Goal: Task Accomplishment & Management: Use online tool/utility

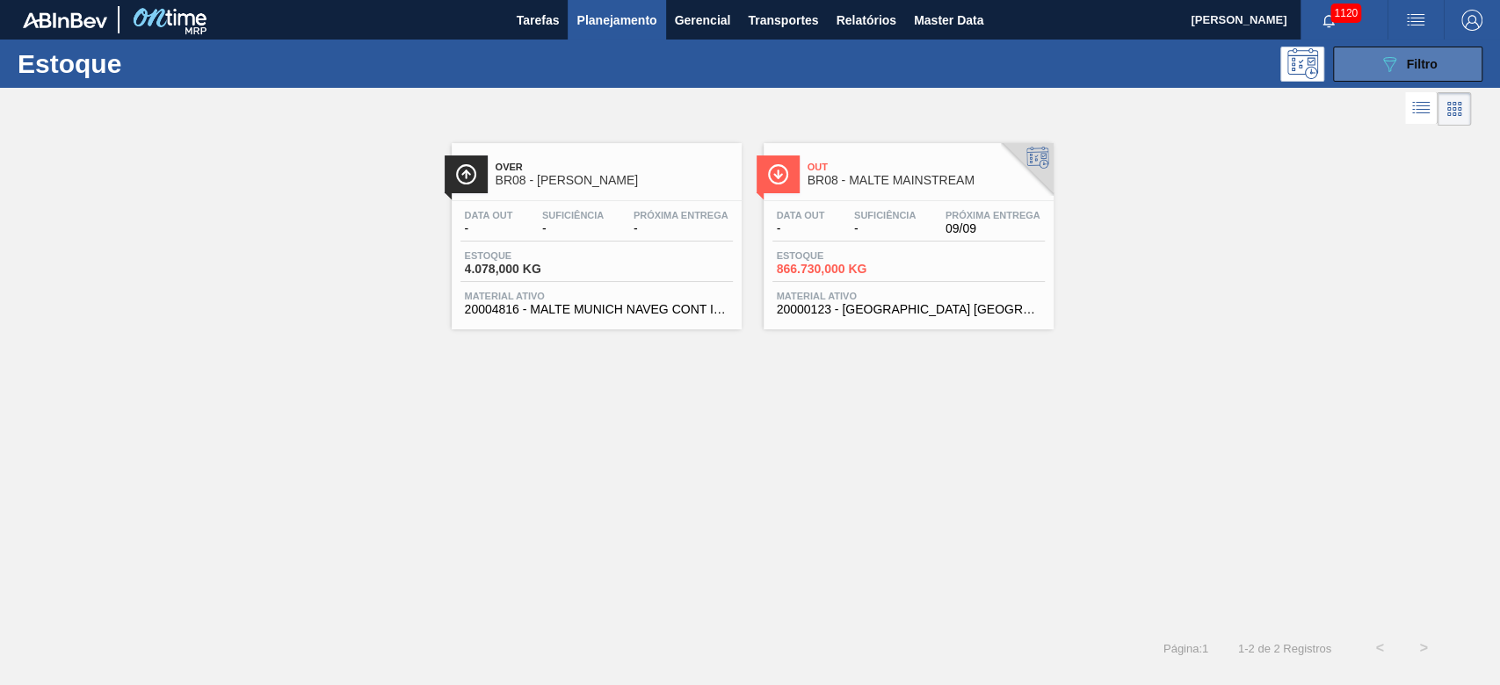
click at [1392, 63] on icon "089F7B8B-B2A5-4AFE-B5C0-19BA573D28AC" at bounding box center [1389, 64] width 21 height 21
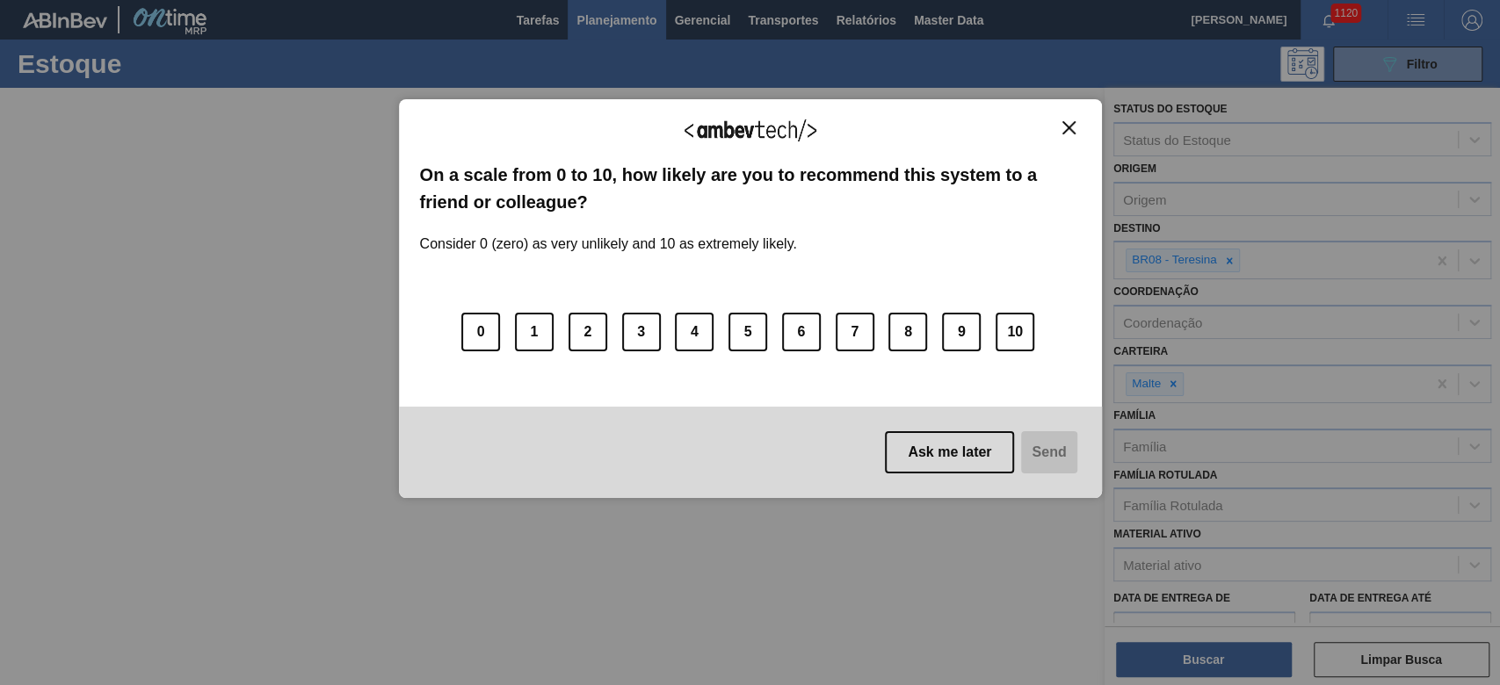
click at [1065, 121] on img "Close" at bounding box center [1068, 127] width 13 height 13
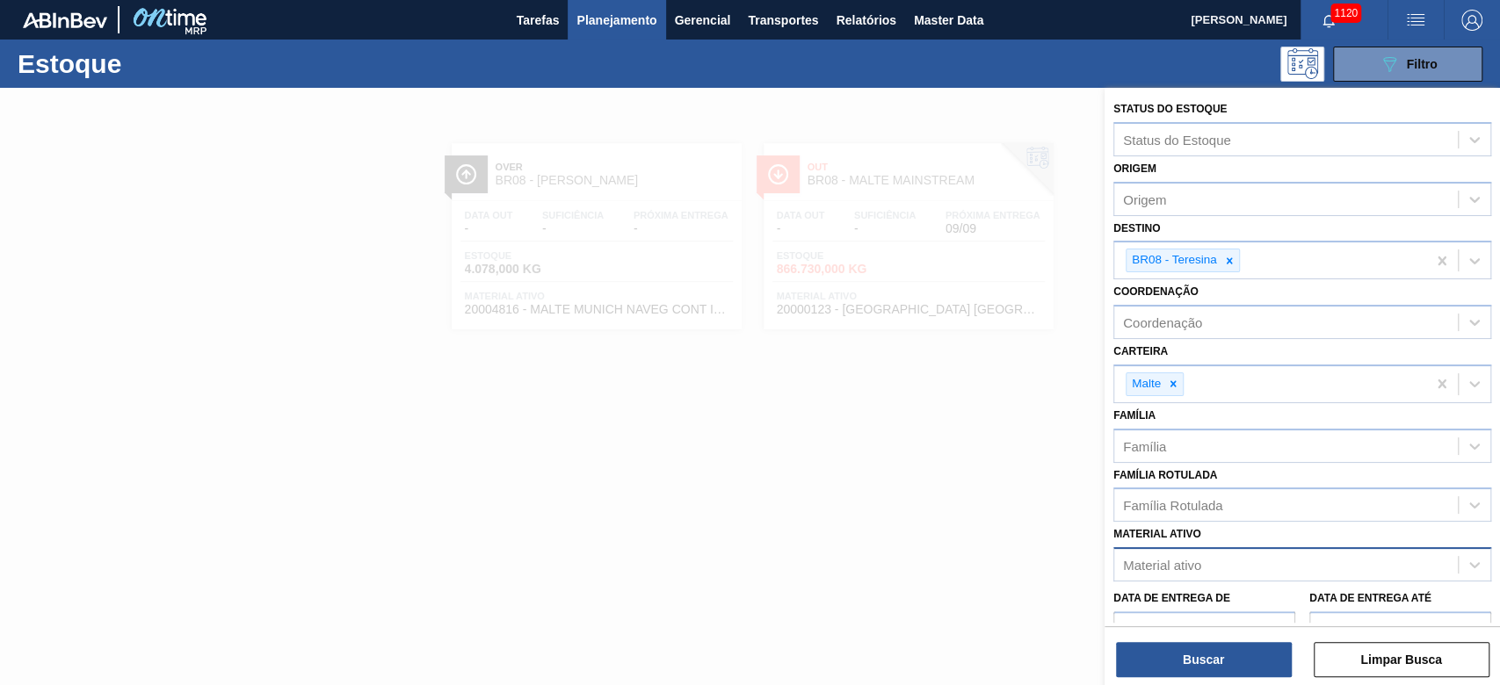
click at [1162, 566] on div "Material ativo" at bounding box center [1162, 565] width 78 height 15
paste ativo "30002598"
type ativo "30002598"
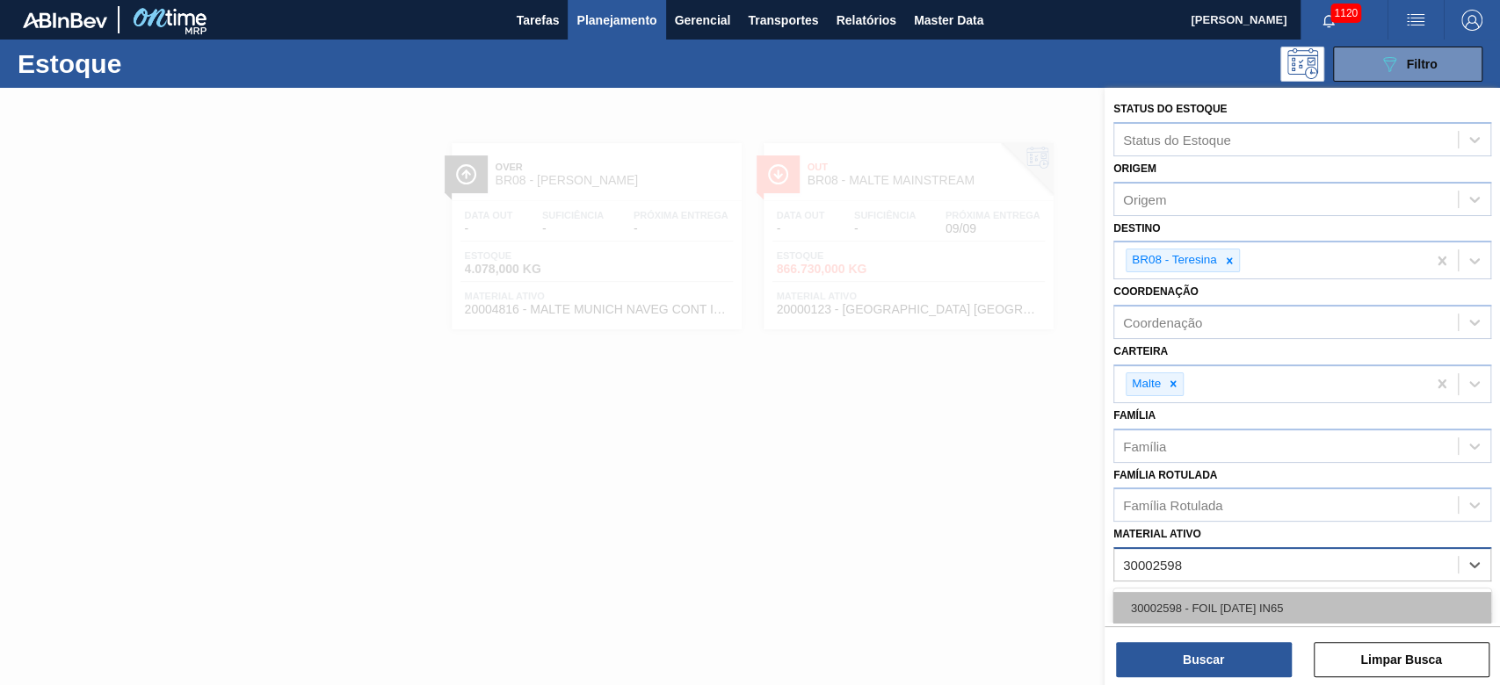
click at [1178, 602] on div "30002598 - FOIL [DATE] IN65" at bounding box center [1302, 608] width 378 height 33
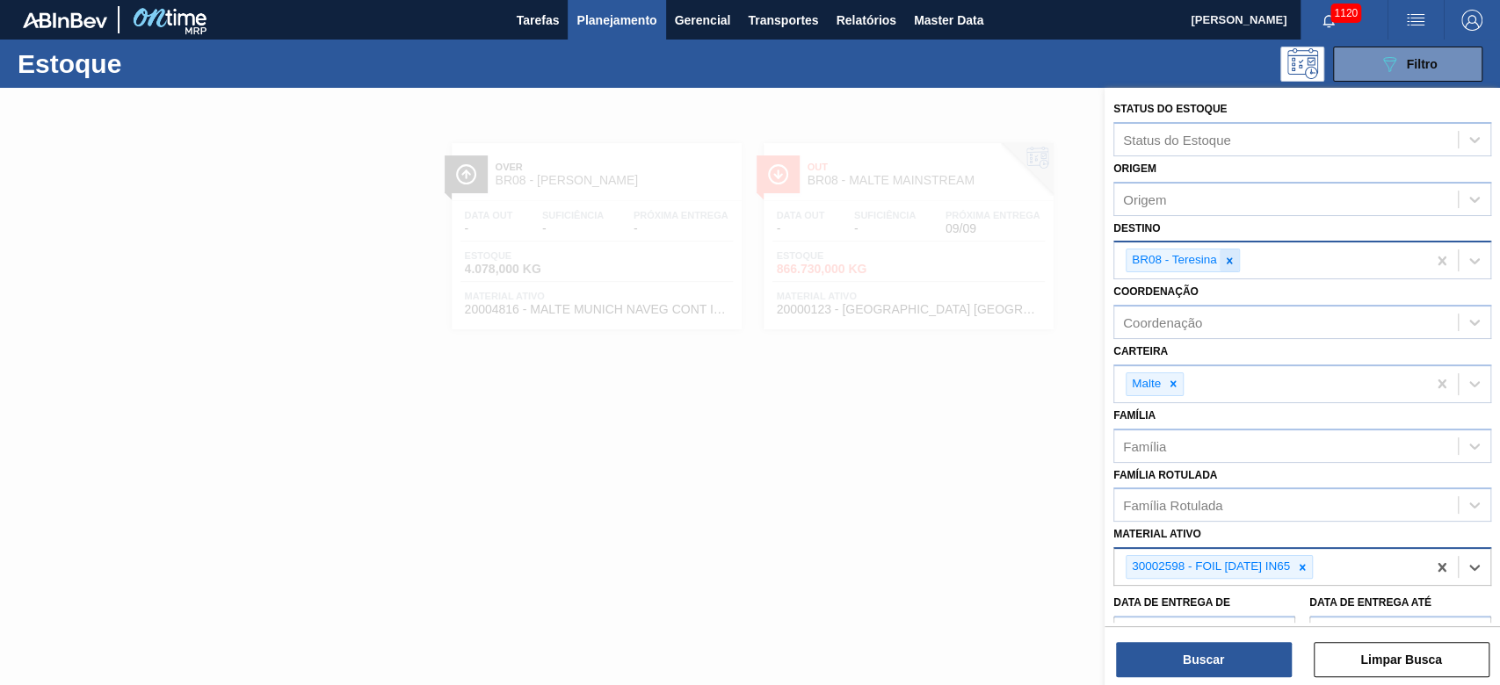
click at [1224, 257] on icon at bounding box center [1229, 261] width 12 height 12
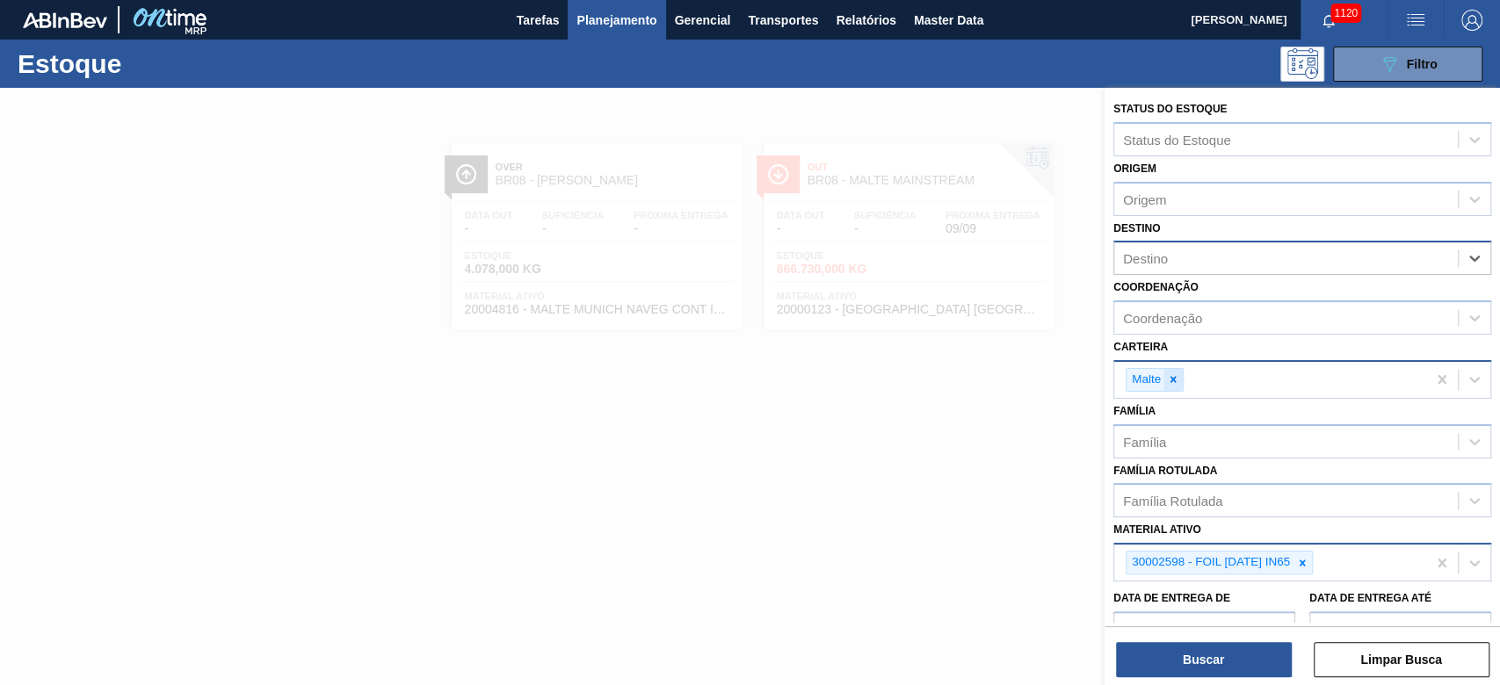
click at [1175, 379] on icon at bounding box center [1173, 379] width 12 height 12
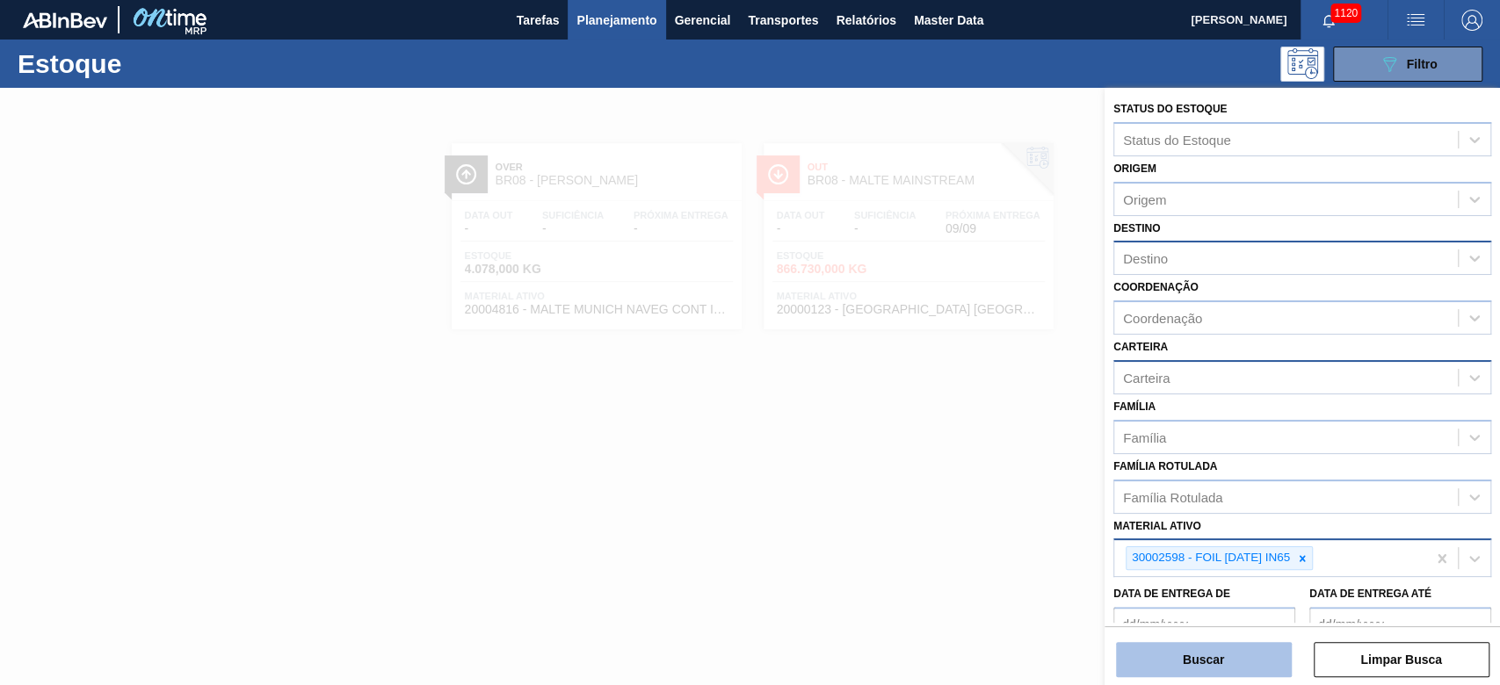
click at [1196, 666] on button "Buscar" at bounding box center [1204, 659] width 176 height 35
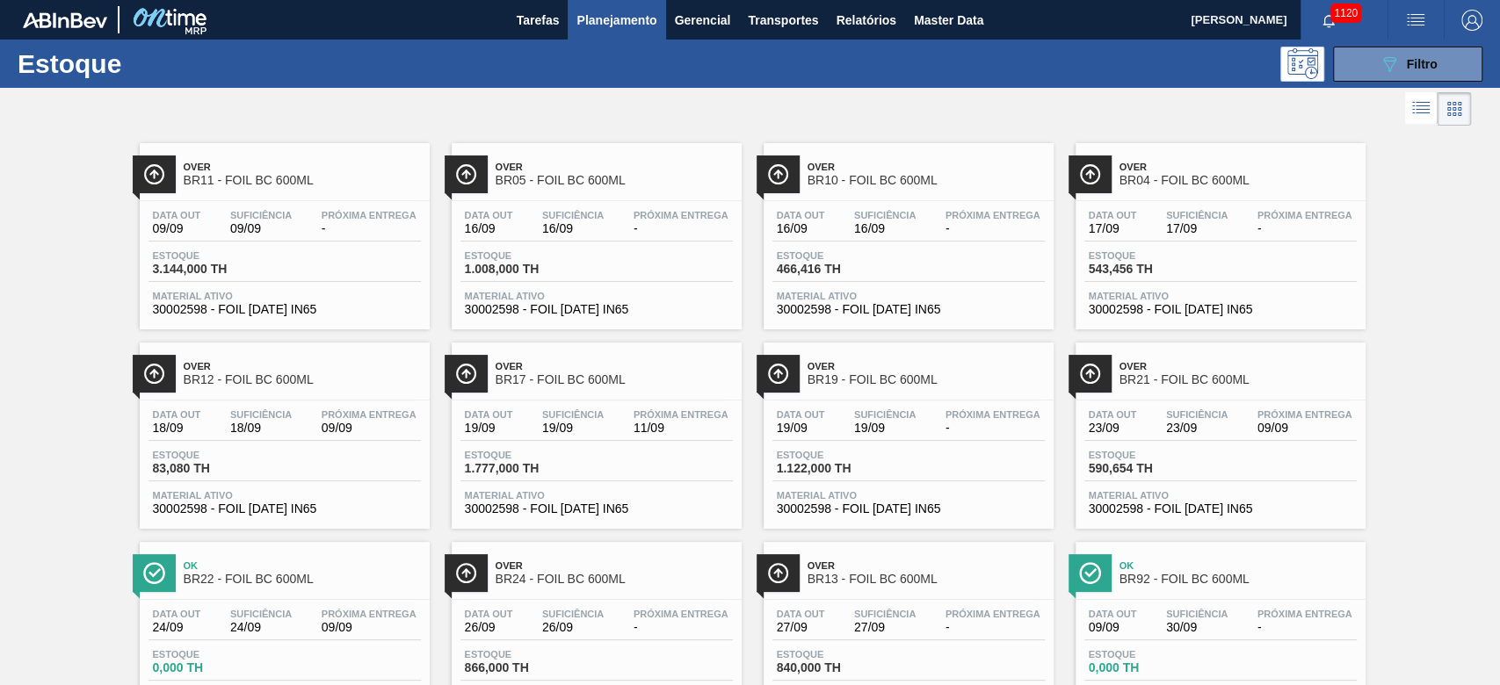
click at [529, 245] on div "Data out 16/09 Suficiência 16/09 Próxima Entrega - [GEOGRAPHIC_DATA] 1.008,000 …" at bounding box center [597, 261] width 290 height 120
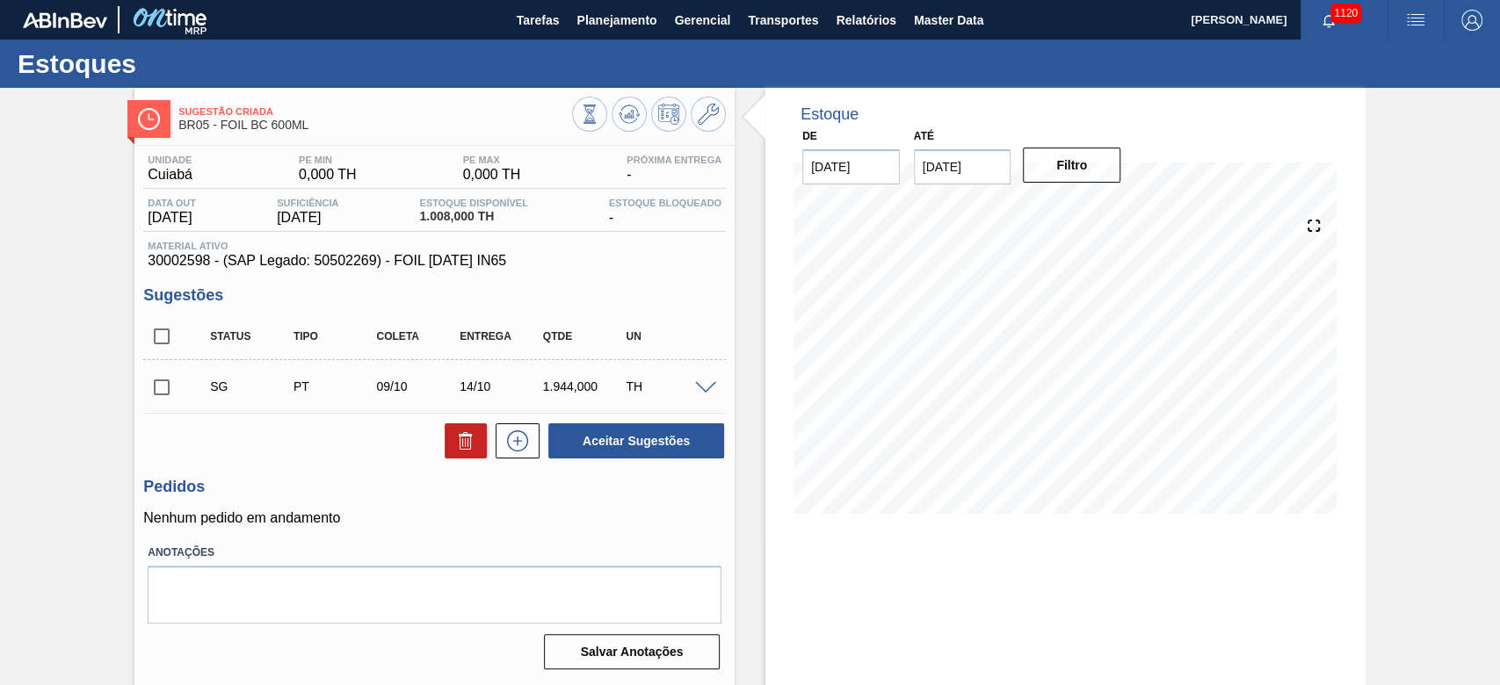
click at [362, 259] on span "30002598 - (SAP Legado: 50502269) - FOIL [DATE] IN65" at bounding box center [435, 261] width 574 height 16
copy span "50502269"
click at [939, 19] on span "Master Data" at bounding box center [948, 20] width 69 height 21
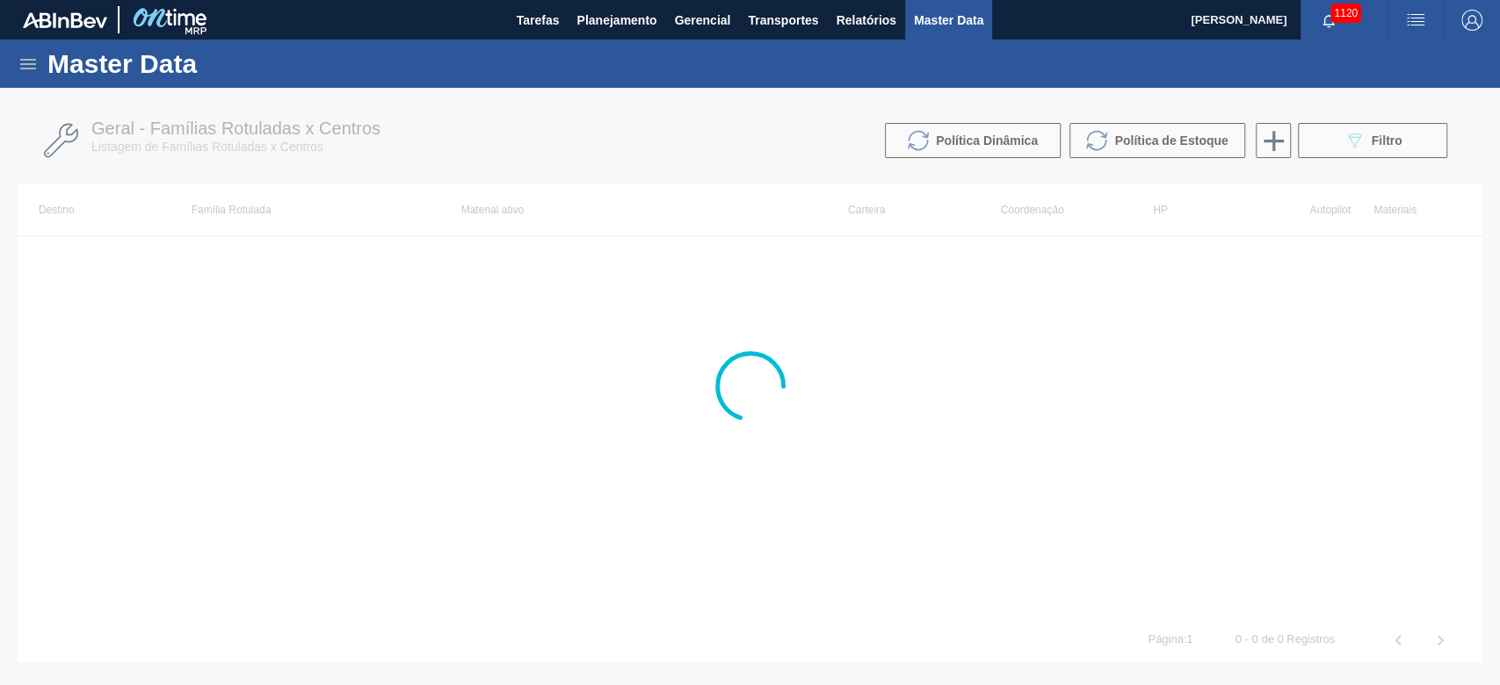
click at [31, 67] on icon at bounding box center [28, 64] width 16 height 11
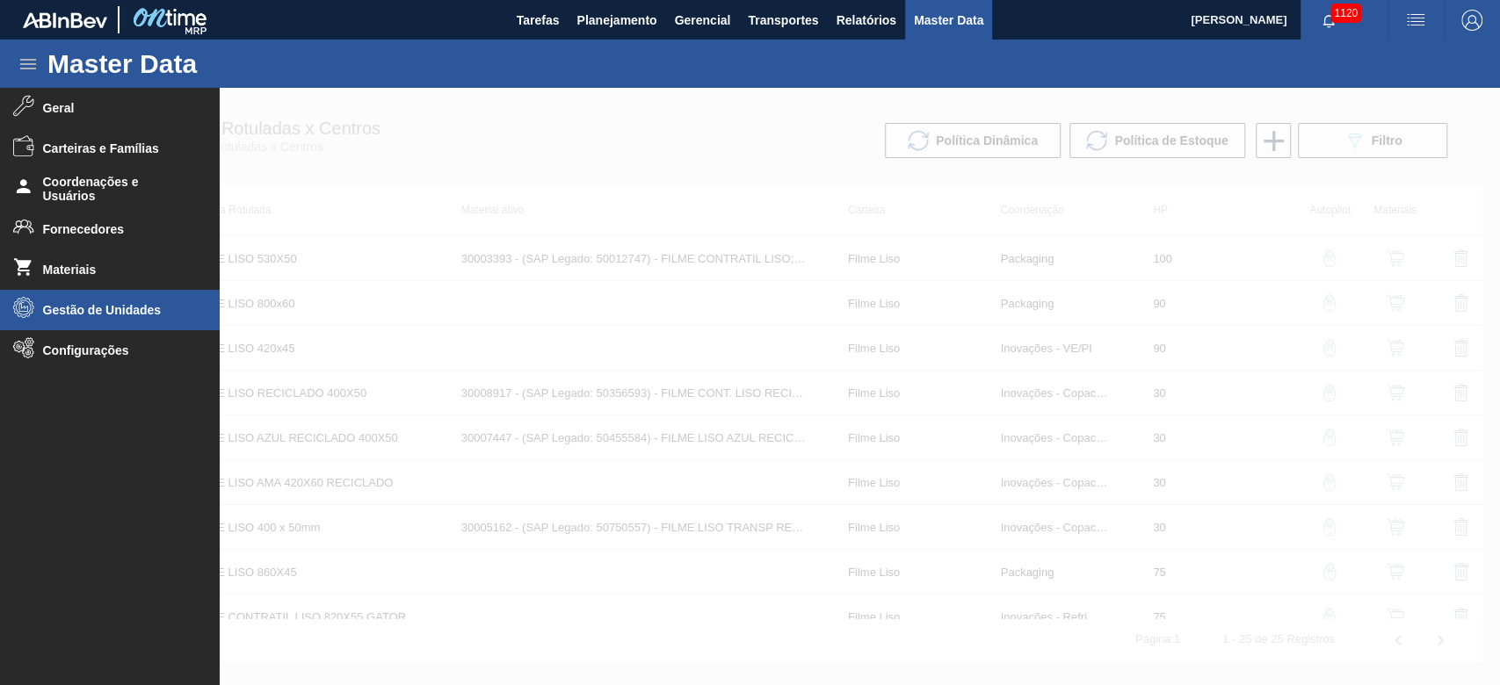
click at [68, 308] on span "Gestão de Unidades" at bounding box center [115, 310] width 145 height 14
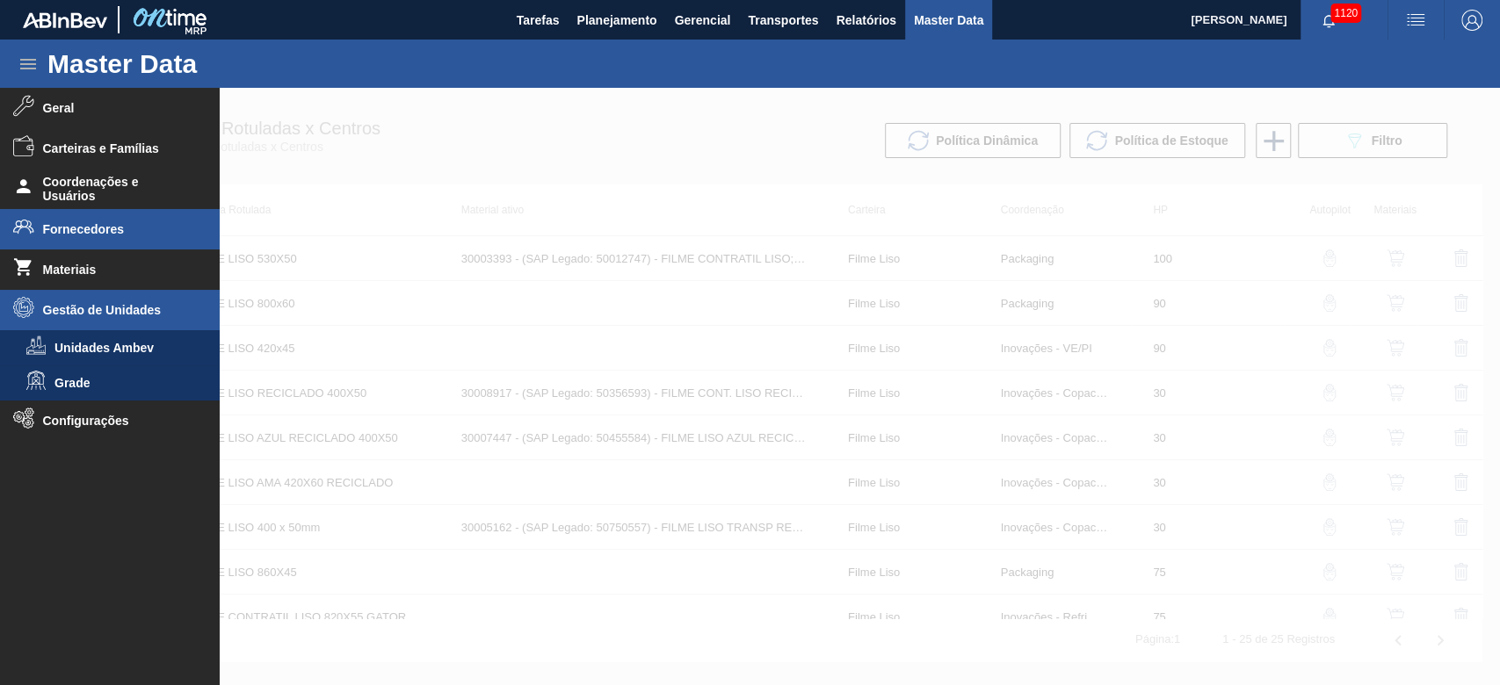
click at [69, 224] on span "Fornecedores" at bounding box center [115, 229] width 145 height 14
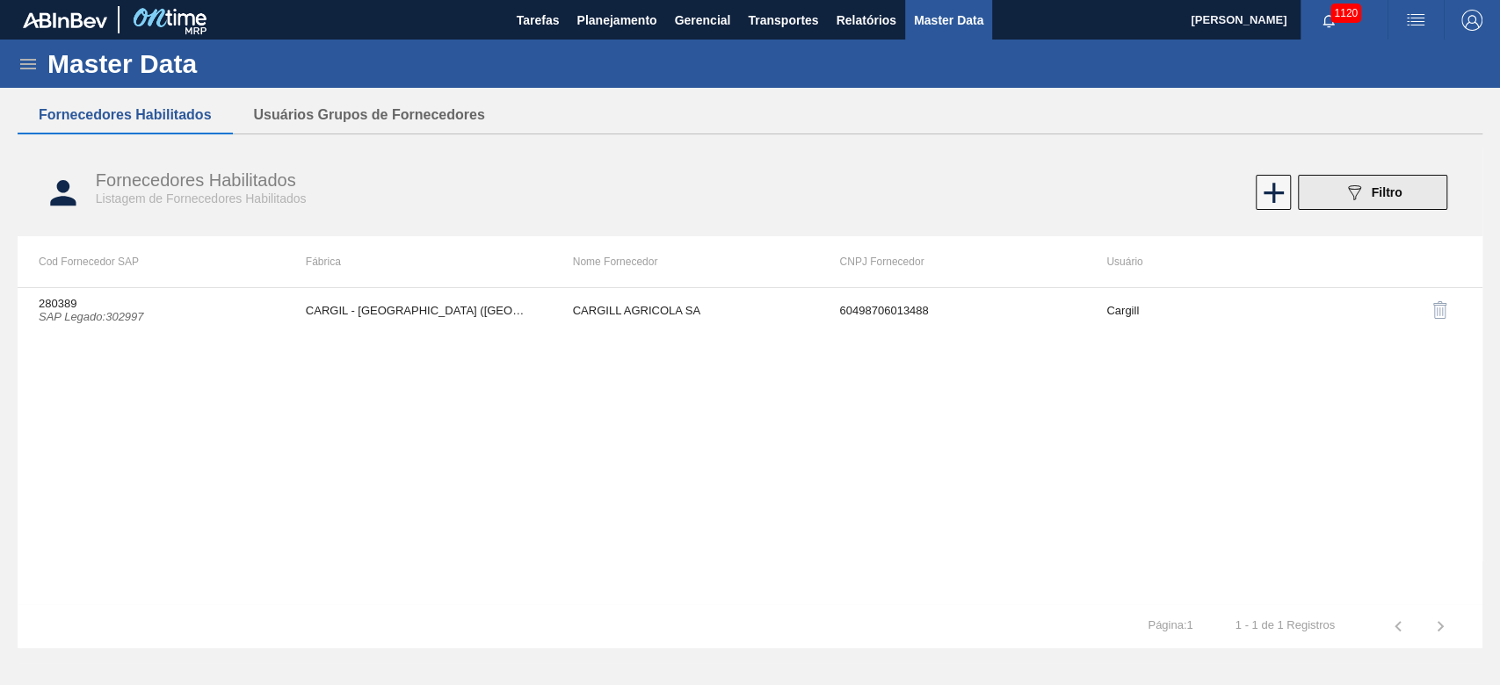
click at [1372, 193] on span "Filtro" at bounding box center [1387, 192] width 31 height 14
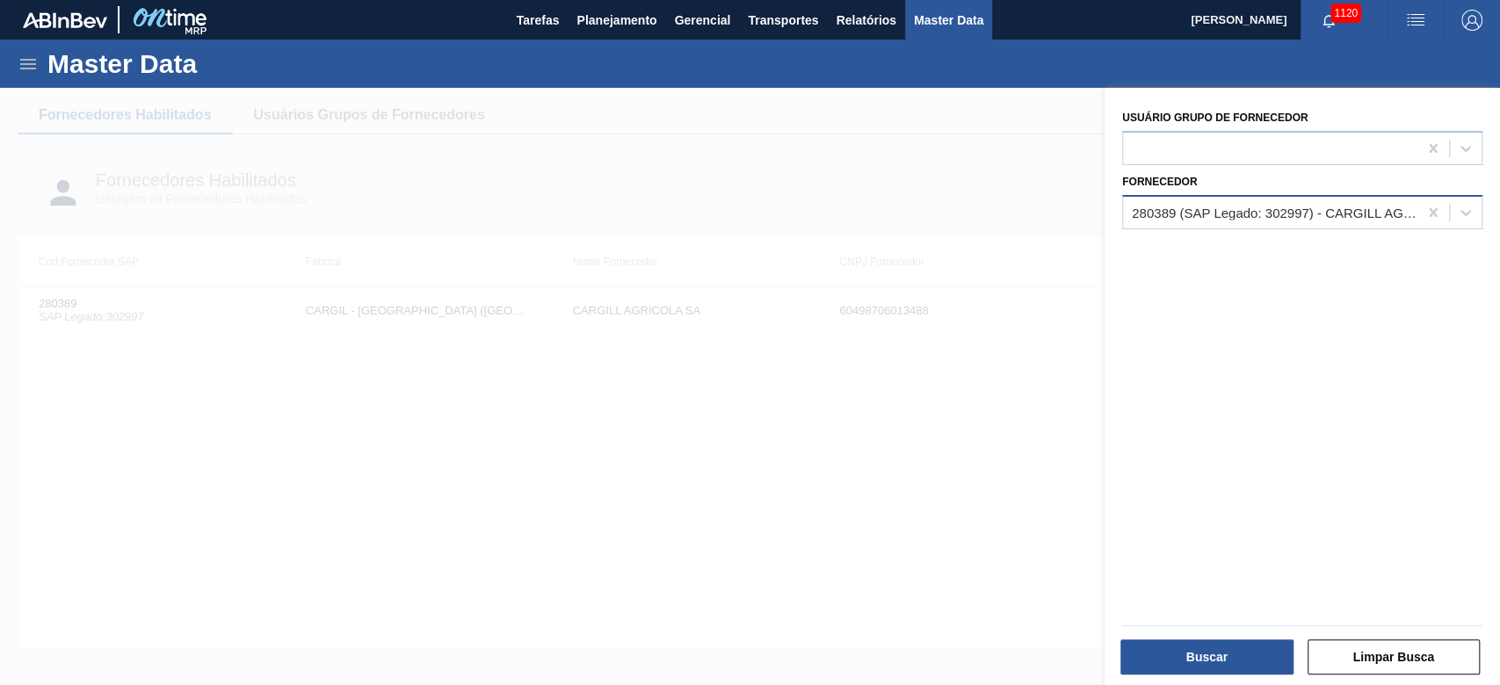
click at [1138, 221] on div "280389 (SAP Legado: 302997) - CARGILL AGRICOLA SA" at bounding box center [1270, 211] width 294 height 25
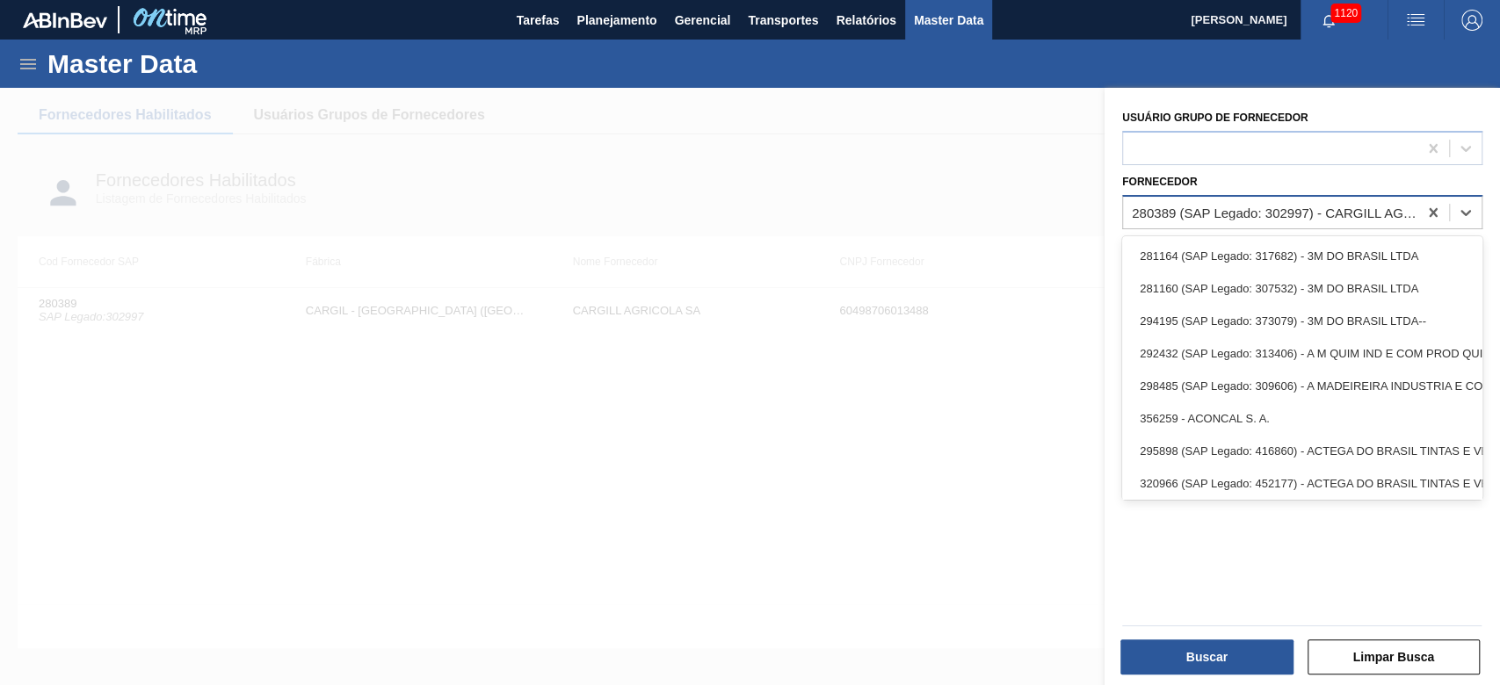
paste input "277082"
type input "277082"
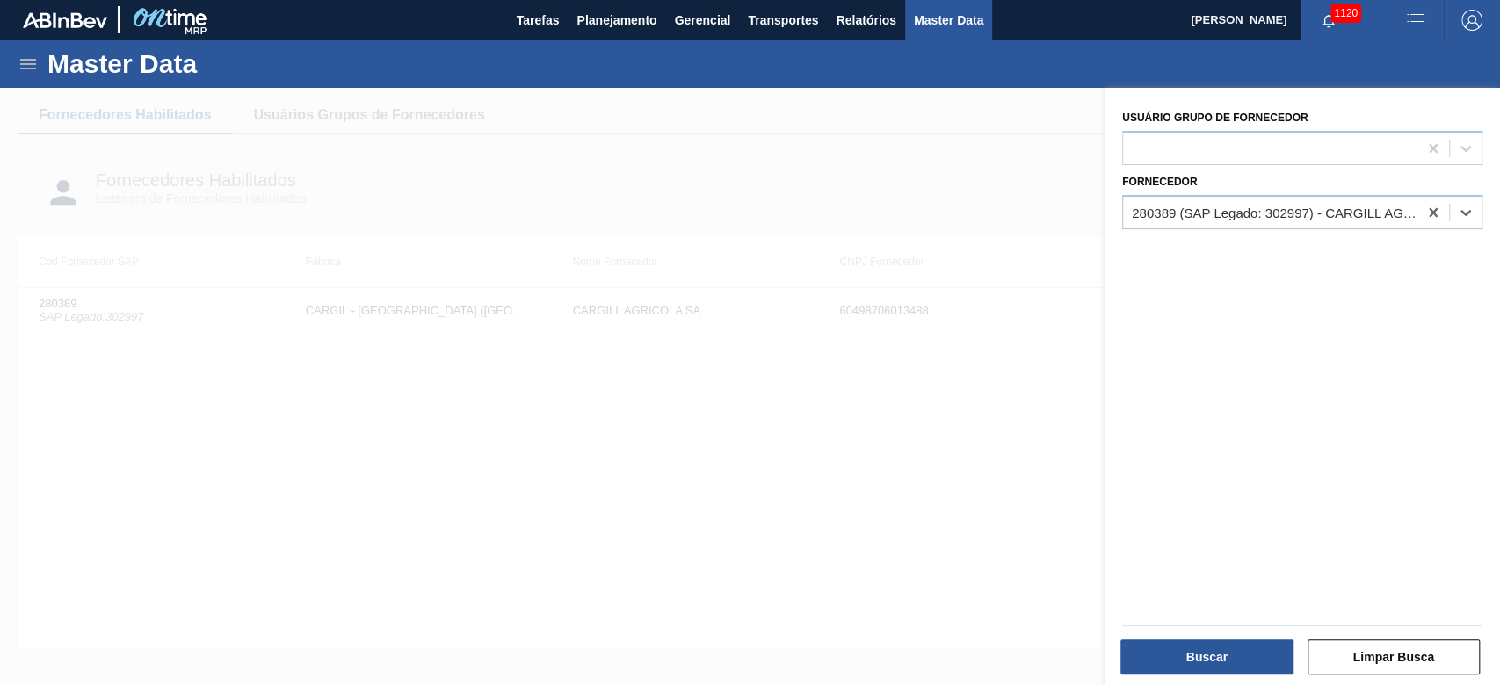
drag, startPoint x: 1178, startPoint y: 203, endPoint x: 1059, endPoint y: 205, distance: 118.7
click at [1105, 205] on div "089F7B8B-B2A5-4AFE-B5C0-19BA573D28AC Created with sketchtool. Usuário Grupo de …" at bounding box center [1302, 430] width 395 height 685
click at [620, 20] on span "Planejamento" at bounding box center [617, 20] width 80 height 21
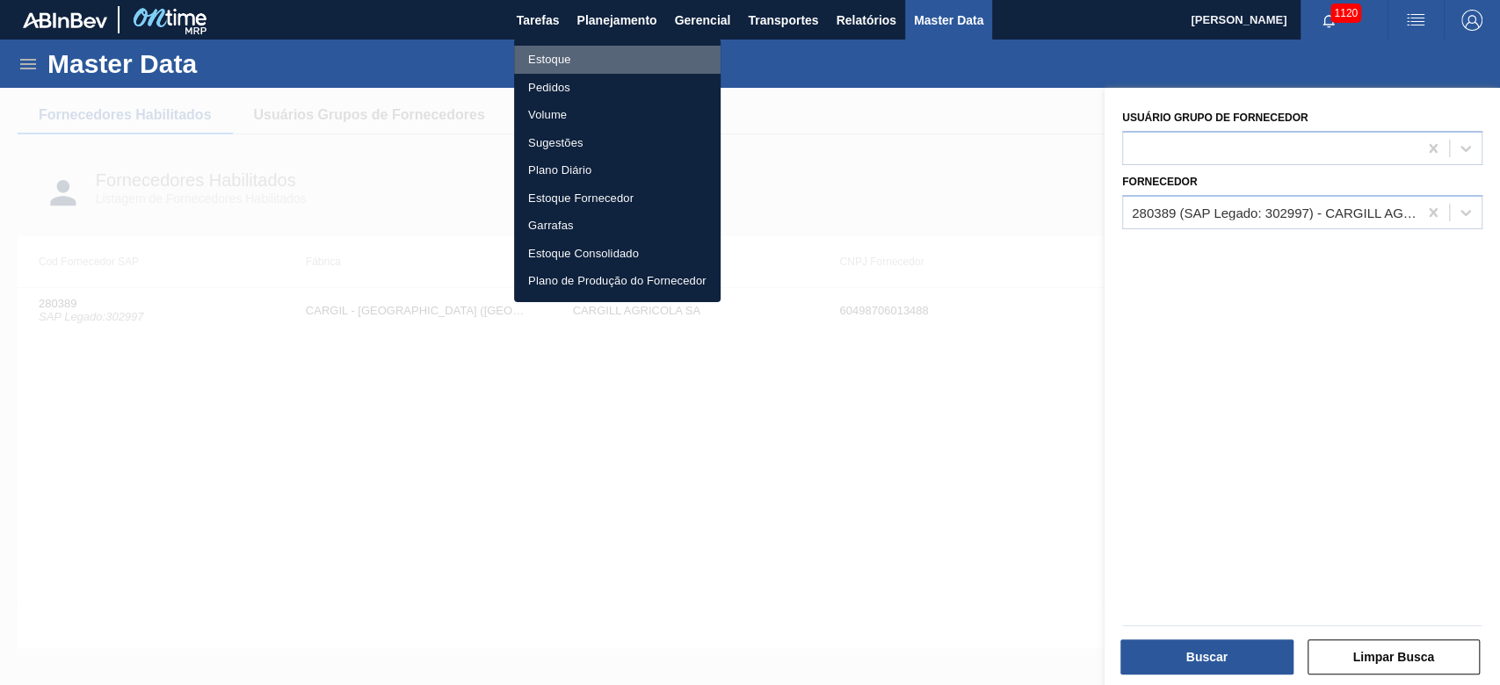
click at [548, 54] on li "Estoque" at bounding box center [617, 60] width 207 height 28
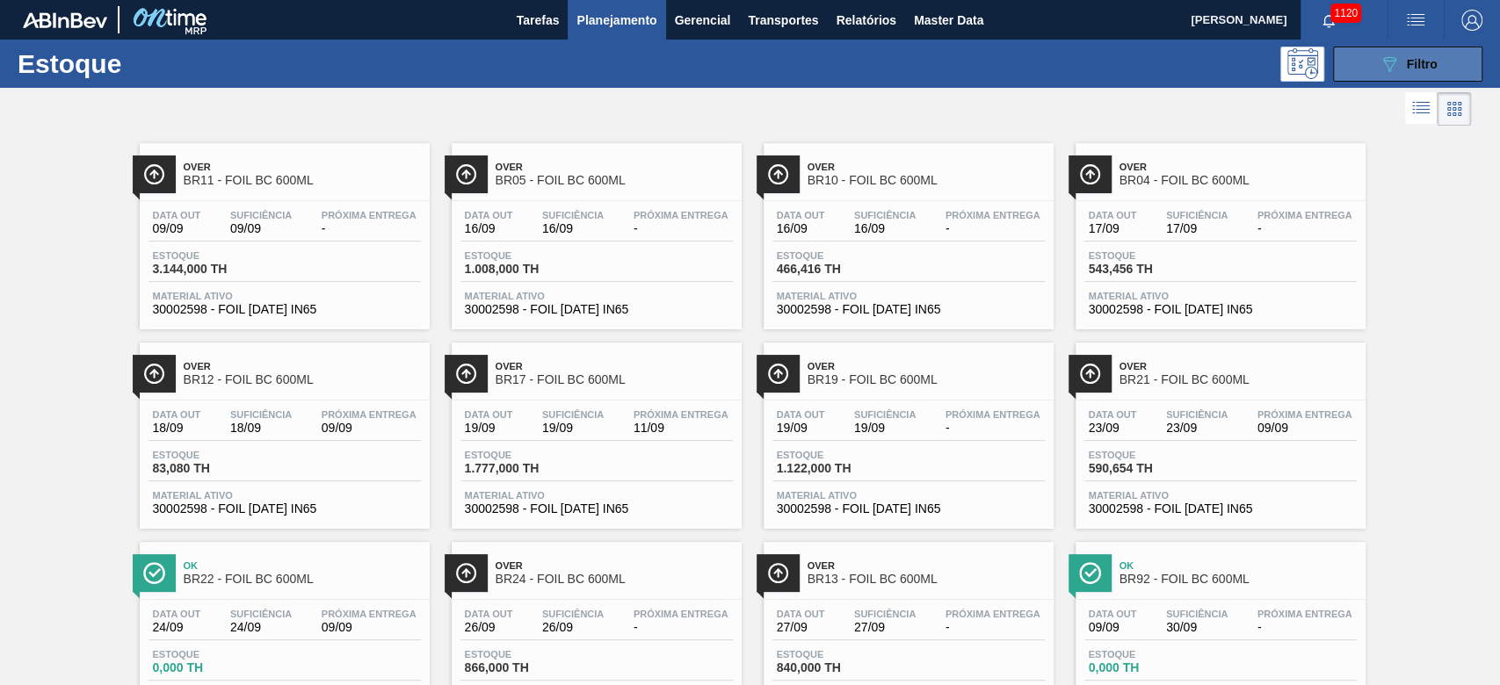
click at [1428, 64] on span "Filtro" at bounding box center [1422, 64] width 31 height 14
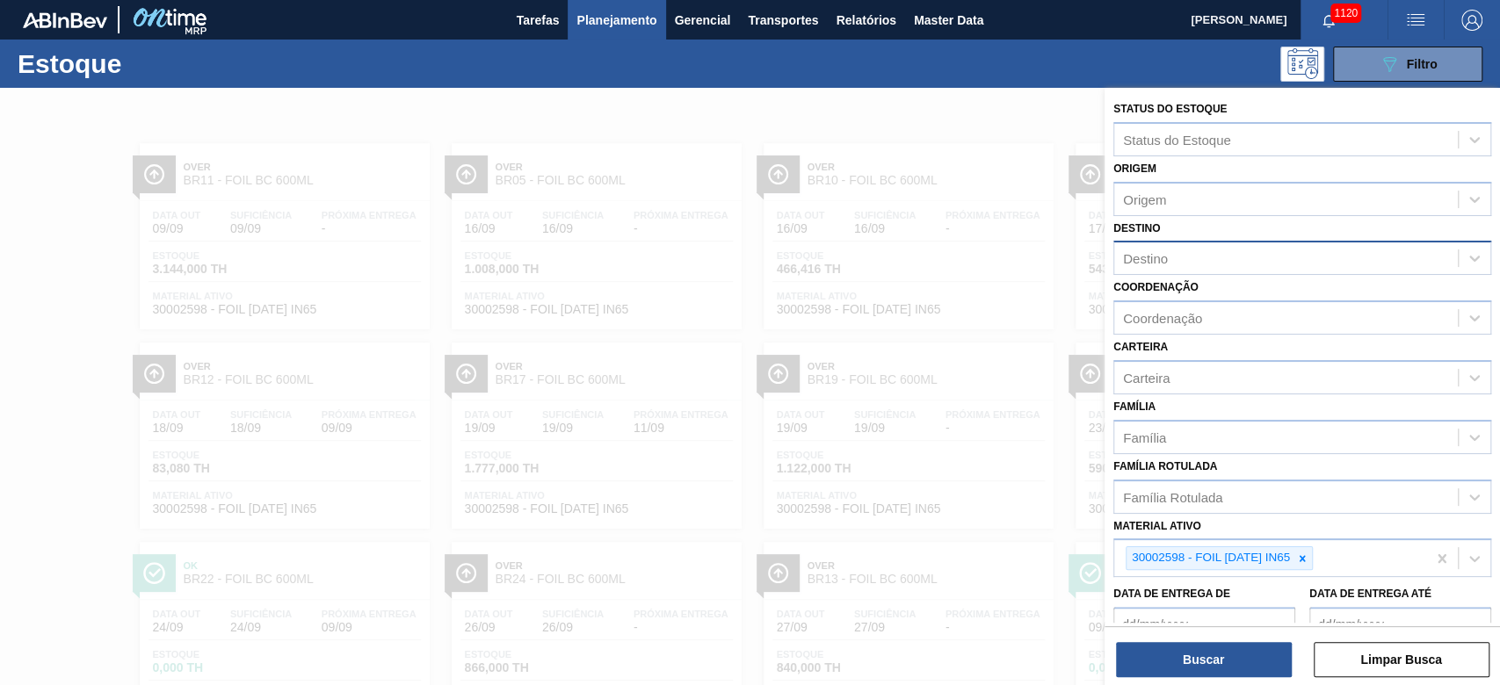
click at [1195, 255] on div "Destino" at bounding box center [1286, 258] width 344 height 25
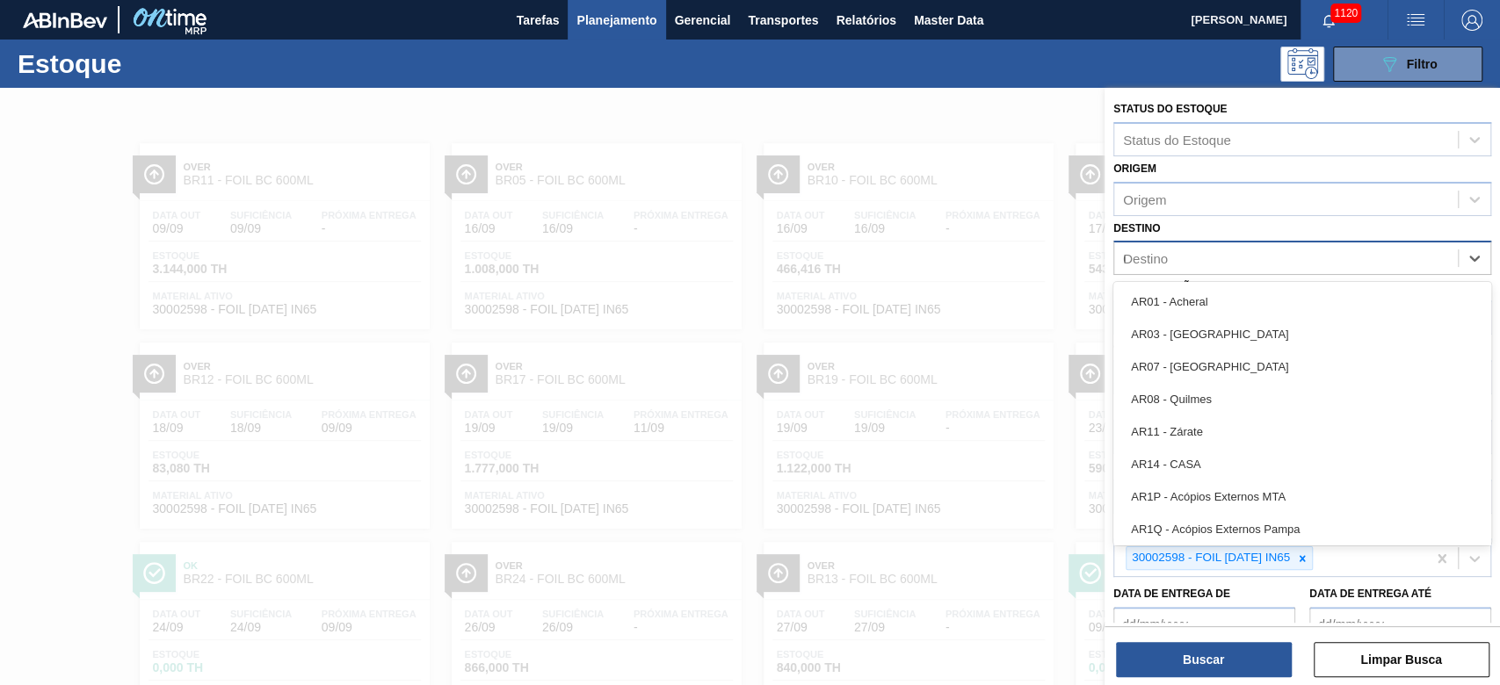
type input "08"
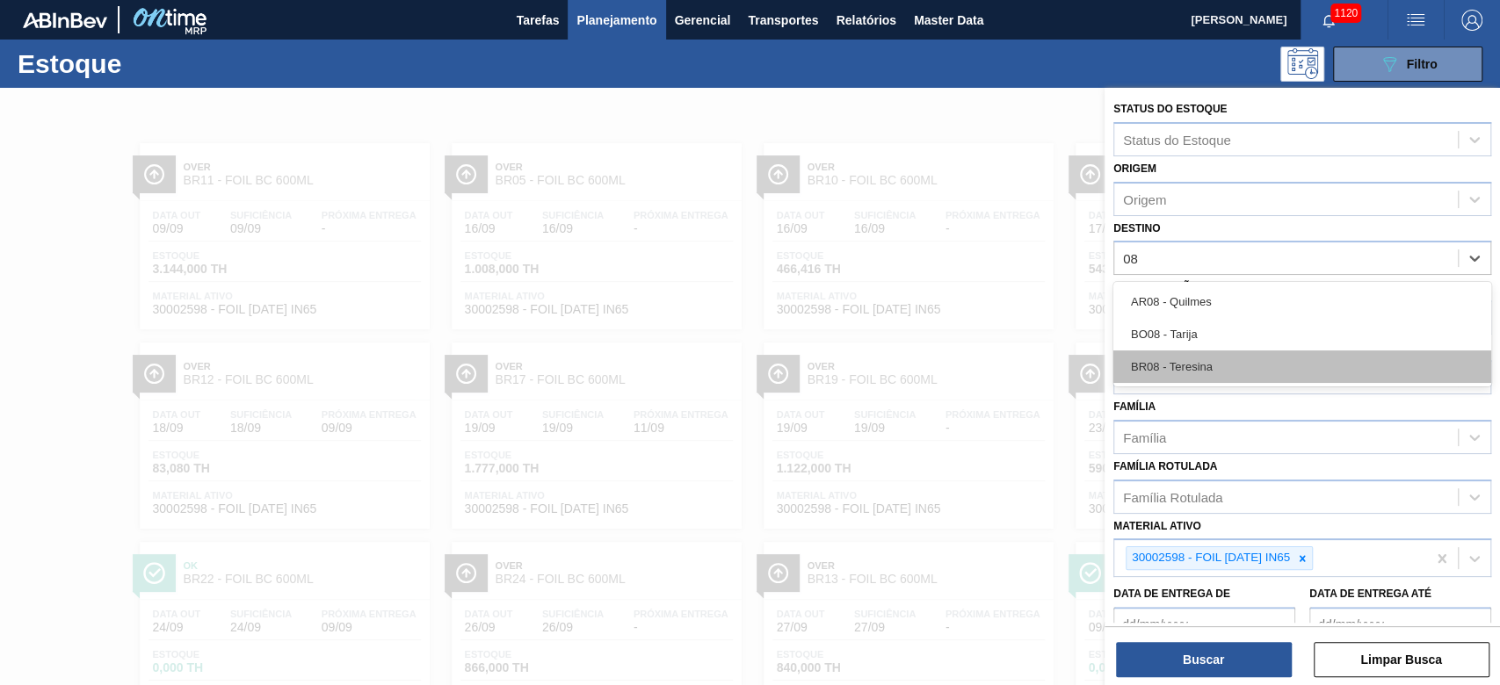
click at [1173, 366] on div "BR08 - Teresina" at bounding box center [1302, 367] width 378 height 33
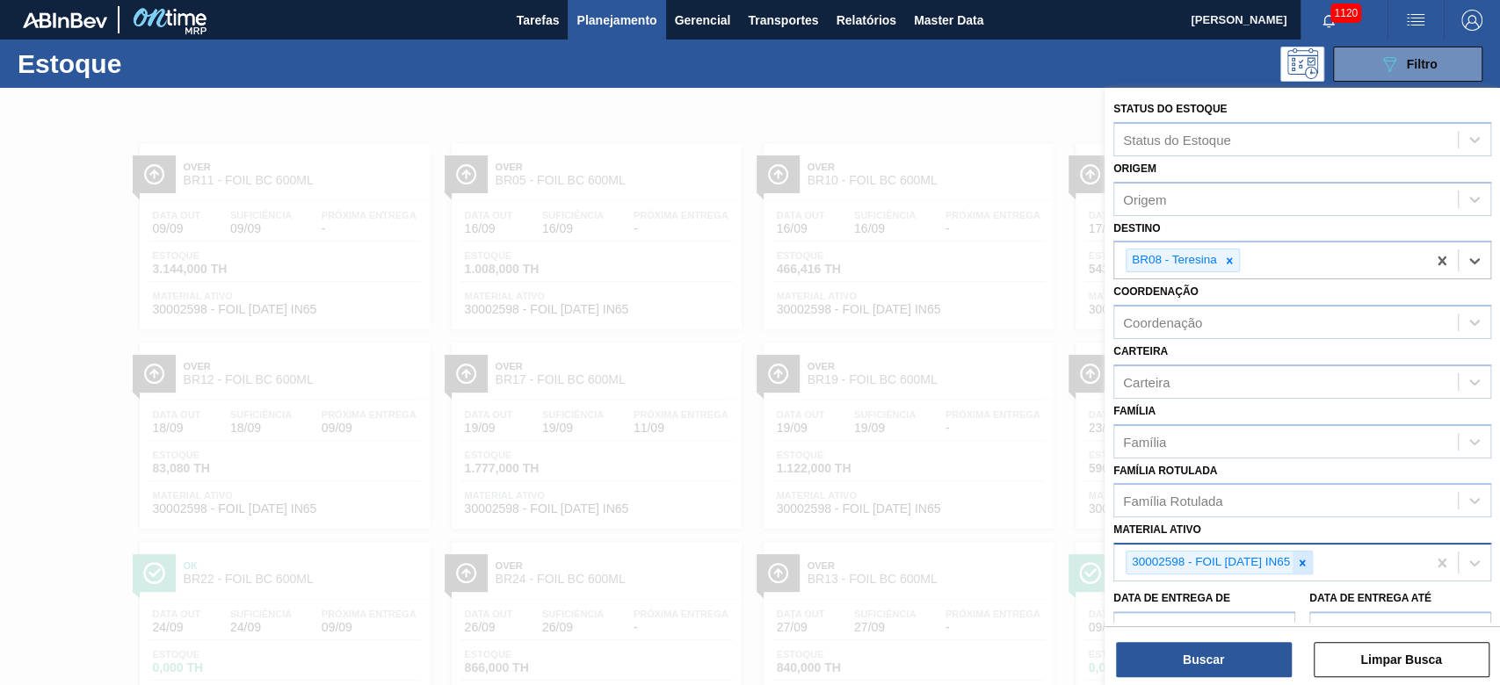
click at [1308, 559] on icon at bounding box center [1302, 563] width 12 height 12
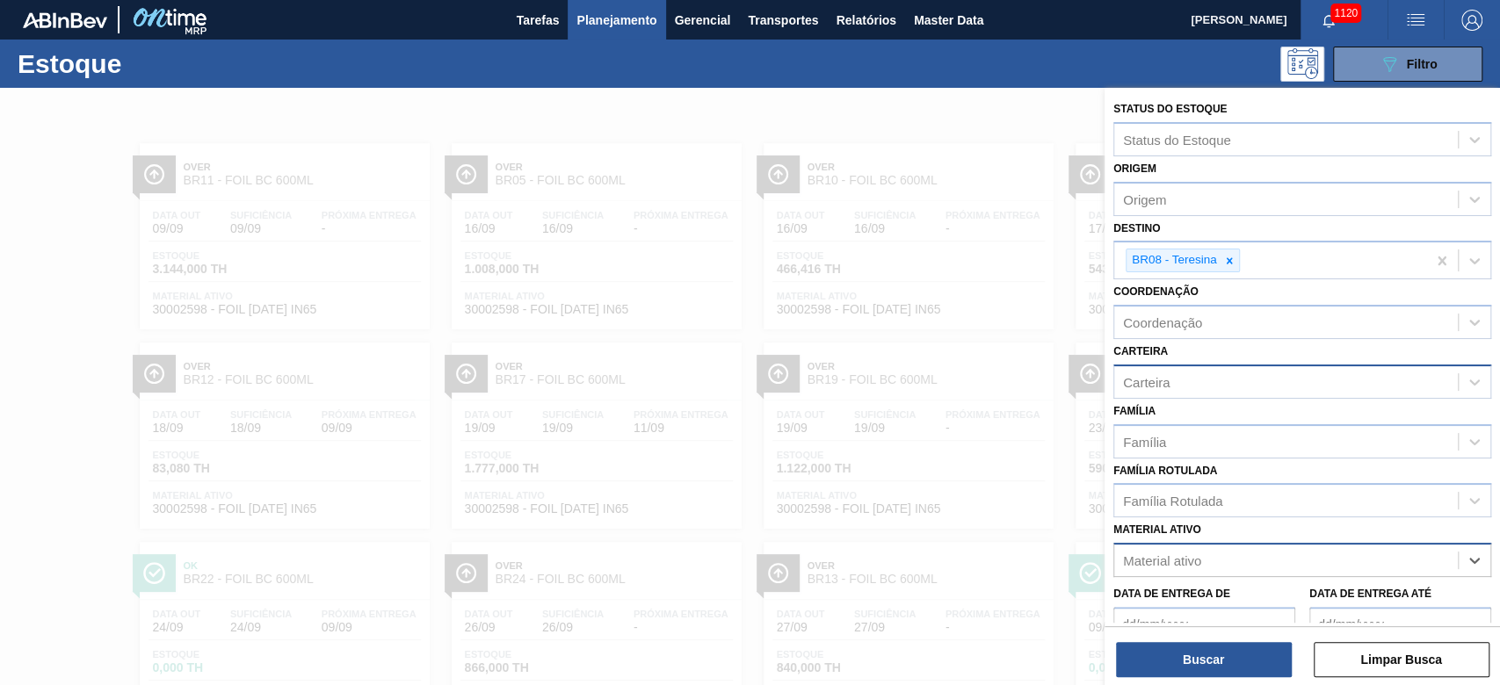
click at [1153, 374] on div "Carteira" at bounding box center [1146, 381] width 47 height 15
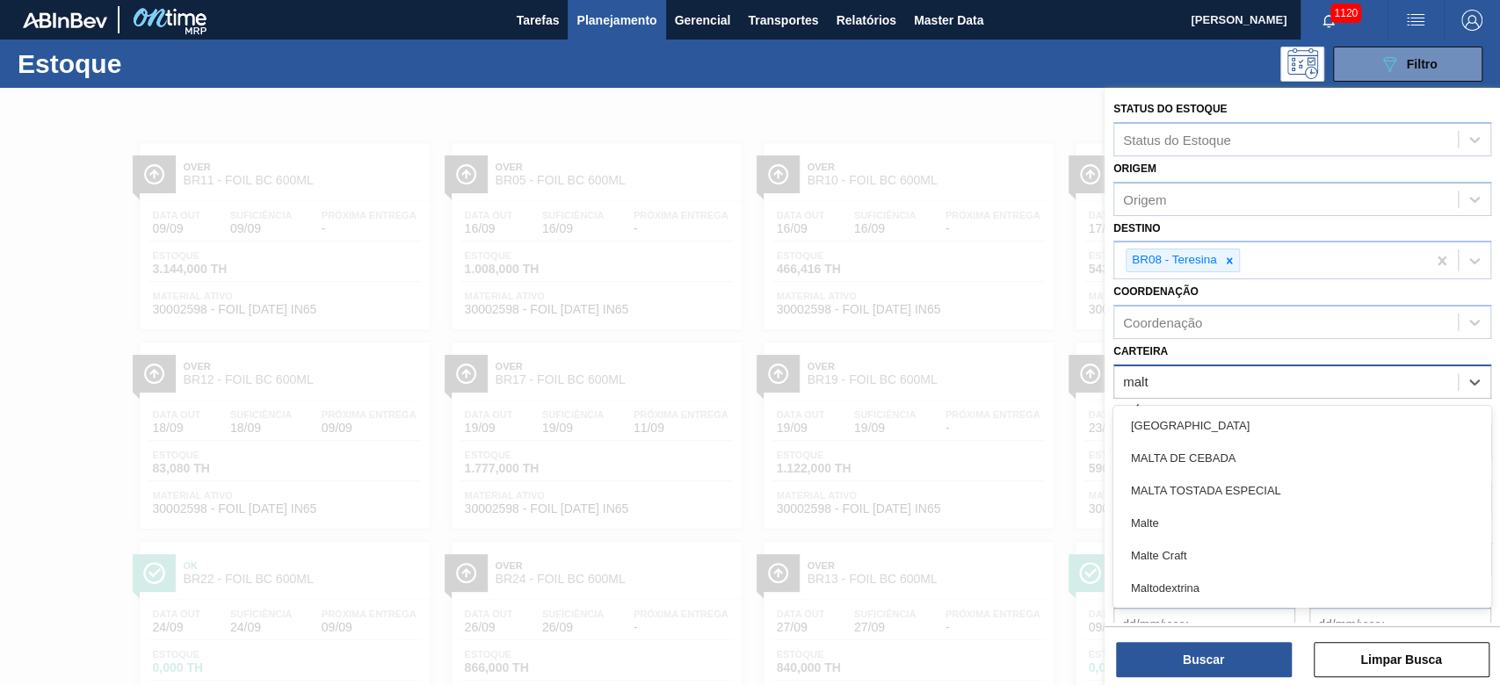
type input "malte"
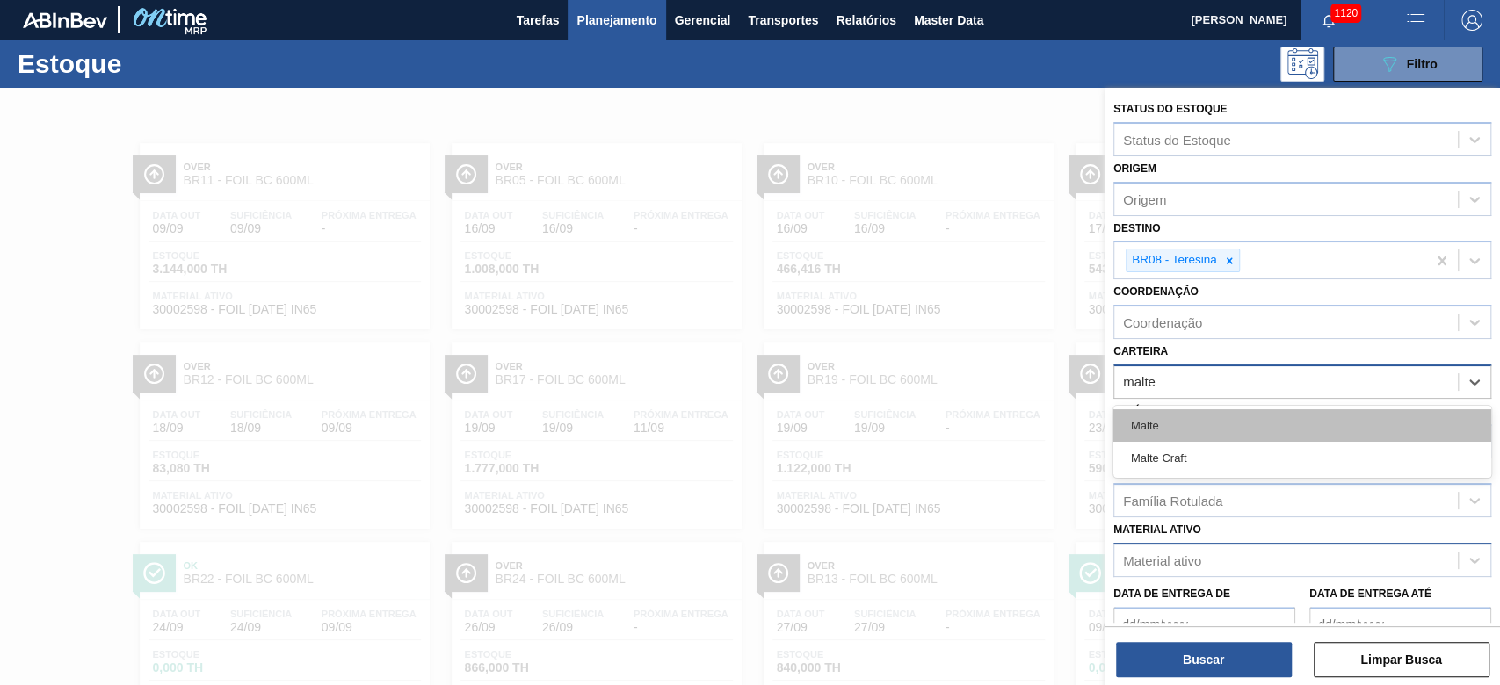
click at [1218, 424] on div "Malte" at bounding box center [1302, 426] width 378 height 33
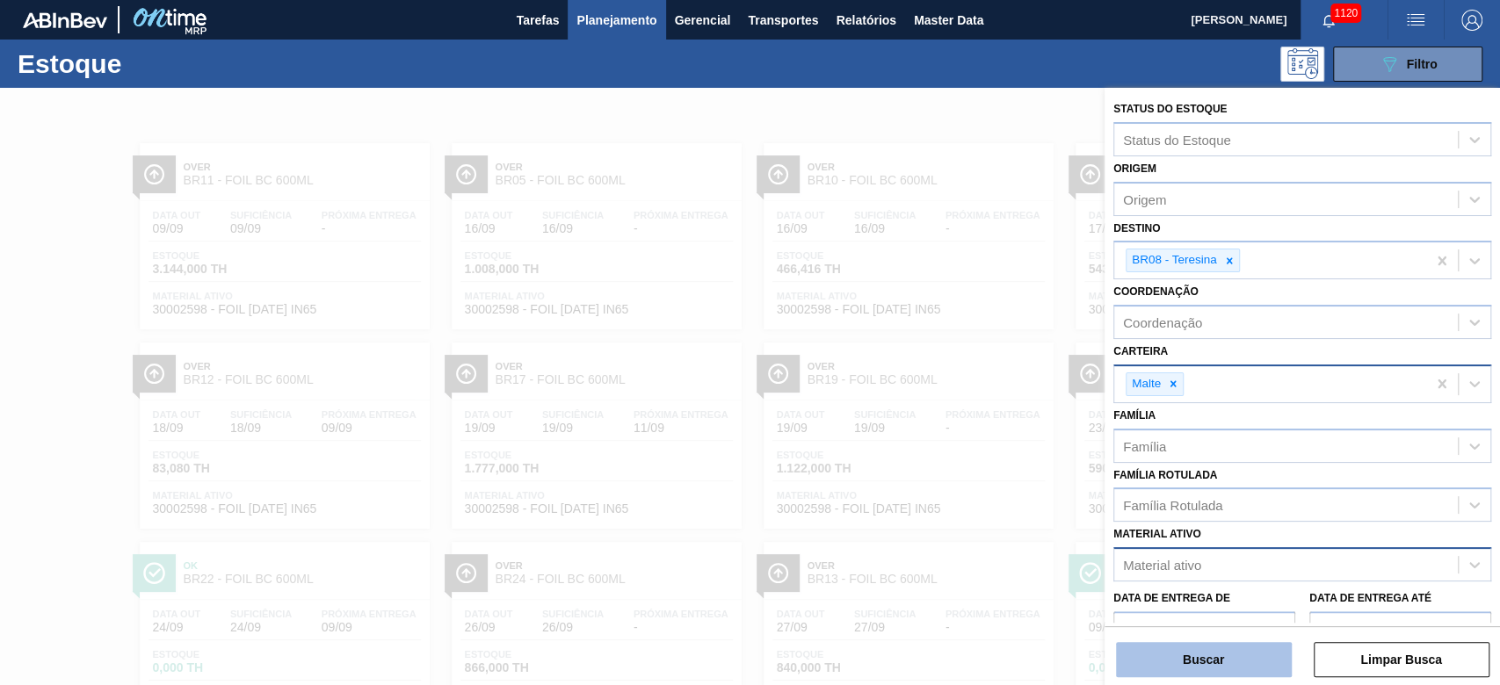
click at [1201, 664] on button "Buscar" at bounding box center [1204, 659] width 176 height 35
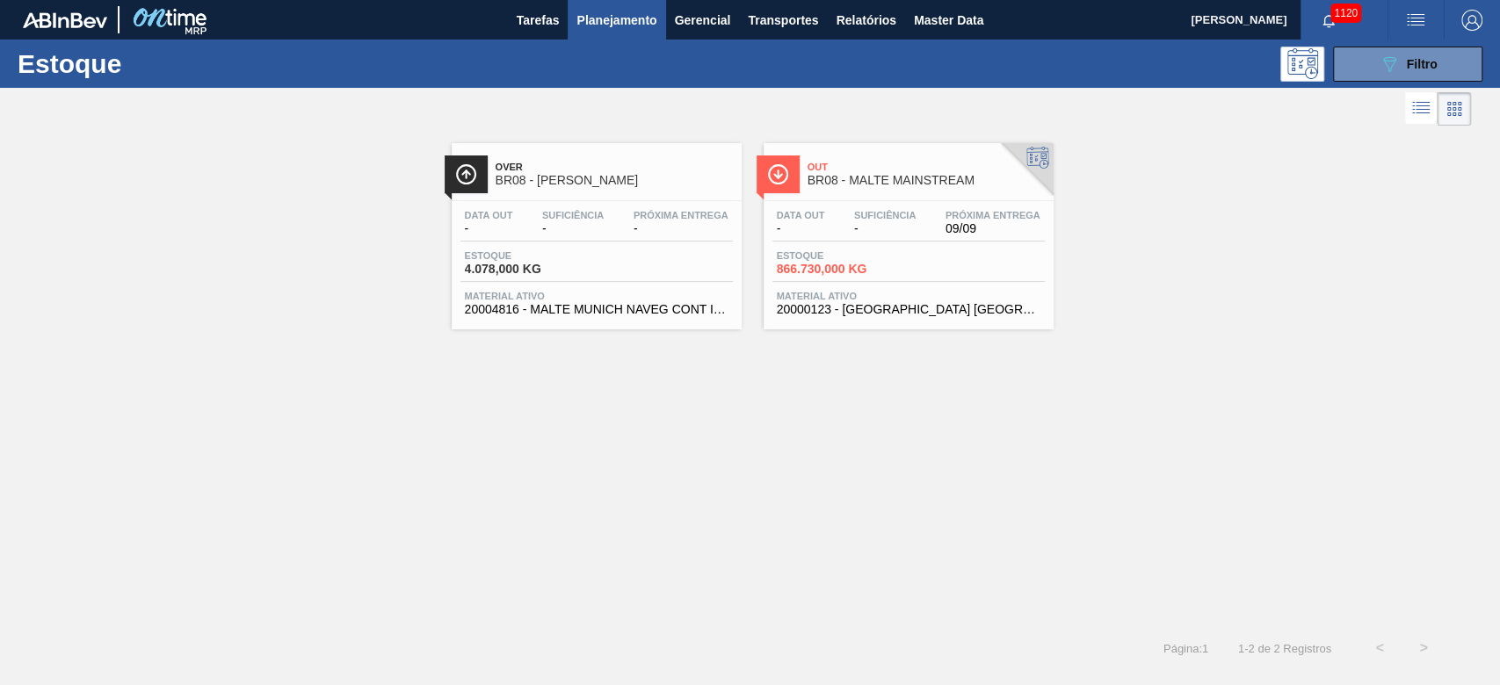
click at [526, 232] on div "Data out - Suficiência - Próxima Entrega -" at bounding box center [596, 226] width 272 height 32
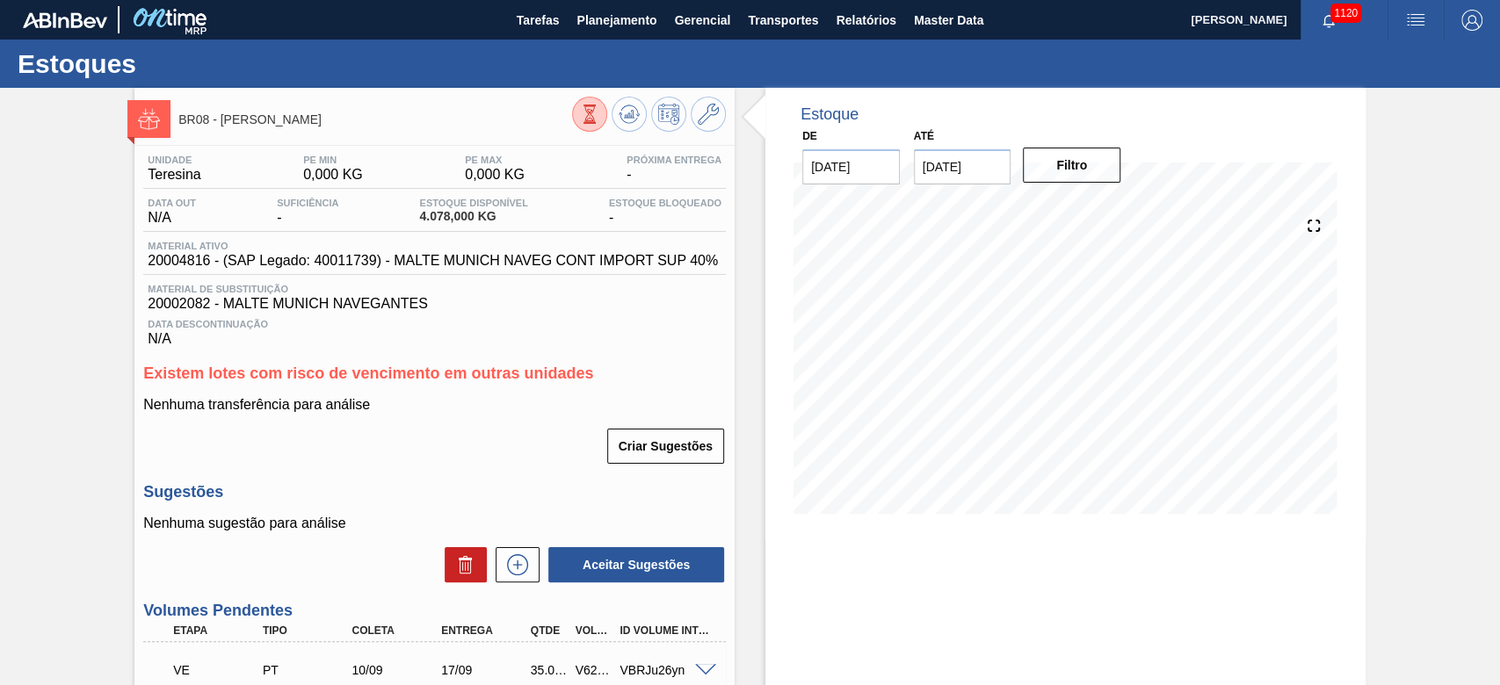
scroll to position [236, 0]
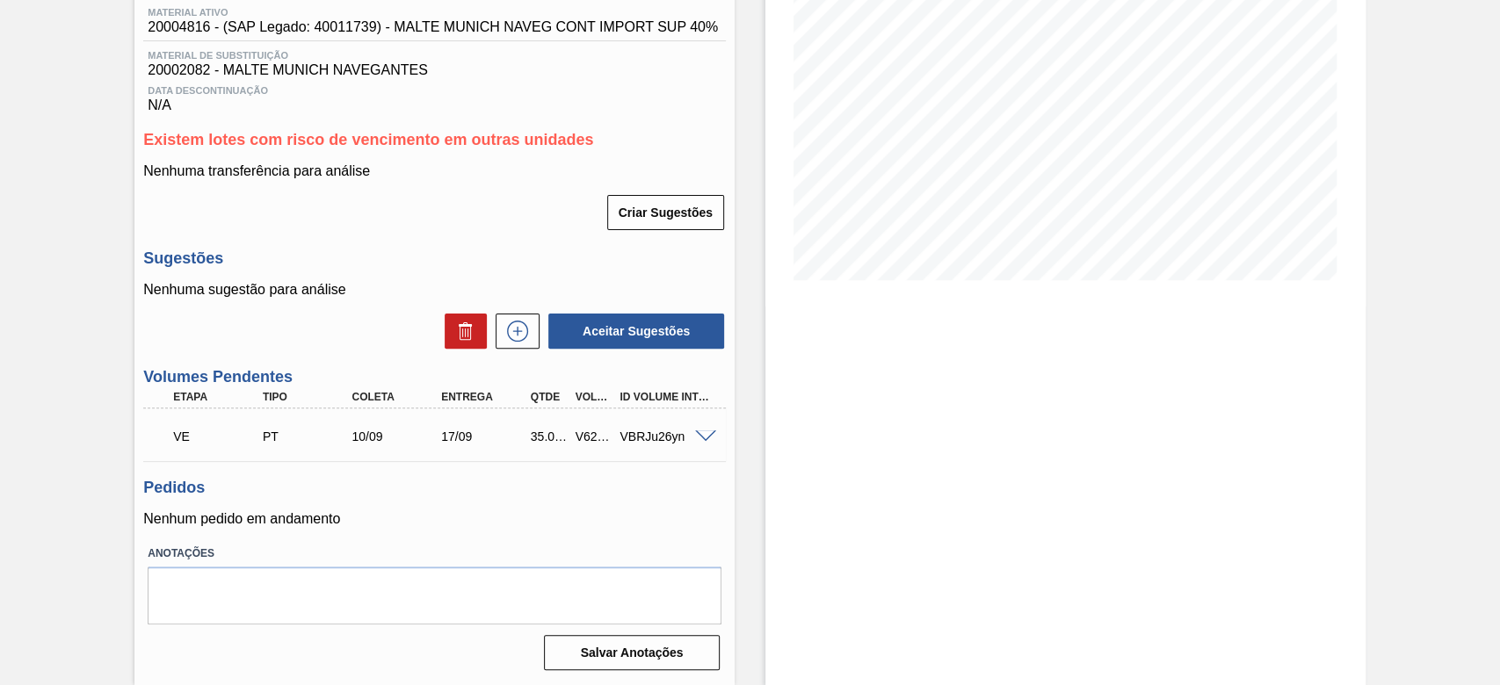
click at [584, 437] on div "V621412" at bounding box center [594, 437] width 46 height 14
copy div "V621412"
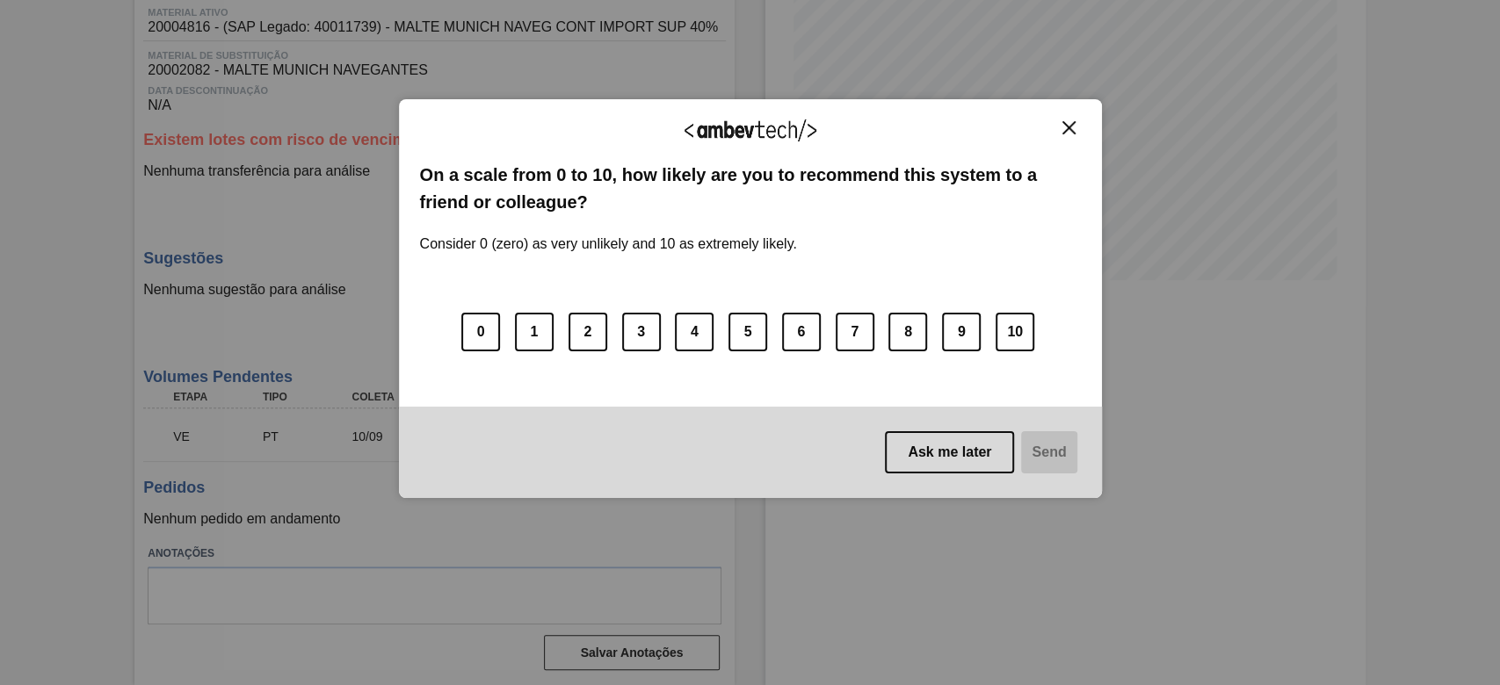
click at [1067, 123] on img "Close" at bounding box center [1068, 127] width 13 height 13
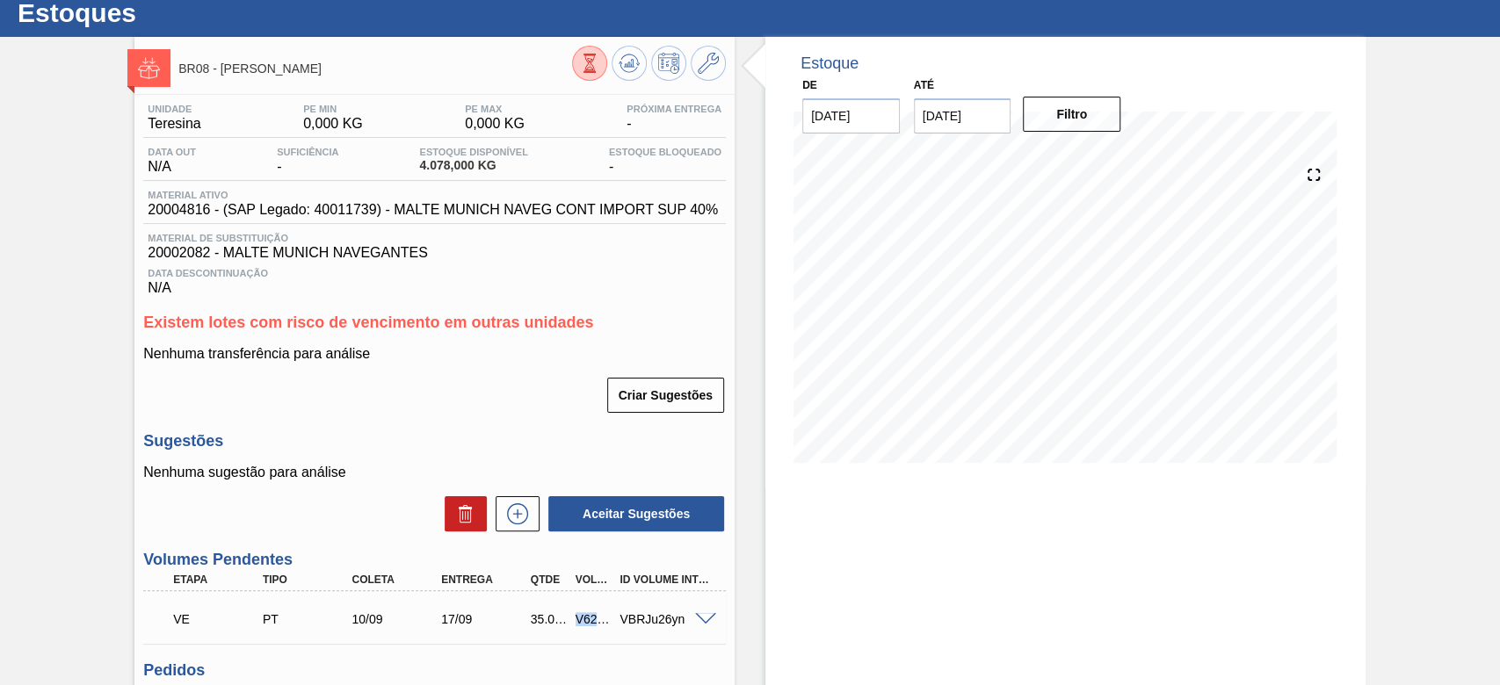
scroll to position [0, 0]
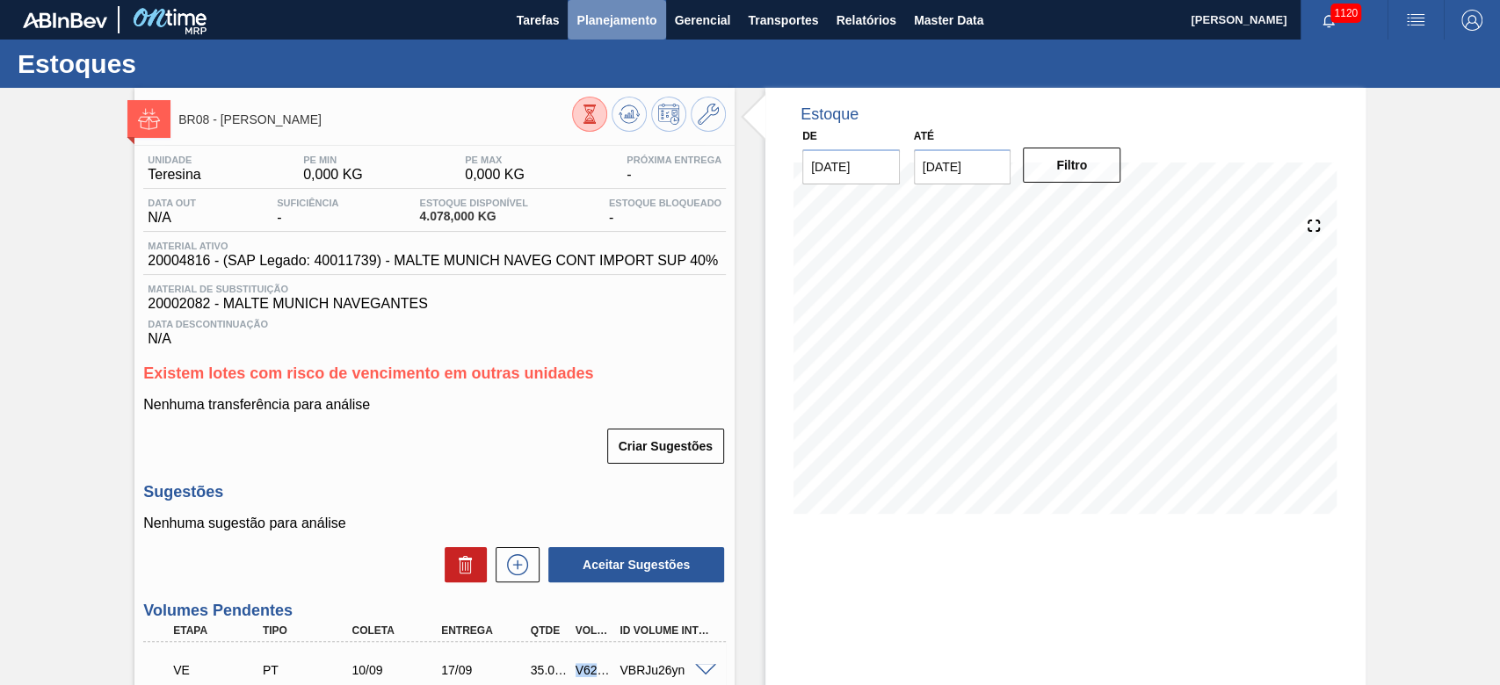
click at [591, 14] on span "Planejamento" at bounding box center [617, 20] width 80 height 21
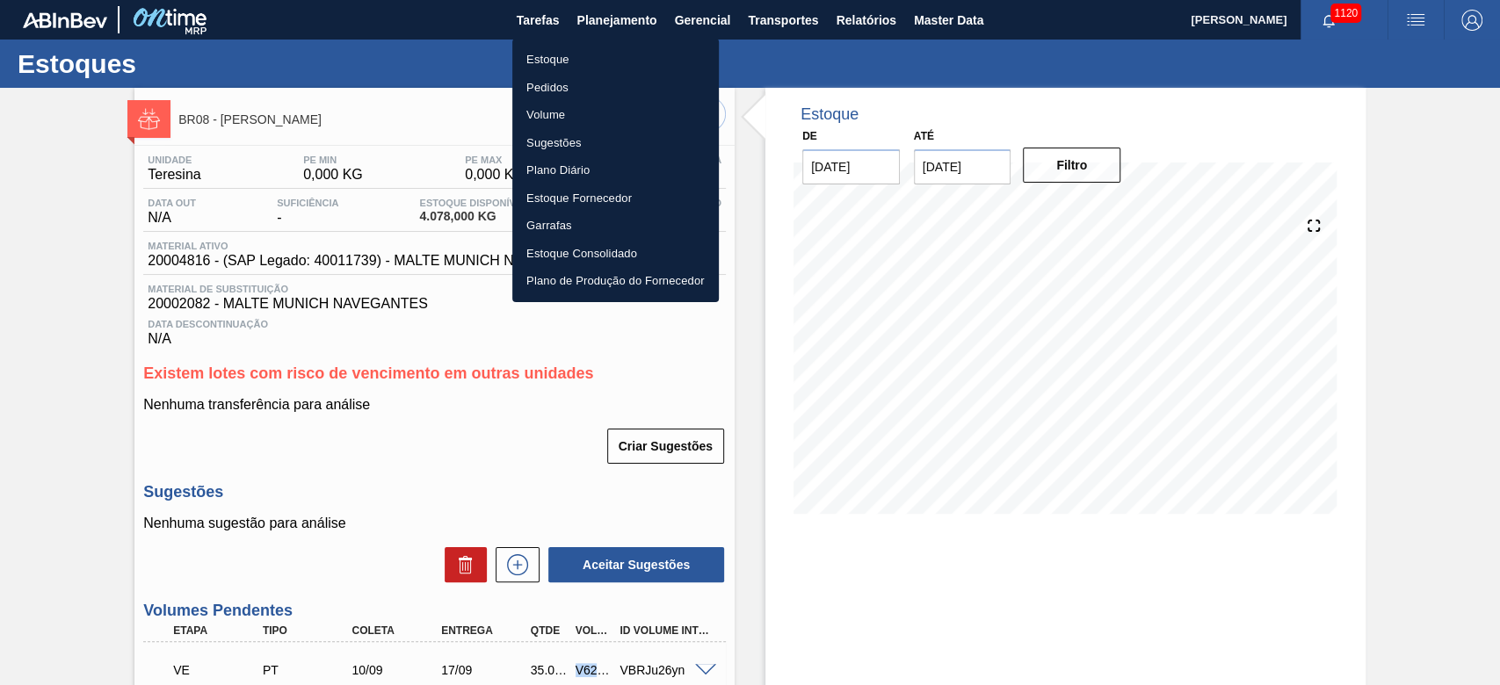
click at [564, 60] on li "Estoque" at bounding box center [615, 60] width 207 height 28
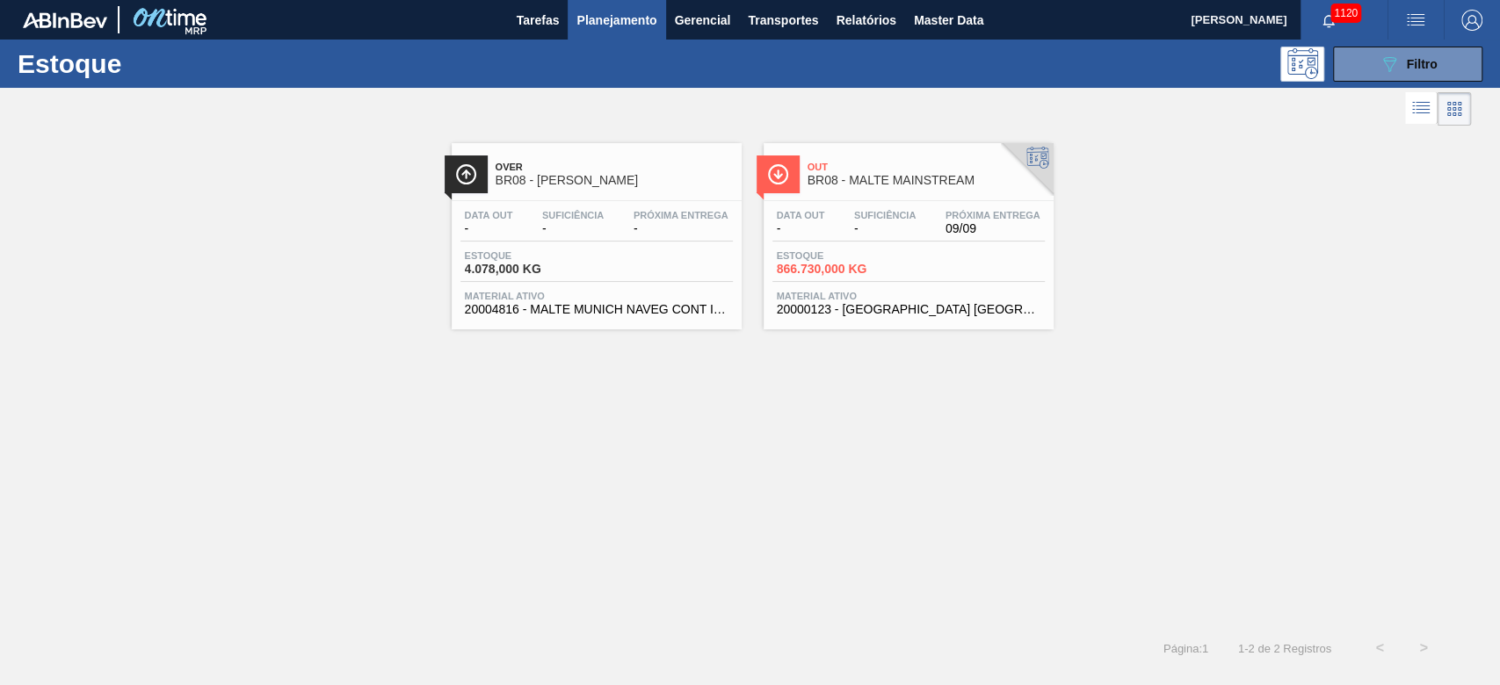
click at [1083, 590] on div "Over BR08 - MALTE MUNIQUE Data out - Suficiência - Próxima Entrega - Estoque 4.…" at bounding box center [750, 378] width 1500 height 497
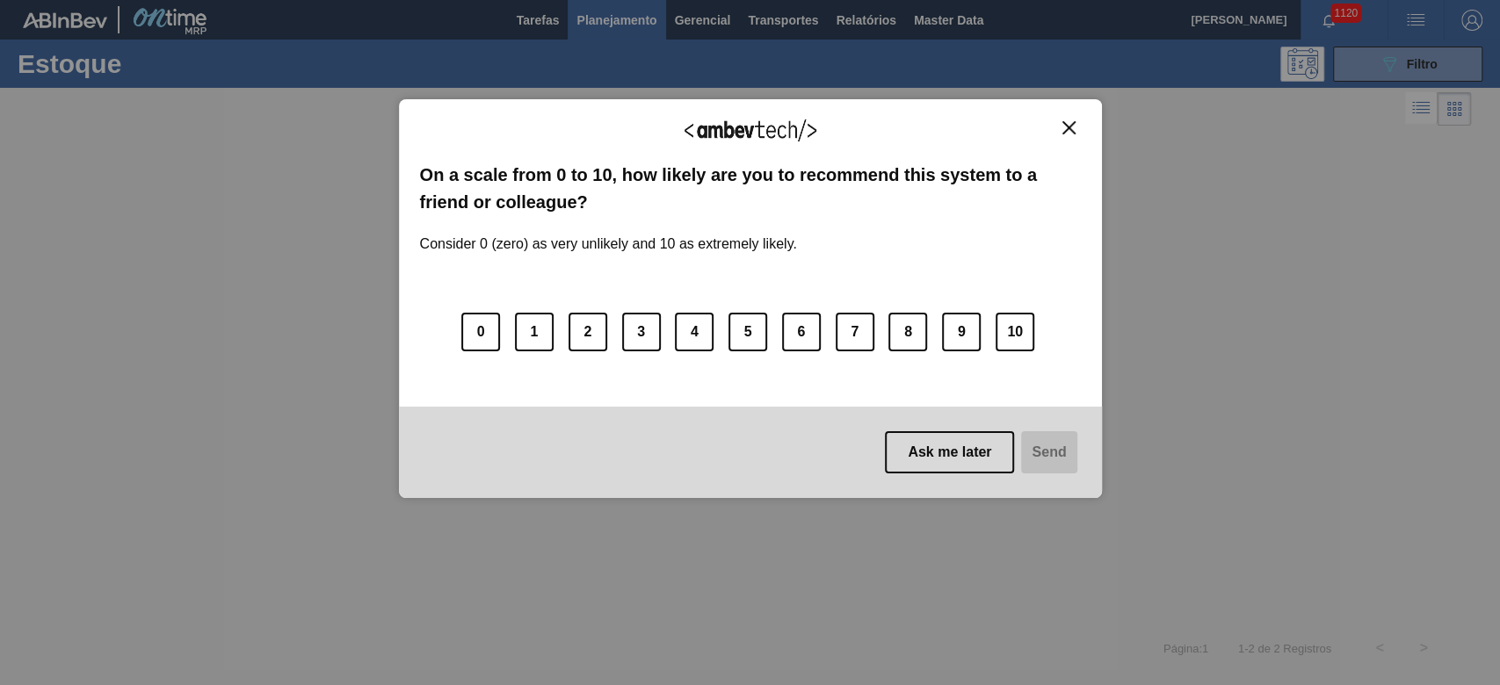
click at [1062, 115] on div "We appreciate your feedback! On a scale from 0 to 10, how likely are you to rec…" at bounding box center [750, 298] width 703 height 399
click at [1066, 127] on img "Close" at bounding box center [1068, 127] width 13 height 13
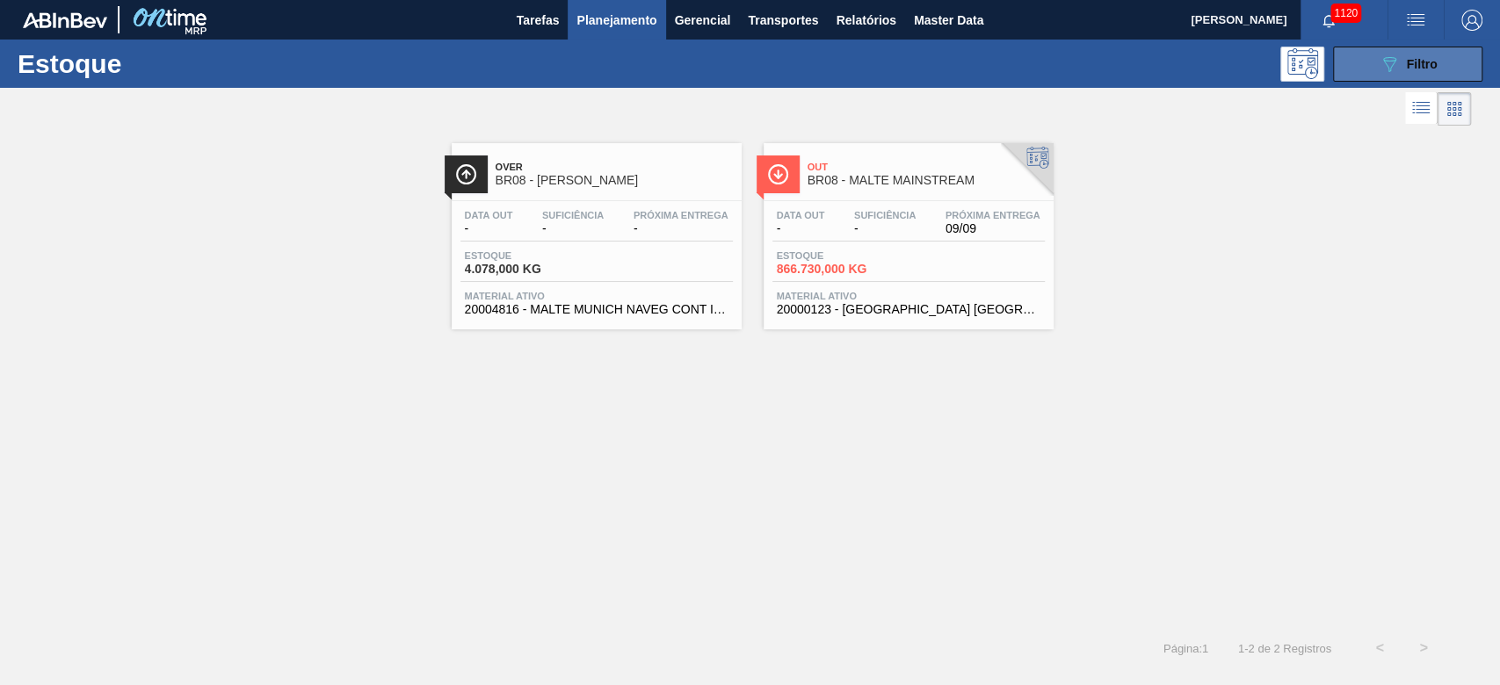
click at [1395, 73] on icon "089F7B8B-B2A5-4AFE-B5C0-19BA573D28AC" at bounding box center [1389, 64] width 21 height 21
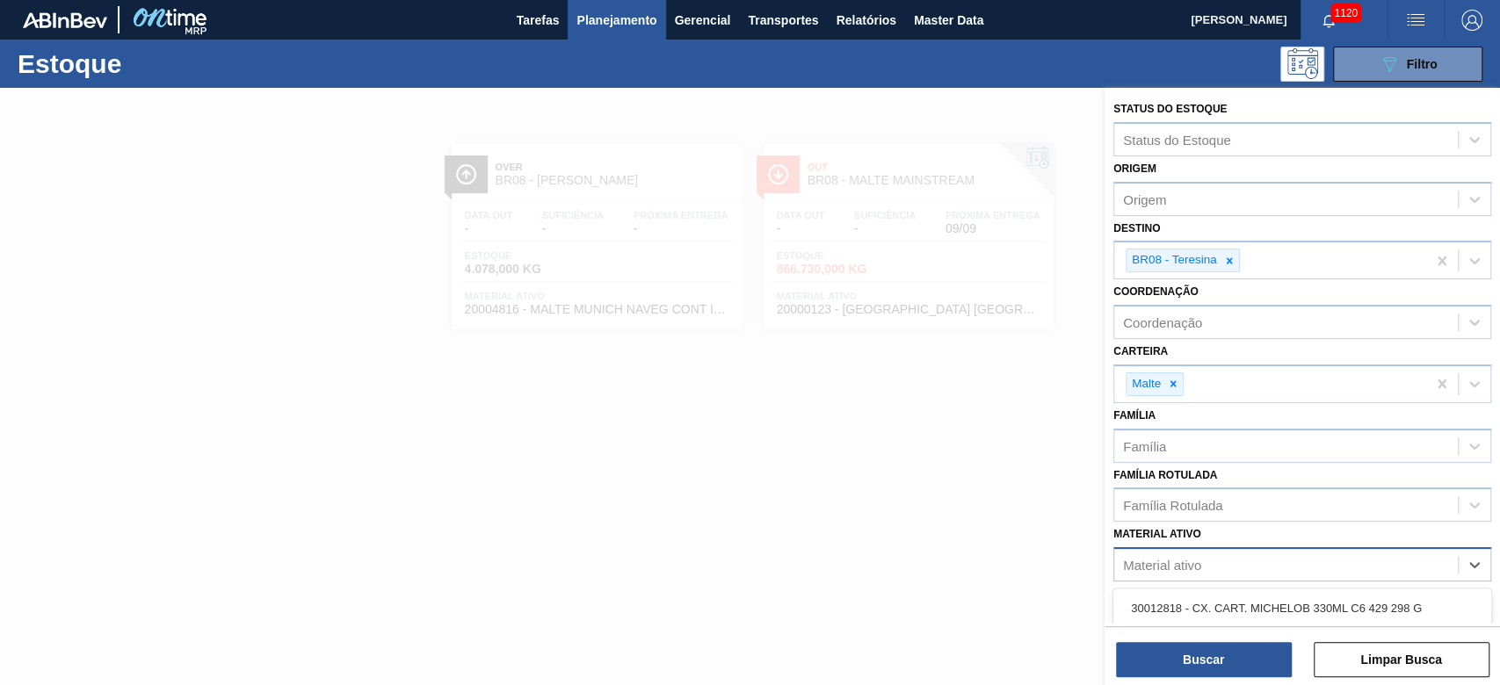
click at [1178, 560] on div "Material ativo" at bounding box center [1162, 565] width 78 height 15
paste ativo "20006269"
type ativo "20006269"
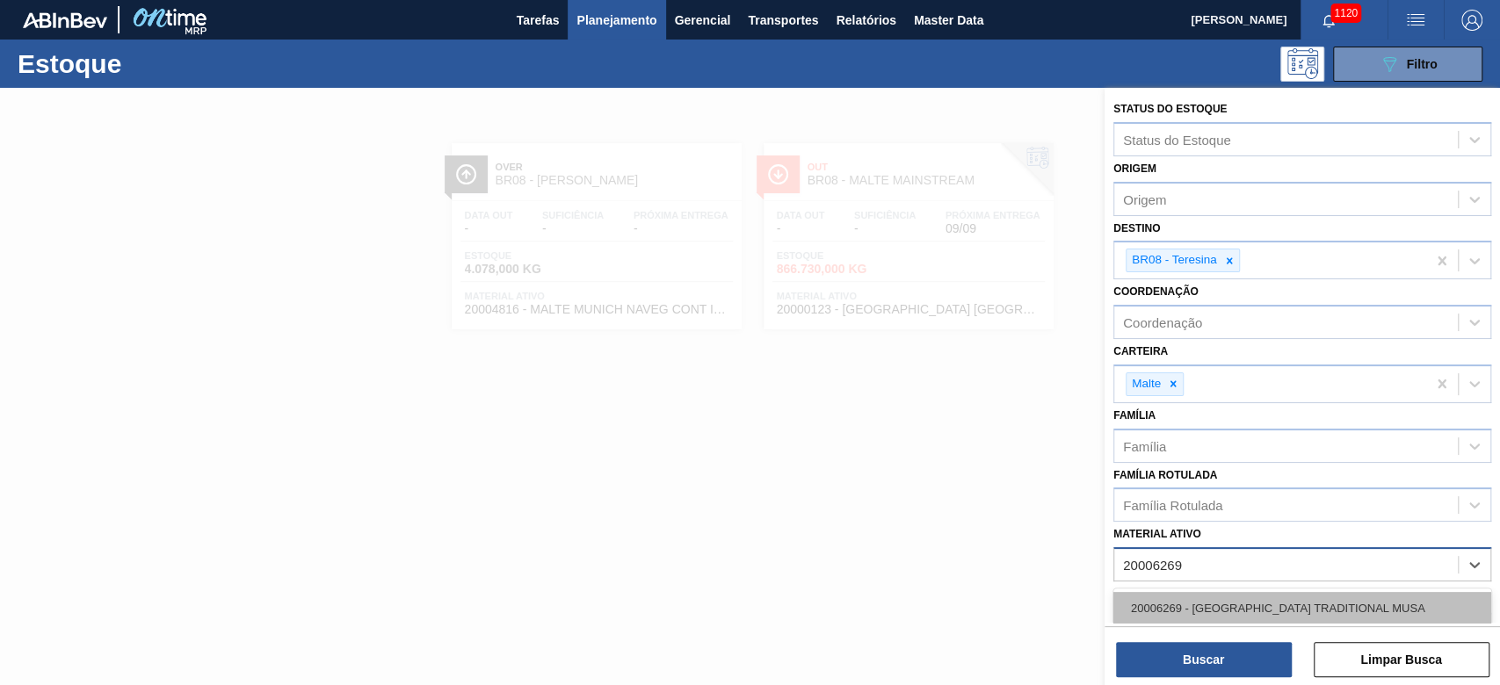
click at [1204, 601] on div "20006269 - MALTA TRADITIONAL MUSA" at bounding box center [1302, 608] width 378 height 33
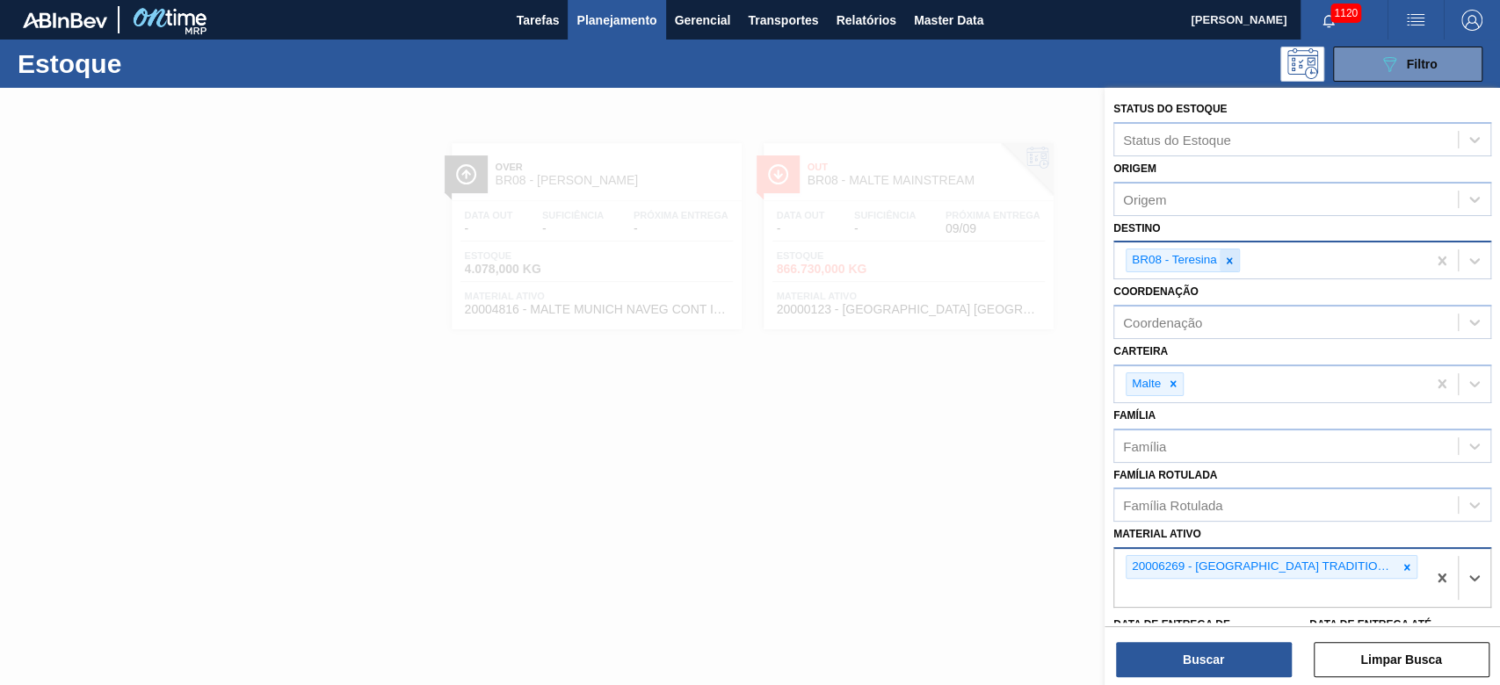
click at [1236, 257] on div at bounding box center [1229, 261] width 19 height 22
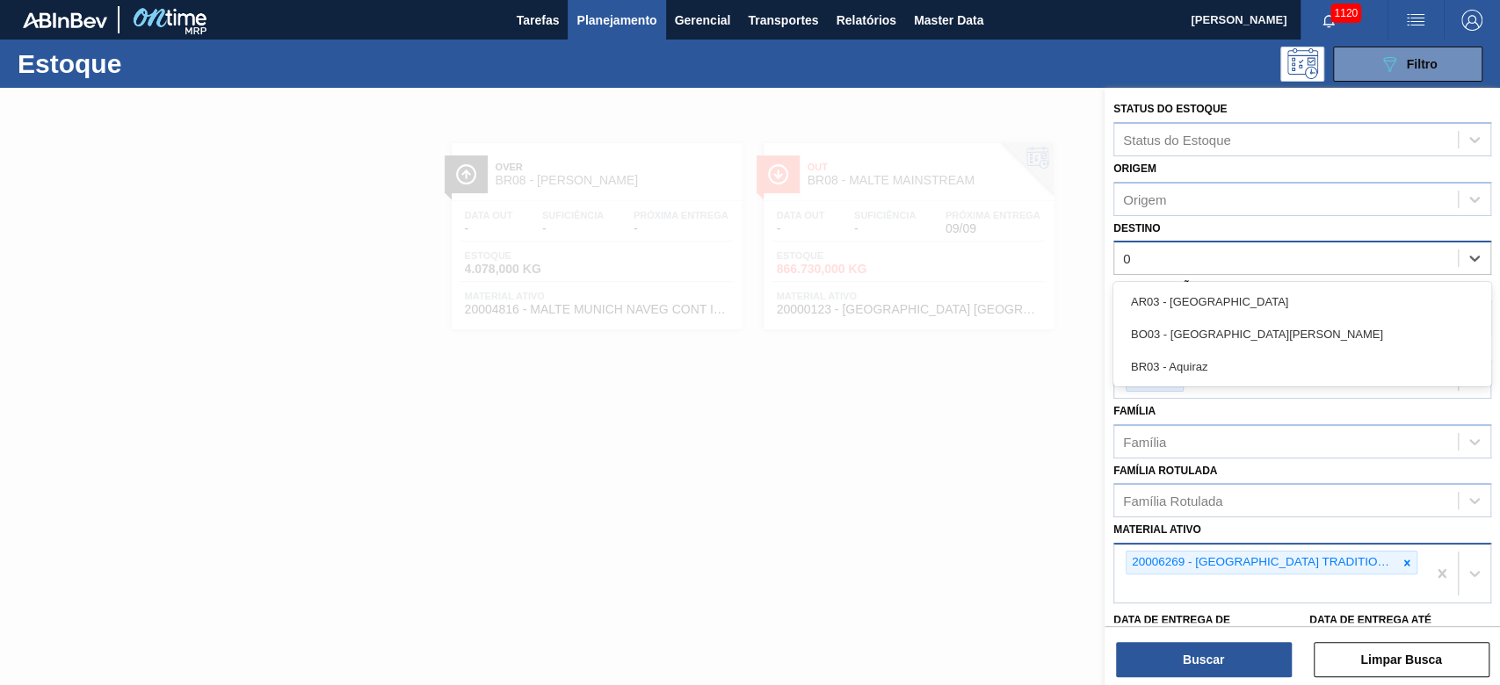
type input "03"
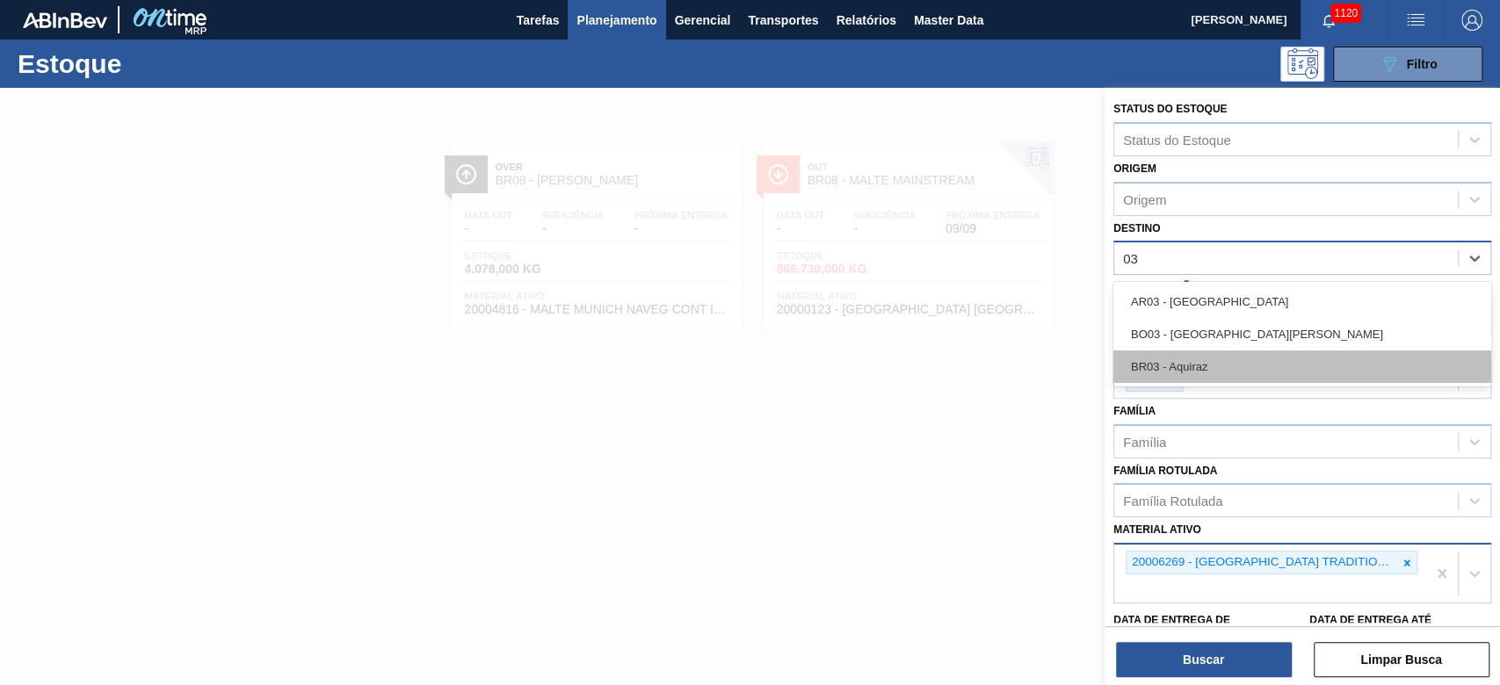
click at [1176, 365] on div "BR03 - Aquiraz" at bounding box center [1302, 367] width 378 height 33
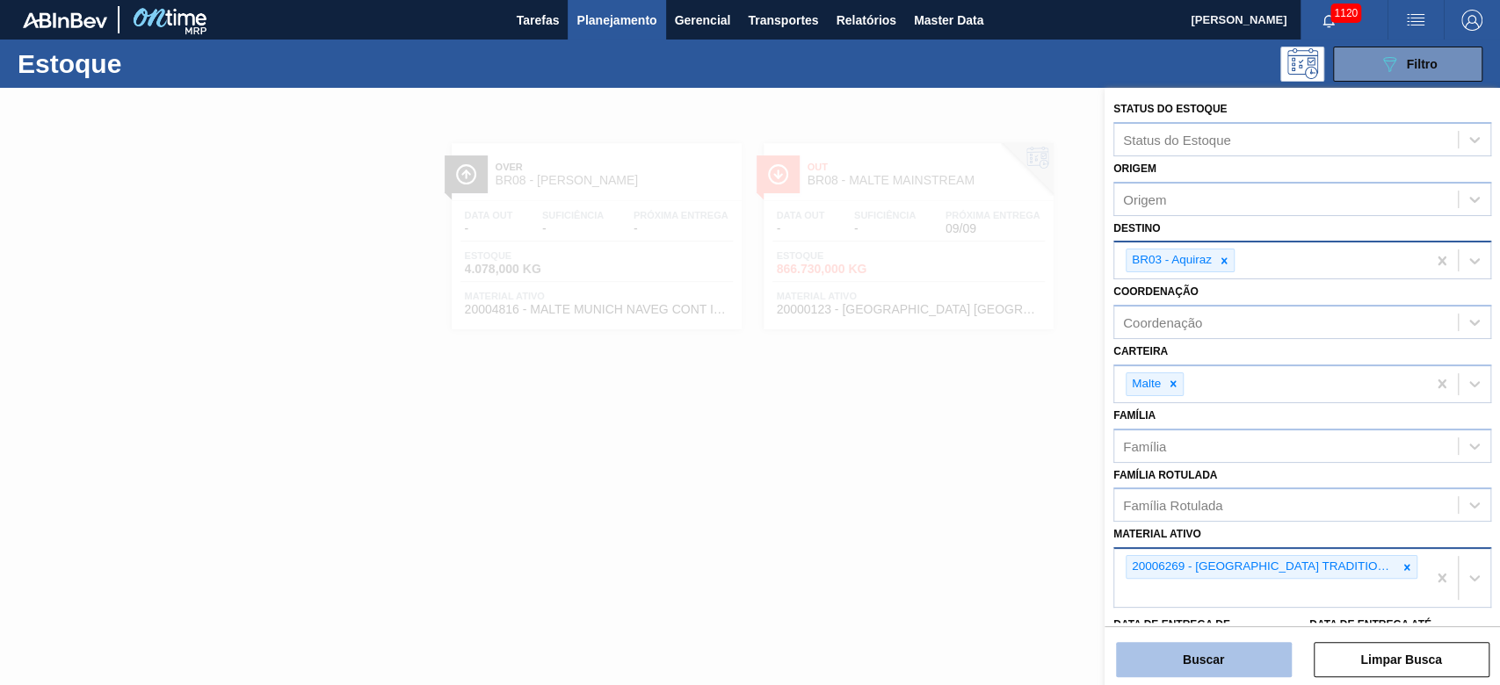
click at [1175, 658] on button "Buscar" at bounding box center [1204, 659] width 176 height 35
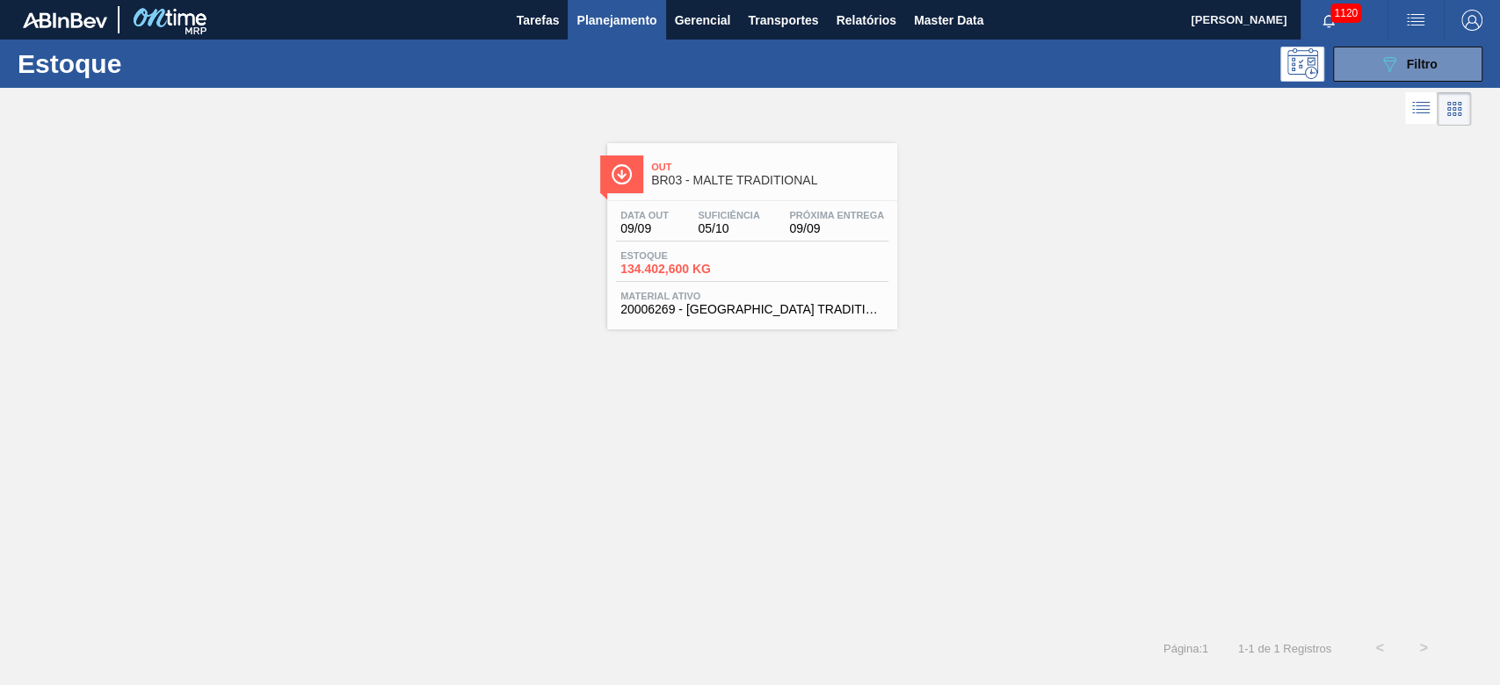
click at [610, 268] on div "Data out 09/09 Suficiência 05/10 Próxima Entrega 09/09 Estoque 134.402,600 KG M…" at bounding box center [752, 261] width 290 height 120
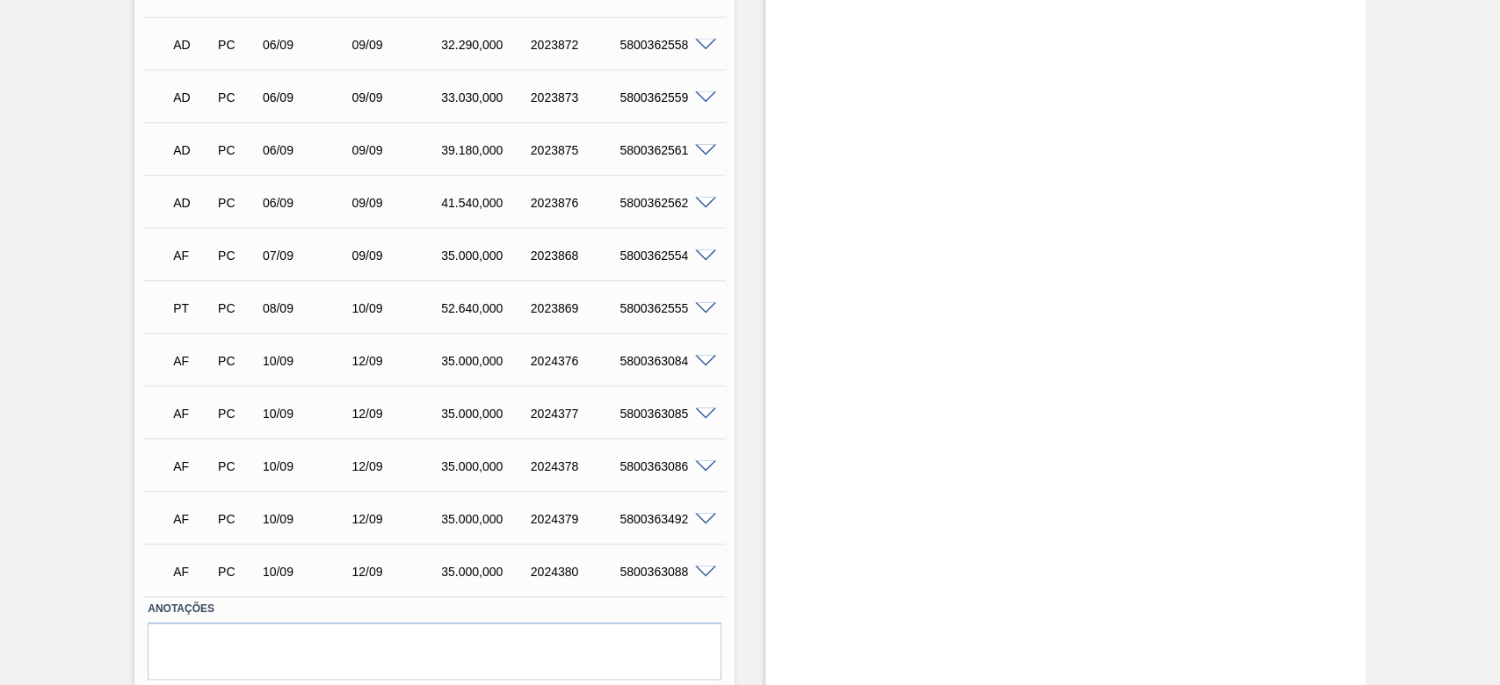
scroll to position [1599, 0]
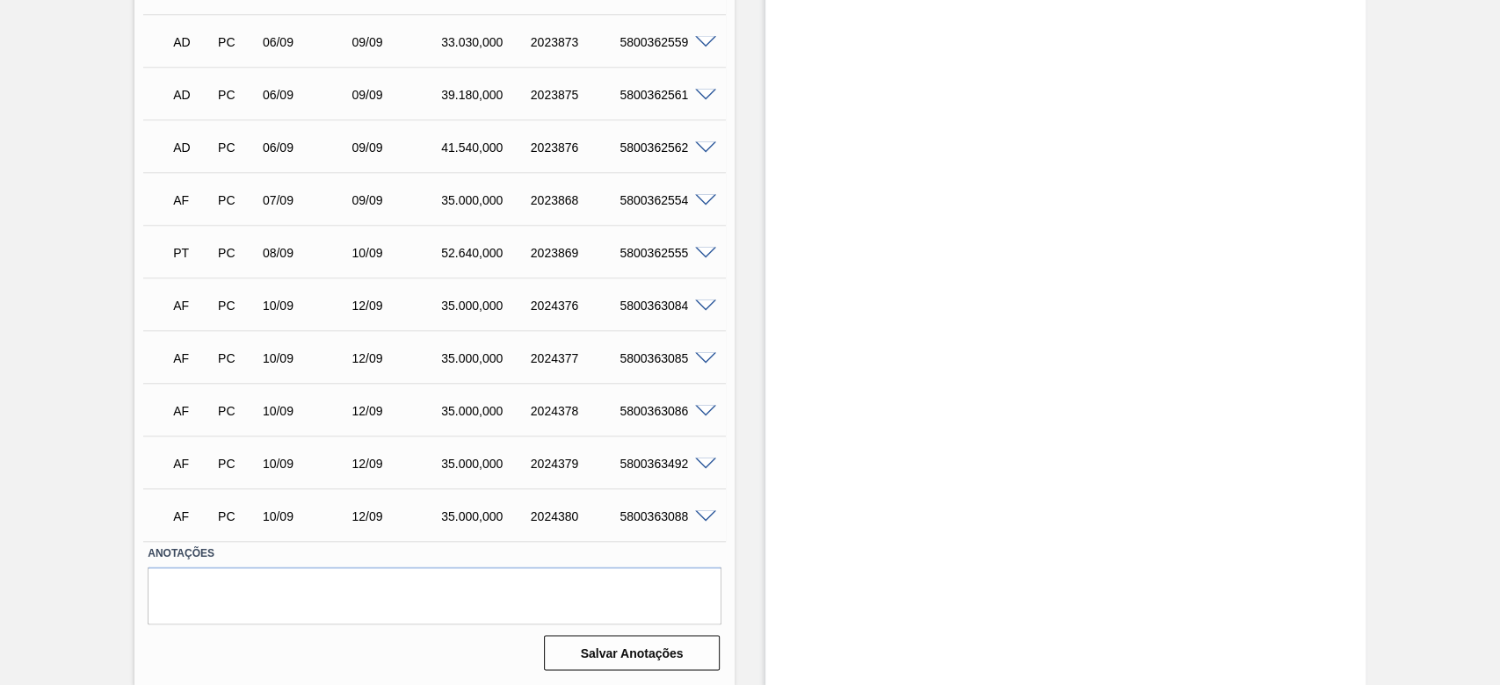
click at [699, 310] on span at bounding box center [705, 306] width 21 height 13
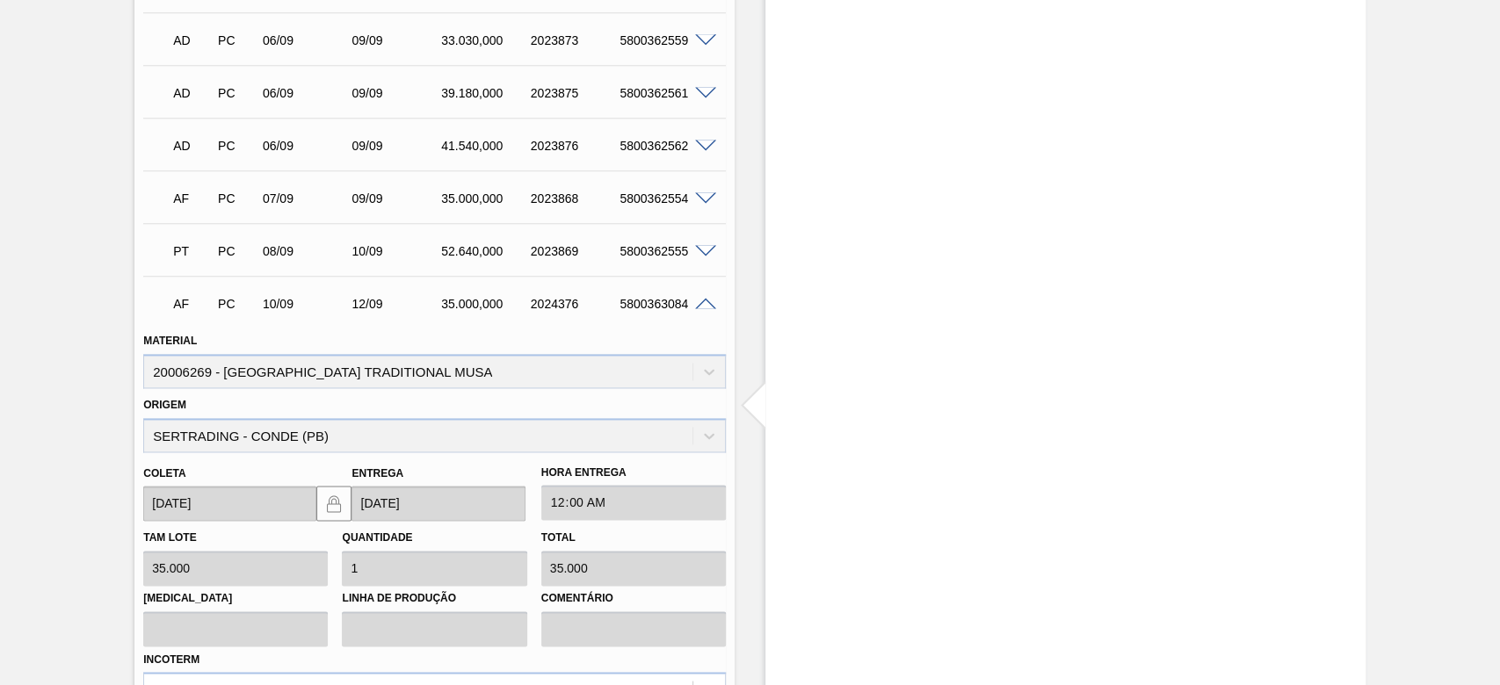
scroll to position [2025, 0]
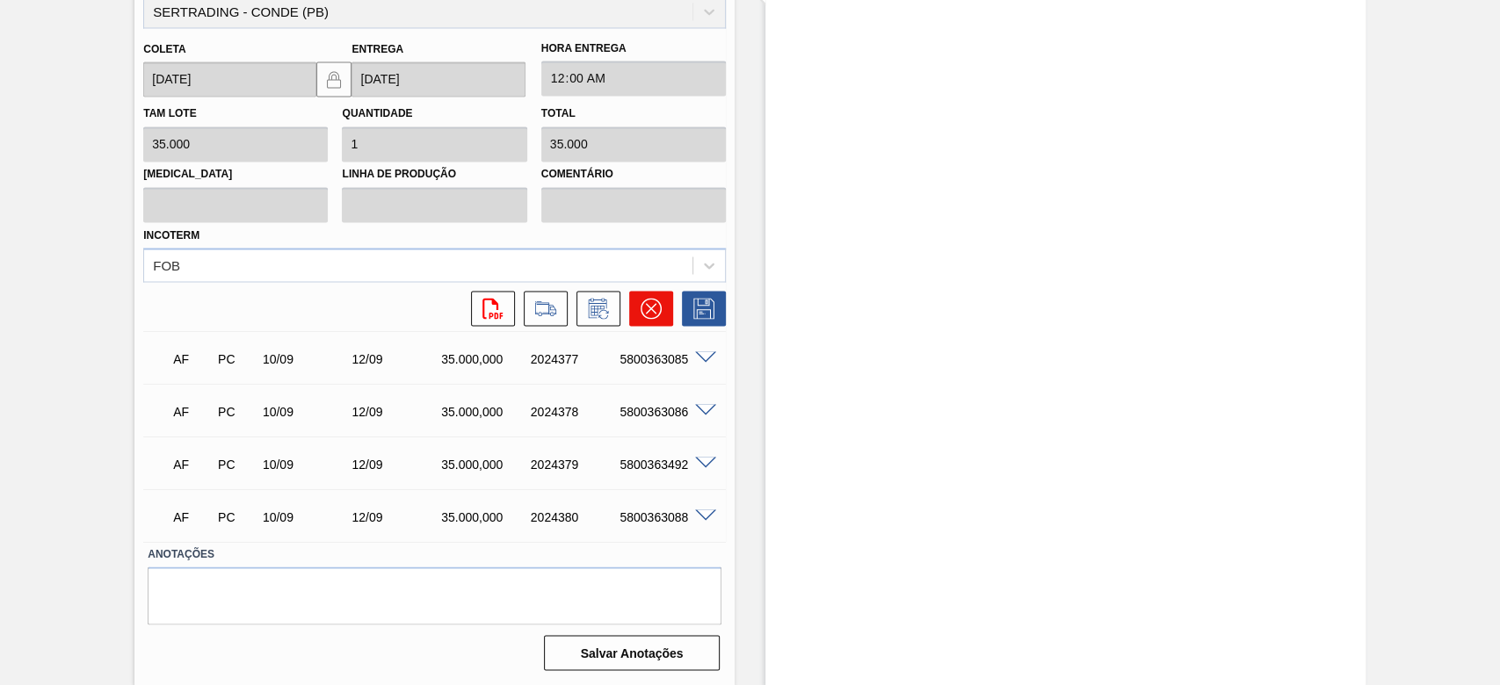
click at [652, 315] on icon at bounding box center [651, 308] width 21 height 21
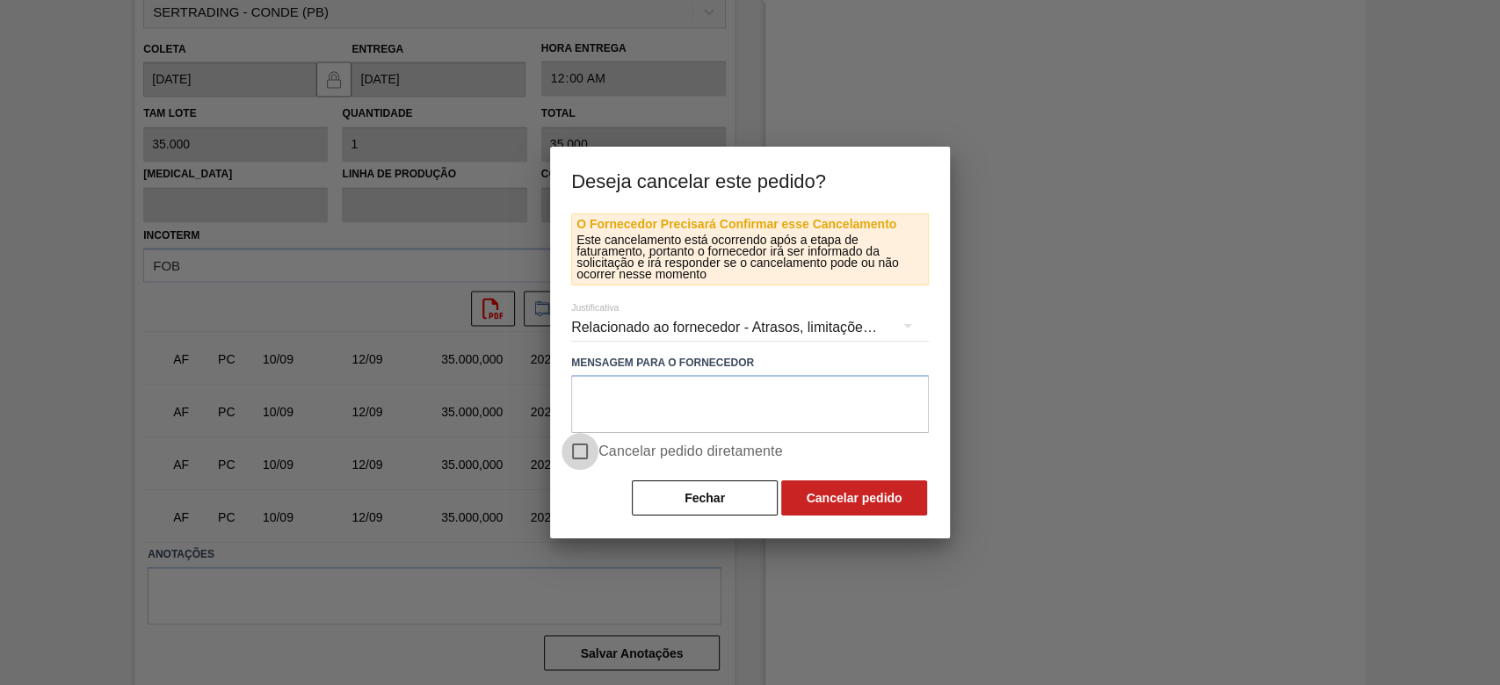
click at [582, 450] on input "Cancelar pedido diretamente" at bounding box center [580, 451] width 37 height 37
checkbox input "true"
click at [817, 501] on button "Cancelar pedido" at bounding box center [854, 498] width 146 height 35
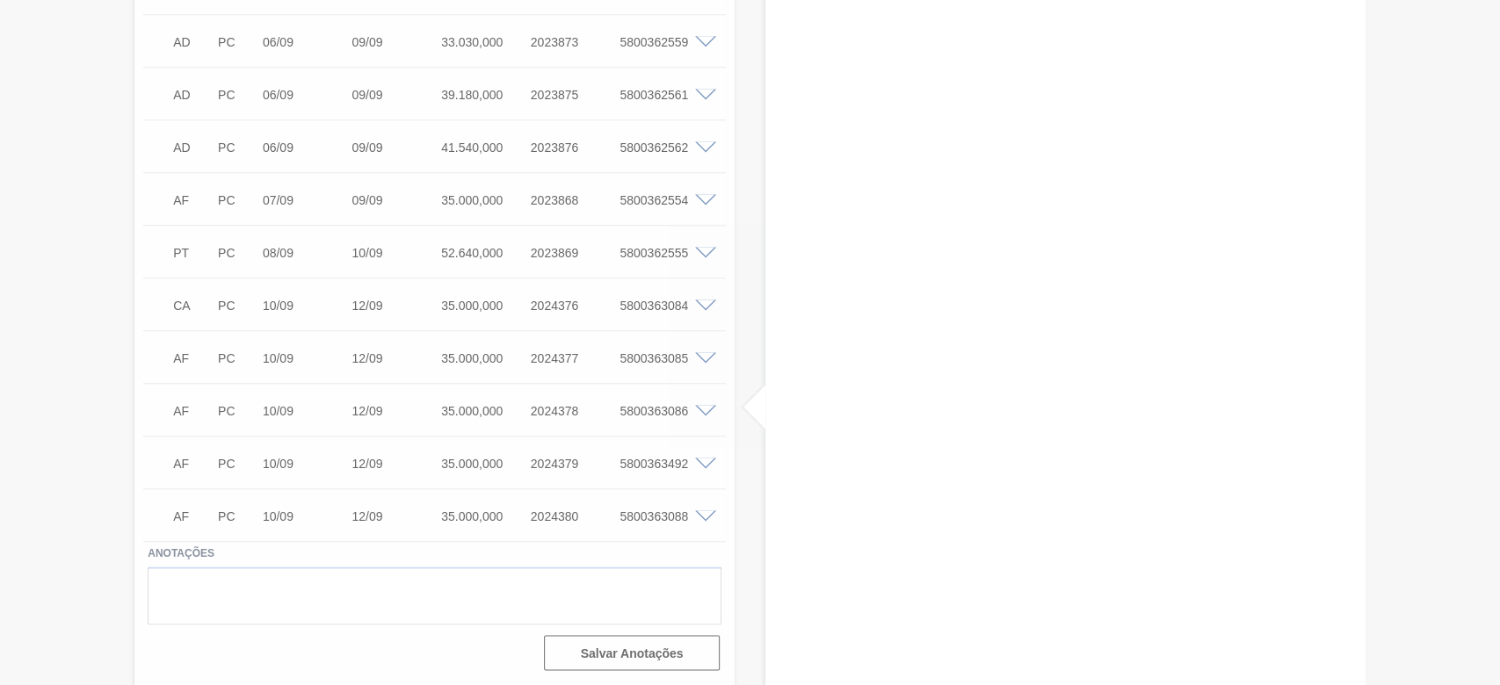
scroll to position [1599, 0]
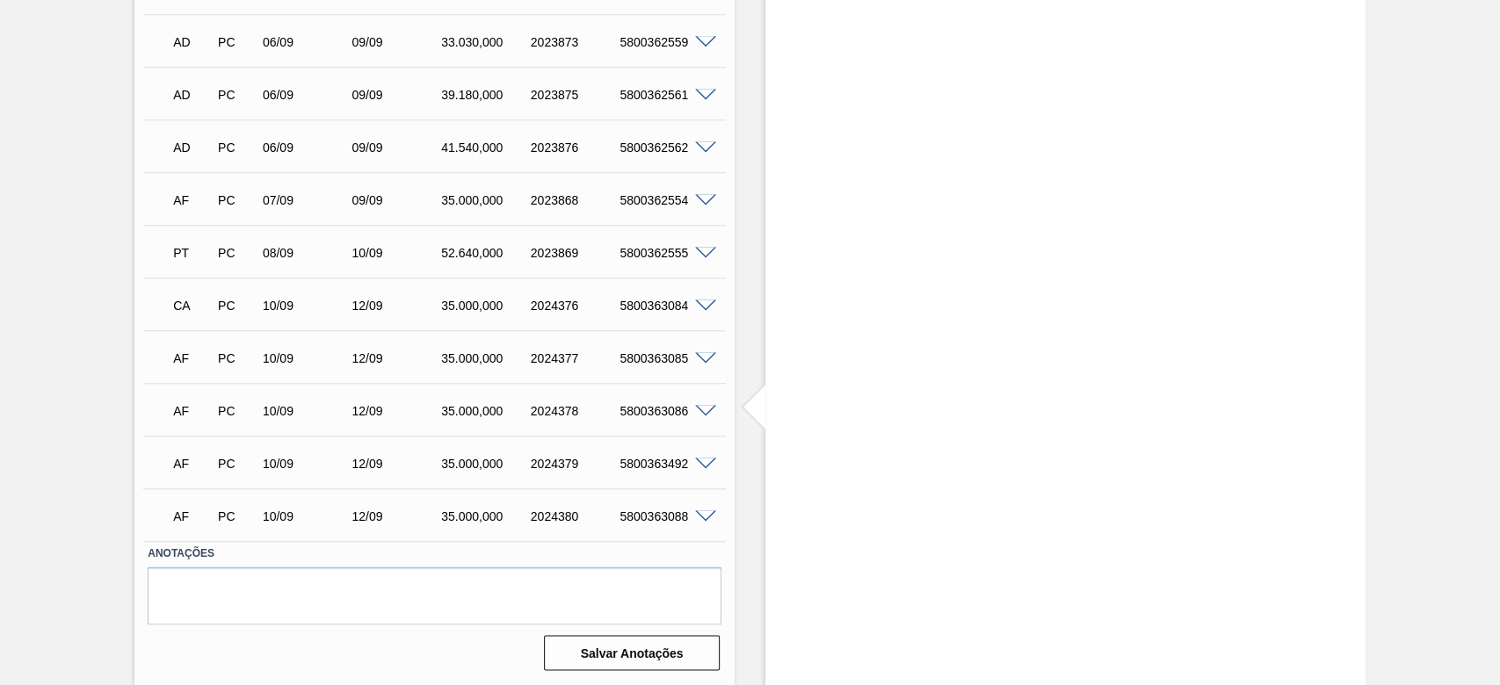
click at [707, 357] on span at bounding box center [705, 358] width 21 height 13
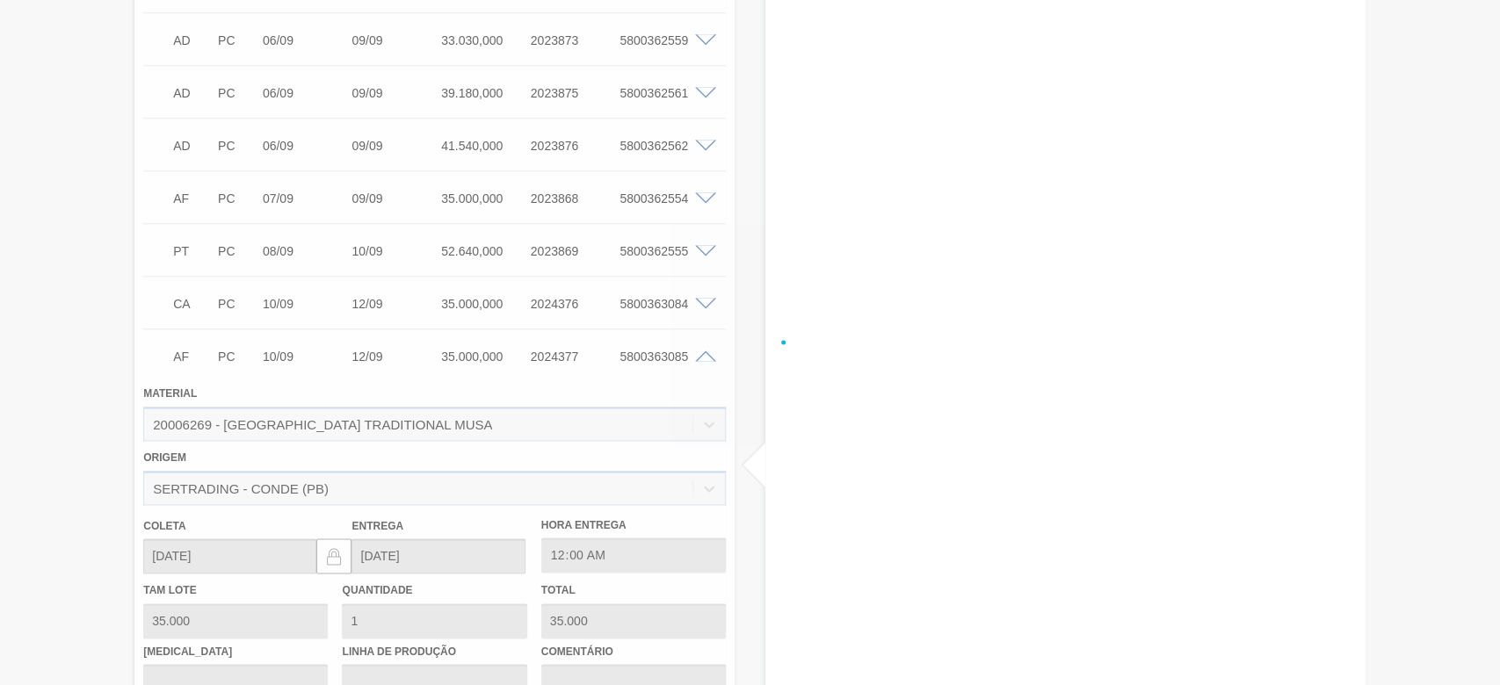
scroll to position [2025, 0]
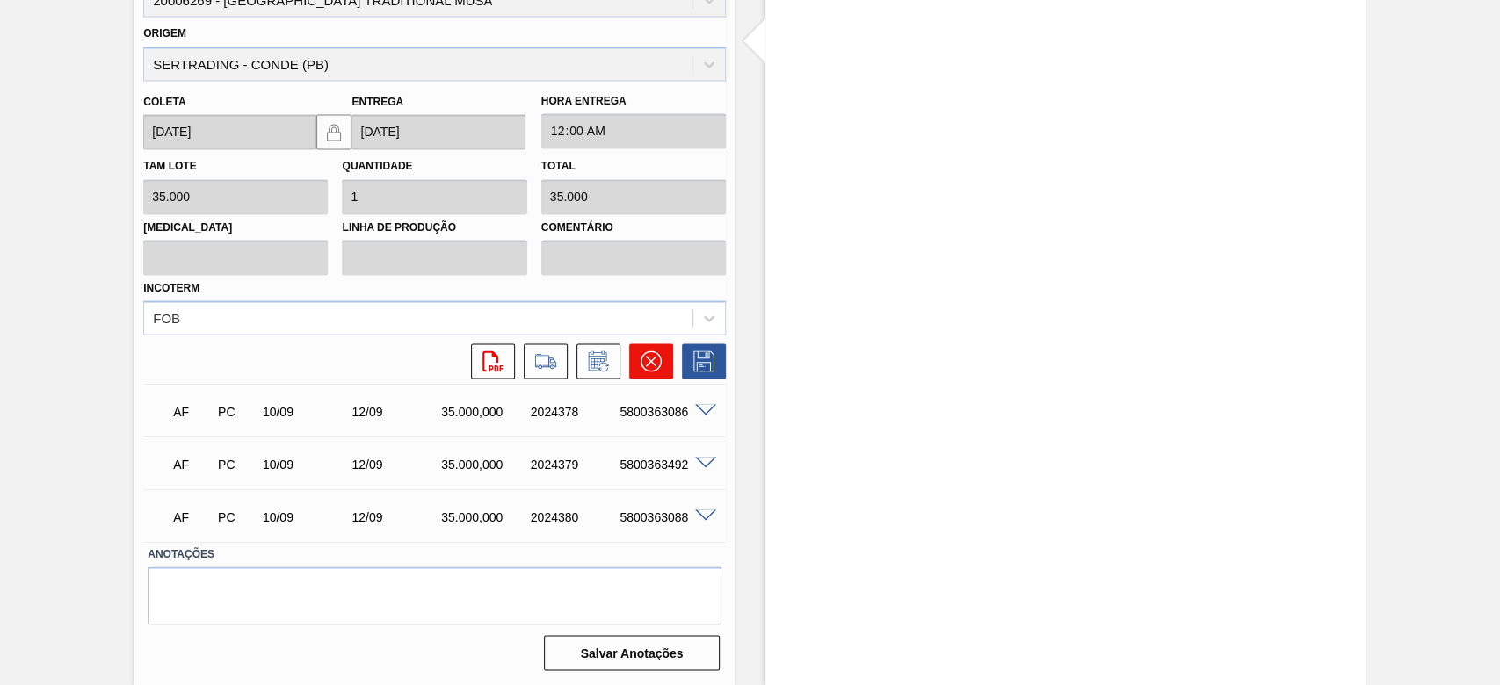
click at [644, 362] on icon at bounding box center [651, 361] width 21 height 21
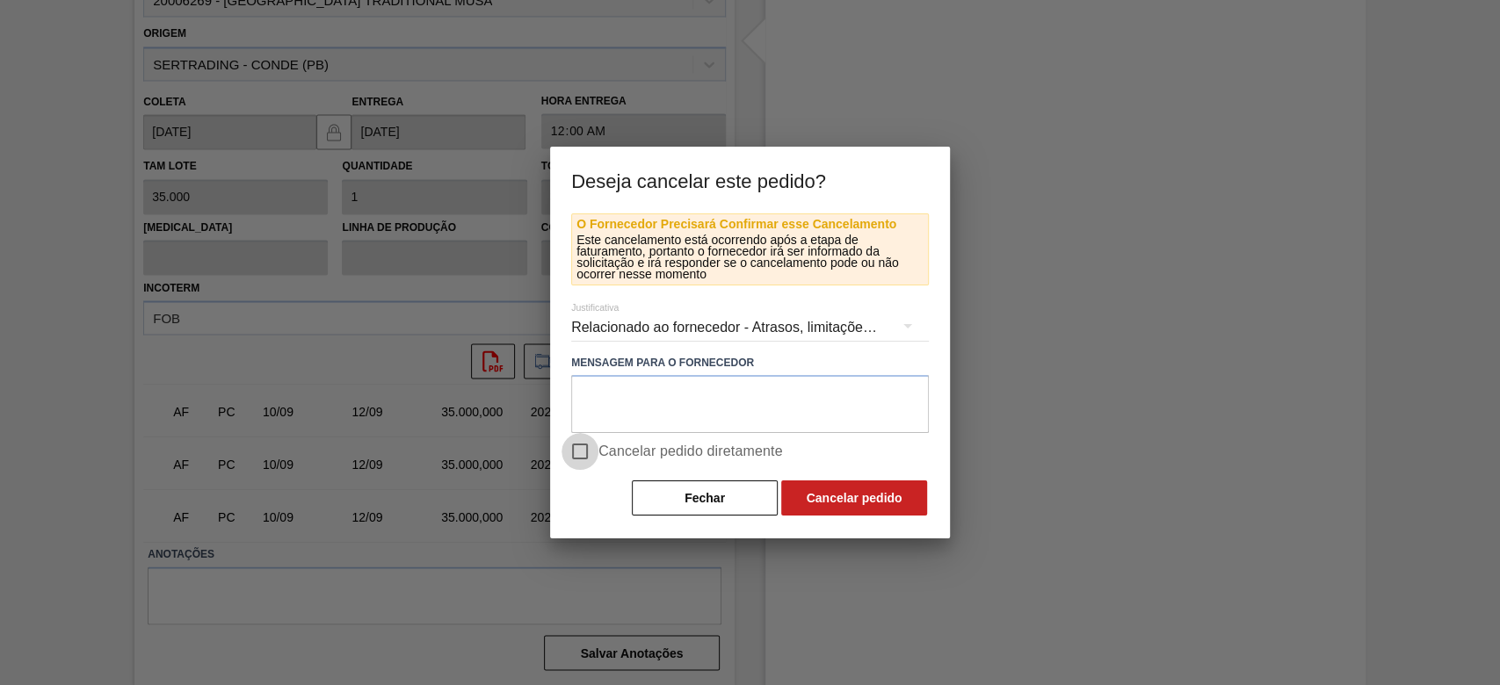
click at [576, 439] on input "Cancelar pedido diretamente" at bounding box center [580, 451] width 37 height 37
checkbox input "true"
click at [845, 492] on button "Cancelar pedido" at bounding box center [854, 498] width 146 height 35
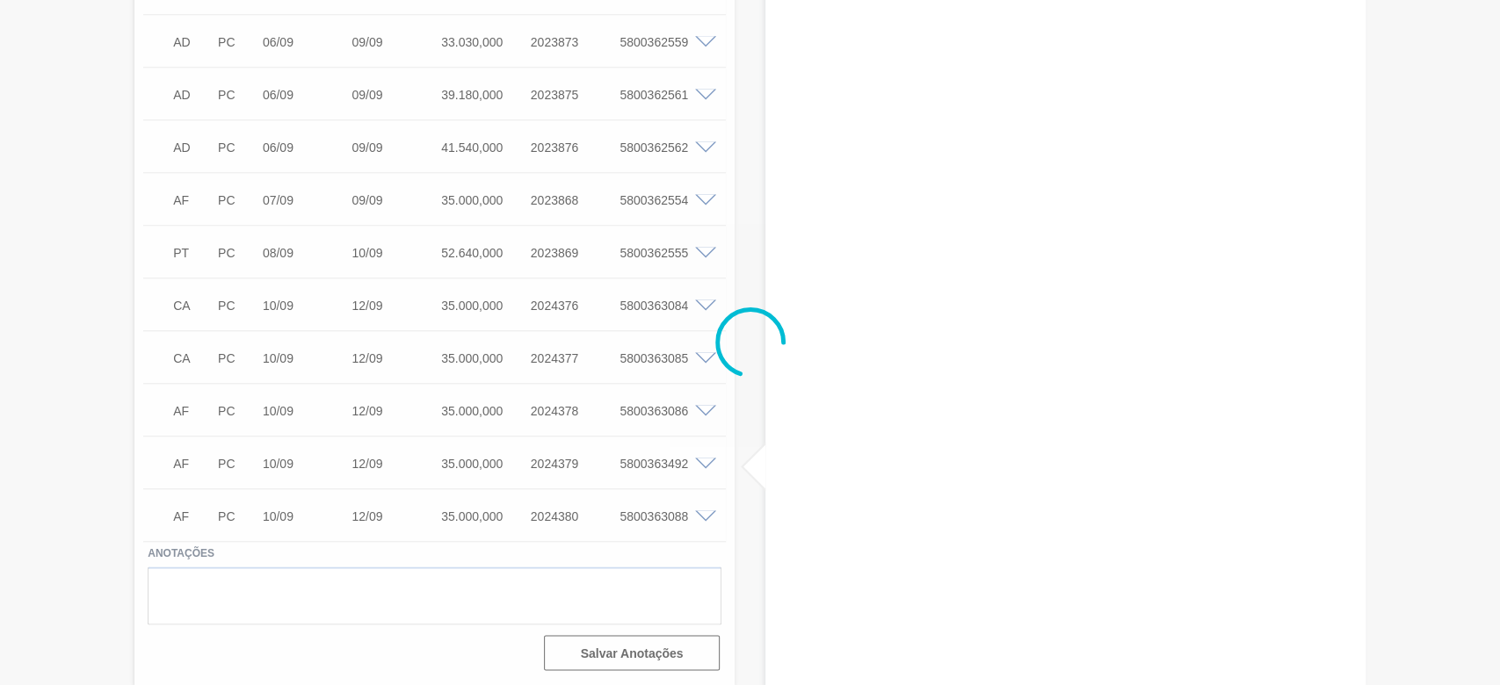
scroll to position [1599, 0]
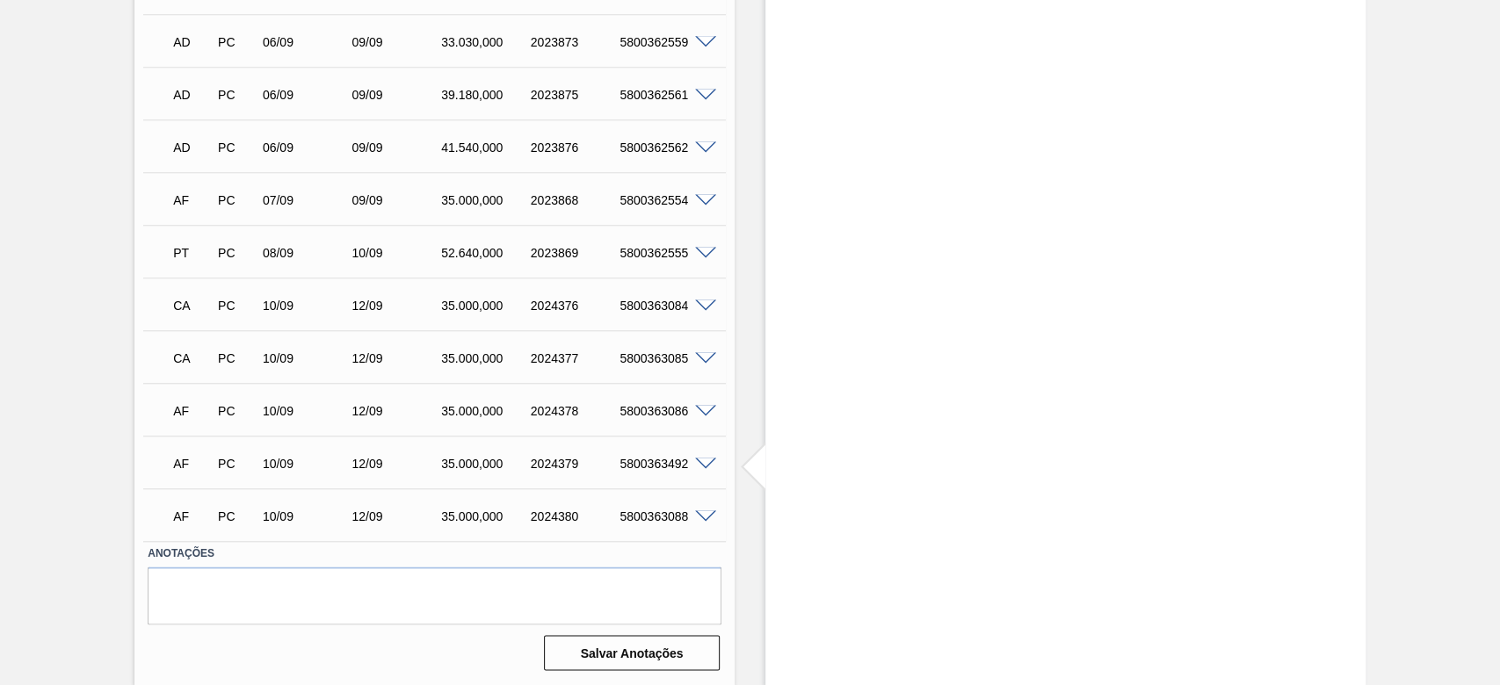
click at [707, 417] on span at bounding box center [705, 411] width 21 height 13
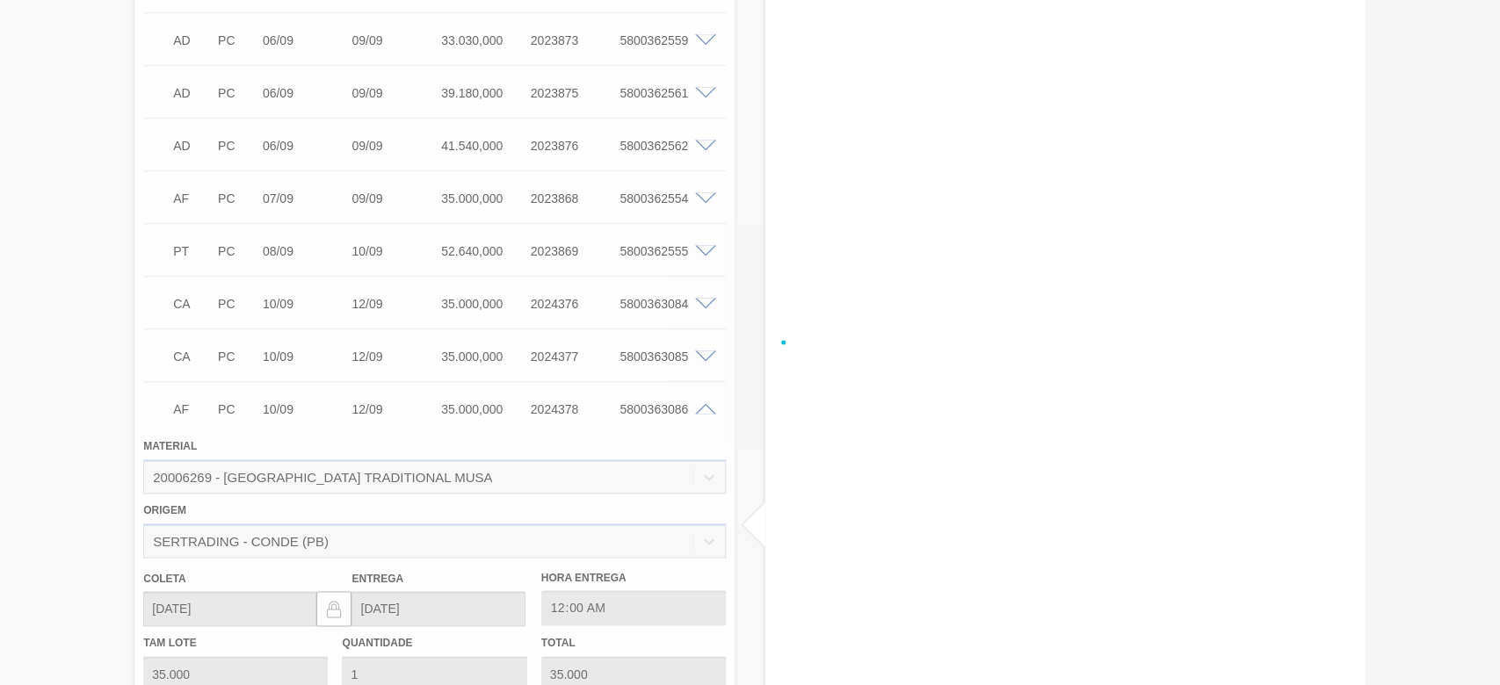
scroll to position [2025, 0]
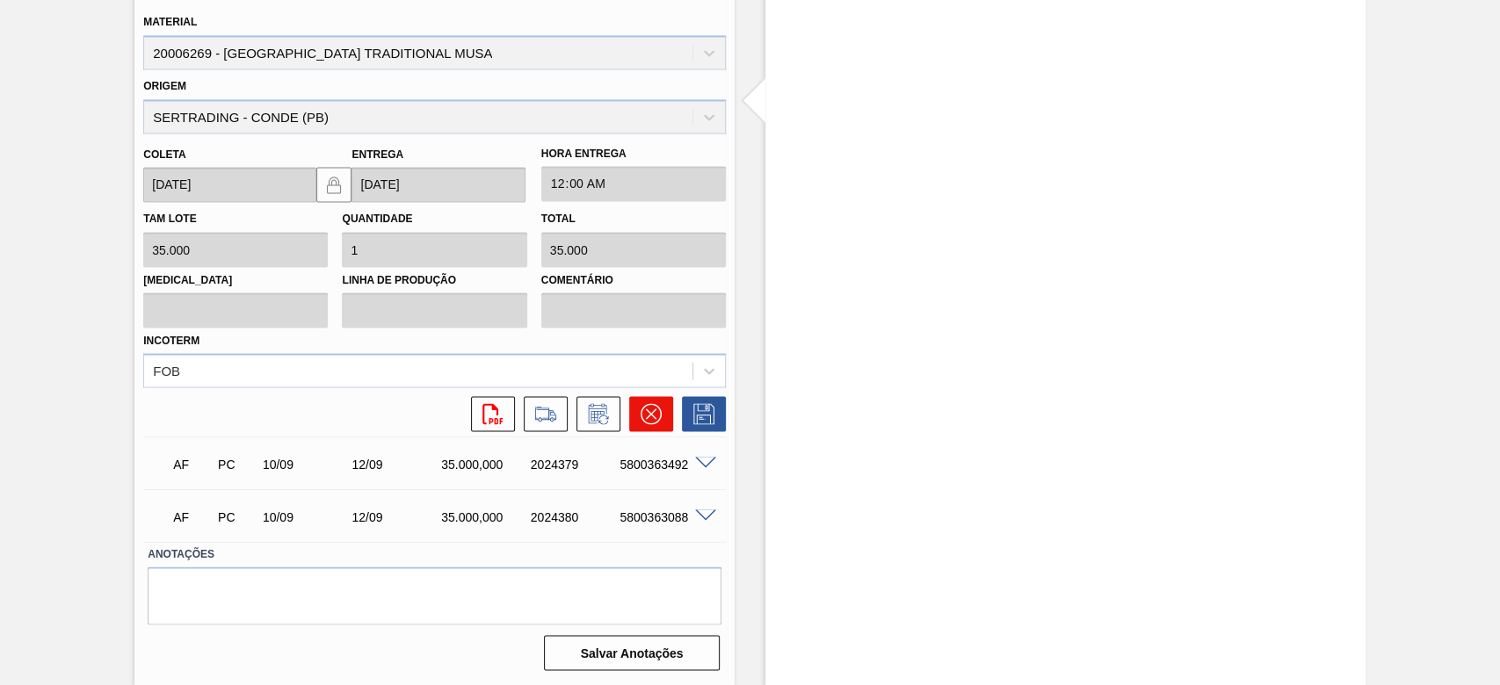
click at [654, 415] on icon at bounding box center [651, 413] width 21 height 21
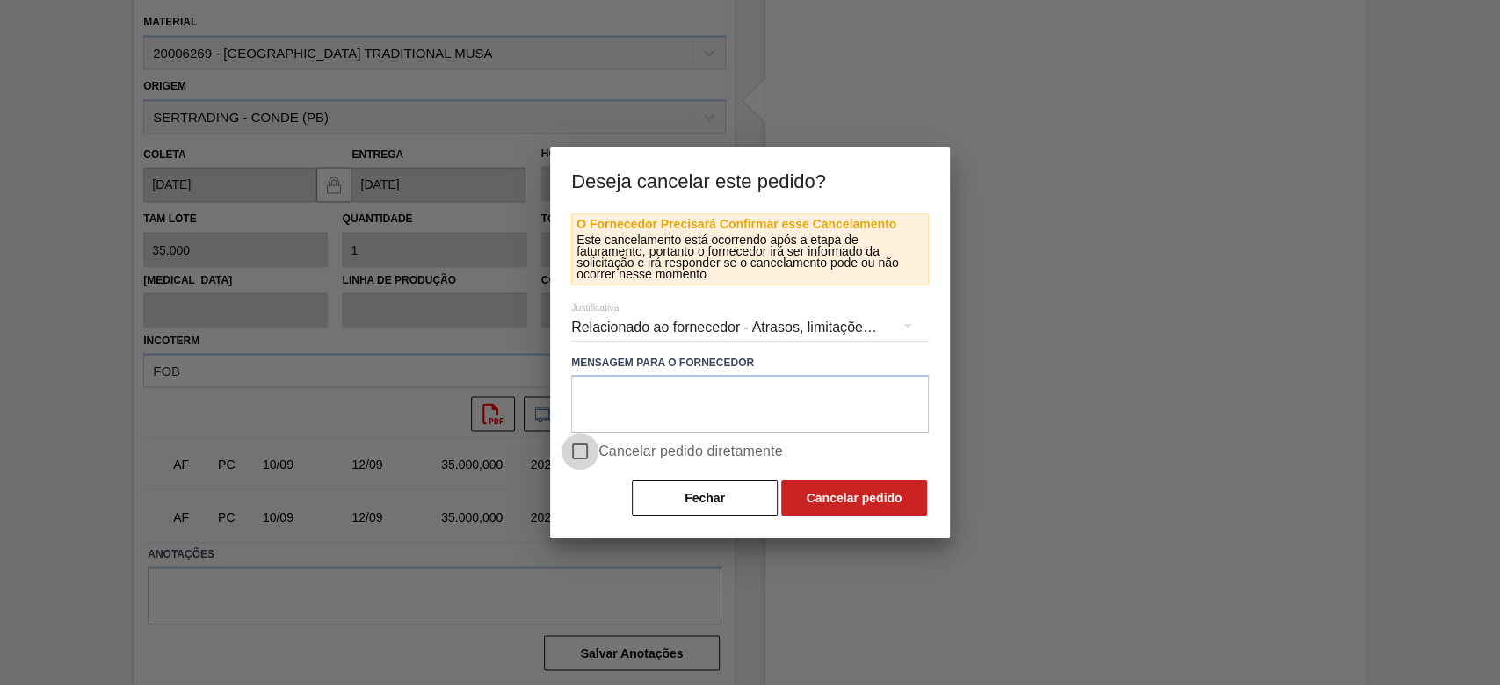
click at [575, 448] on input "Cancelar pedido diretamente" at bounding box center [580, 451] width 37 height 37
checkbox input "true"
click at [812, 490] on button "Cancelar pedido" at bounding box center [854, 498] width 146 height 35
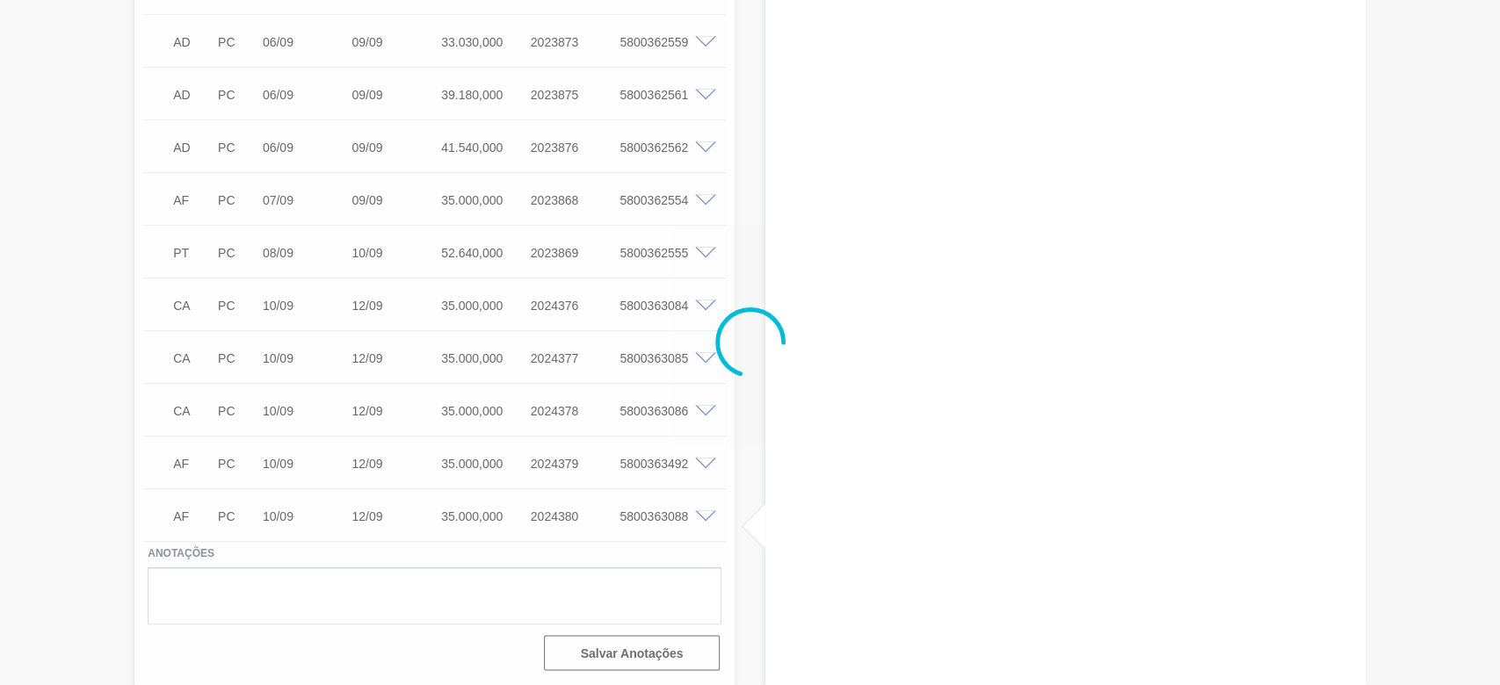
scroll to position [1599, 0]
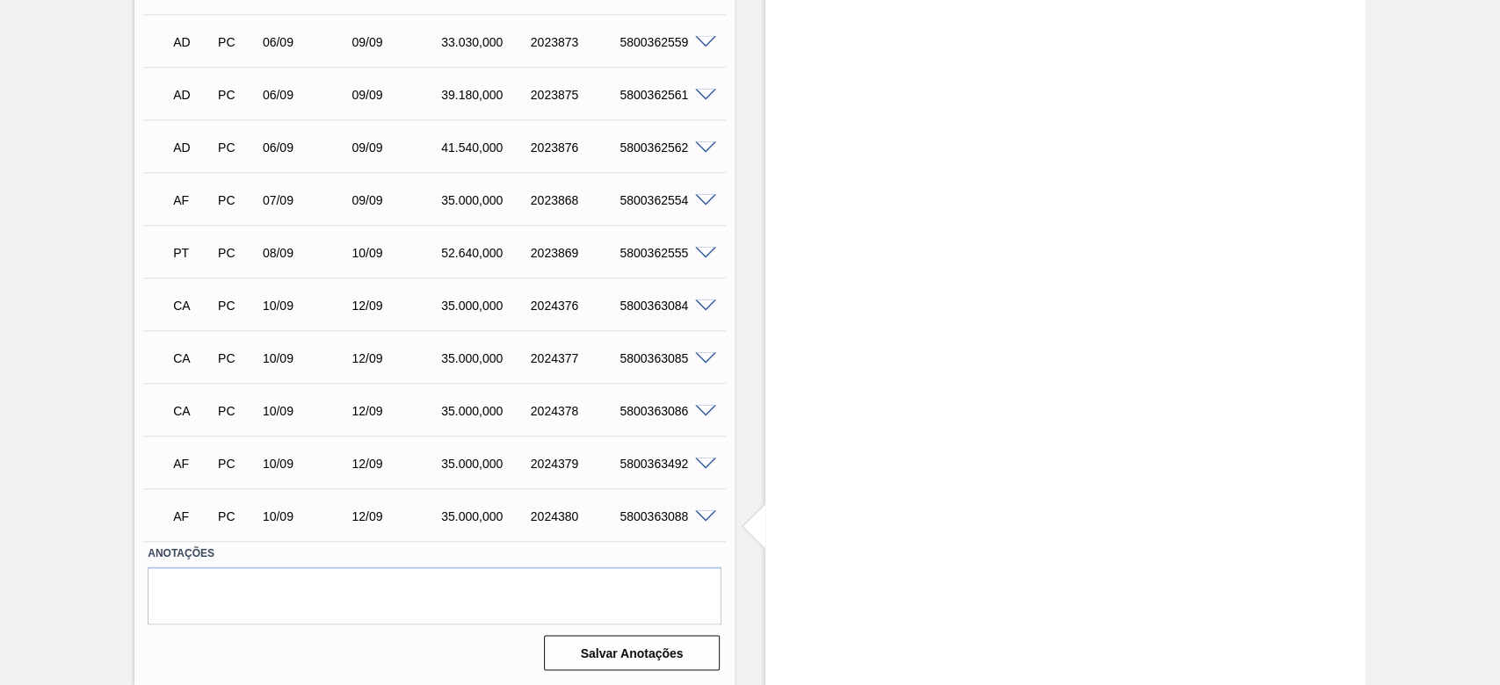
click at [703, 461] on span at bounding box center [705, 464] width 21 height 13
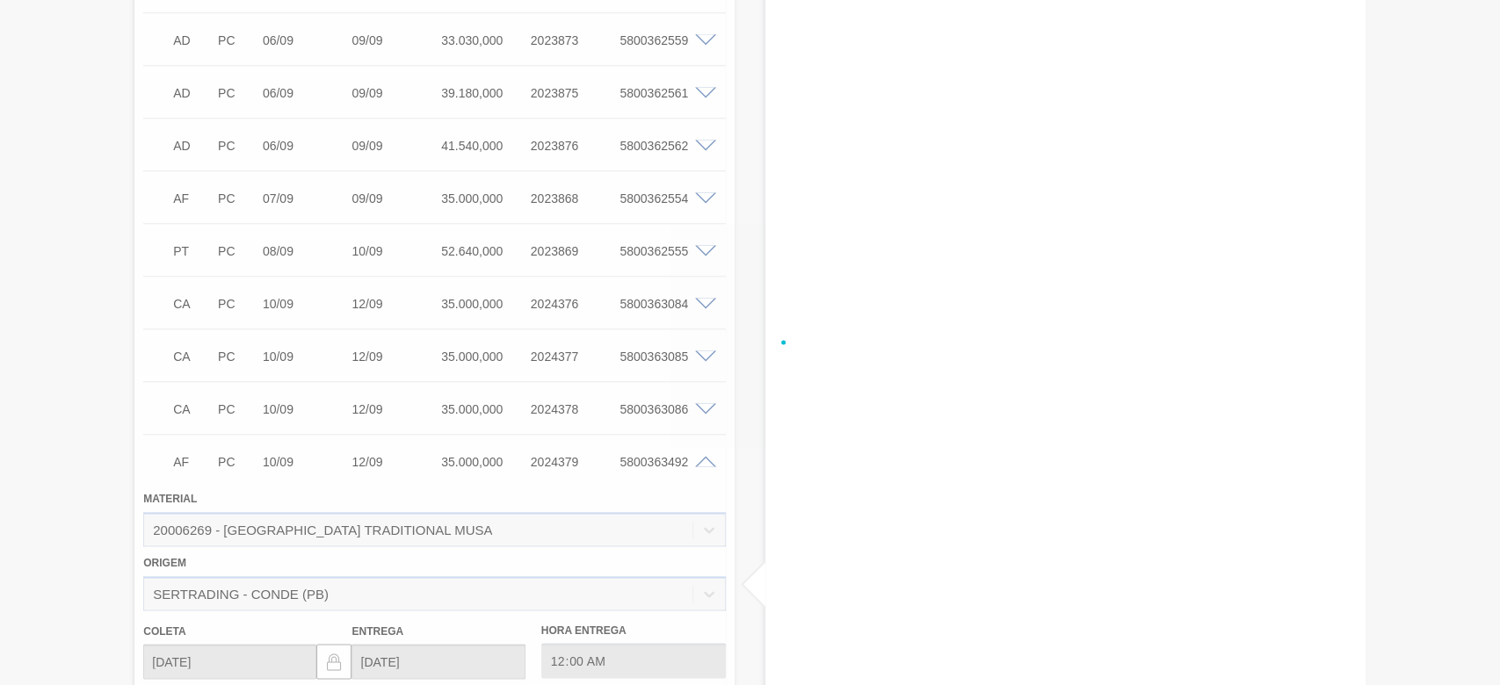
scroll to position [2025, 0]
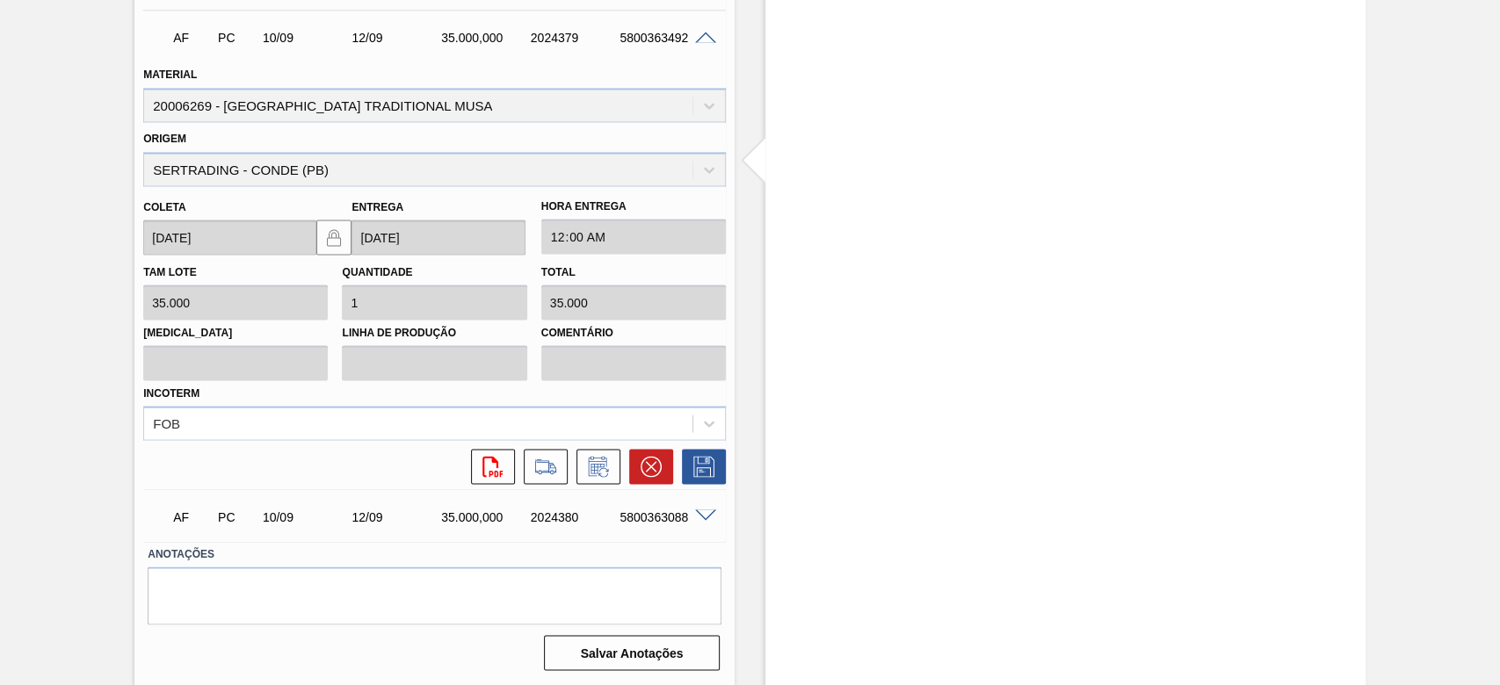
click at [641, 468] on icon at bounding box center [651, 466] width 21 height 21
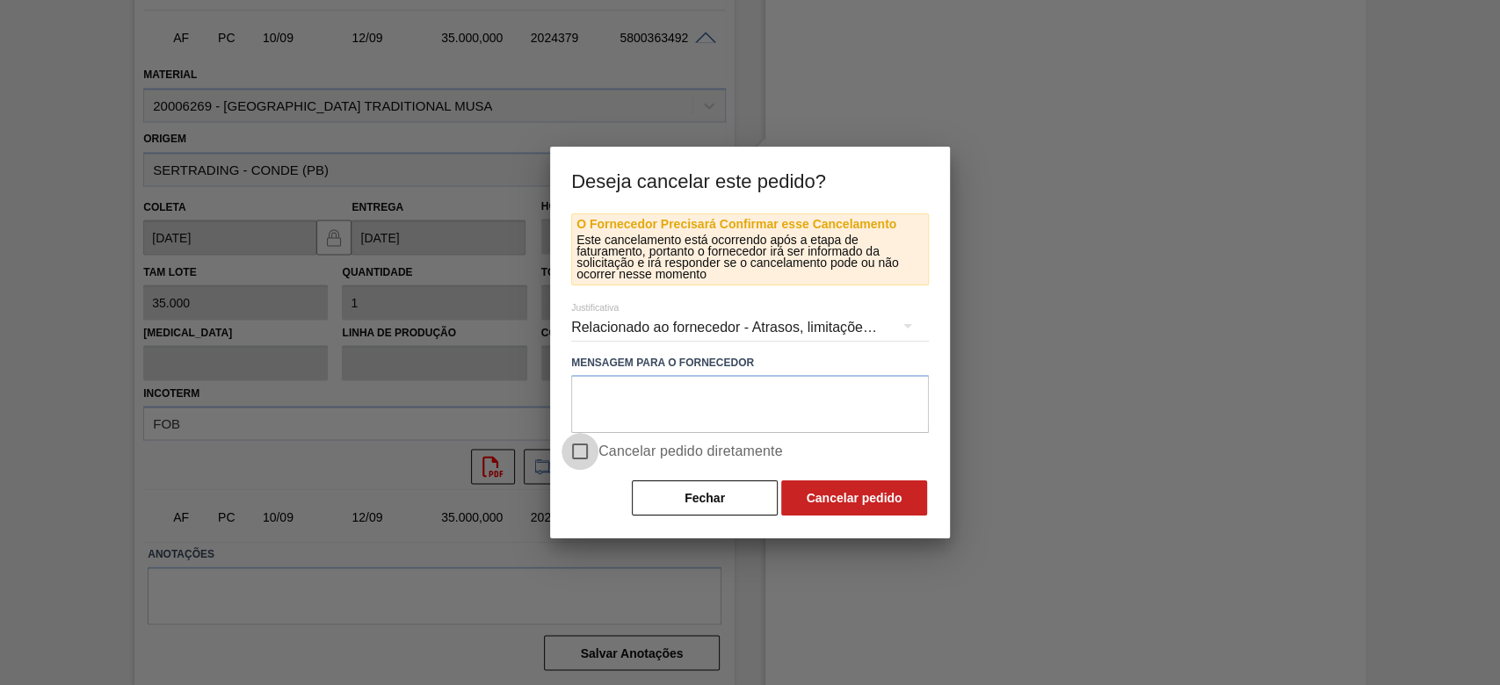
click at [576, 468] on input "Cancelar pedido diretamente" at bounding box center [580, 451] width 37 height 37
checkbox input "true"
click at [803, 495] on button "Cancelar pedido" at bounding box center [854, 498] width 146 height 35
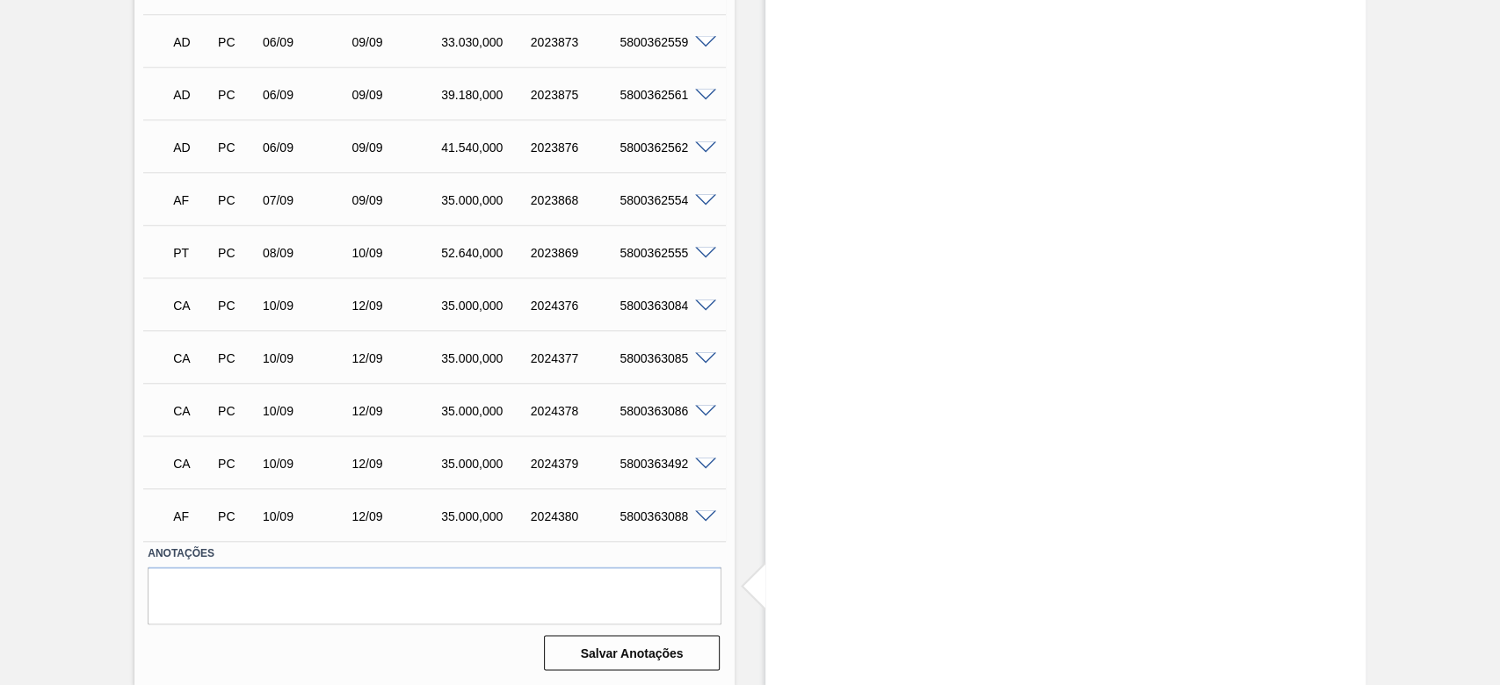
scroll to position [1599, 0]
click at [701, 517] on span at bounding box center [705, 517] width 21 height 13
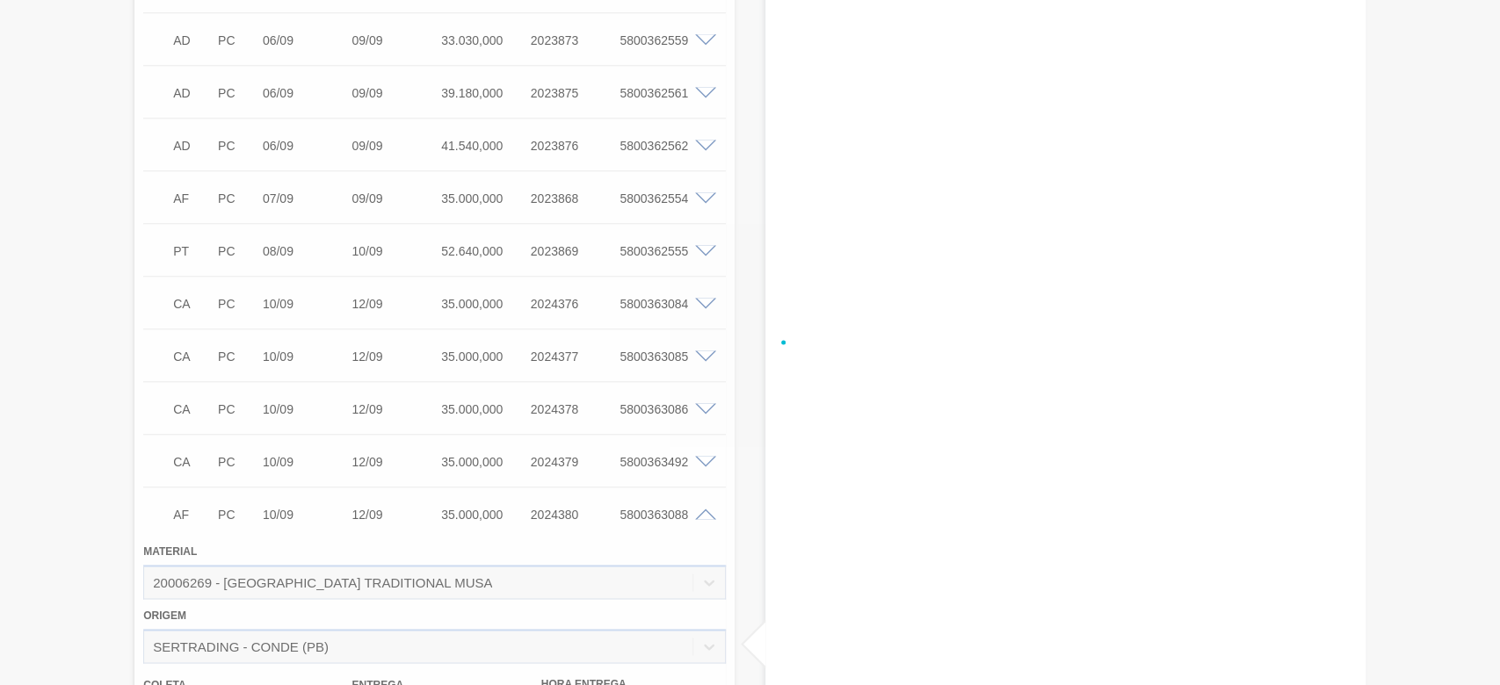
scroll to position [2025, 0]
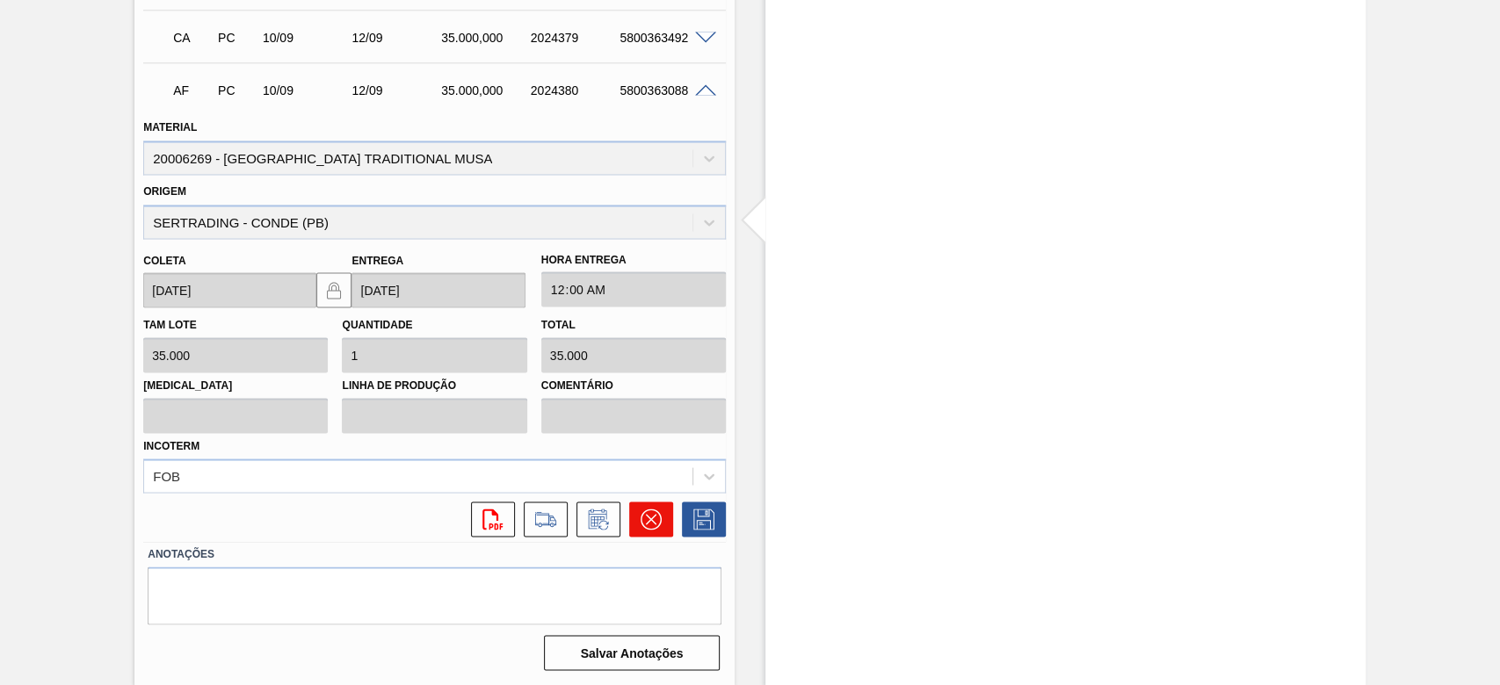
click at [648, 524] on icon at bounding box center [651, 519] width 21 height 21
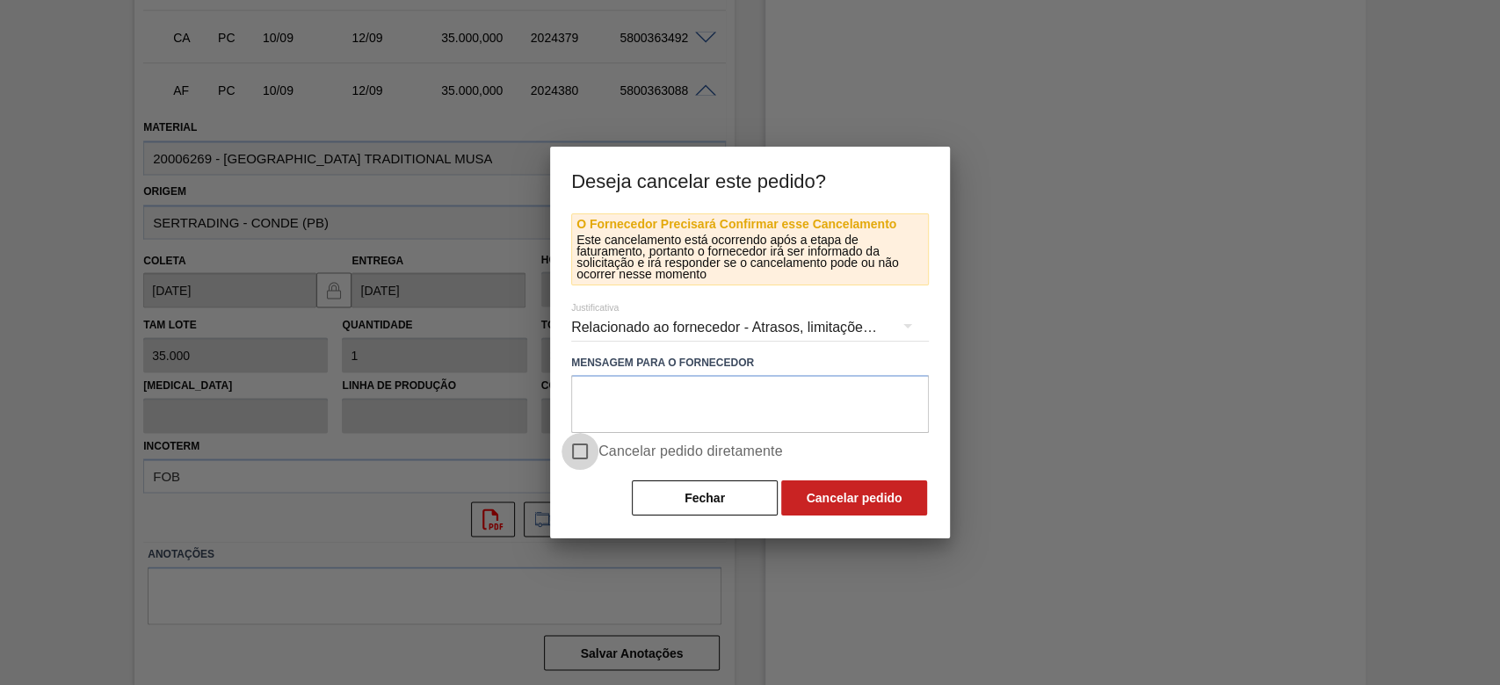
click at [580, 454] on input "Cancelar pedido diretamente" at bounding box center [580, 451] width 37 height 37
checkbox input "true"
click at [845, 503] on button "Cancelar pedido" at bounding box center [854, 498] width 146 height 35
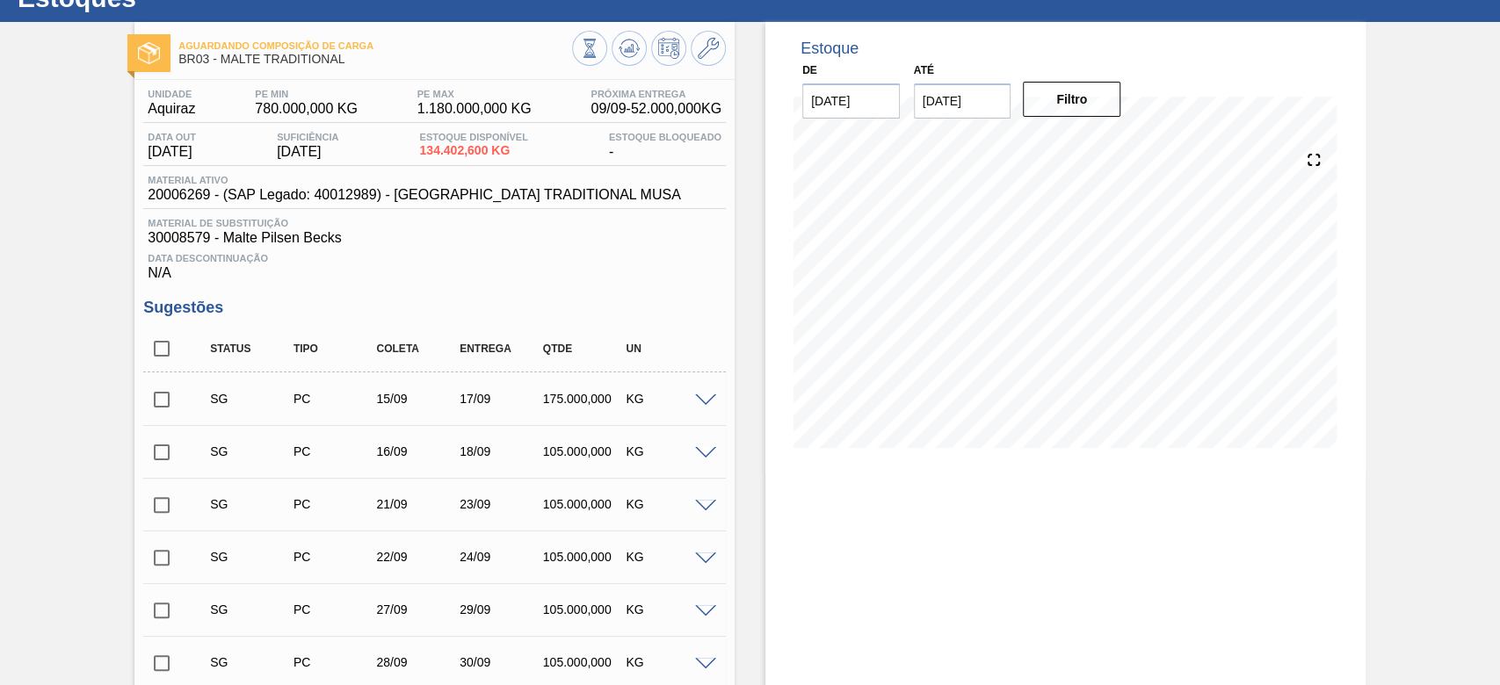
scroll to position [0, 0]
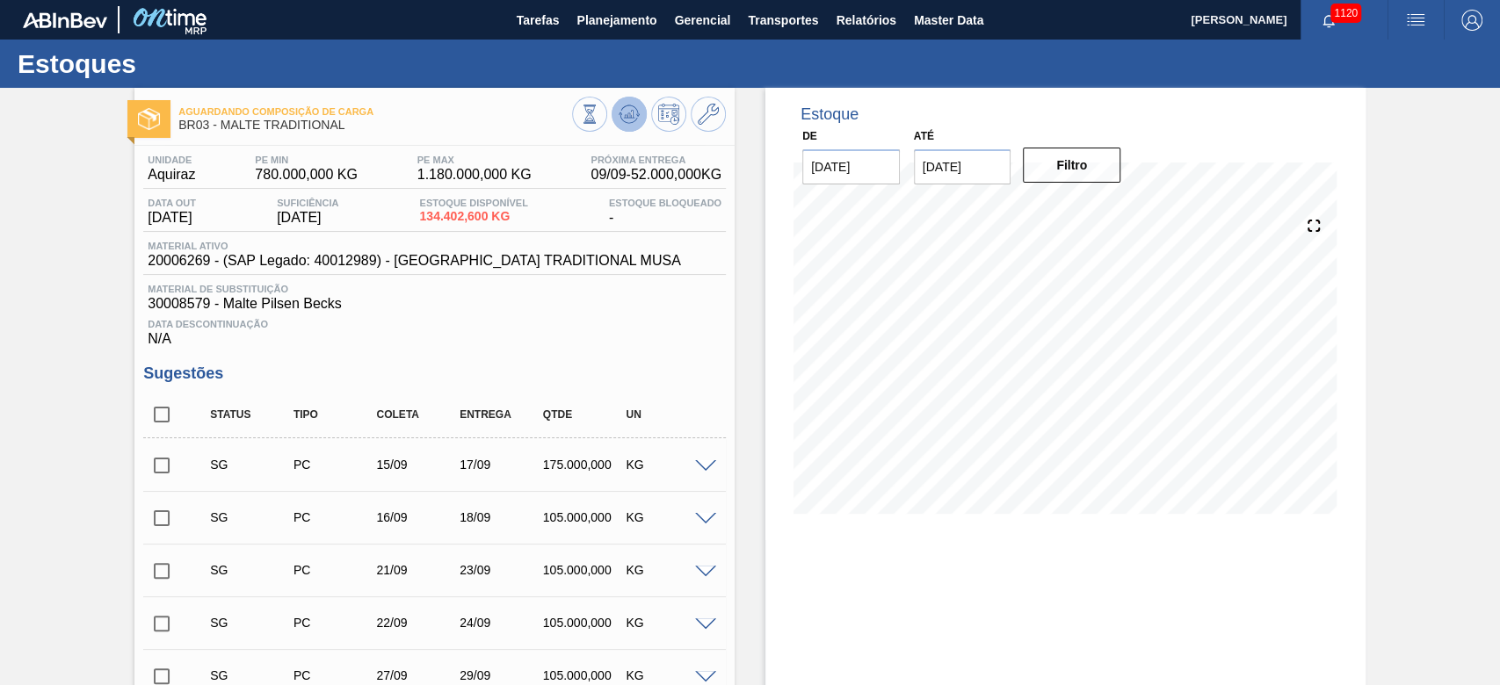
click at [624, 102] on button at bounding box center [629, 114] width 35 height 35
click at [607, 16] on span "Planejamento" at bounding box center [617, 20] width 80 height 21
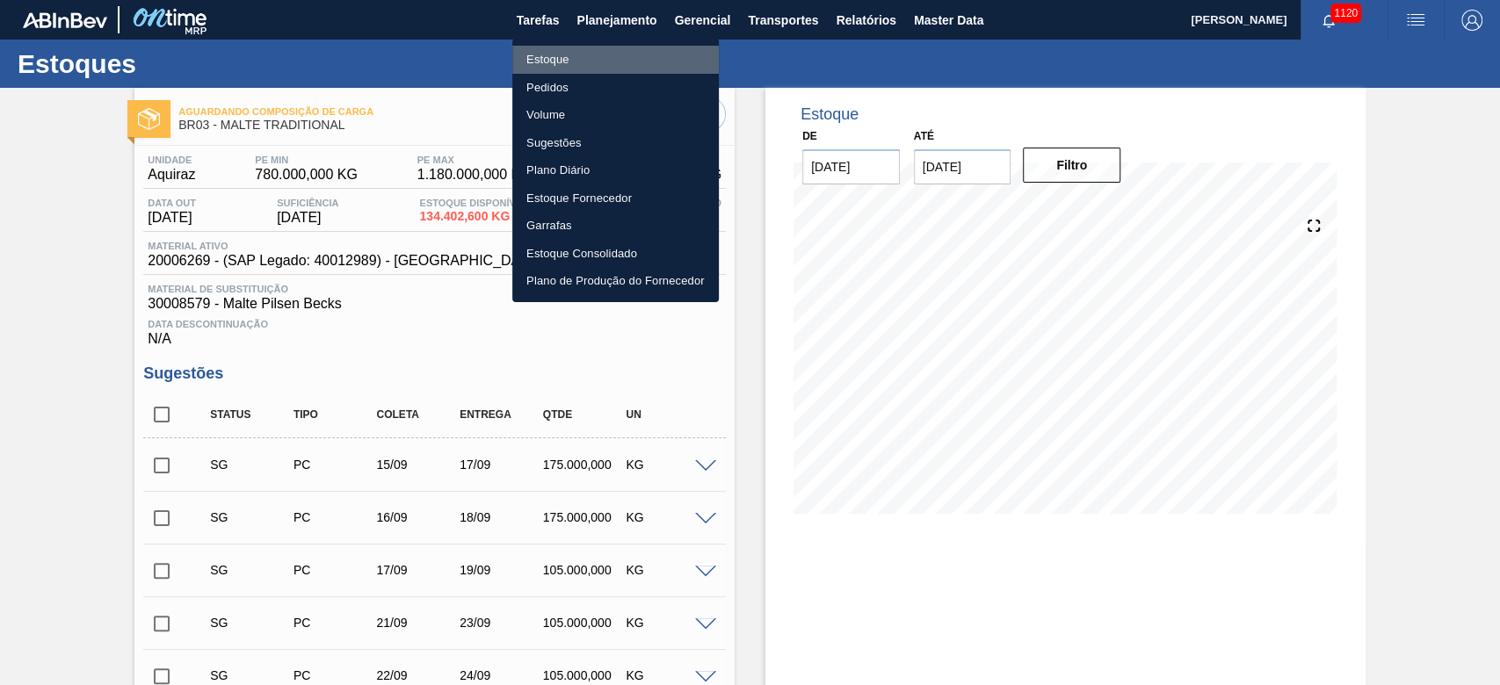
click at [559, 62] on li "Estoque" at bounding box center [615, 60] width 207 height 28
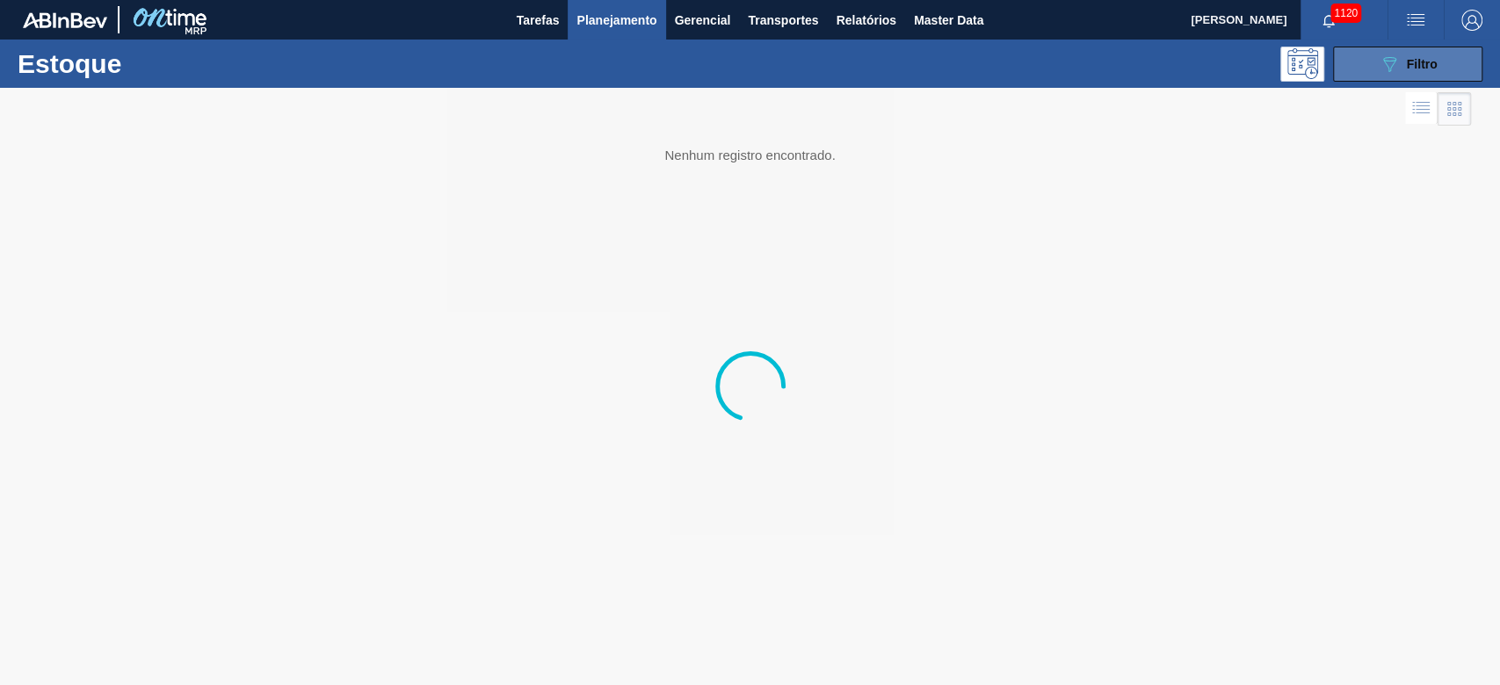
click at [1413, 60] on span "Filtro" at bounding box center [1422, 64] width 31 height 14
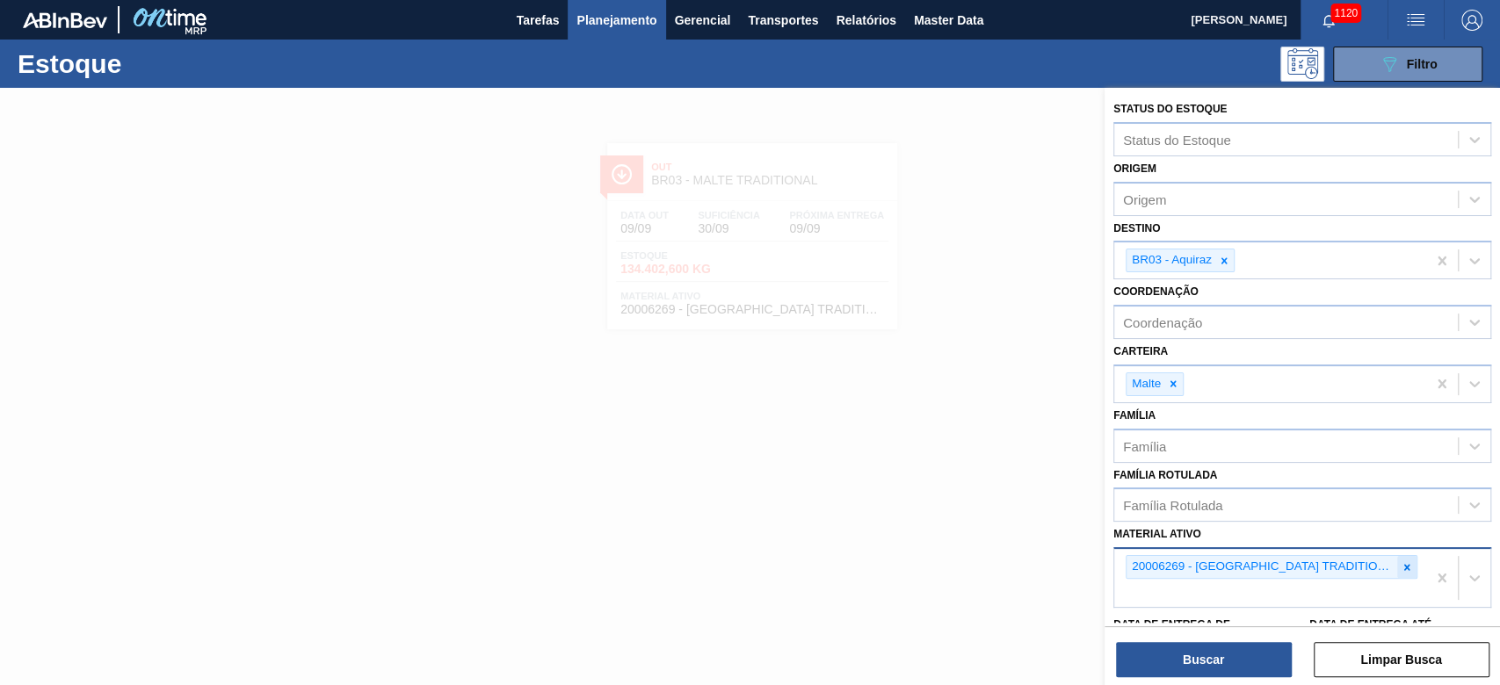
click at [1401, 562] on icon at bounding box center [1407, 568] width 12 height 12
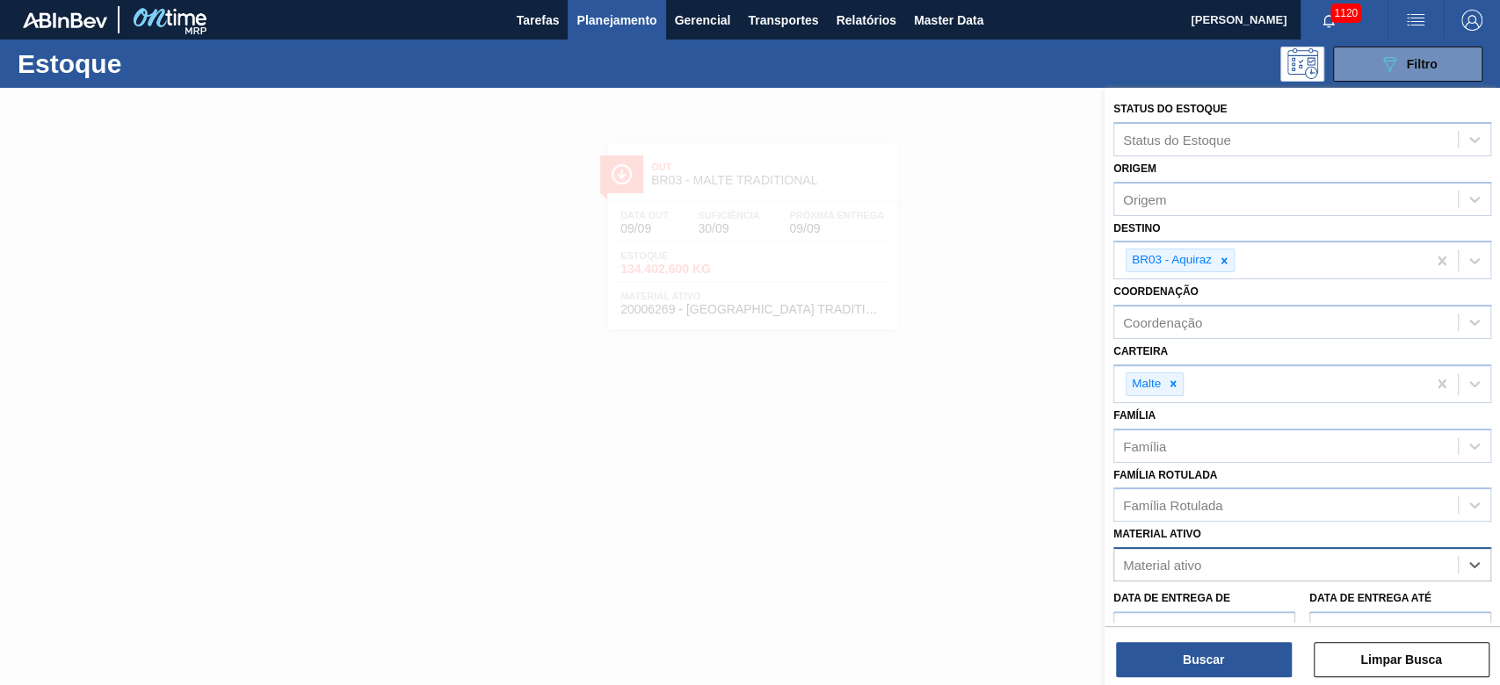
paste ativo "20000122"
type ativo "20000122"
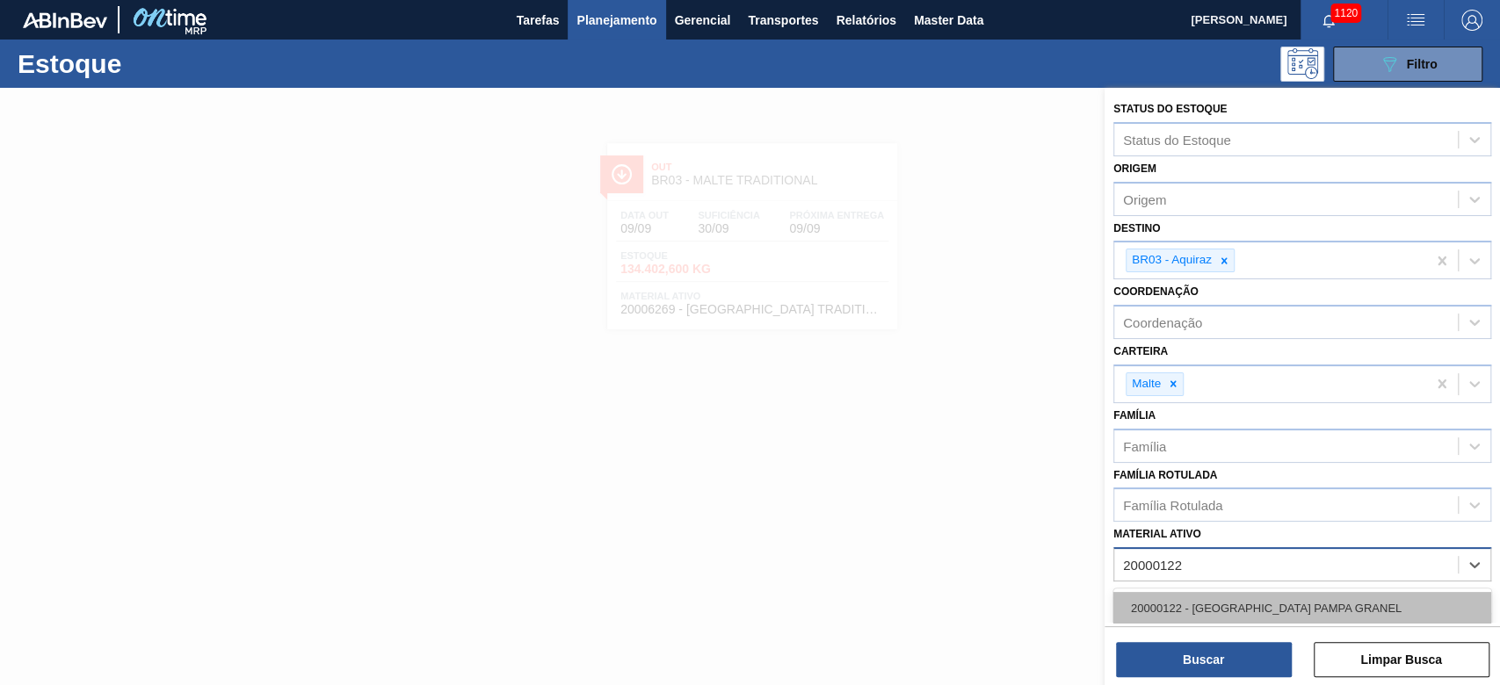
click at [1230, 606] on div "20000122 - MALTA PAMPA GRANEL" at bounding box center [1302, 608] width 378 height 33
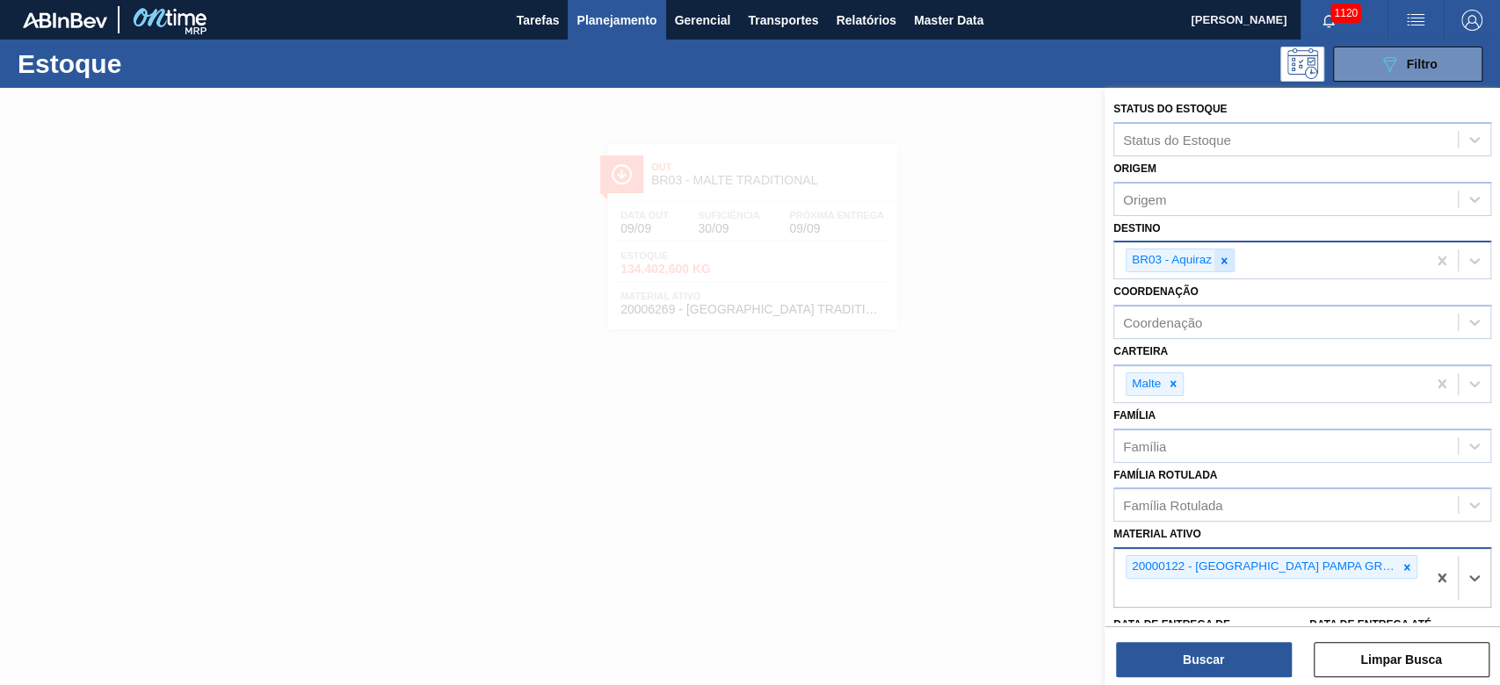
click at [1224, 262] on icon at bounding box center [1225, 260] width 6 height 6
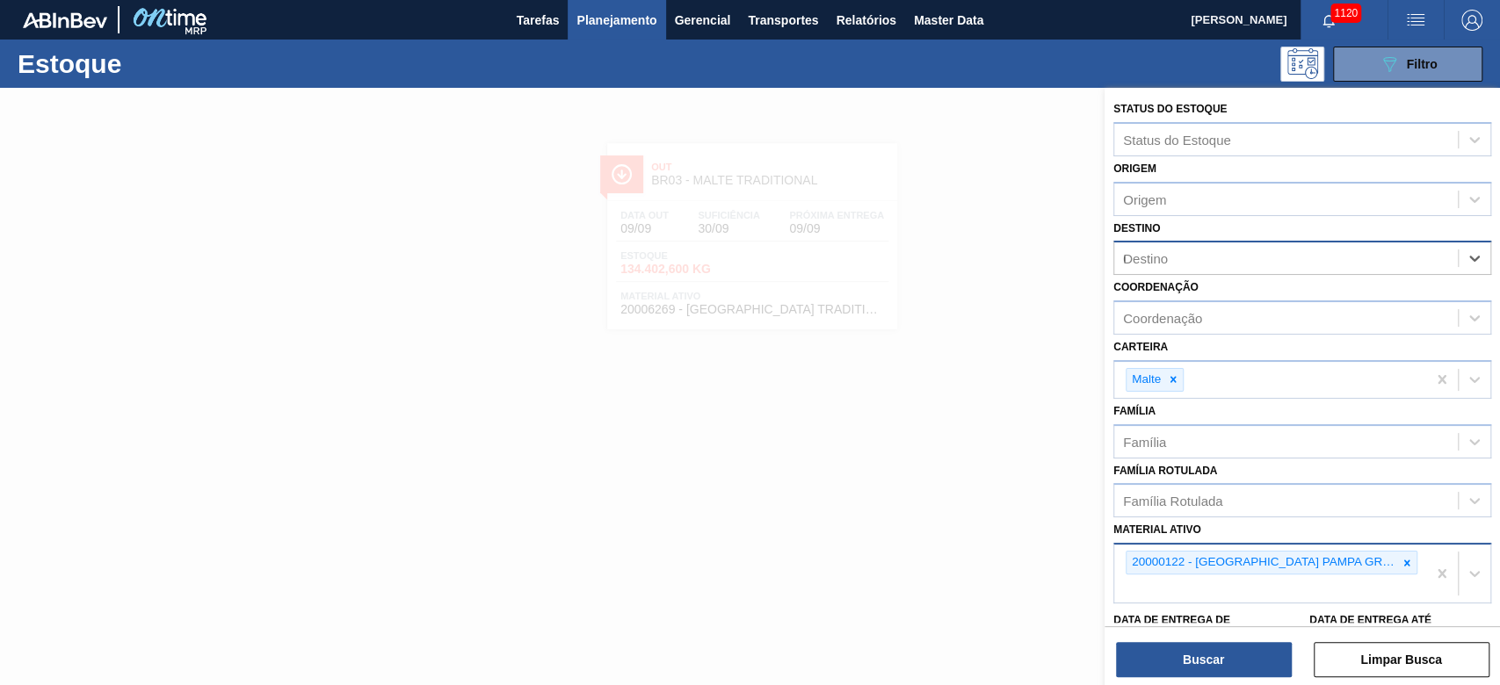
type input "07"
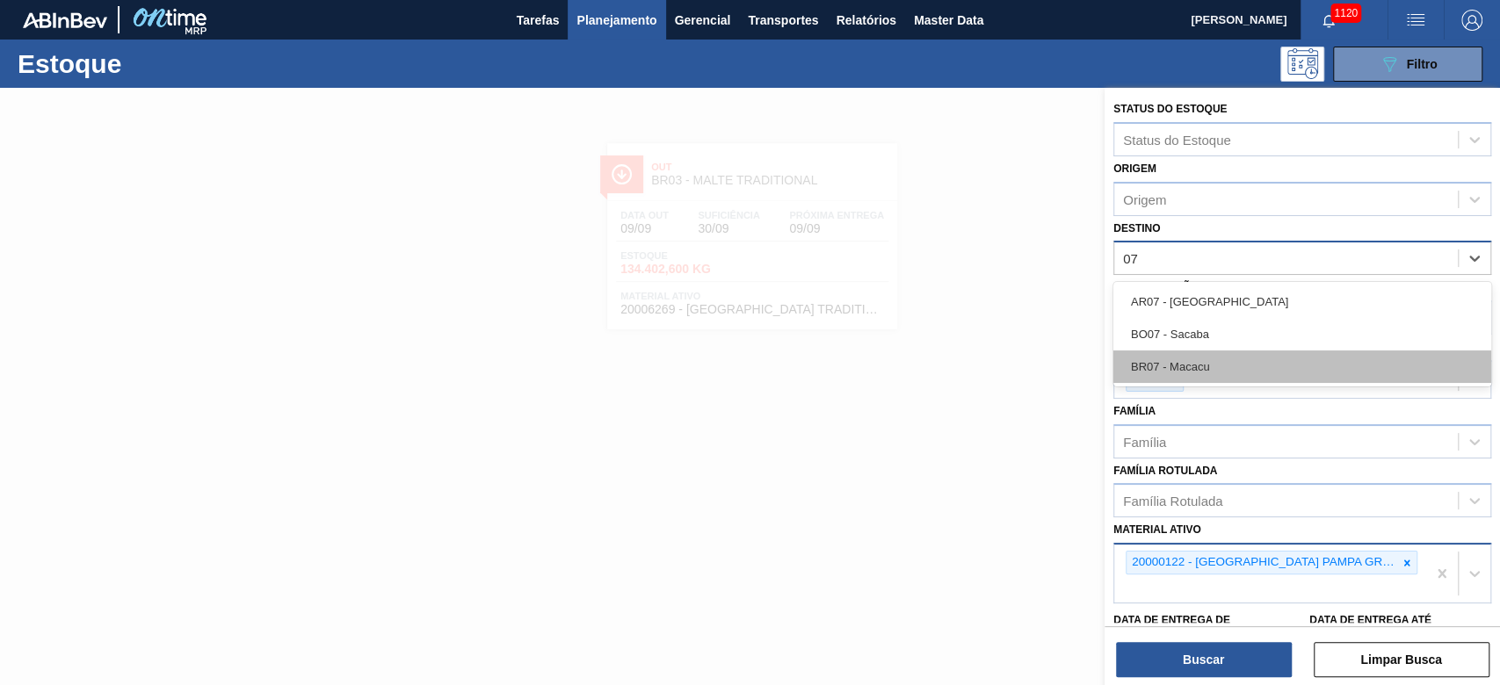
click at [1188, 362] on div "BR07 - Macacu" at bounding box center [1302, 367] width 378 height 33
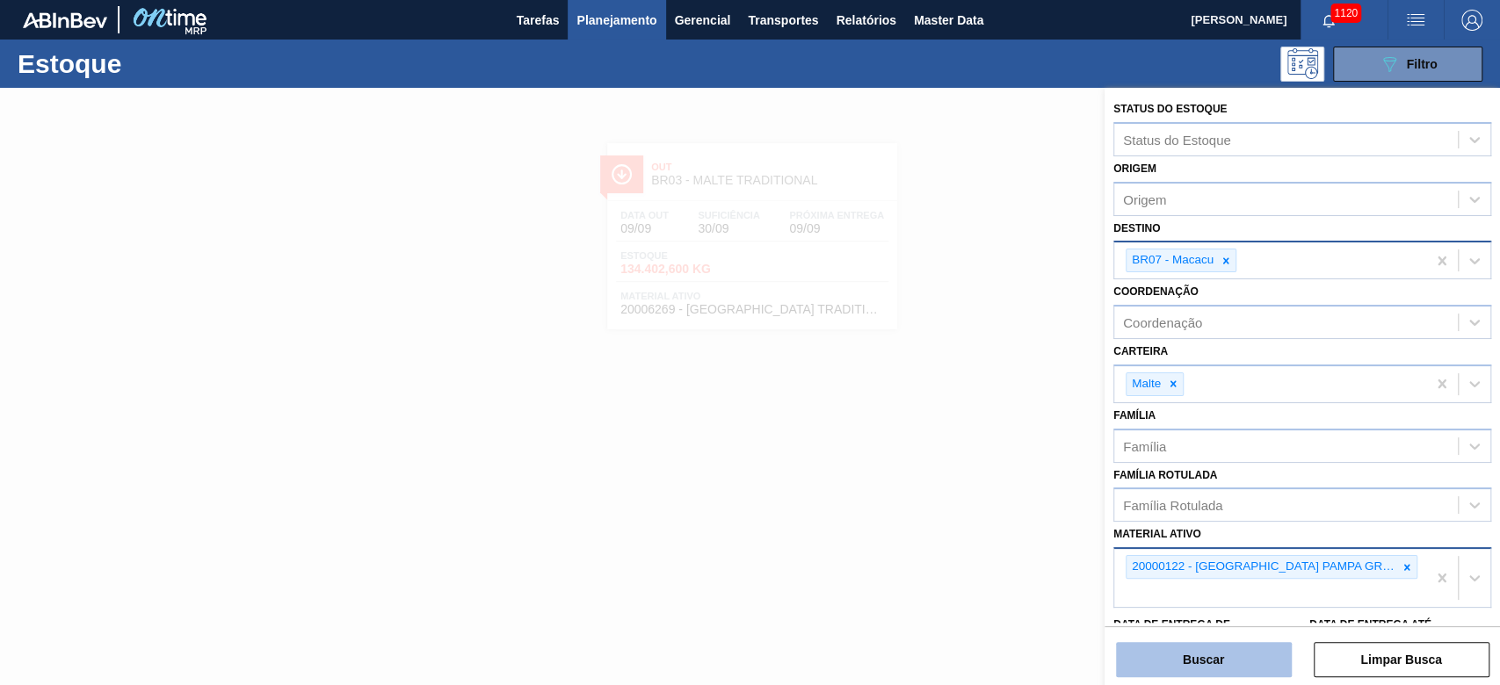
click at [1181, 668] on button "Buscar" at bounding box center [1204, 659] width 176 height 35
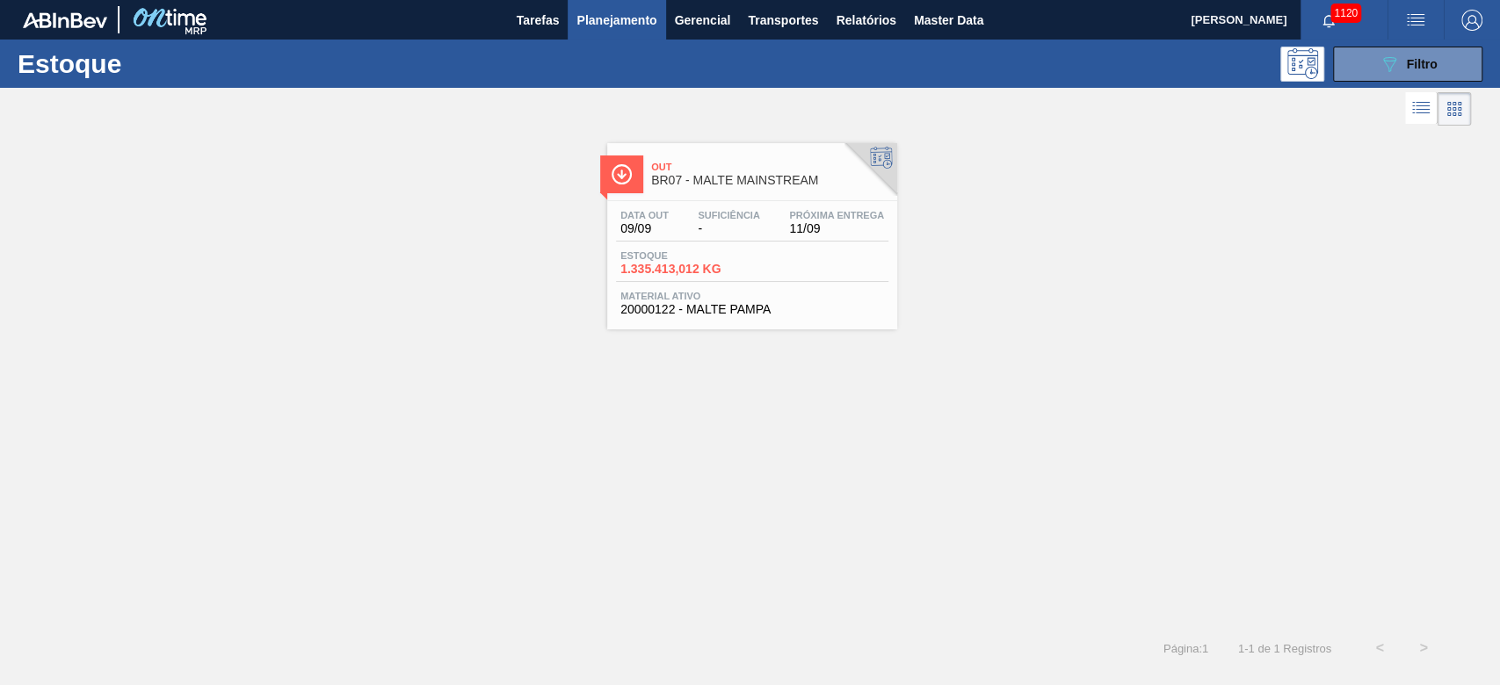
click at [724, 286] on div "Data out 09/09 Suficiência - Próxima Entrega 11/09 Estoque 1.335.413,012 KG Mat…" at bounding box center [752, 261] width 290 height 120
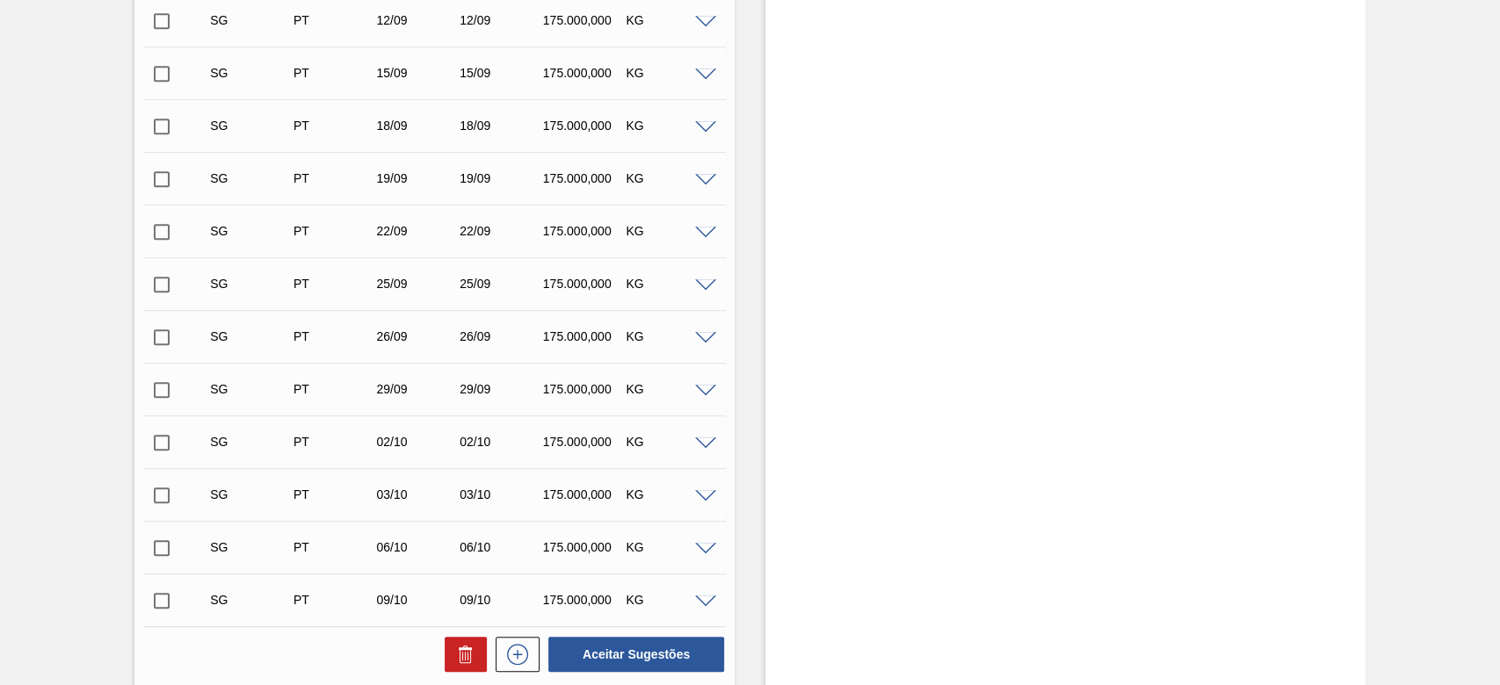
scroll to position [288, 0]
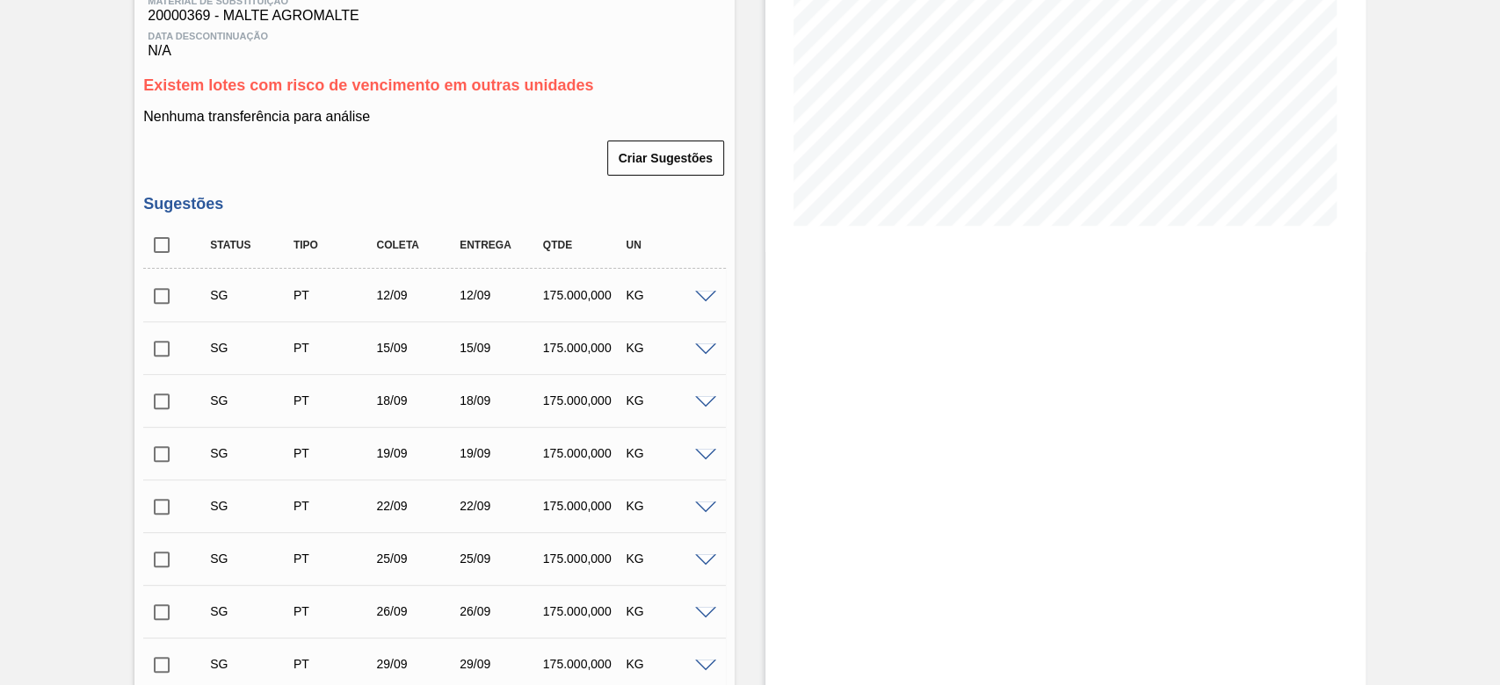
click at [702, 299] on span at bounding box center [705, 297] width 21 height 13
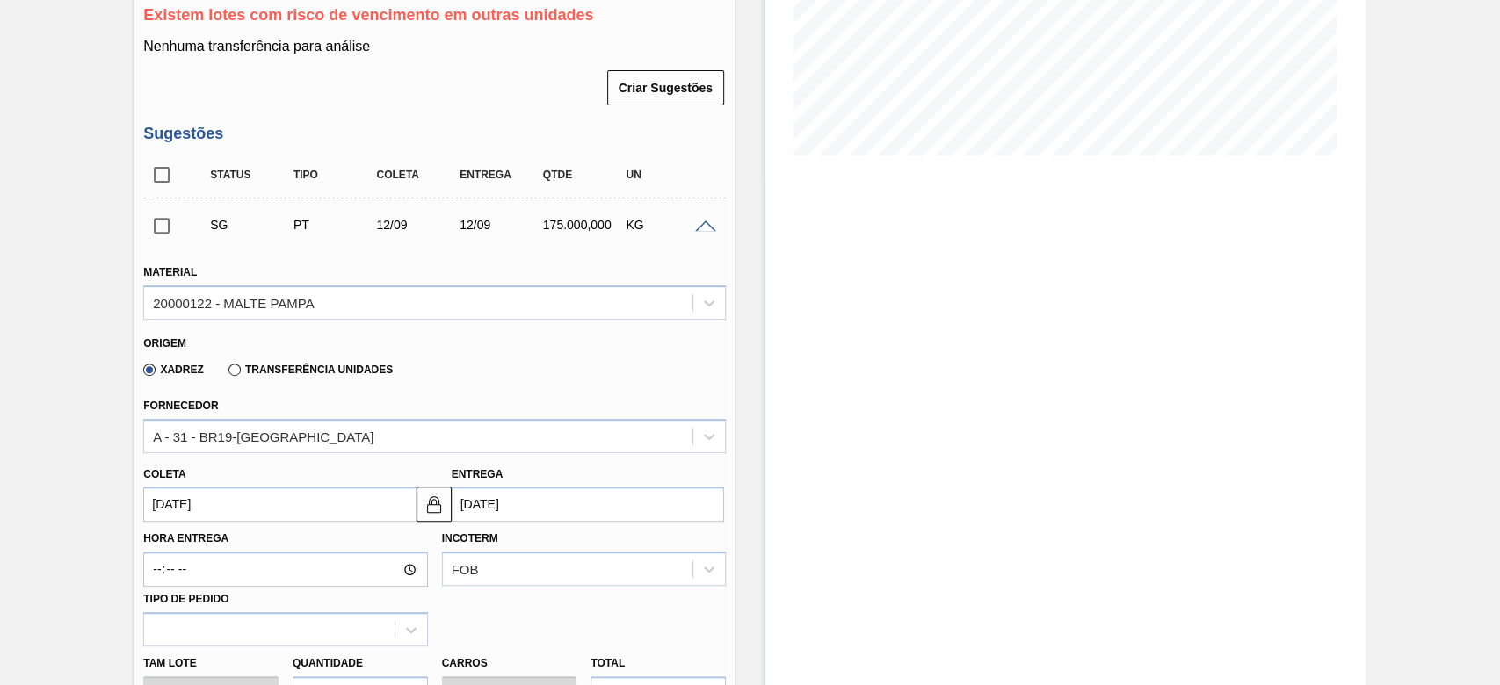
scroll to position [406, 0]
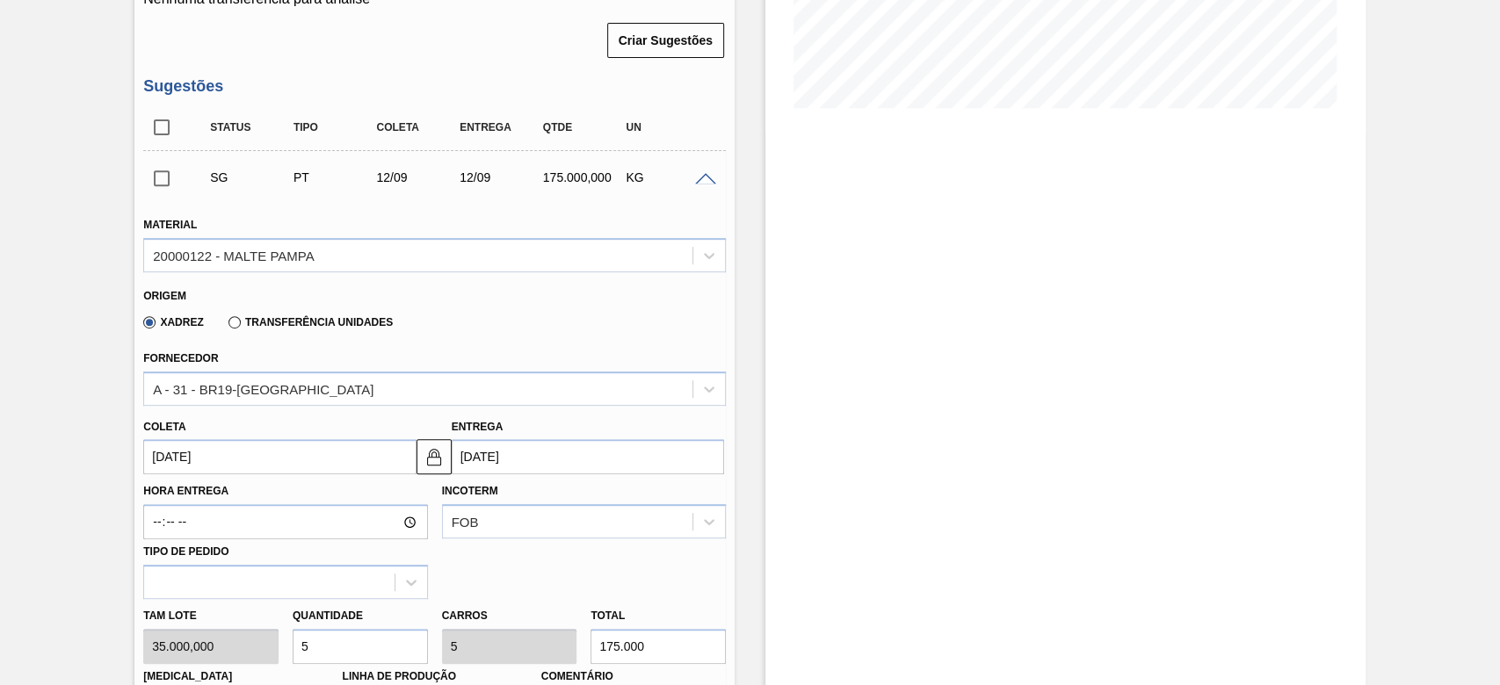
click at [162, 466] on input "12/09/2025" at bounding box center [279, 456] width 272 height 35
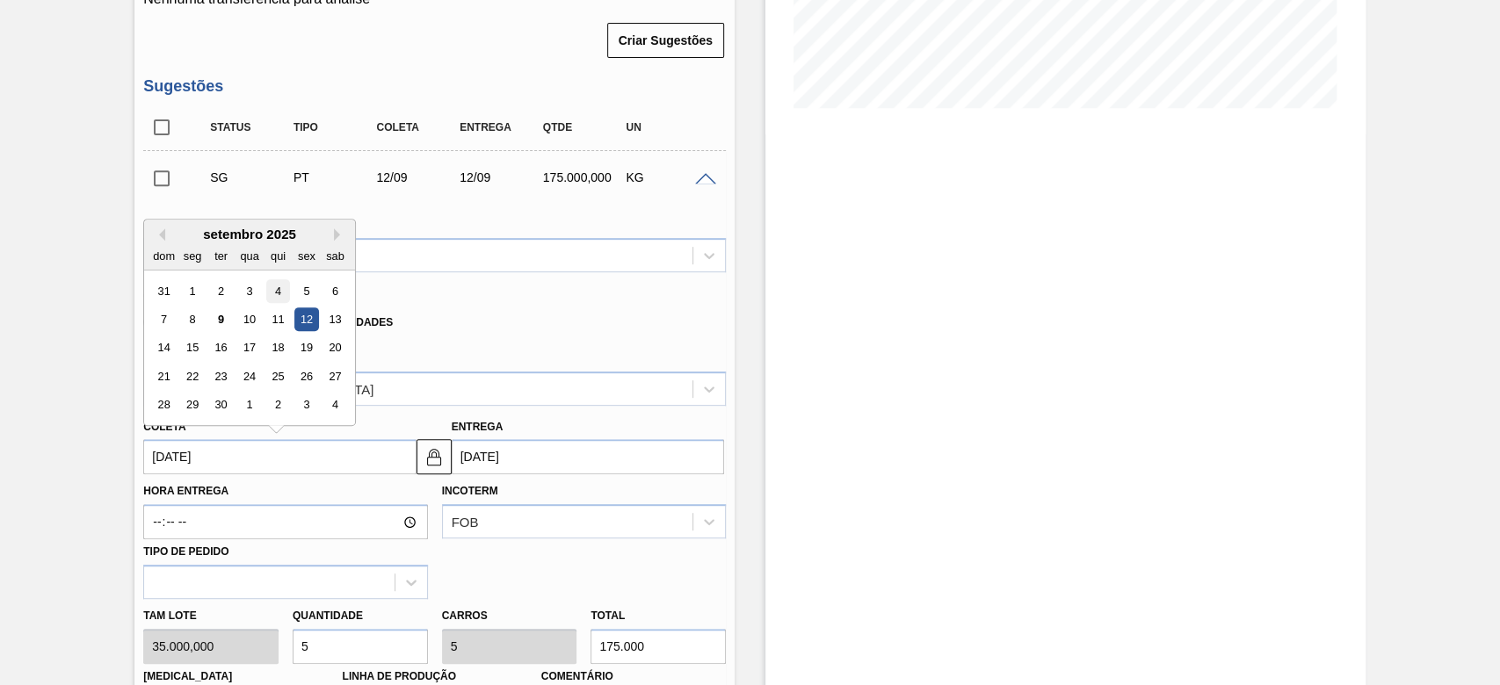
click at [279, 298] on div "4" at bounding box center [278, 291] width 24 height 24
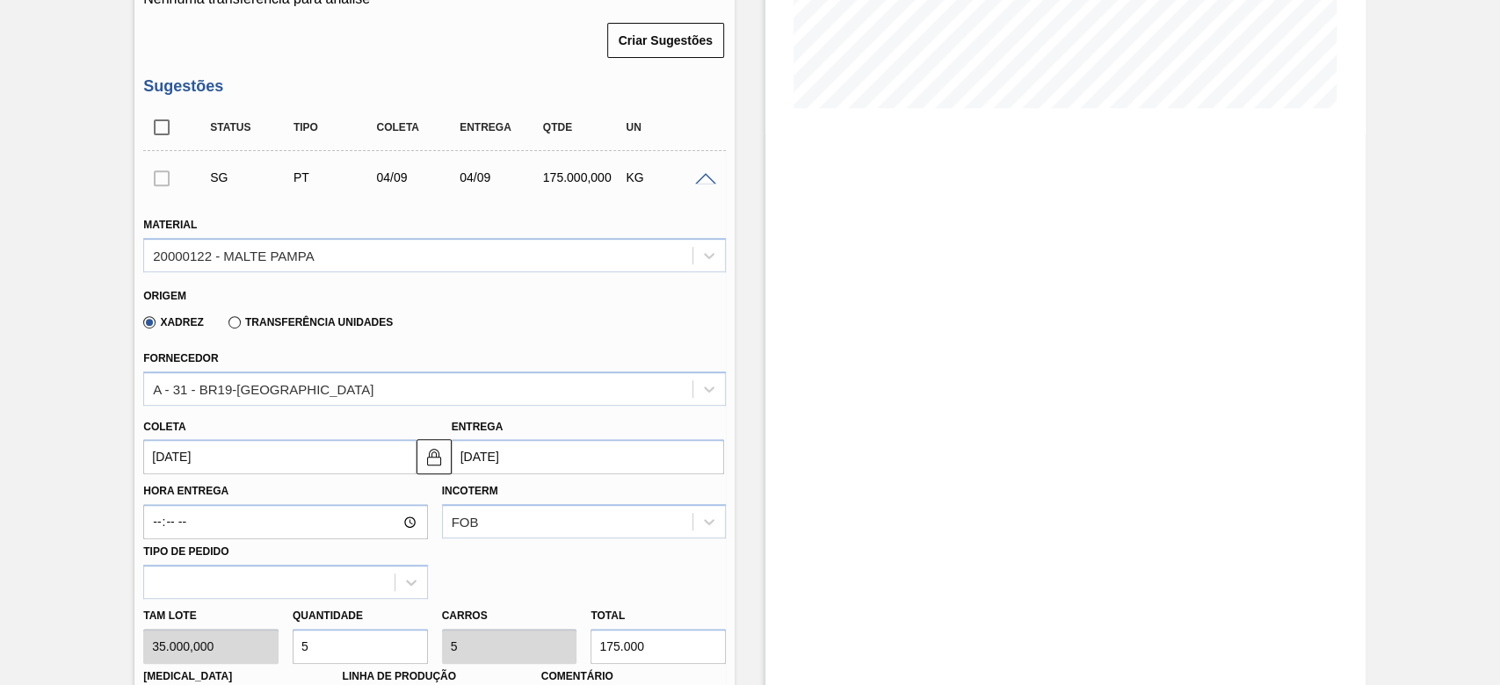
type input "04/09/2025"
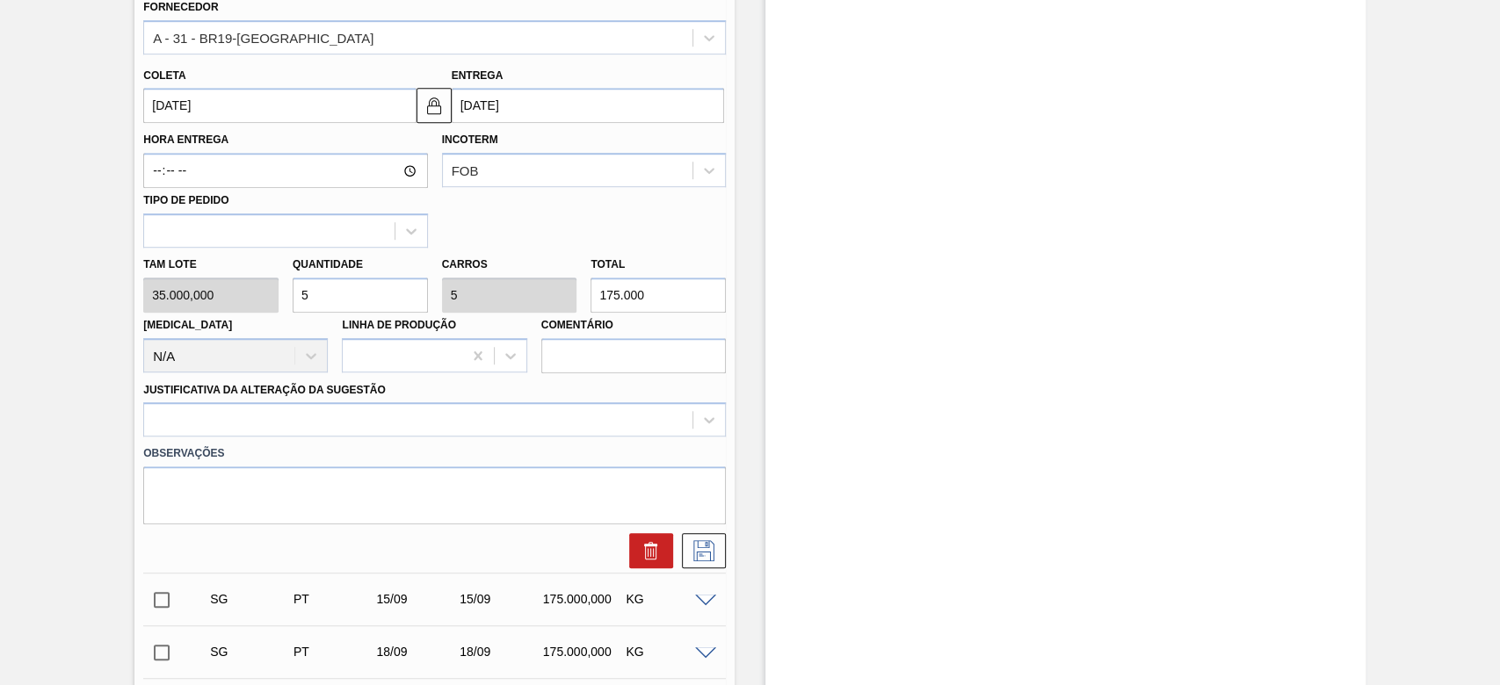
click at [236, 298] on div "Tam lote 35.000,000 Quantidade 5 Carros 5 Total 175.000 Doca N/A Linha de Produ…" at bounding box center [434, 311] width 597 height 126
type input "4"
type input "140.000"
type input "4"
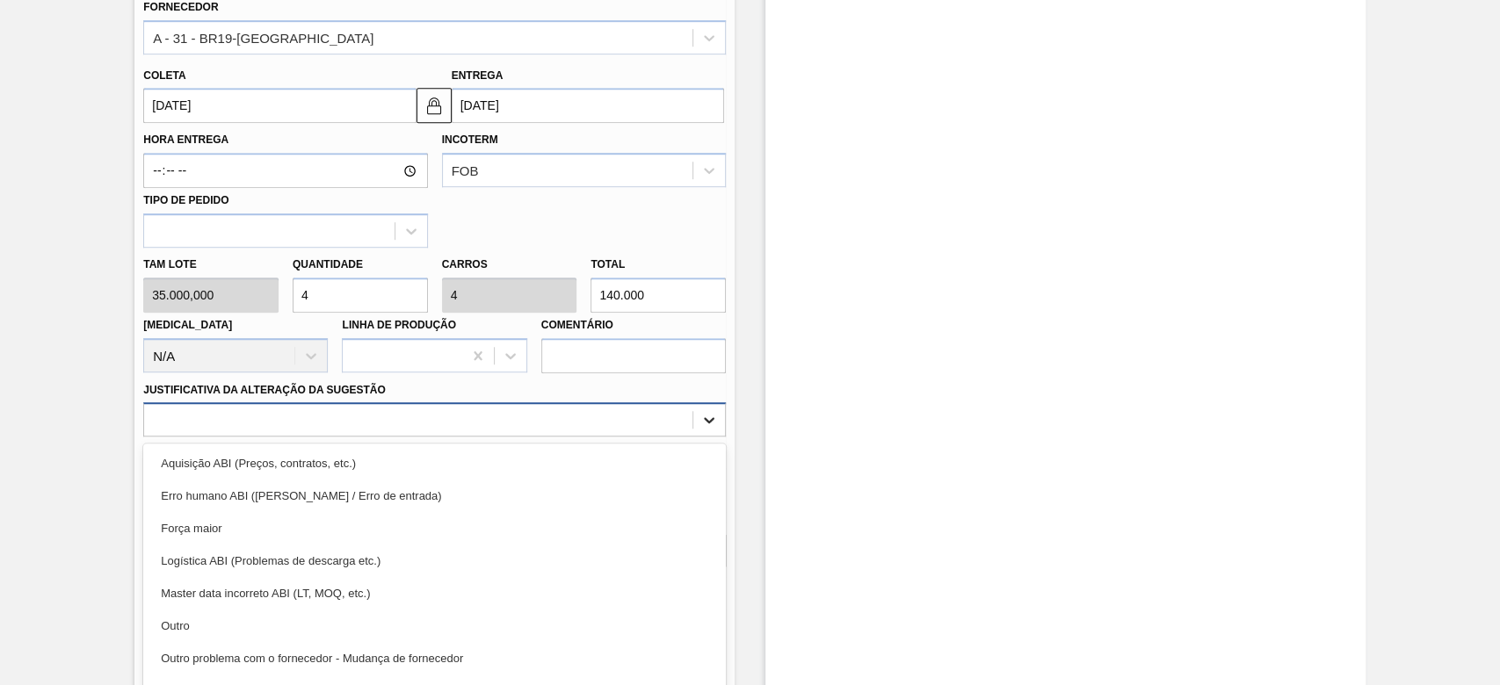
click at [696, 437] on div "option Aquisição ABI (Preços, contratos, etc.) focused, 1 of 18. 18 results ava…" at bounding box center [434, 419] width 583 height 34
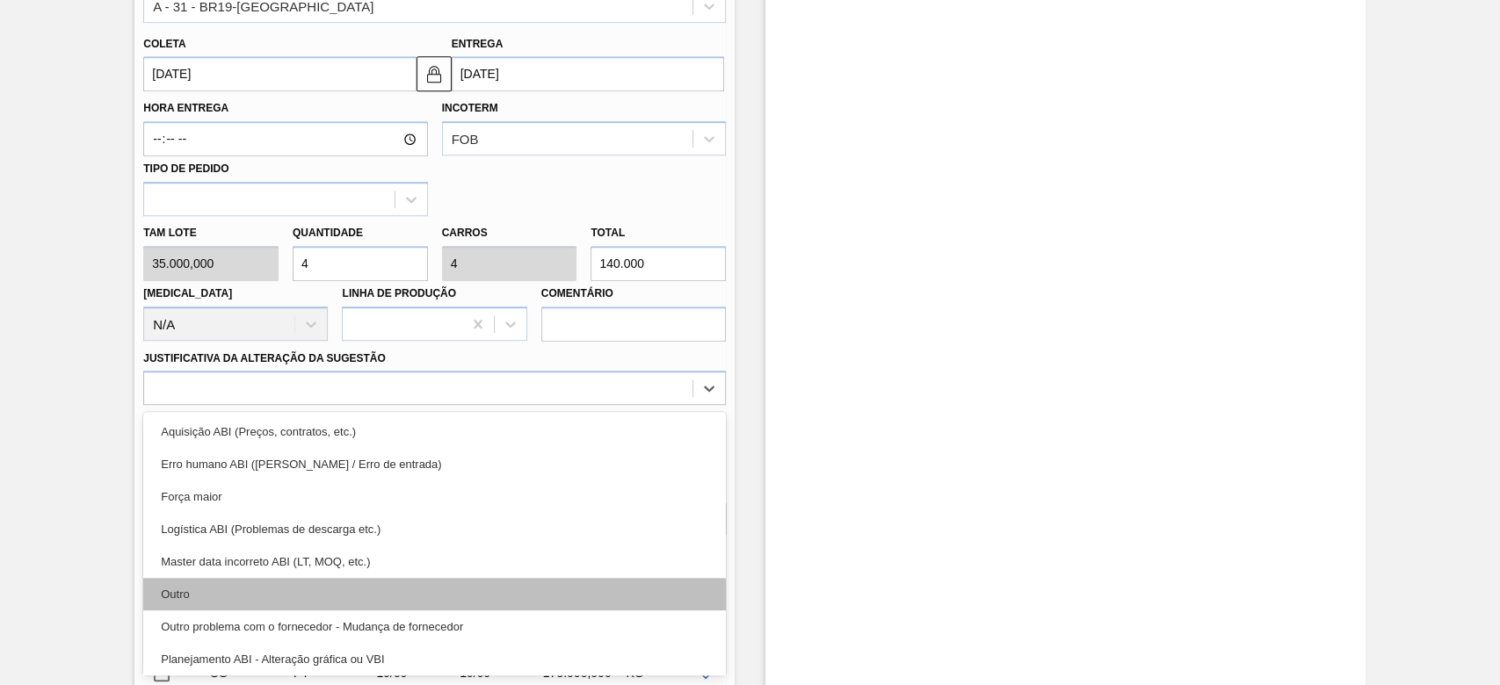
click at [192, 591] on div "Outro" at bounding box center [434, 594] width 583 height 33
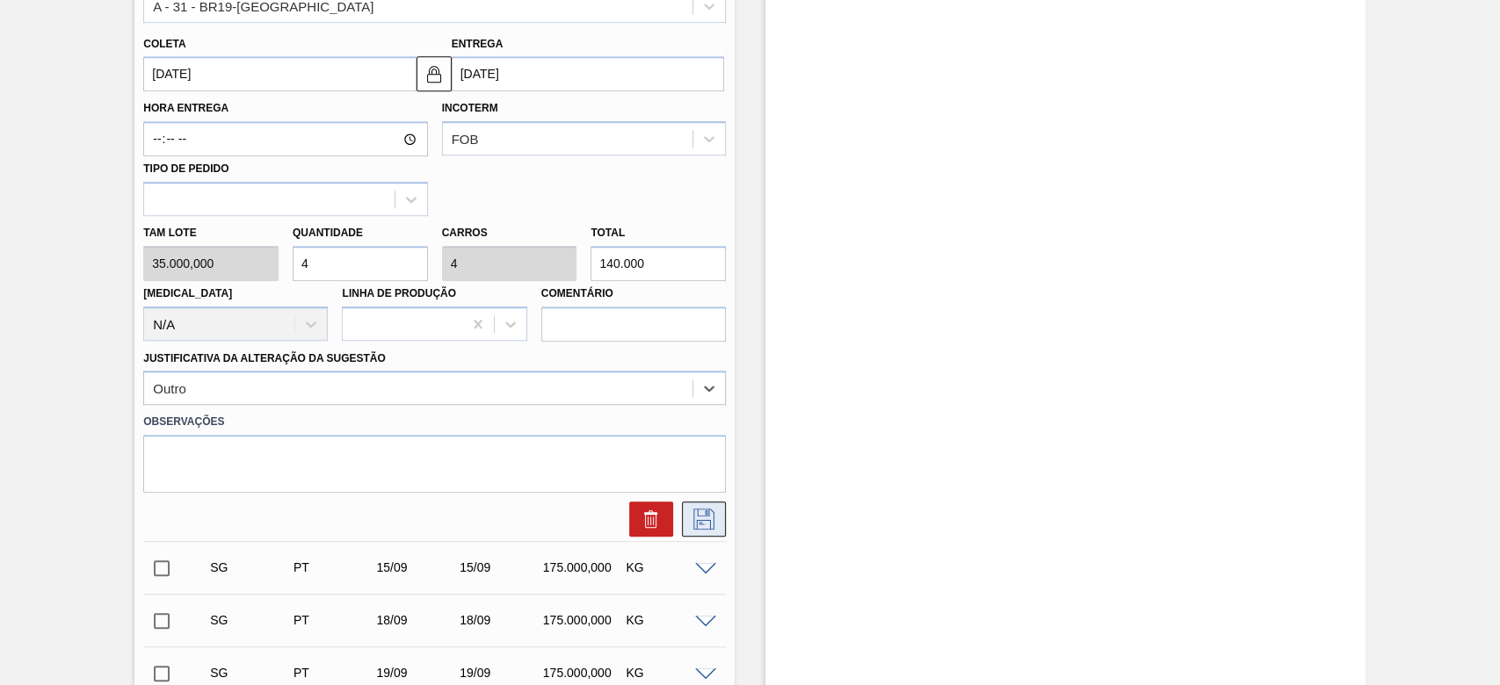
click at [705, 509] on button at bounding box center [704, 519] width 44 height 35
click at [706, 524] on icon at bounding box center [704, 519] width 28 height 21
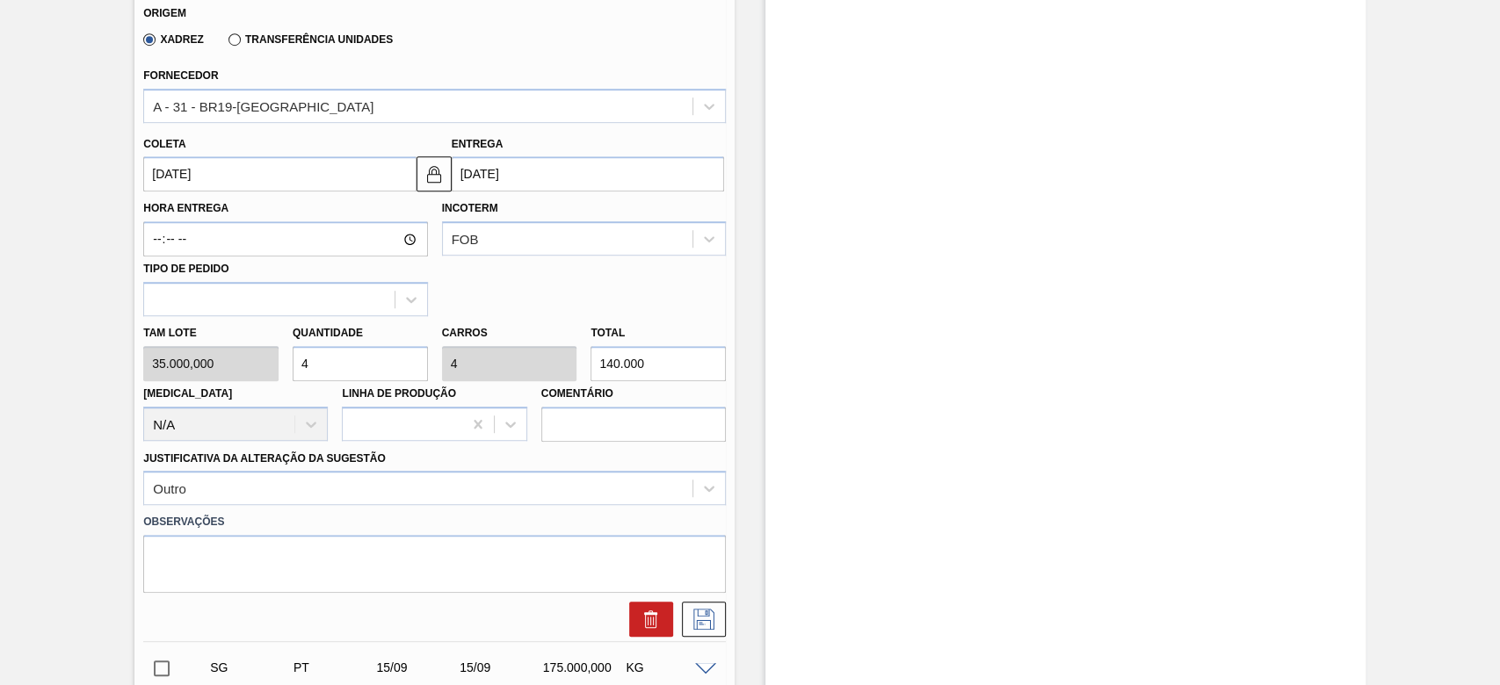
scroll to position [555, 0]
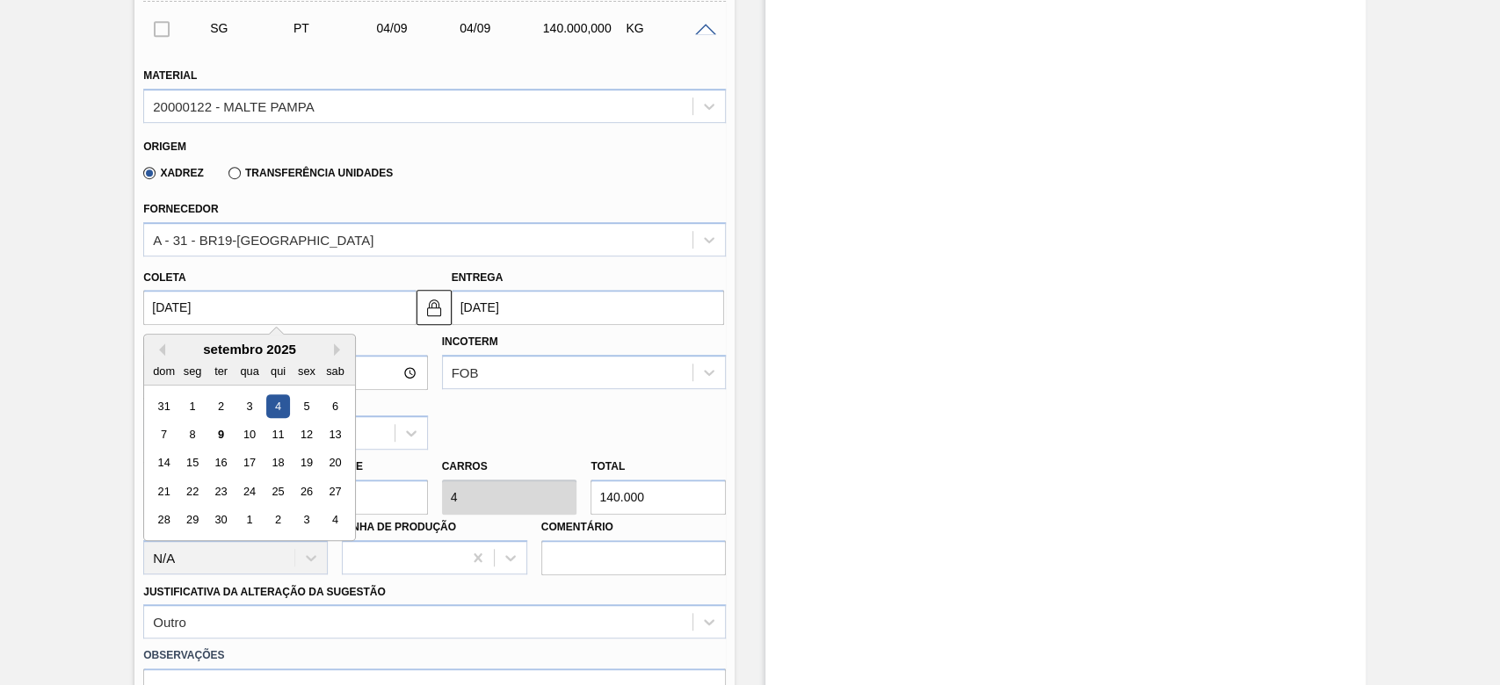
click at [159, 310] on input "04/09/2025" at bounding box center [279, 307] width 272 height 35
click at [276, 440] on div "11" at bounding box center [278, 435] width 24 height 24
type input "11/09/2025"
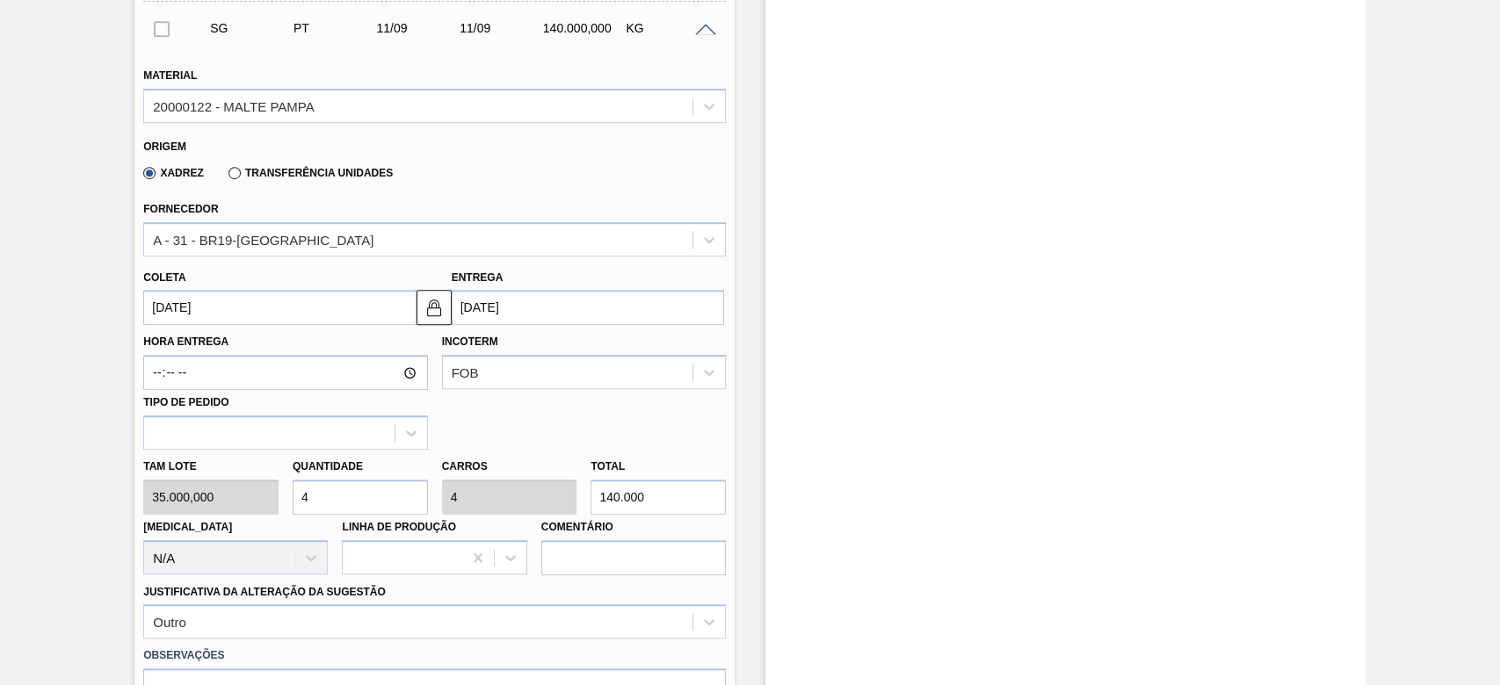
scroll to position [907, 0]
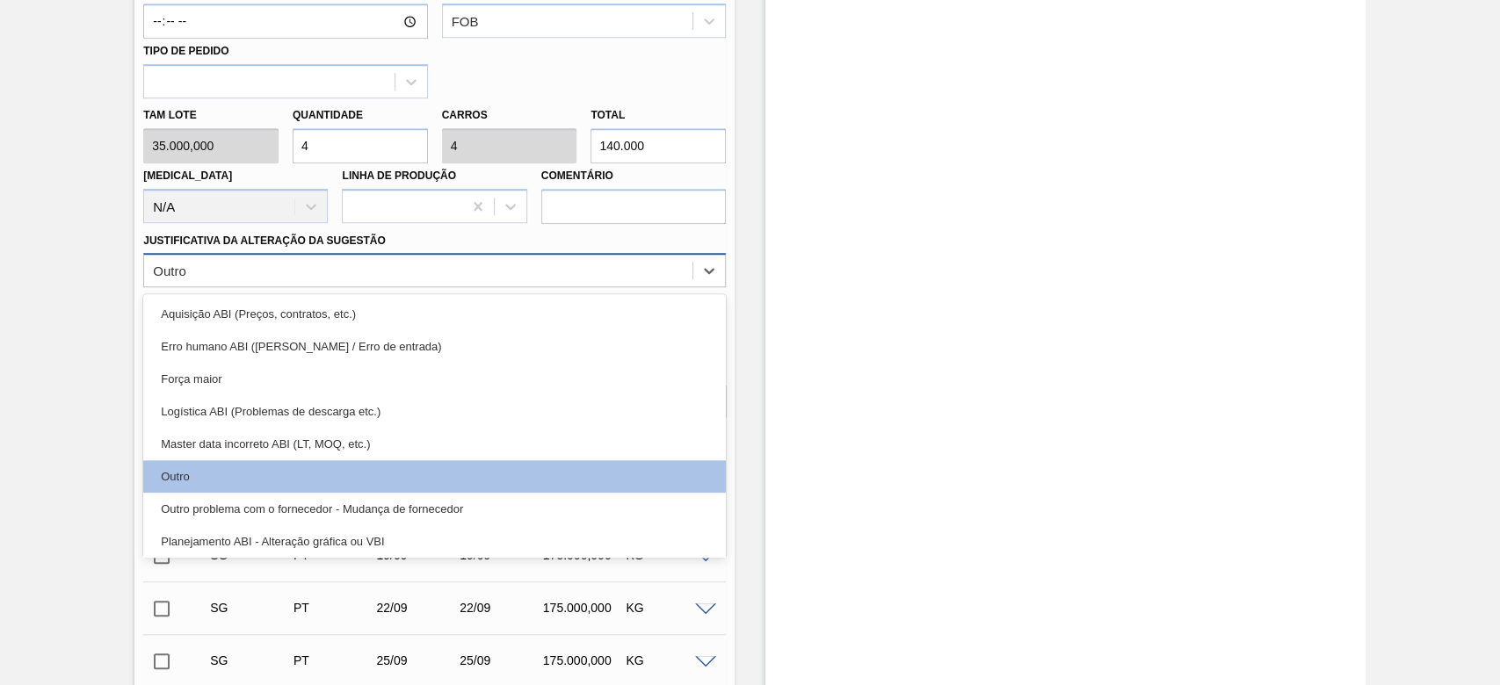
drag, startPoint x: 716, startPoint y: 279, endPoint x: 676, endPoint y: 271, distance: 41.2
click at [716, 278] on icon at bounding box center [709, 271] width 18 height 18
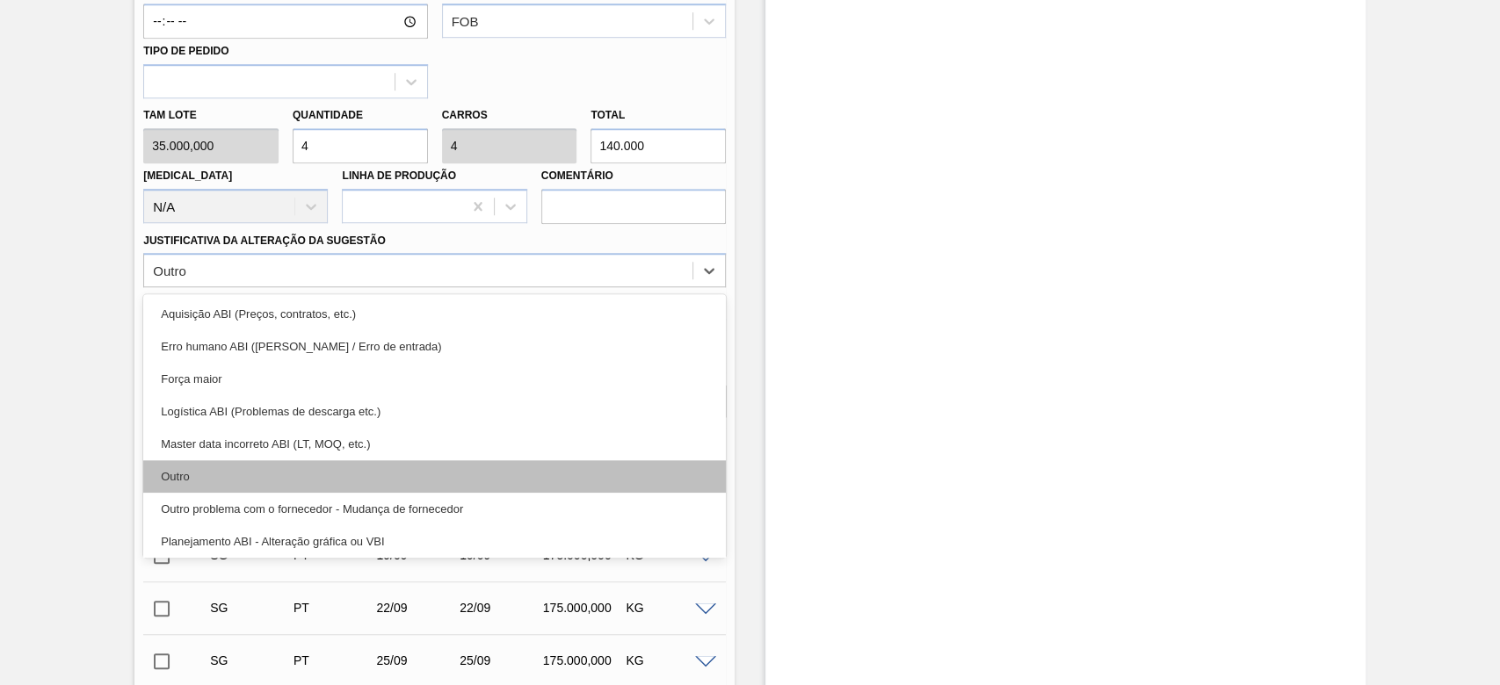
click at [220, 488] on div "Outro" at bounding box center [434, 476] width 583 height 33
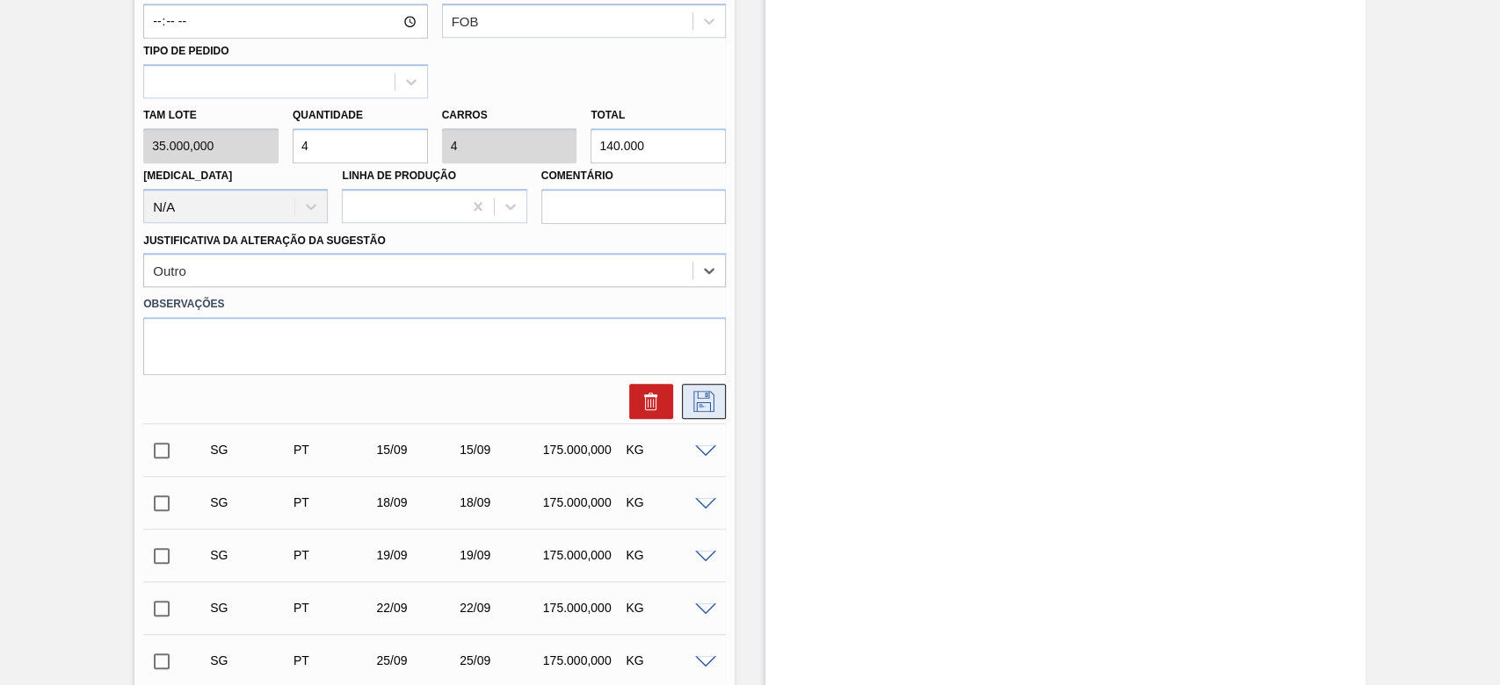
click at [695, 410] on icon at bounding box center [704, 401] width 28 height 21
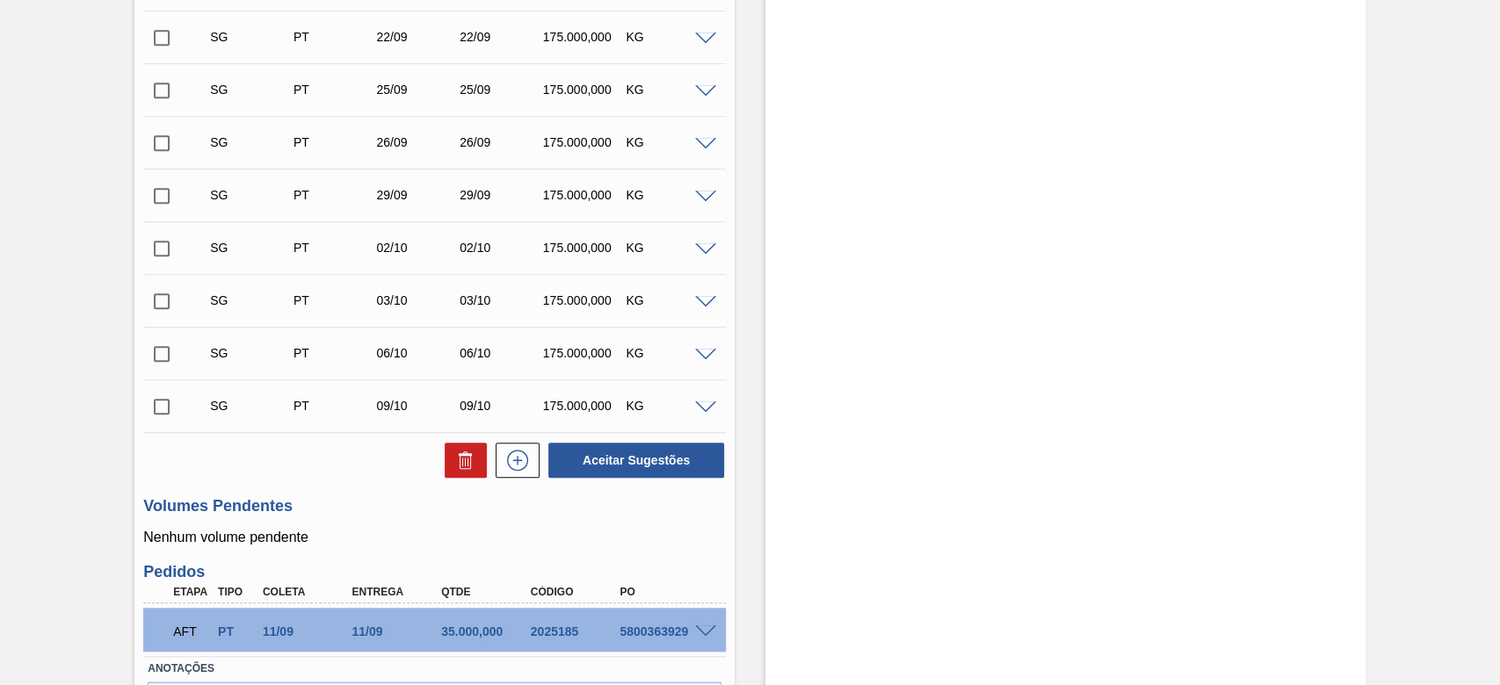
scroll to position [288, 0]
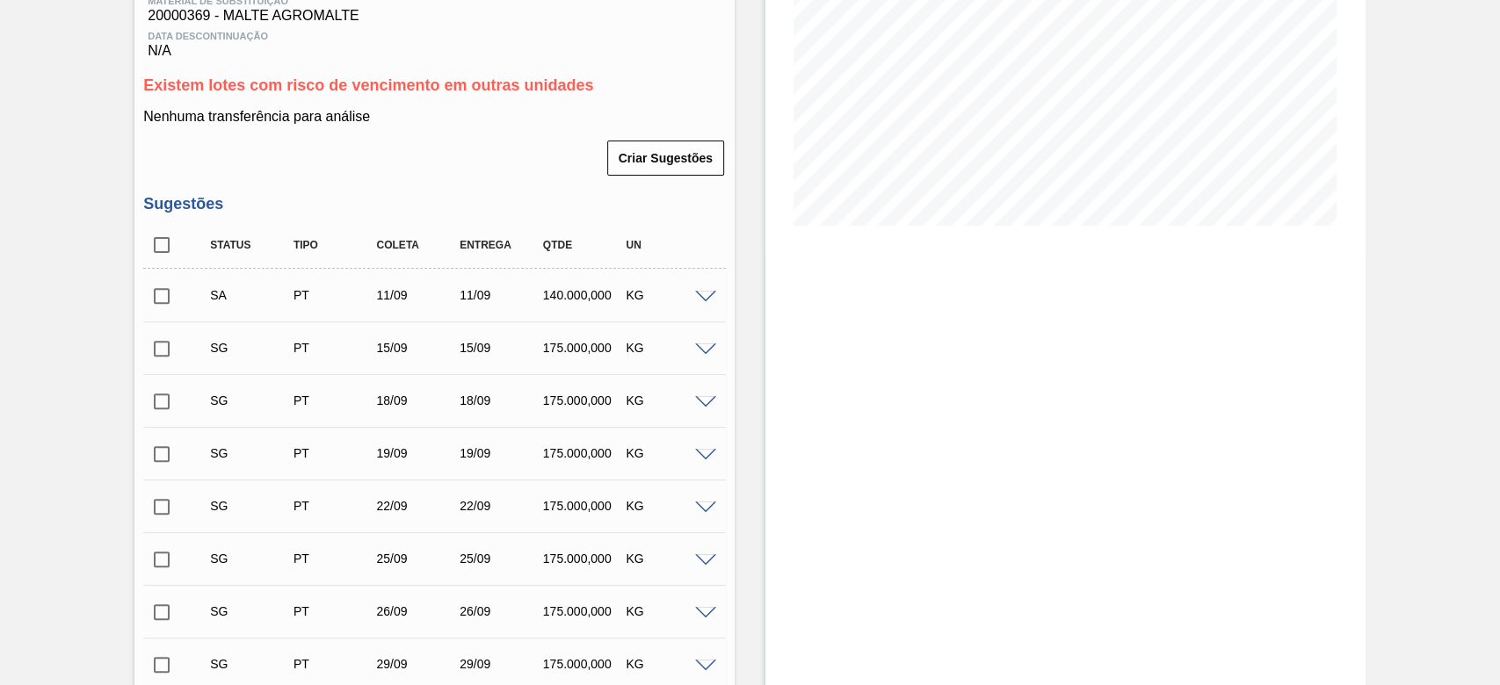
click at [708, 352] on span at bounding box center [705, 350] width 21 height 13
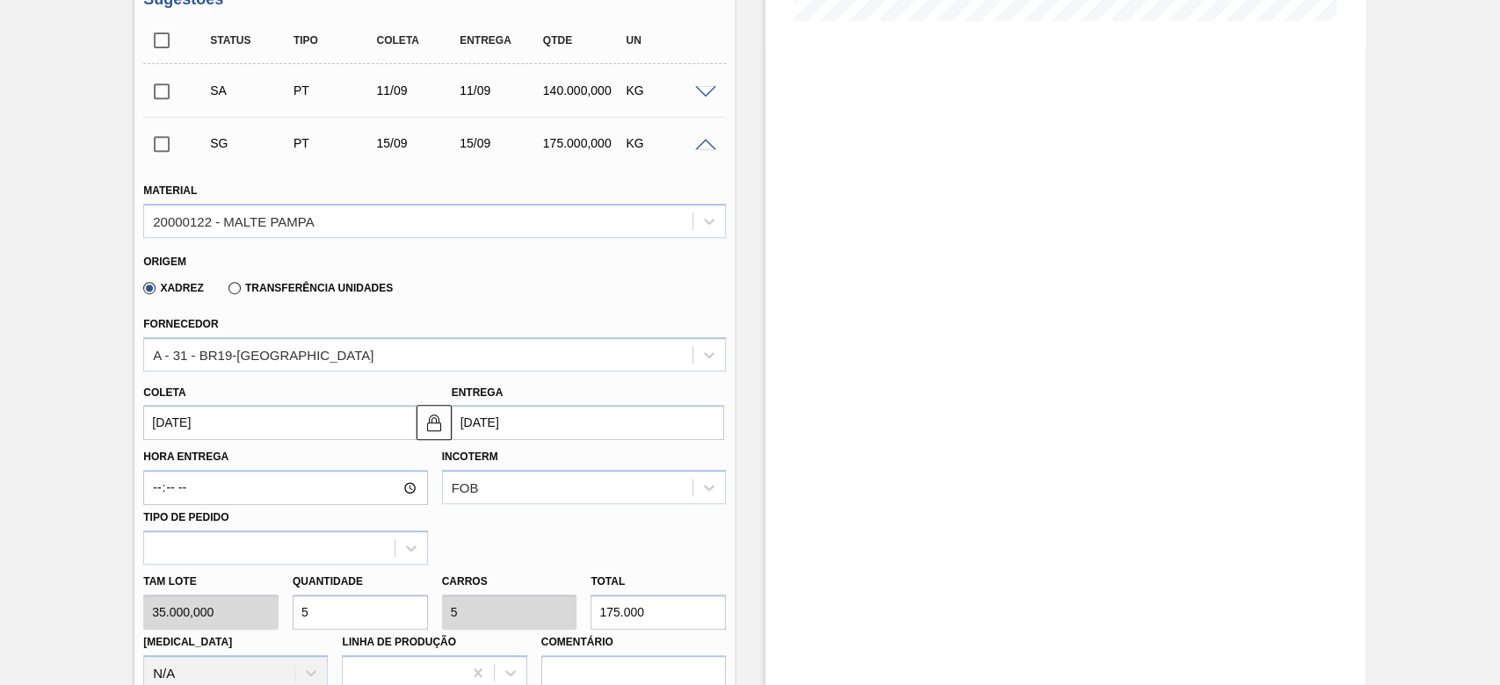
scroll to position [640, 0]
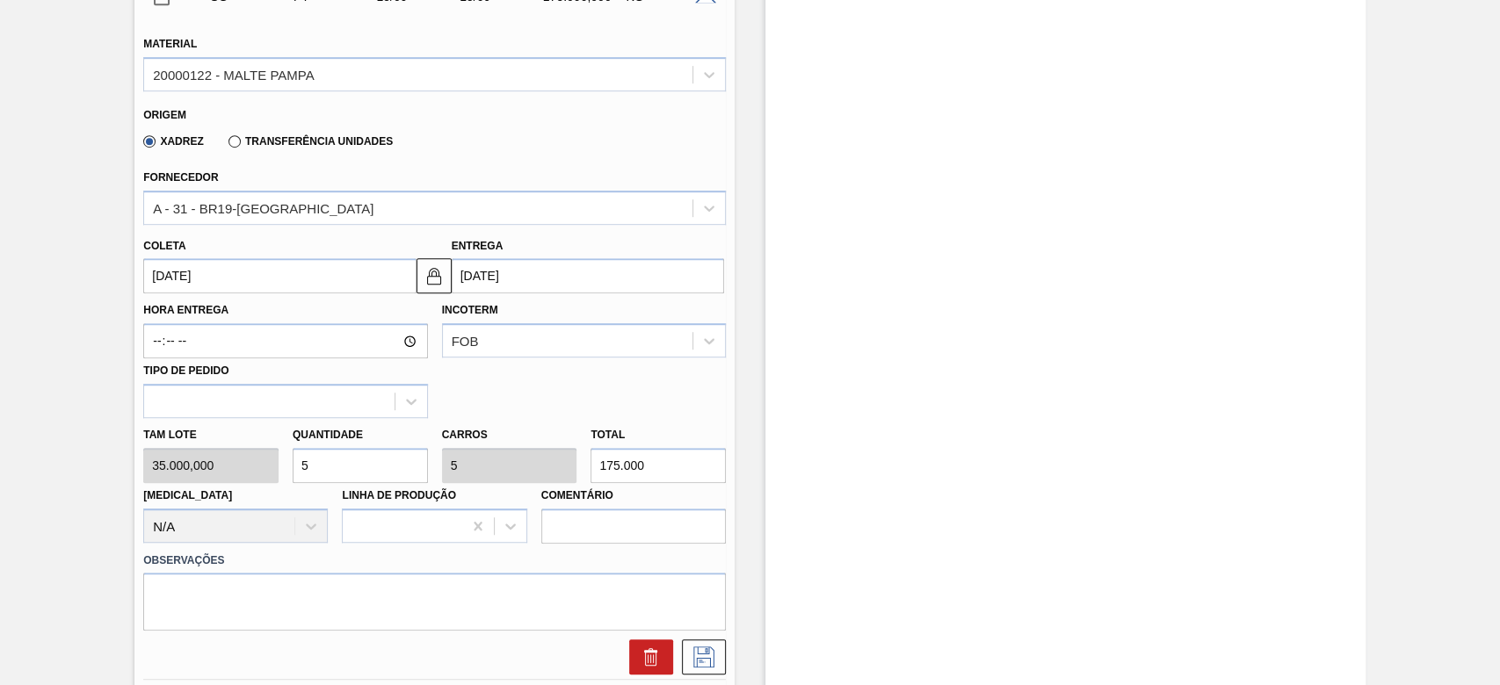
click at [244, 465] on div "Tam lote 35.000,000 Quantidade 5 Carros 5 Total 175.000 Doca N/A Linha de Produ…" at bounding box center [434, 481] width 597 height 126
type input "4"
type input "140.000"
type input "4"
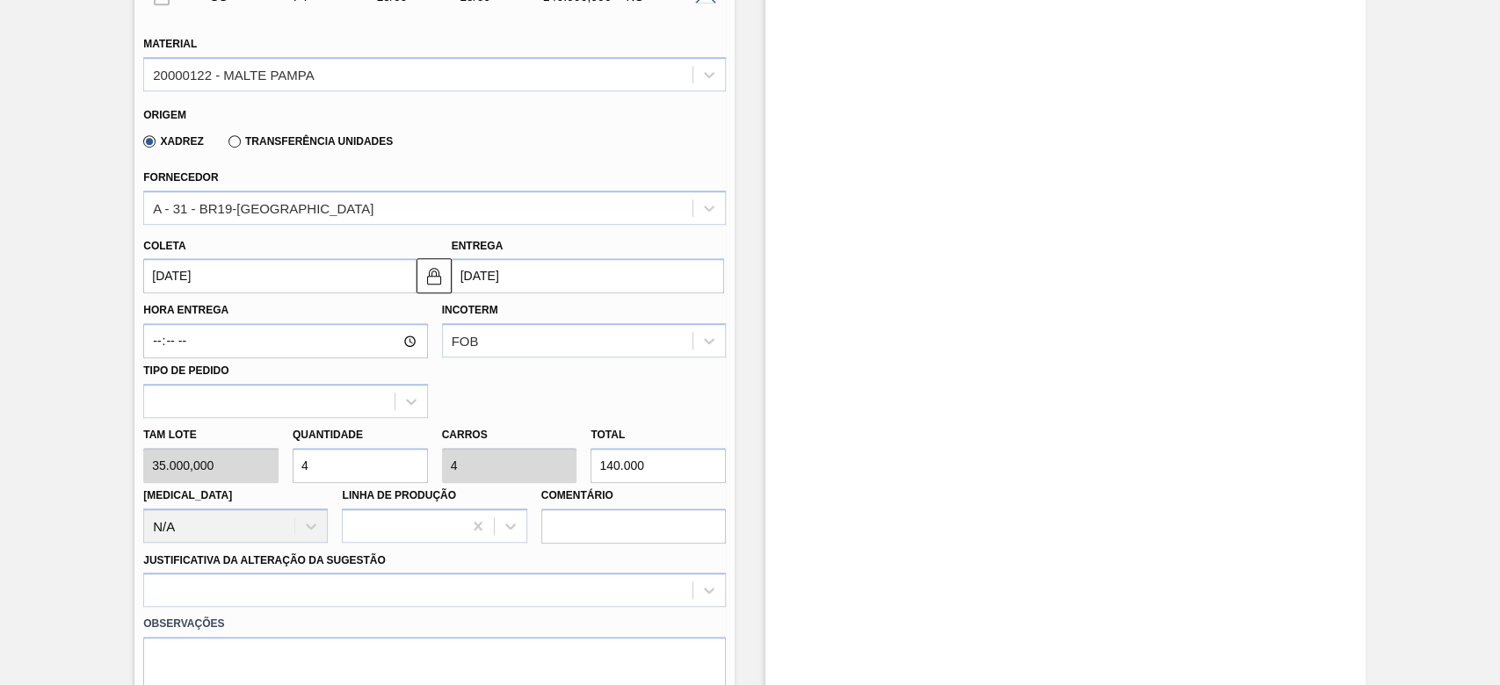
click at [163, 274] on input "15/09/2025" at bounding box center [279, 275] width 272 height 35
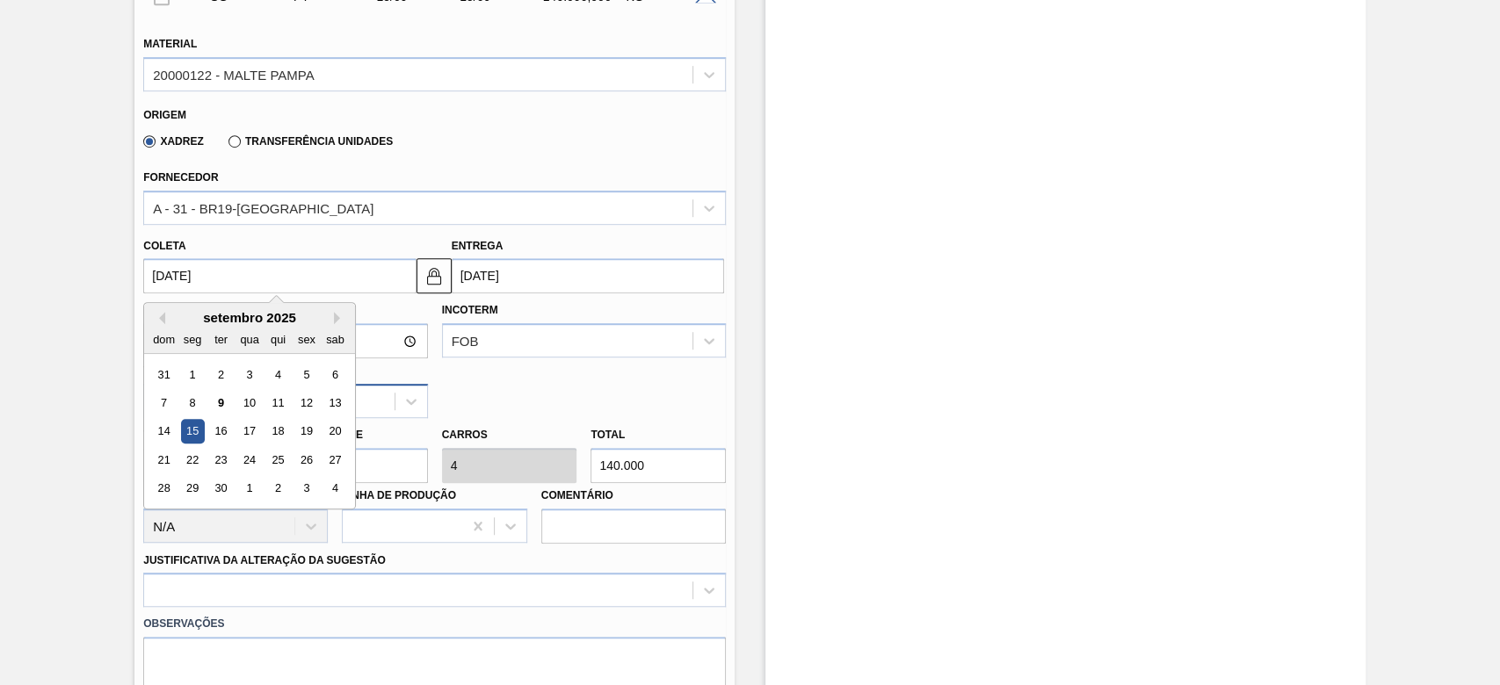
click at [307, 404] on div "12" at bounding box center [307, 403] width 24 height 24
type input "12/09/2025"
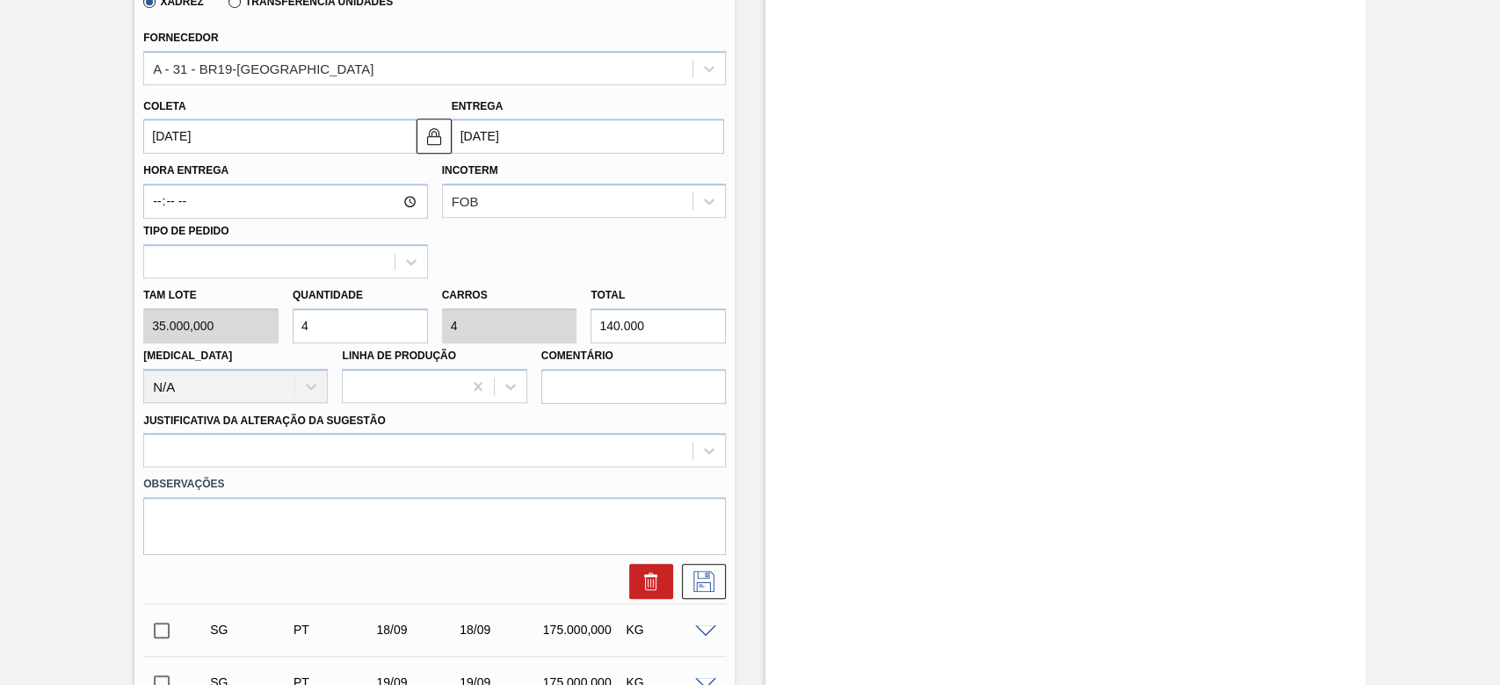
scroll to position [991, 0]
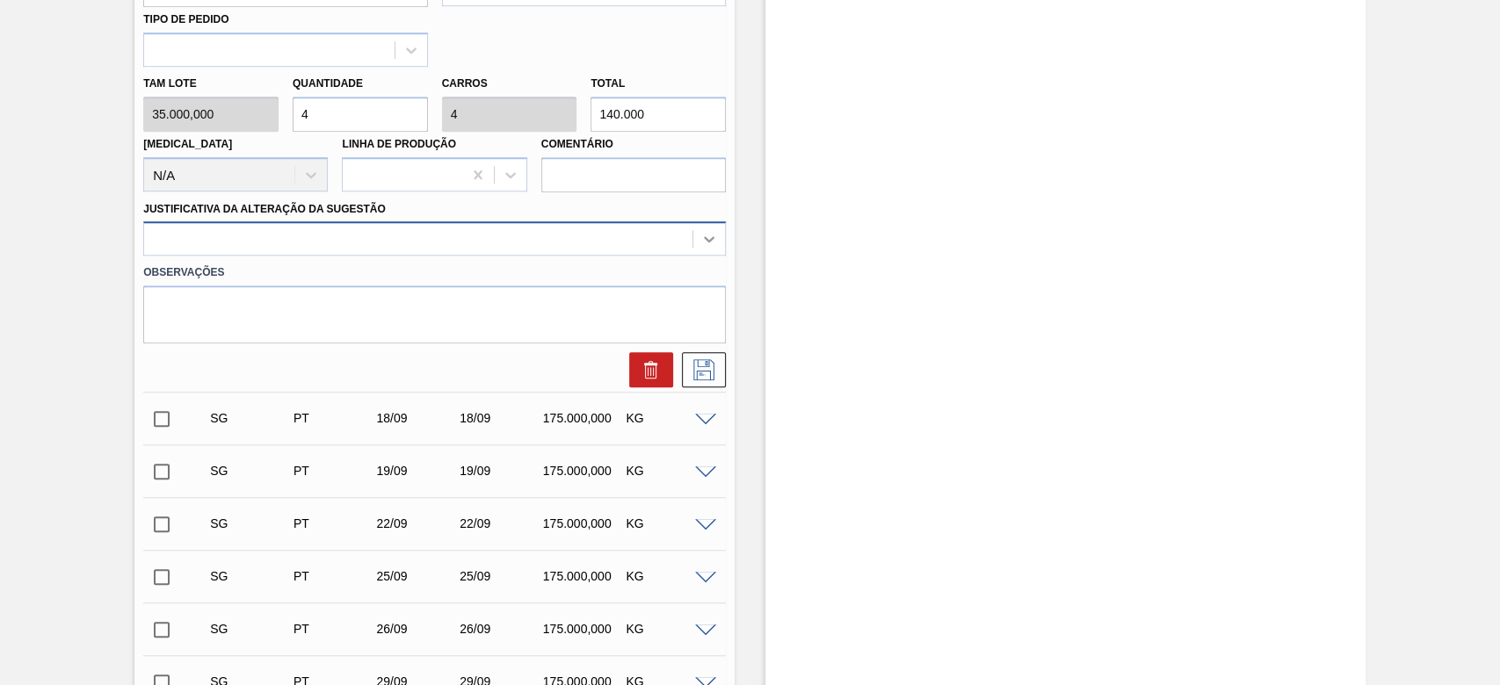
click at [722, 240] on div at bounding box center [709, 239] width 32 height 32
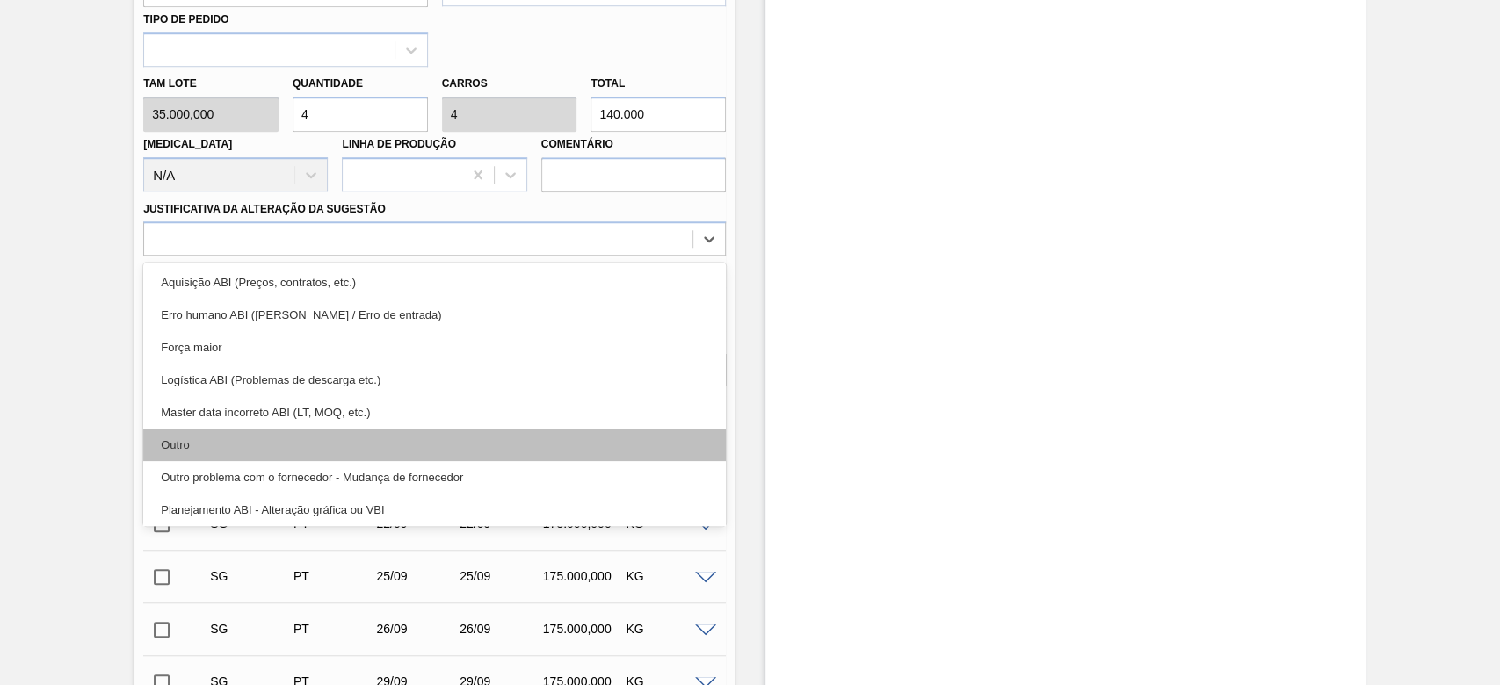
click at [174, 446] on div "Outro" at bounding box center [434, 445] width 583 height 33
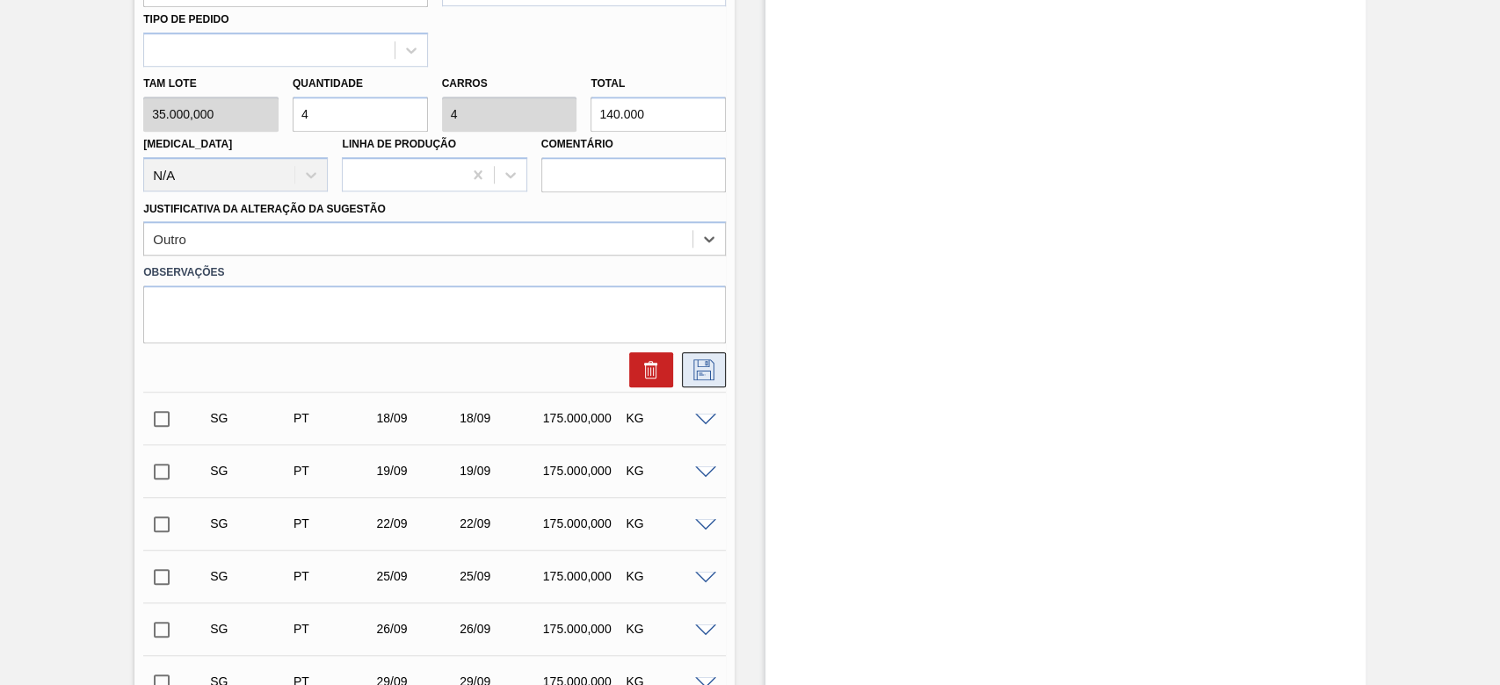
click at [696, 372] on icon at bounding box center [704, 369] width 28 height 21
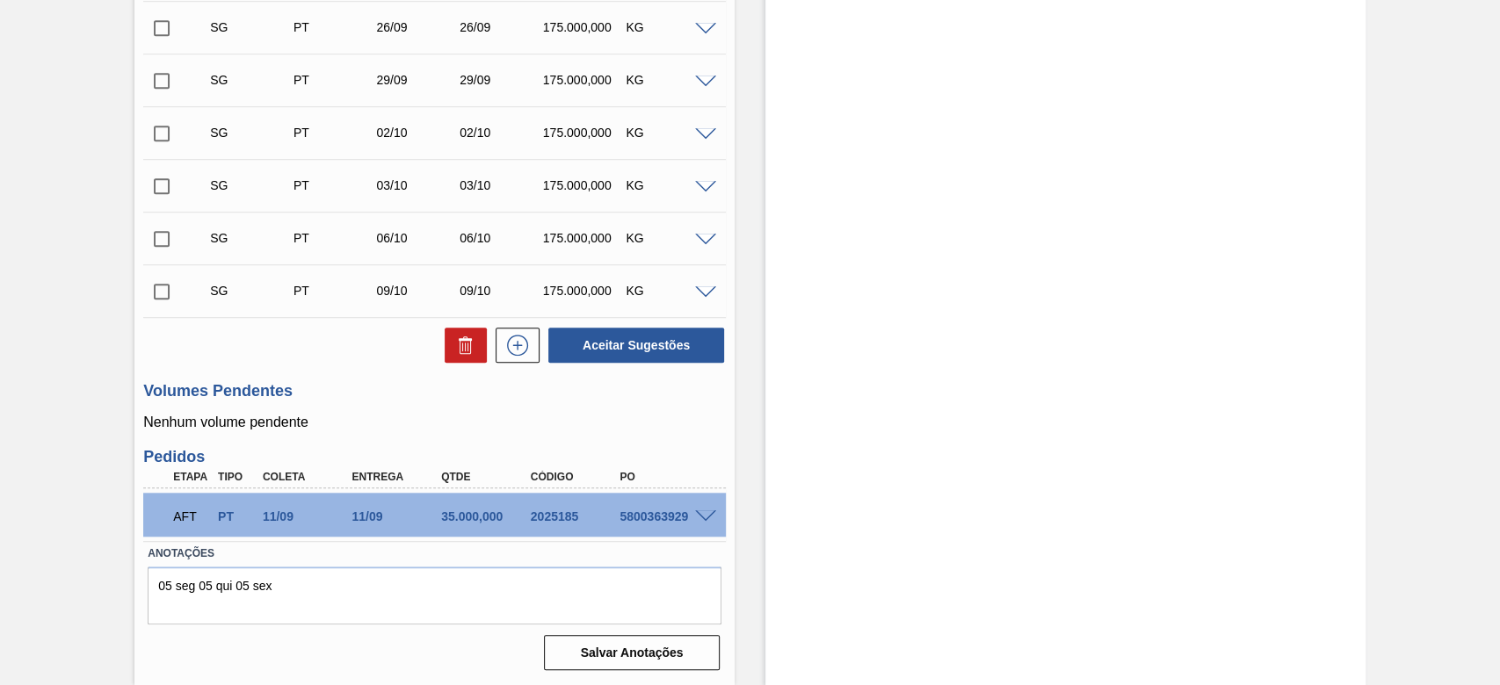
scroll to position [406, 0]
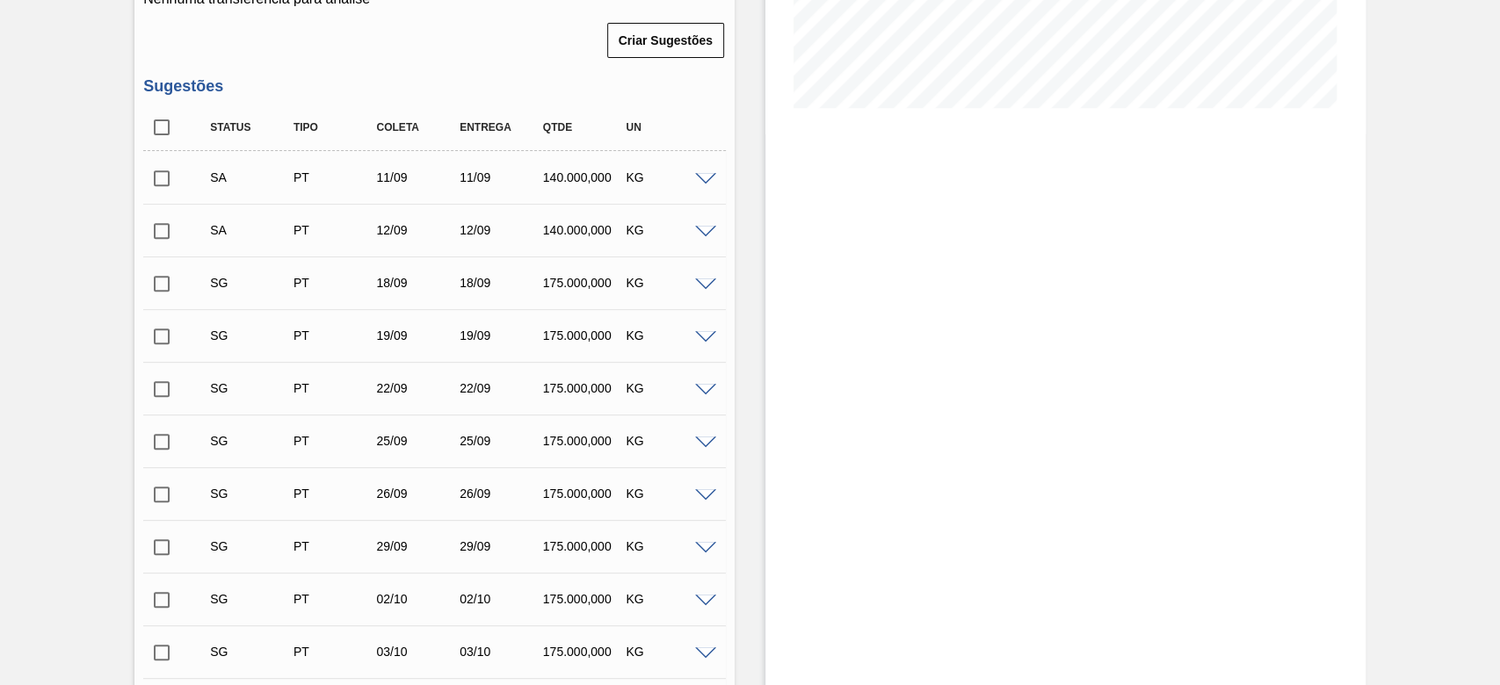
click at [163, 185] on input "checkbox" at bounding box center [161, 178] width 37 height 37
checkbox input "true"
click at [162, 232] on input "checkbox" at bounding box center [161, 231] width 37 height 37
checkbox input "true"
click at [702, 236] on span at bounding box center [705, 232] width 21 height 13
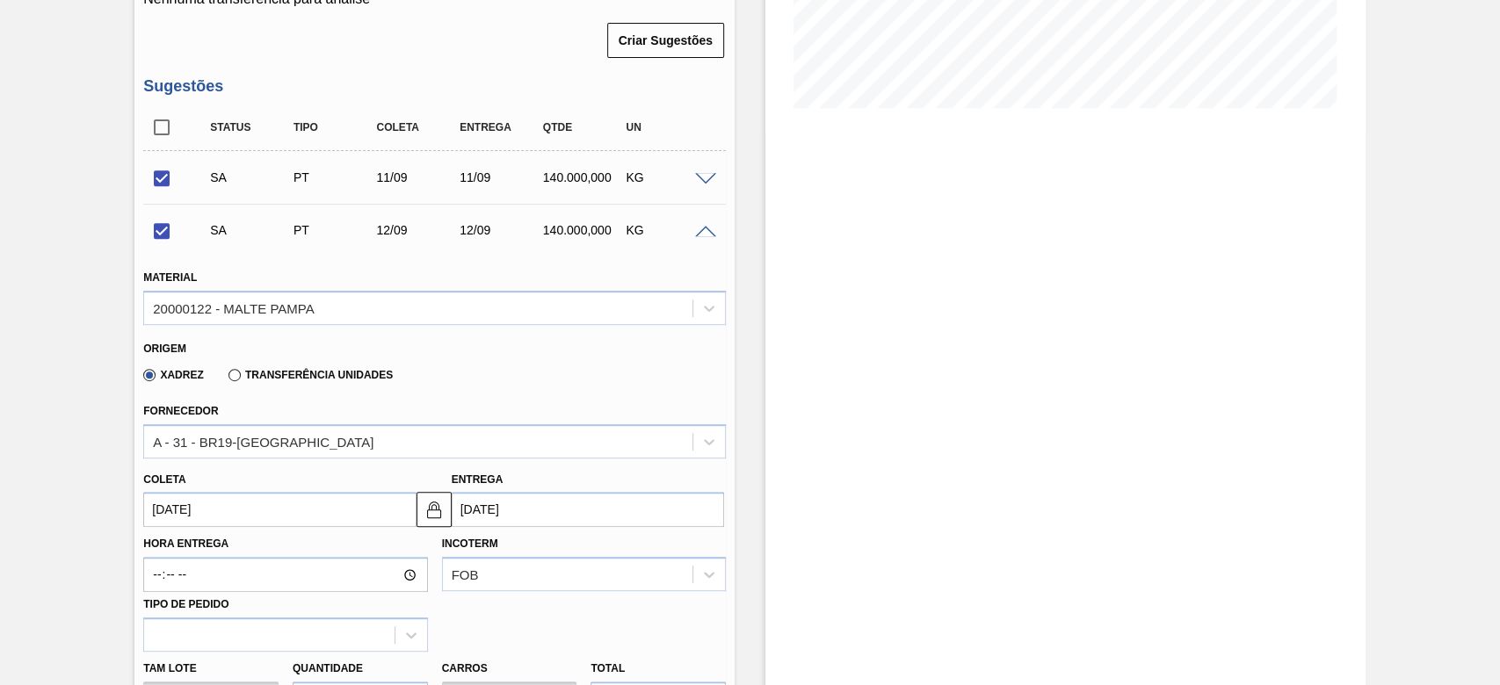
click at [702, 236] on span at bounding box center [705, 232] width 21 height 13
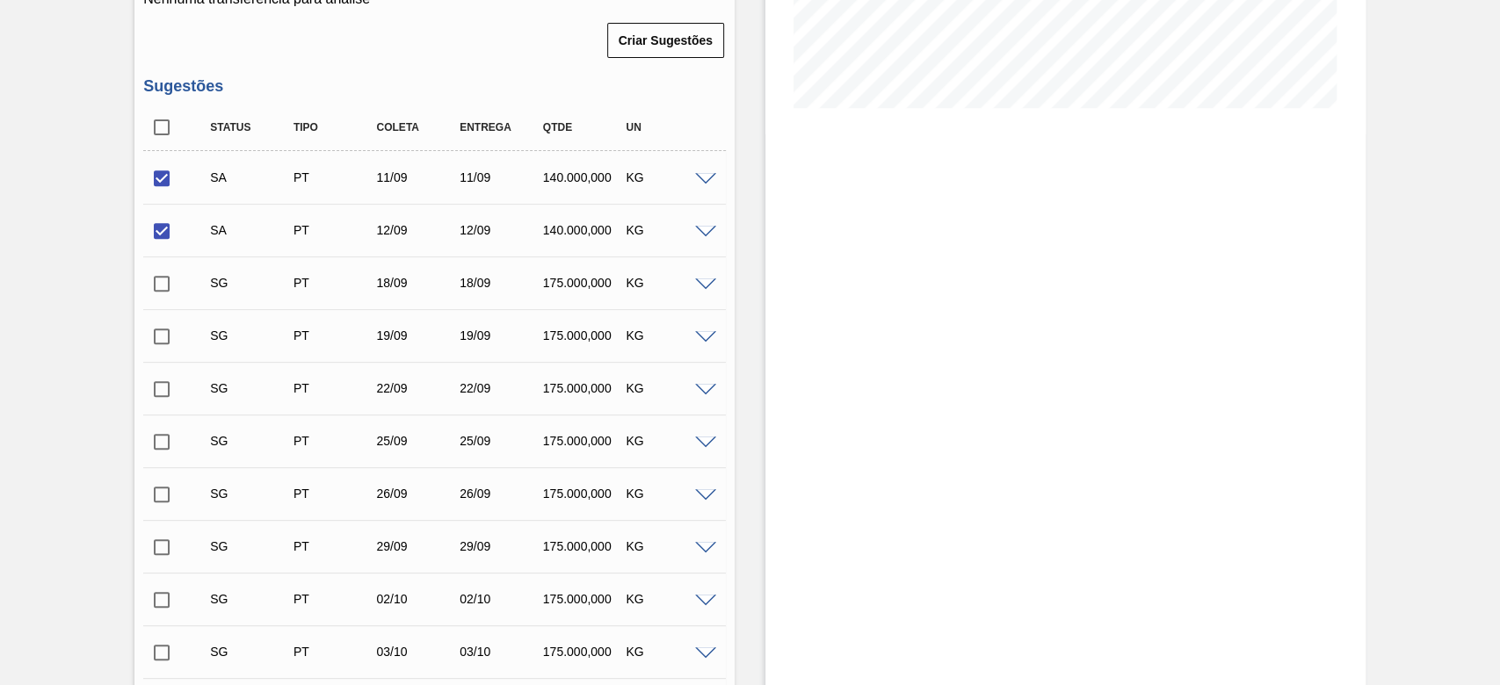
scroll to position [874, 0]
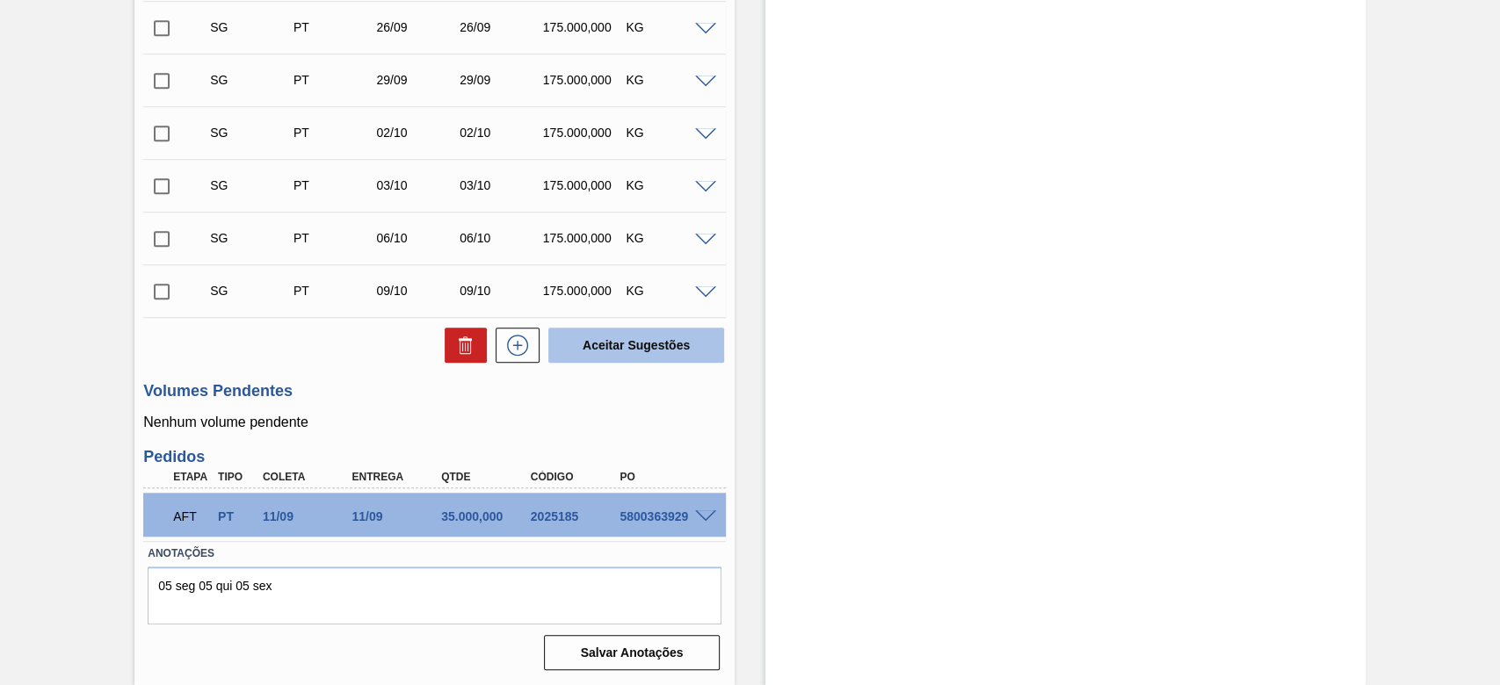
click at [626, 348] on button "Aceitar Sugestões" at bounding box center [636, 345] width 176 height 35
checkbox input "false"
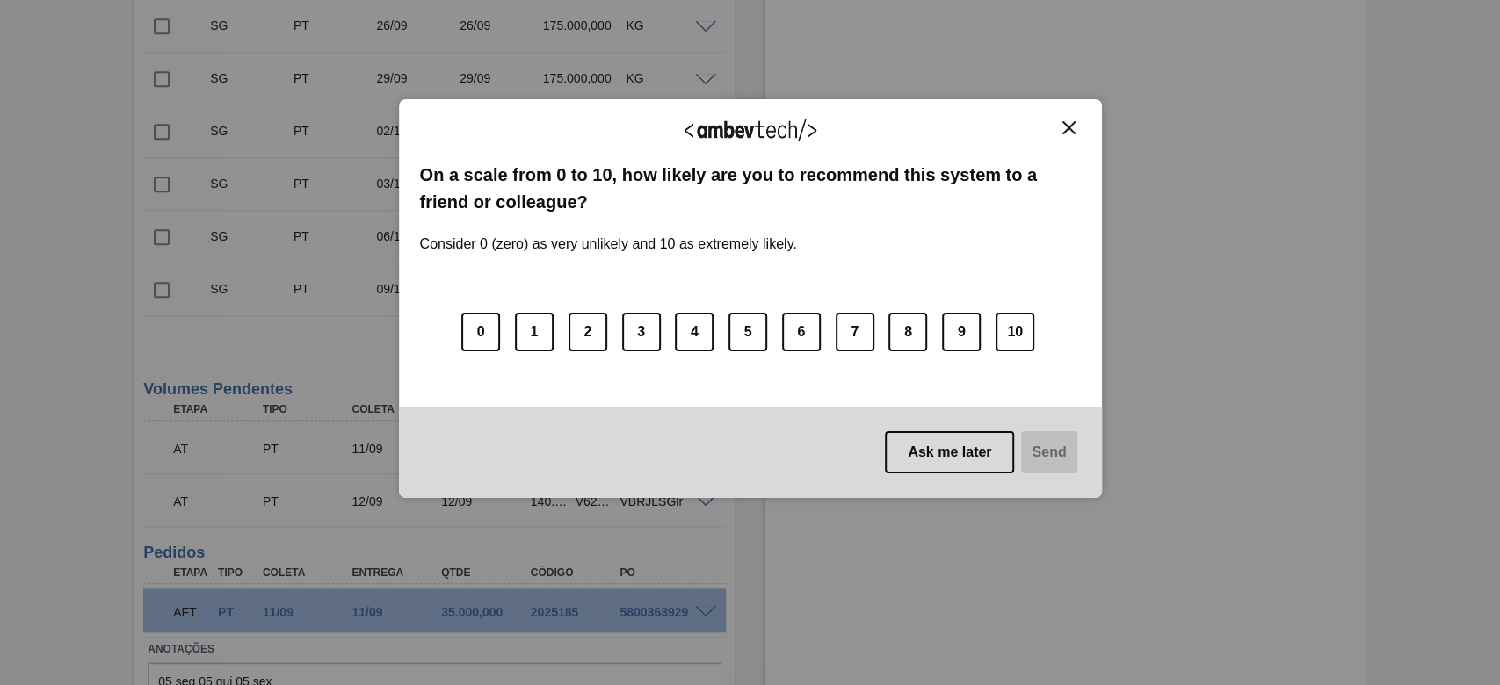
click at [1076, 114] on div "We appreciate your feedback! On a scale from 0 to 10, how likely are you to rec…" at bounding box center [750, 298] width 703 height 399
click at [1070, 135] on div "We appreciate your feedback!" at bounding box center [750, 140] width 661 height 41
click at [1070, 131] on img "Close" at bounding box center [1068, 127] width 13 height 13
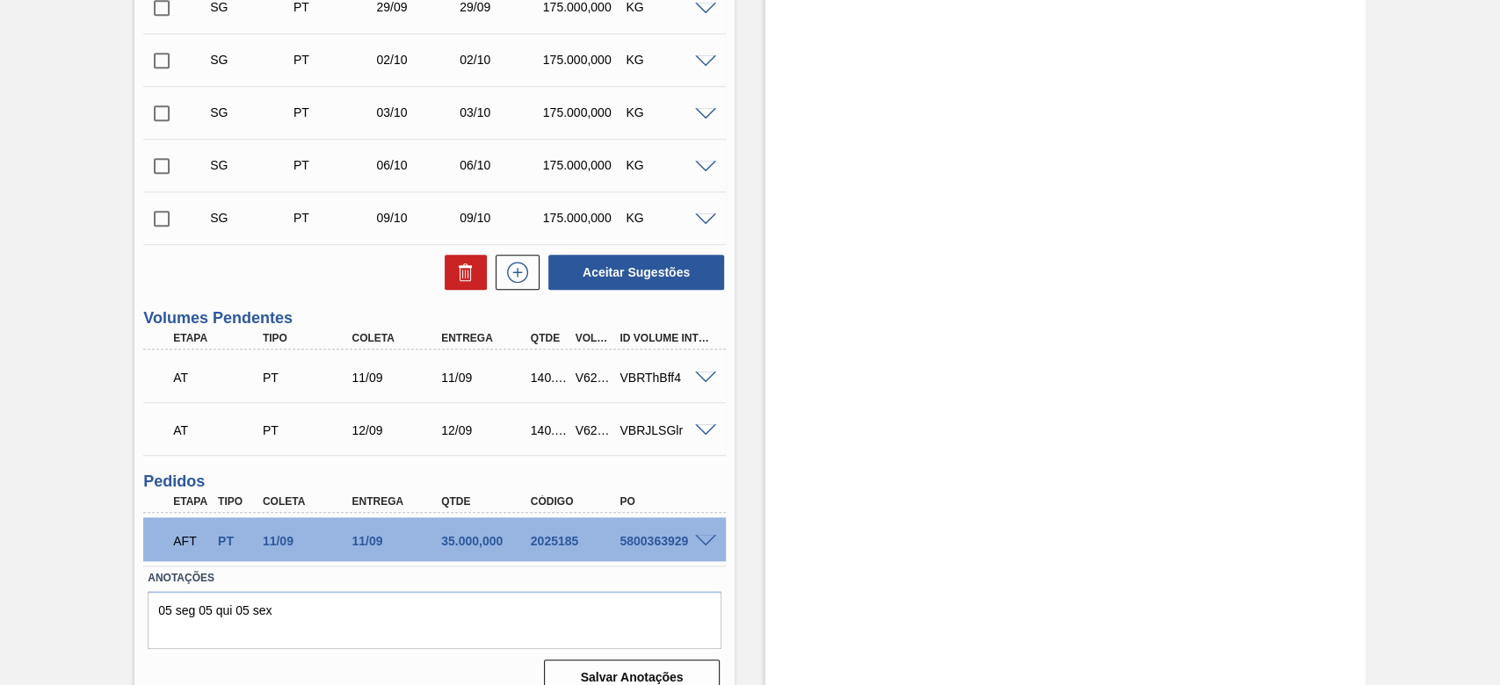
scroll to position [971, 0]
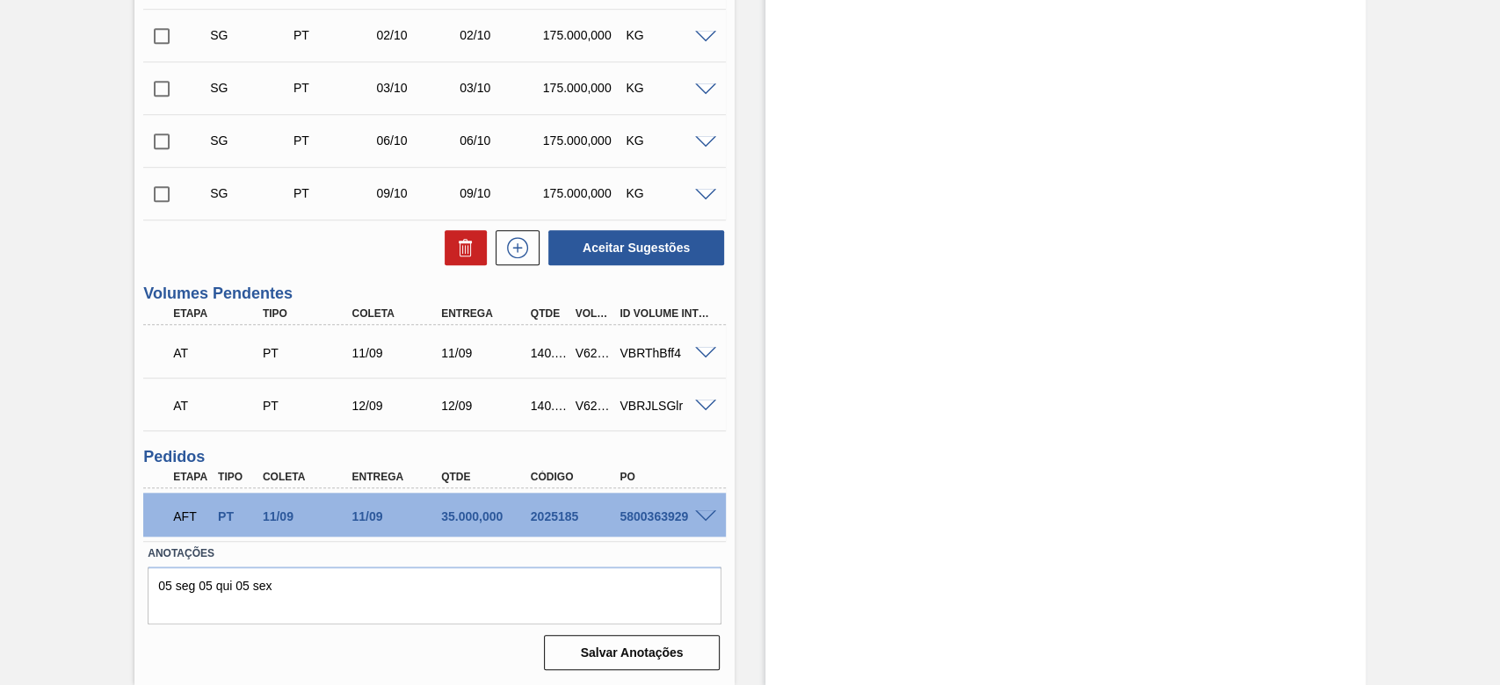
click at [710, 402] on span at bounding box center [705, 406] width 21 height 13
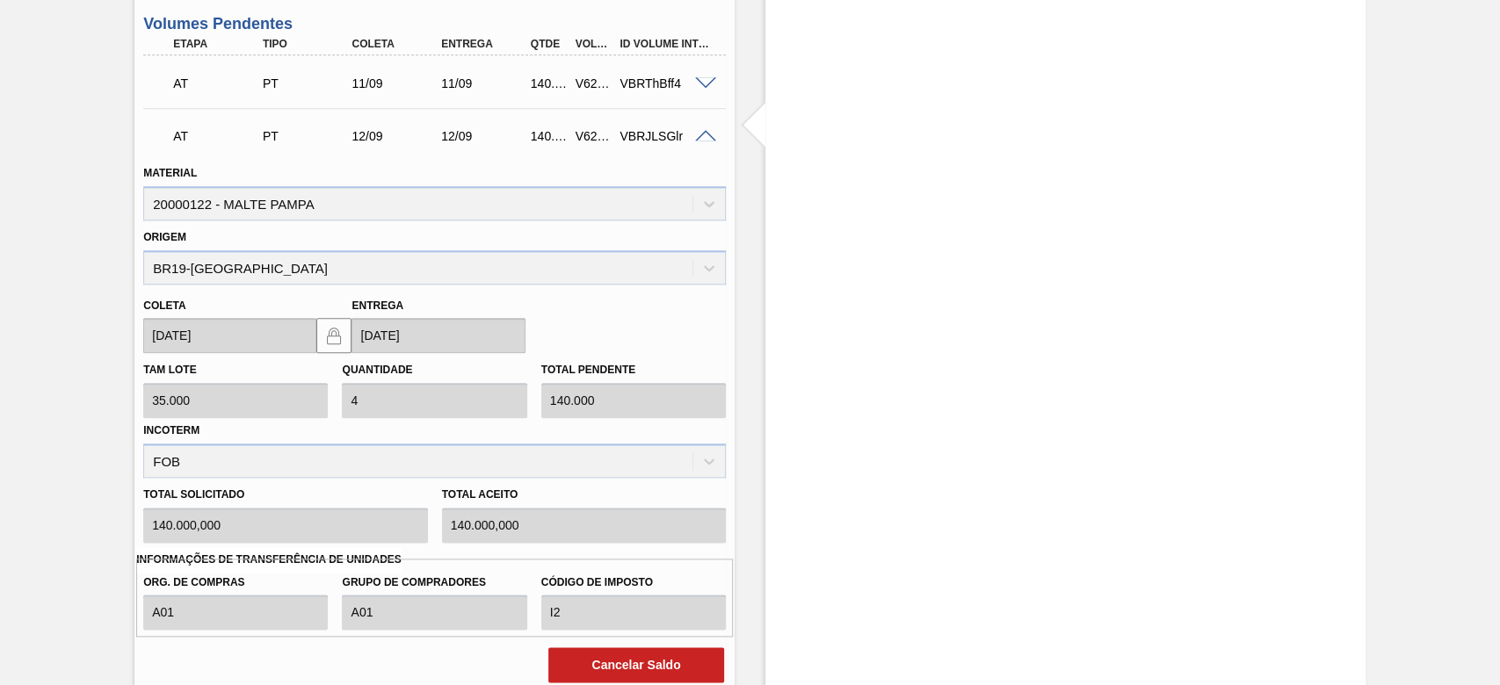
scroll to position [1323, 0]
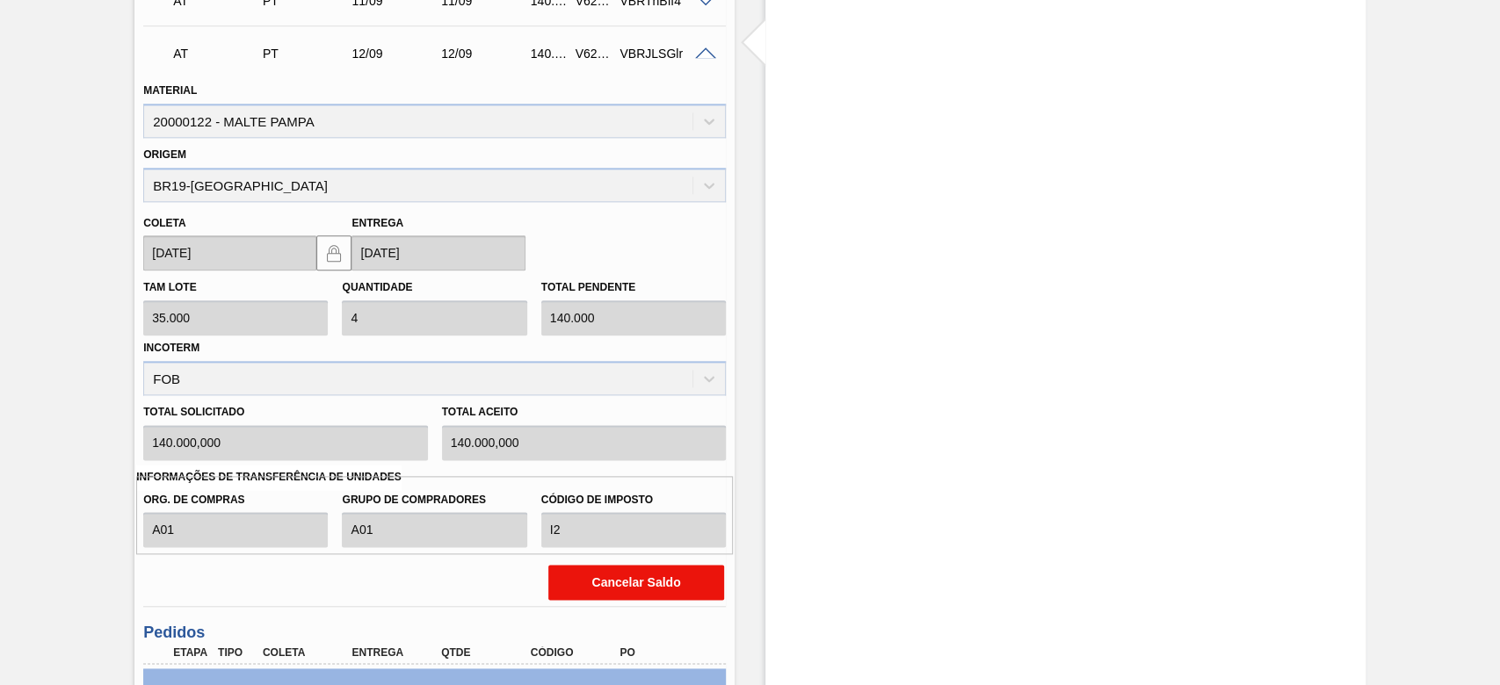
click at [626, 571] on button "Cancelar Saldo" at bounding box center [636, 582] width 176 height 35
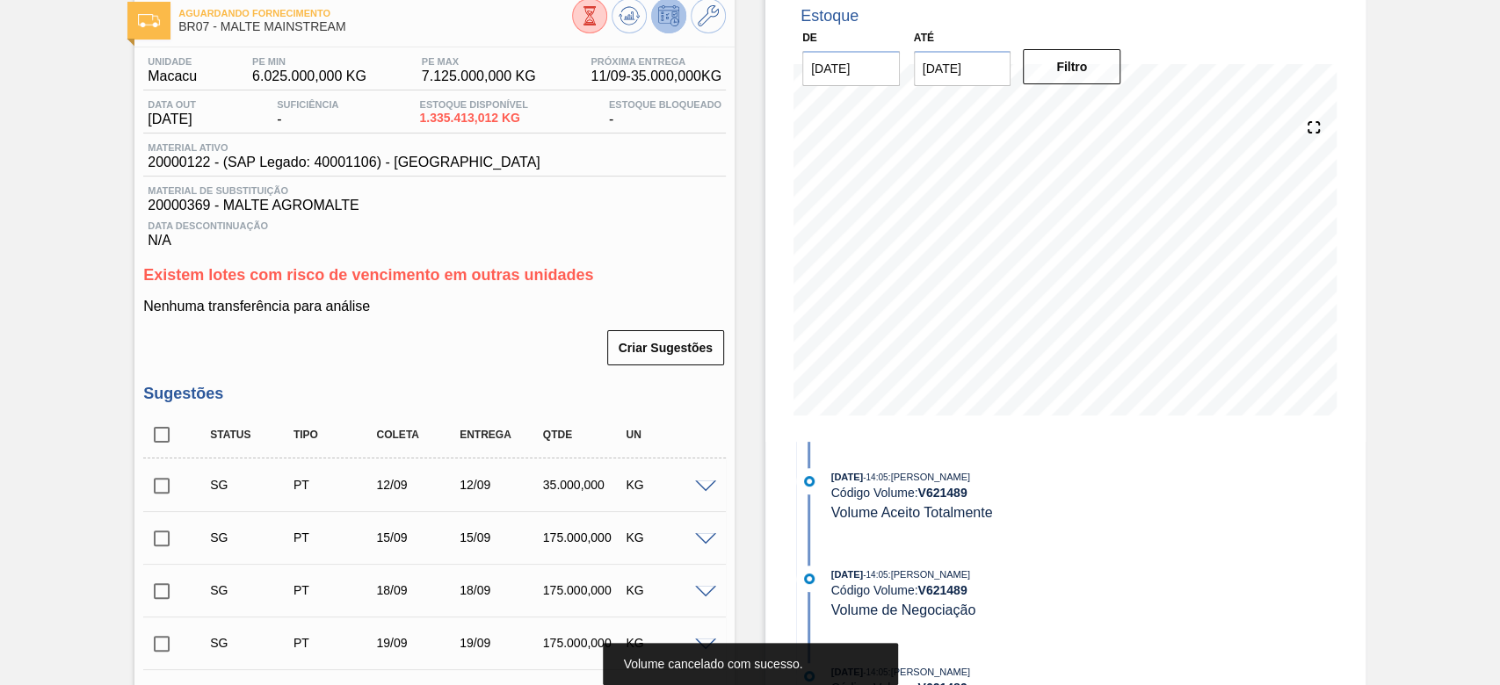
scroll to position [0, 0]
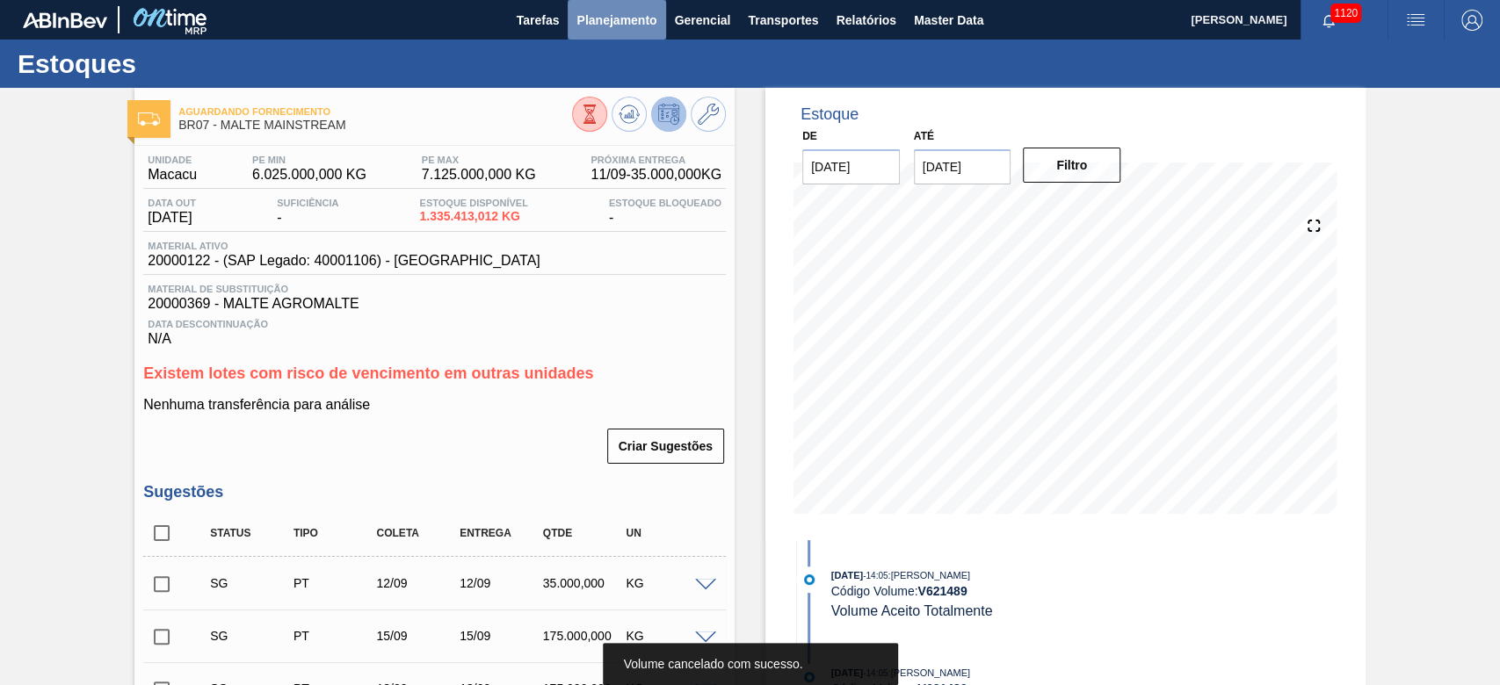
click at [602, 7] on button "Planejamento" at bounding box center [617, 20] width 98 height 40
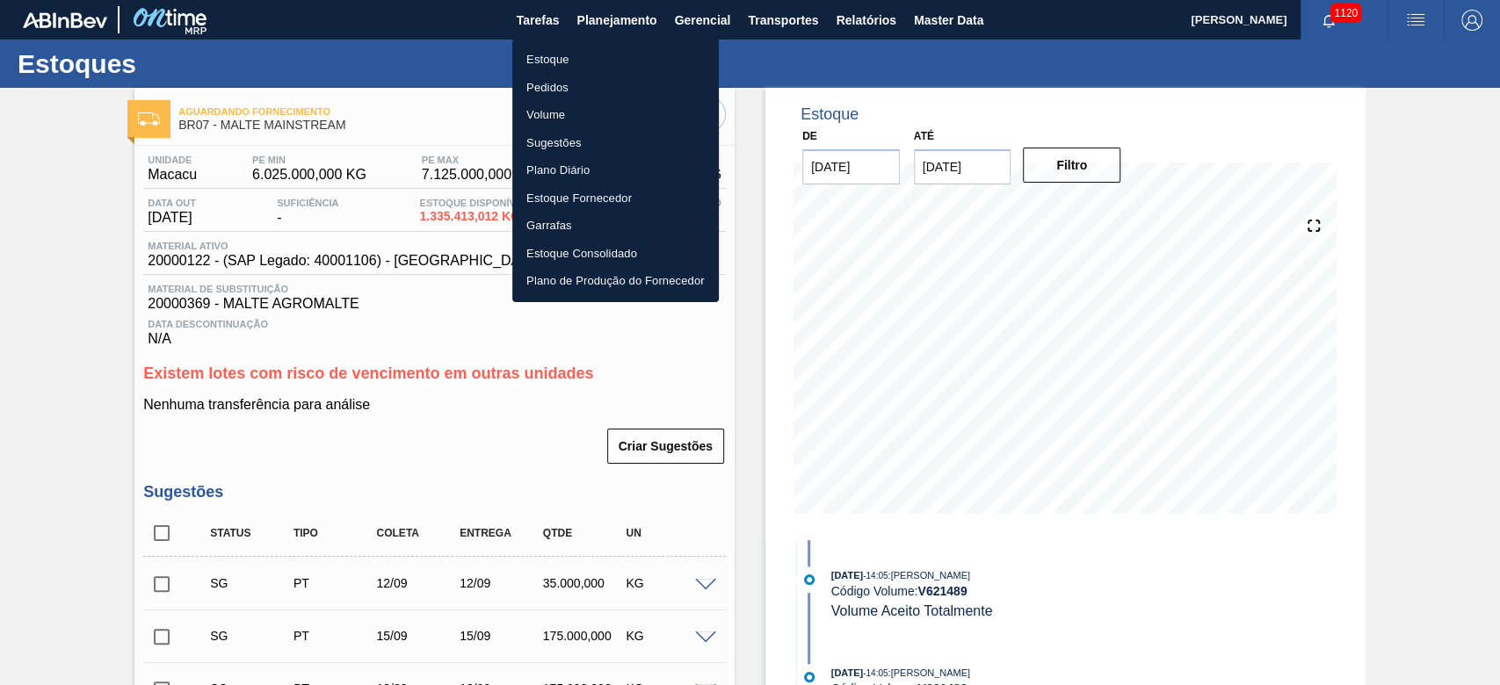
click at [536, 62] on li "Estoque" at bounding box center [615, 60] width 207 height 28
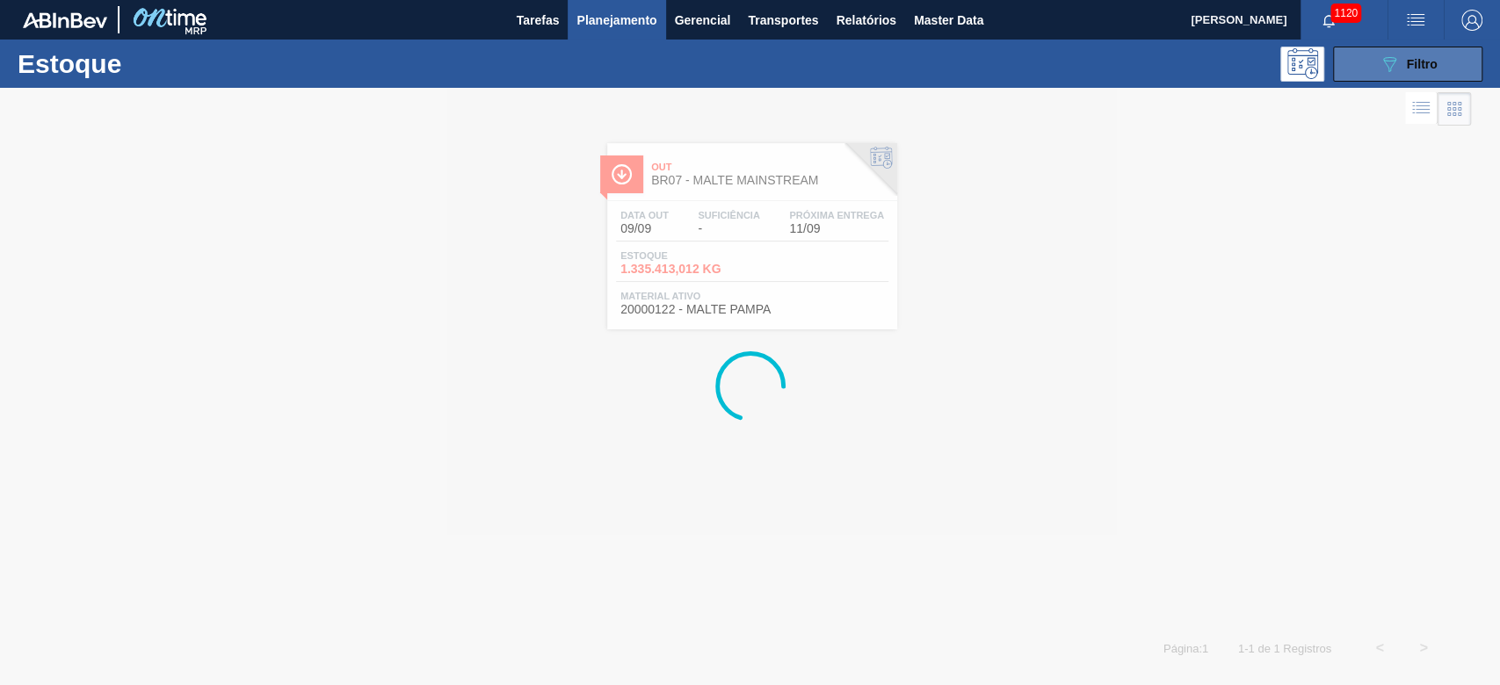
click at [1400, 62] on div "089F7B8B-B2A5-4AFE-B5C0-19BA573D28AC Filtro" at bounding box center [1408, 64] width 59 height 21
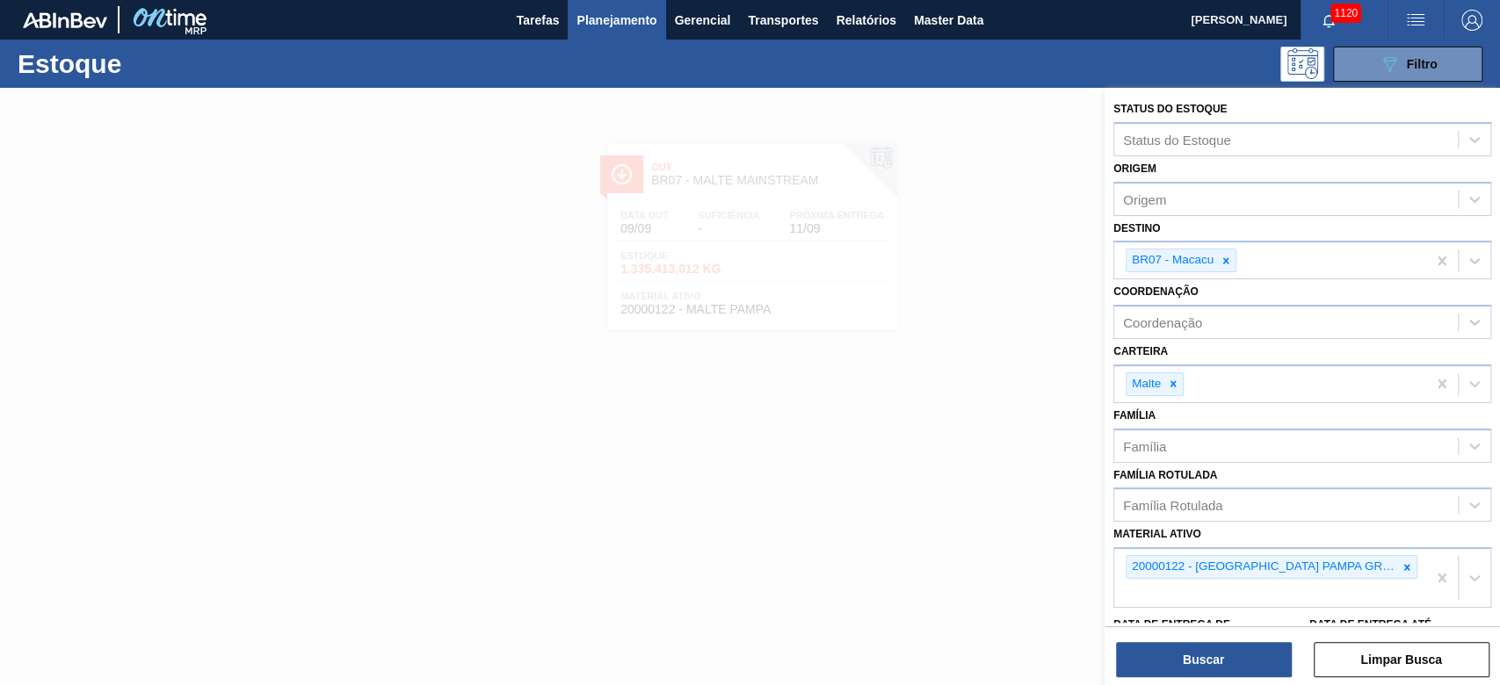
click at [1228, 257] on icon at bounding box center [1226, 260] width 6 height 6
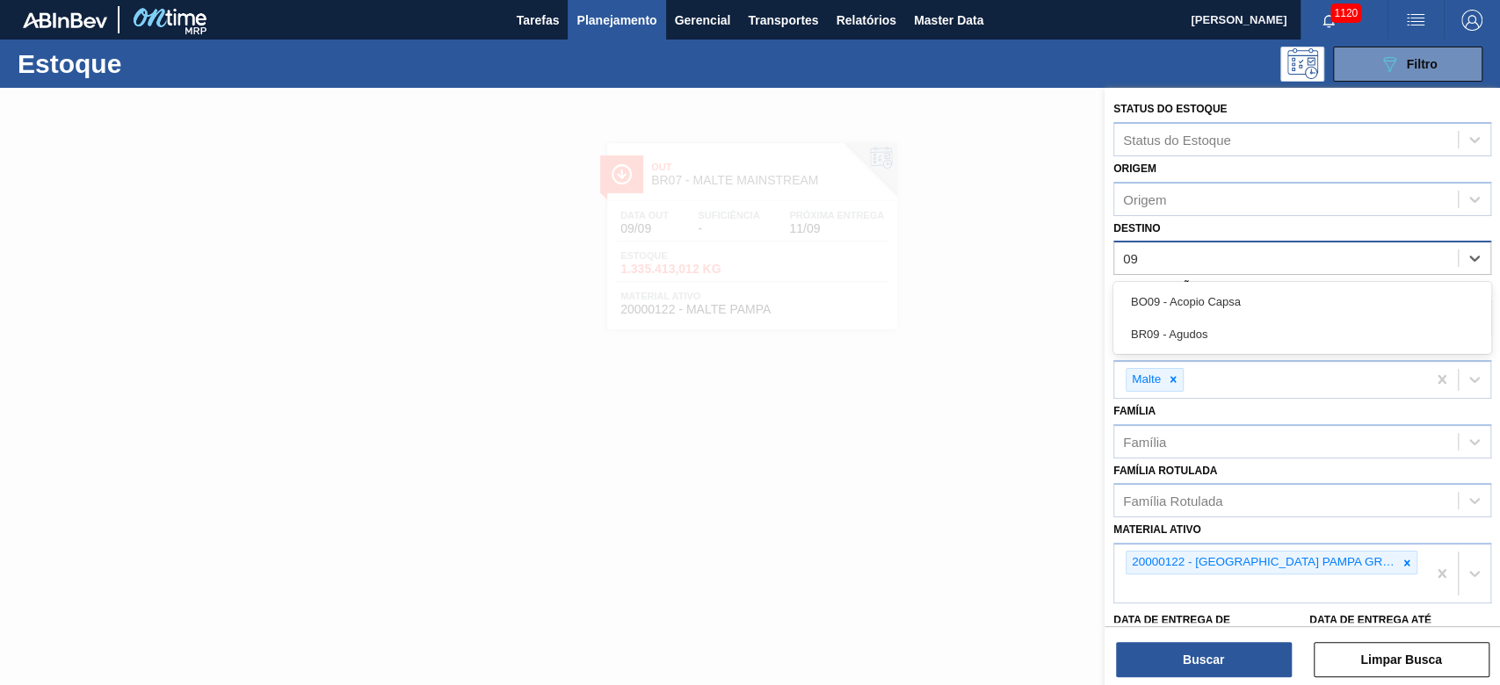
type input "0"
type input "1"
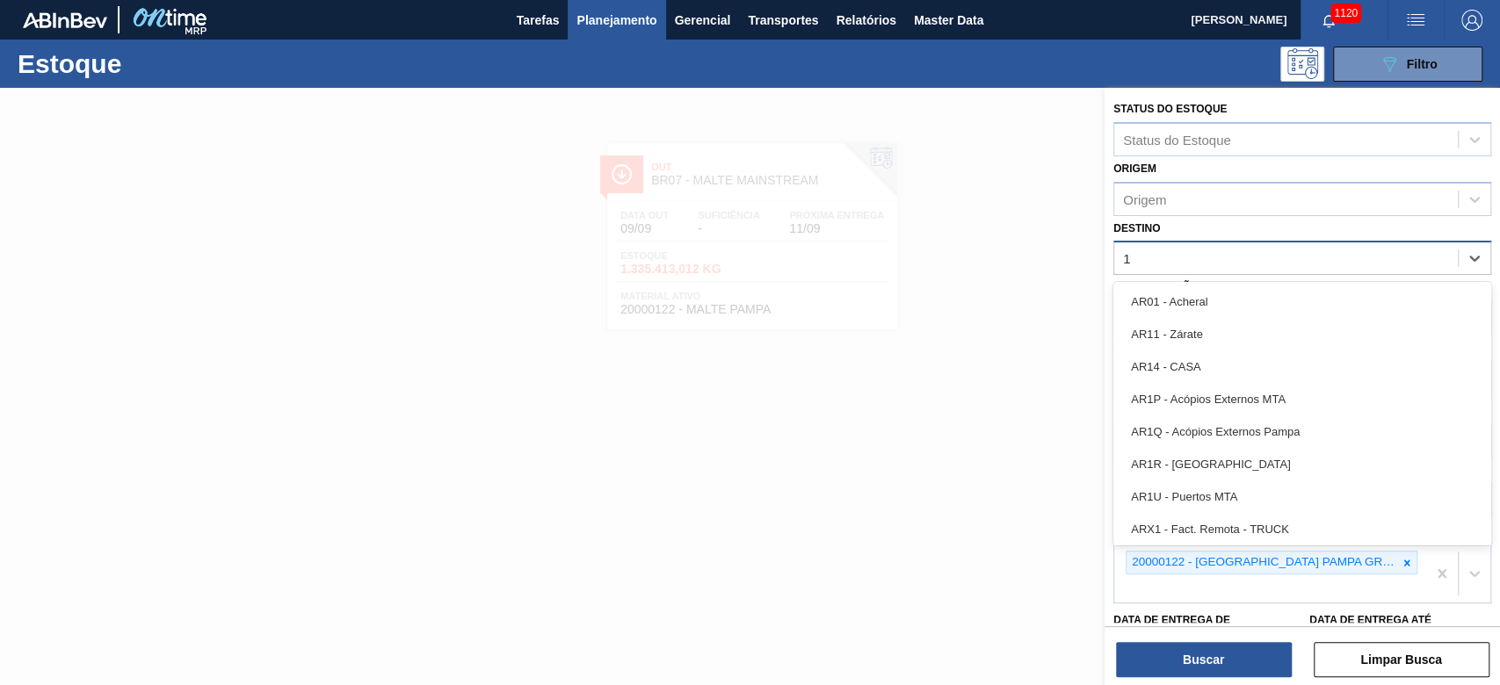
type input "10"
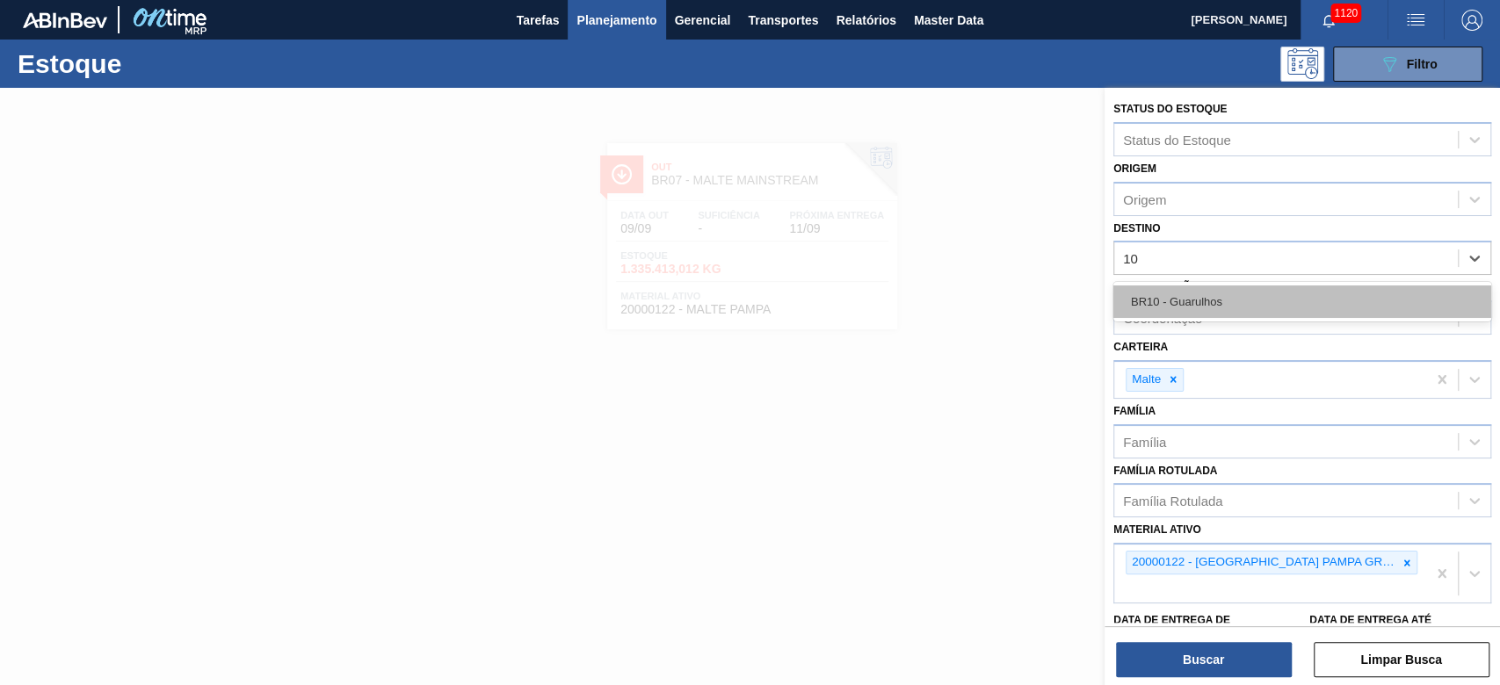
click at [1166, 299] on div "BR10 - Guarulhos" at bounding box center [1302, 302] width 378 height 33
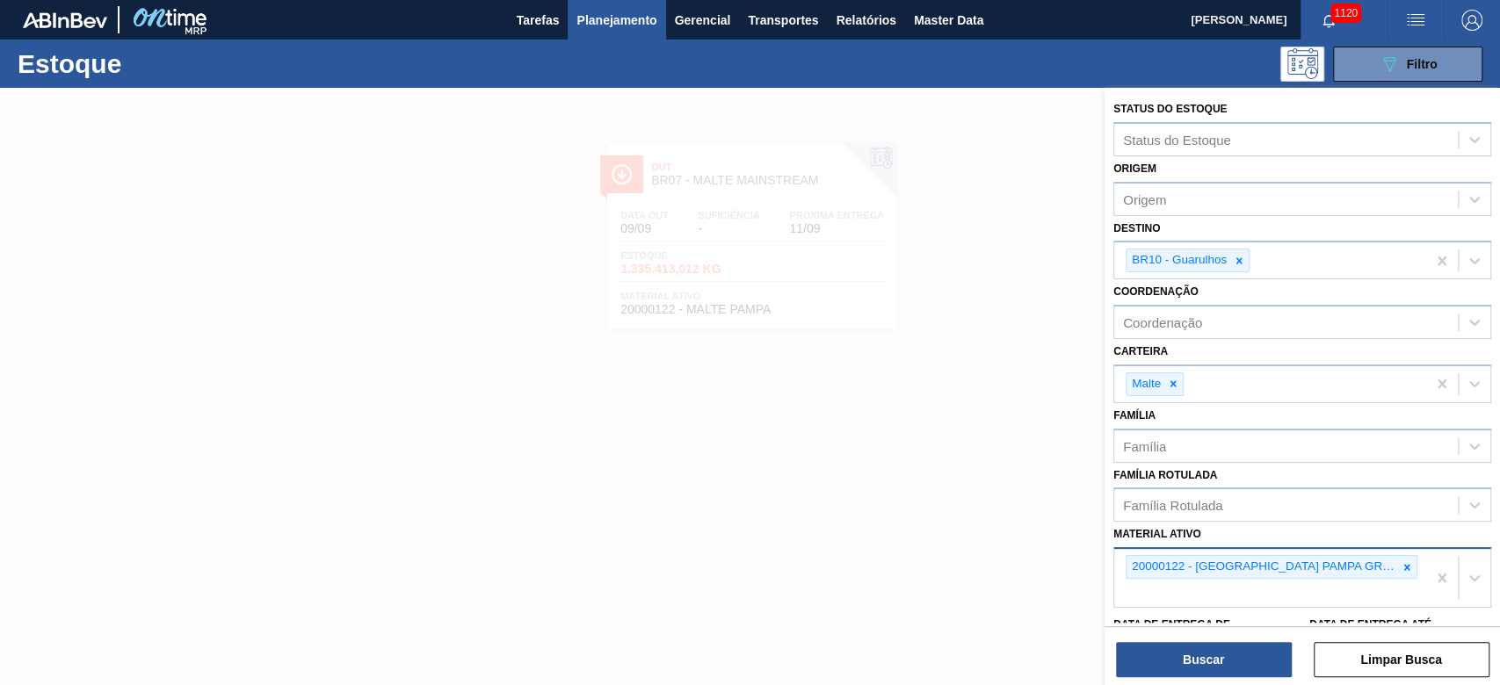
click at [1404, 564] on icon at bounding box center [1407, 567] width 6 height 6
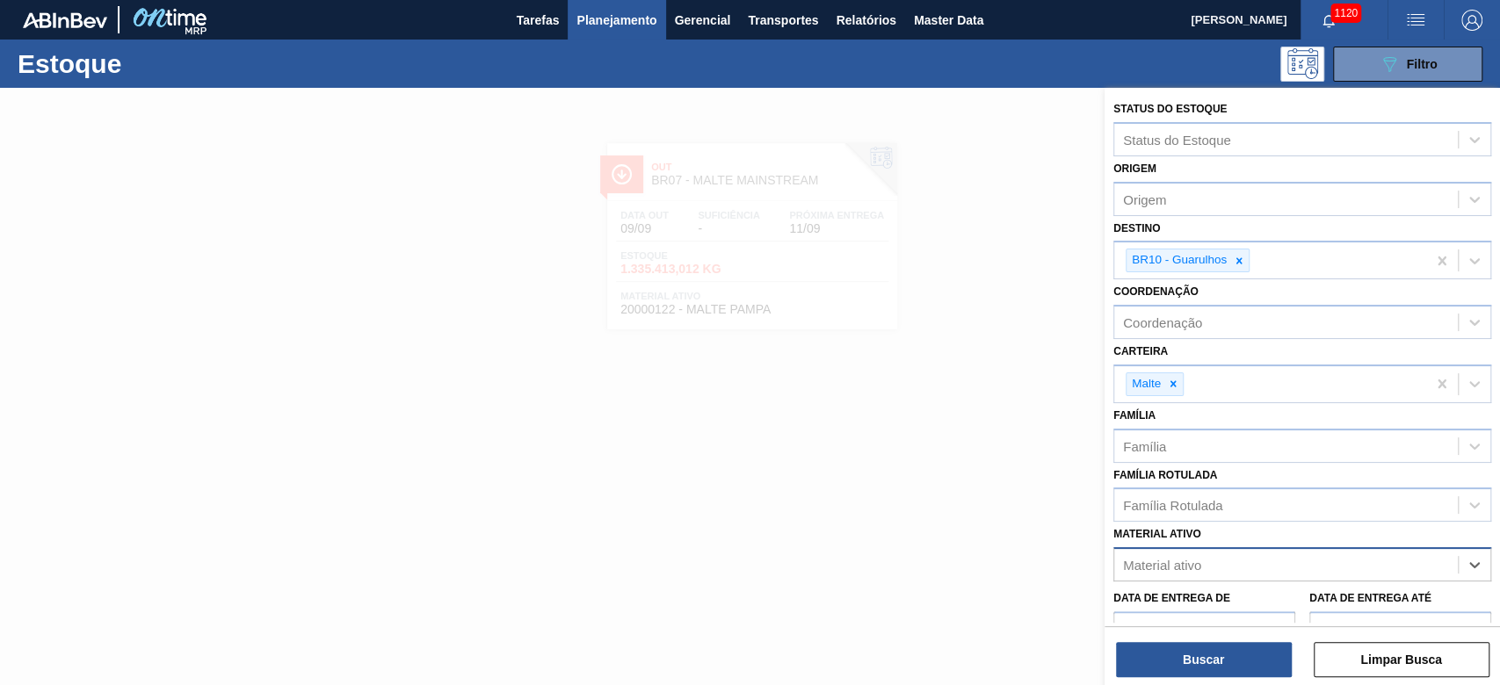
click at [1166, 558] on div "Material ativo" at bounding box center [1162, 565] width 78 height 15
paste ativo "20004818"
type ativo "20004818"
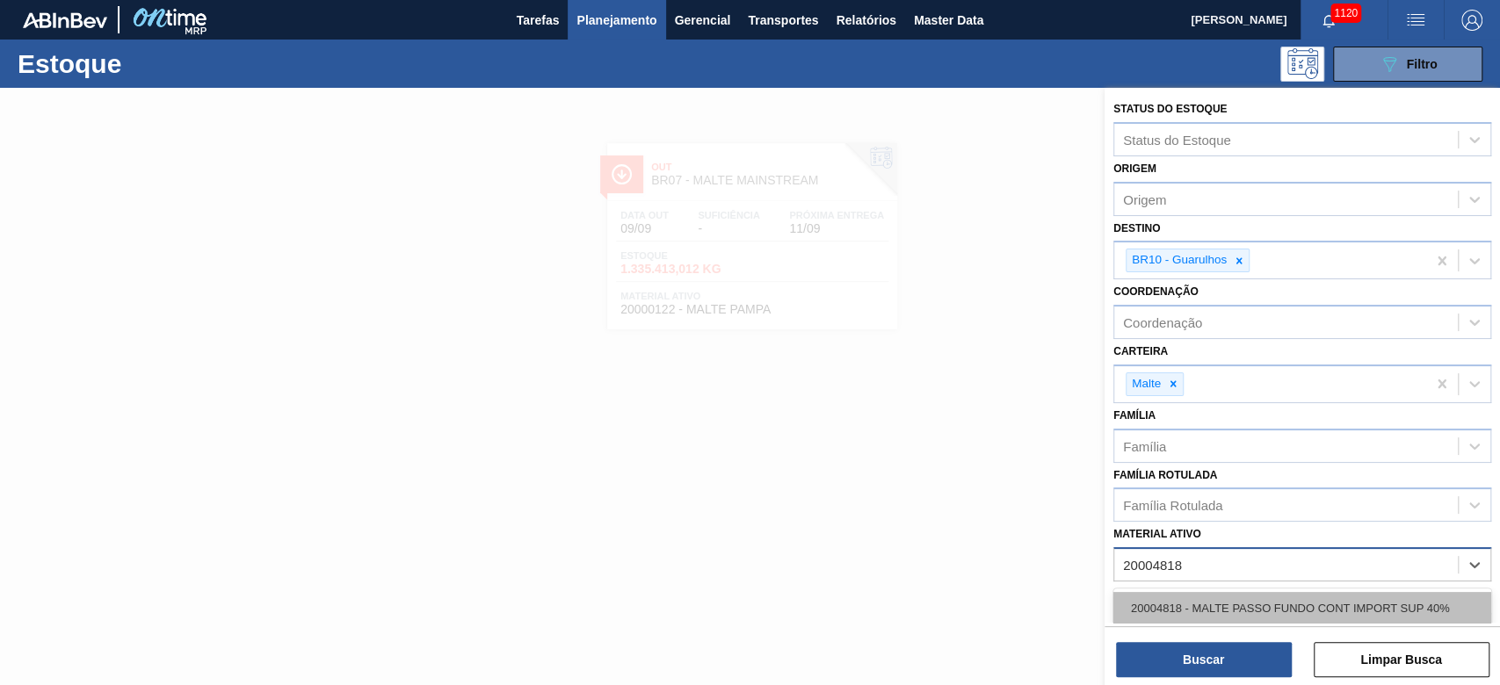
click at [1181, 599] on div "20004818 - MALTE PASSO FUNDO CONT IMPORT SUP 40%" at bounding box center [1302, 608] width 378 height 33
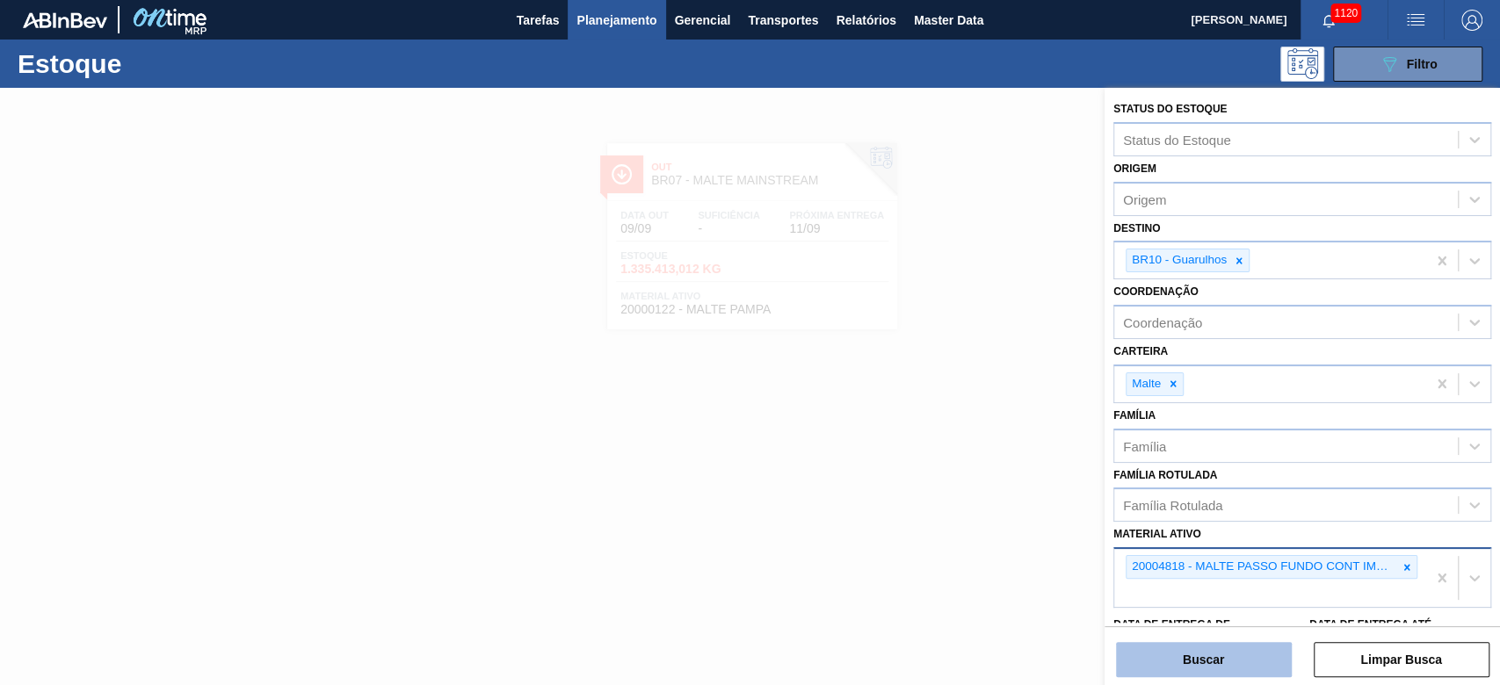
click at [1178, 664] on button "Buscar" at bounding box center [1204, 659] width 176 height 35
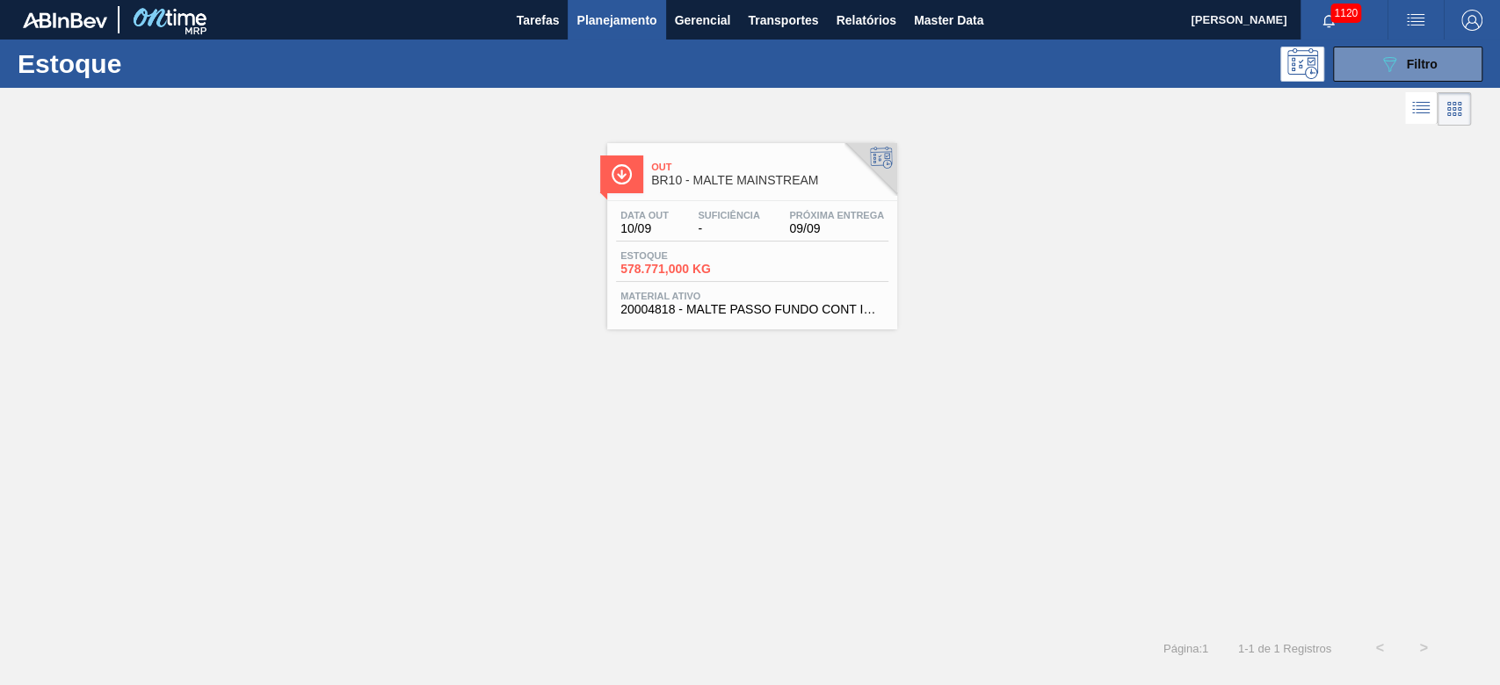
click at [673, 193] on div "Out BR10 - MALTE MAINSTREAM Data out 10/09 Suficiência - Próxima Entrega 09/09 …" at bounding box center [752, 236] width 290 height 186
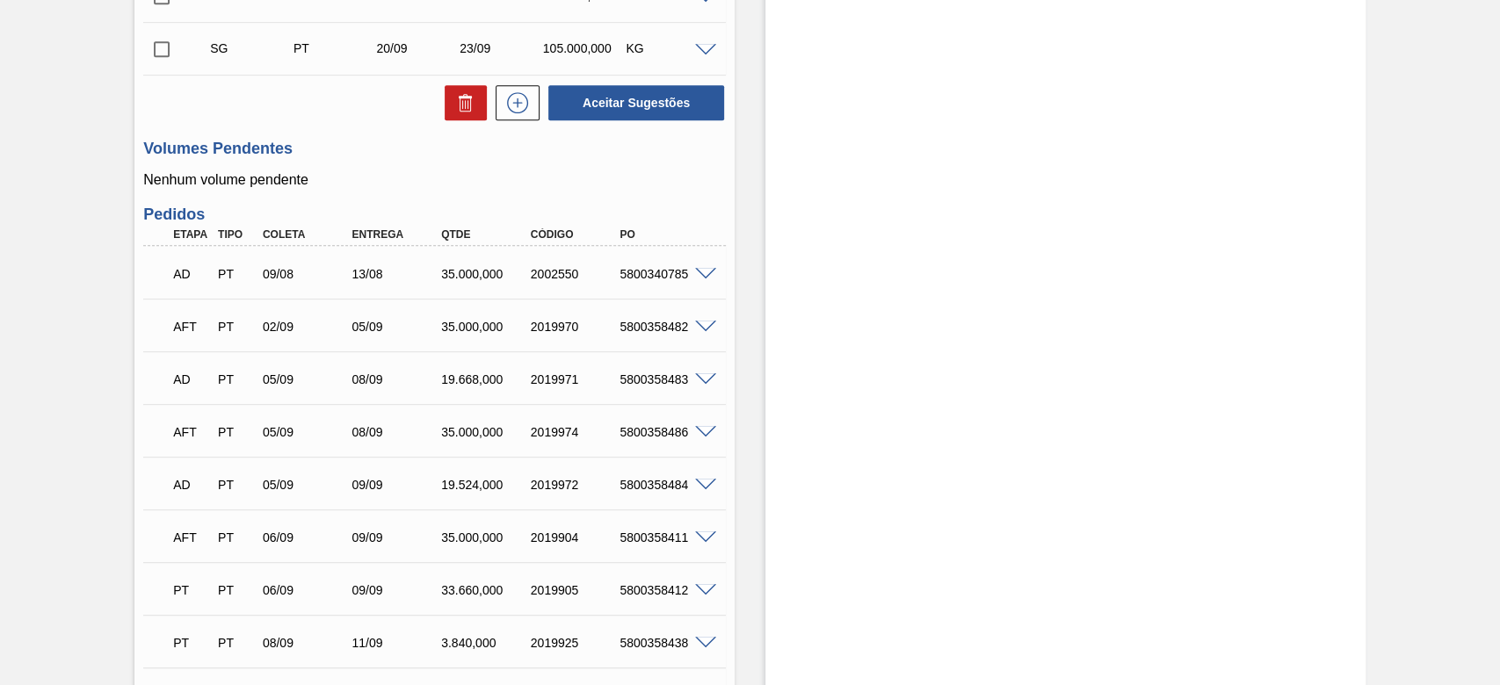
scroll to position [225, 0]
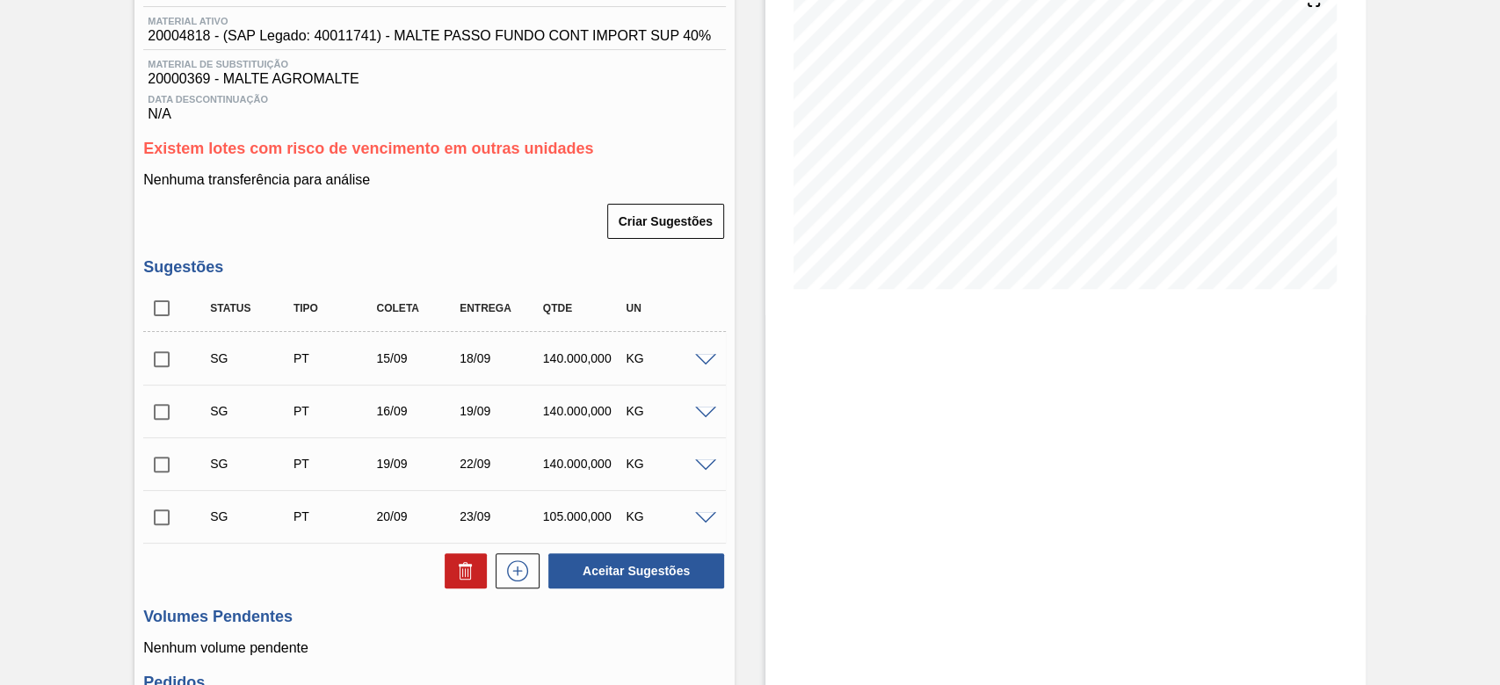
click at [702, 362] on span at bounding box center [705, 360] width 21 height 13
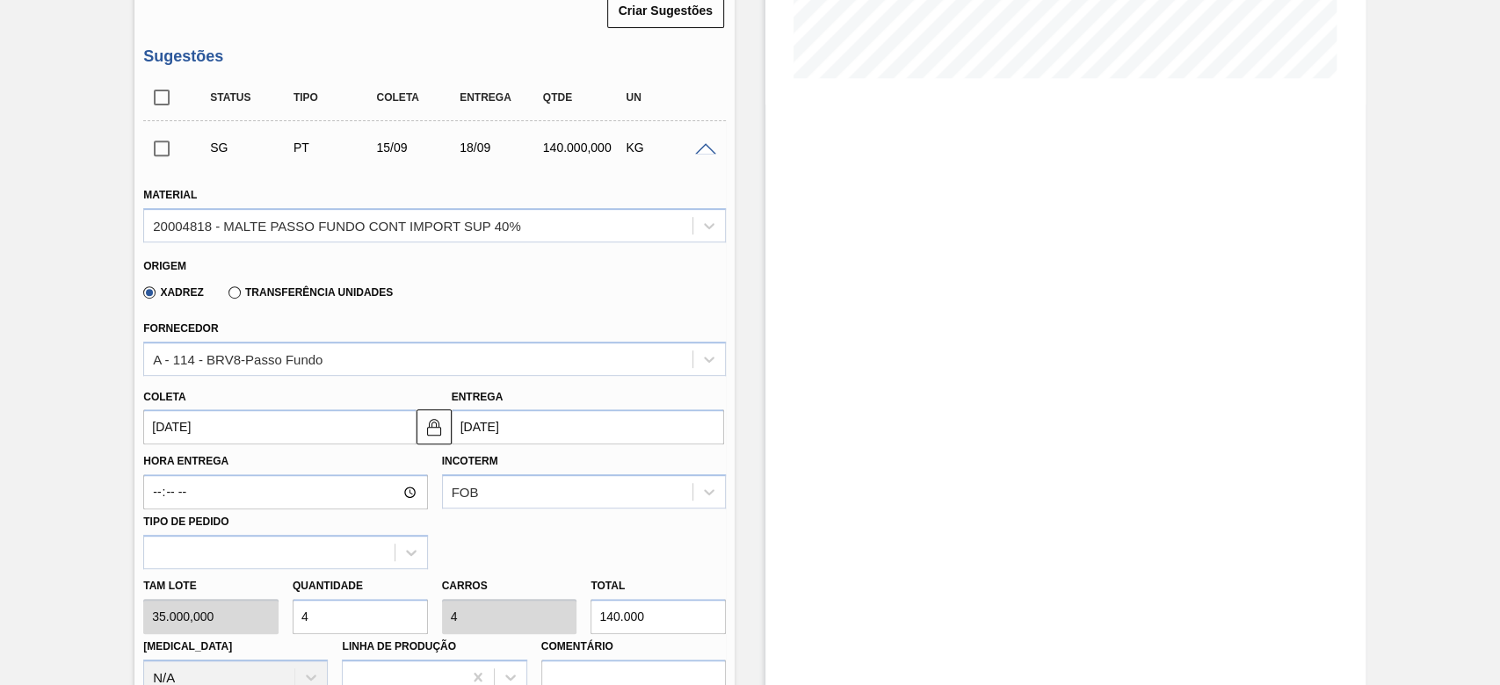
scroll to position [459, 0]
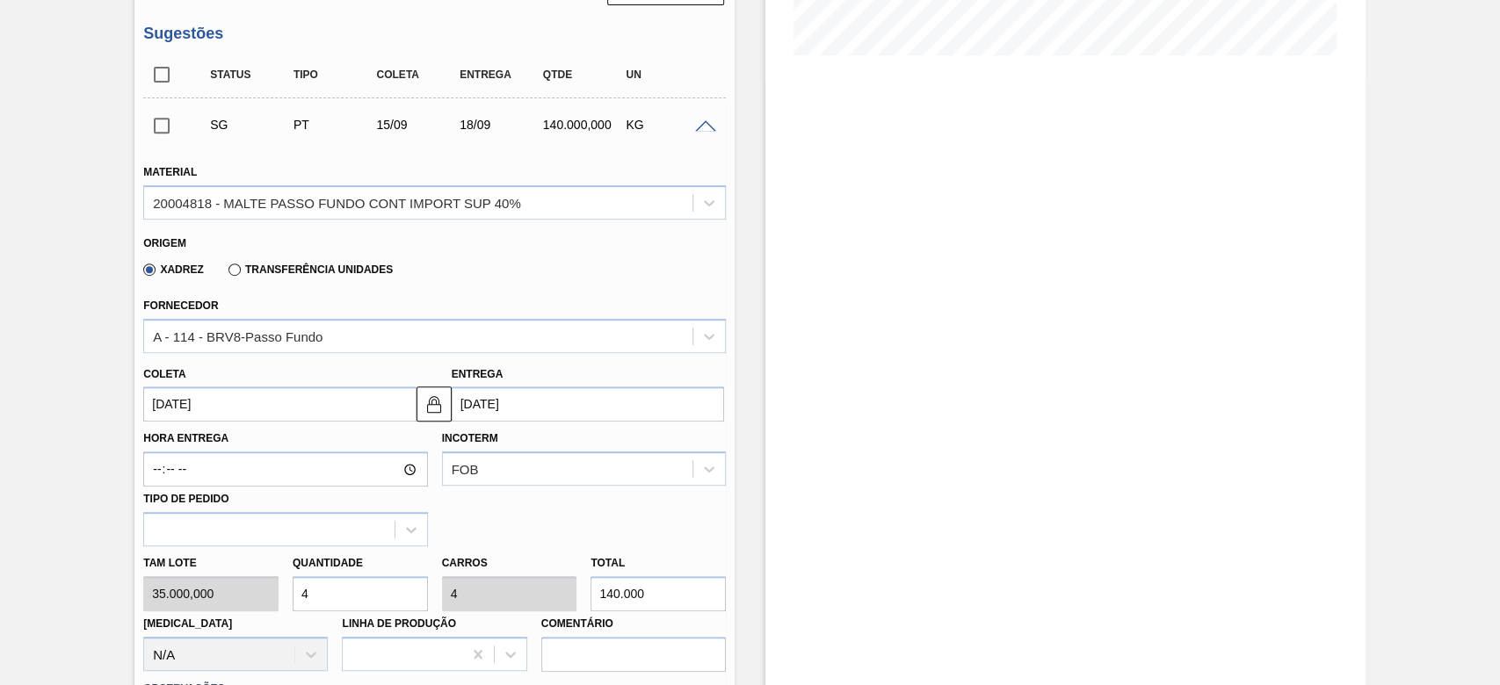
click at [163, 406] on input "15/09/2025" at bounding box center [279, 404] width 272 height 35
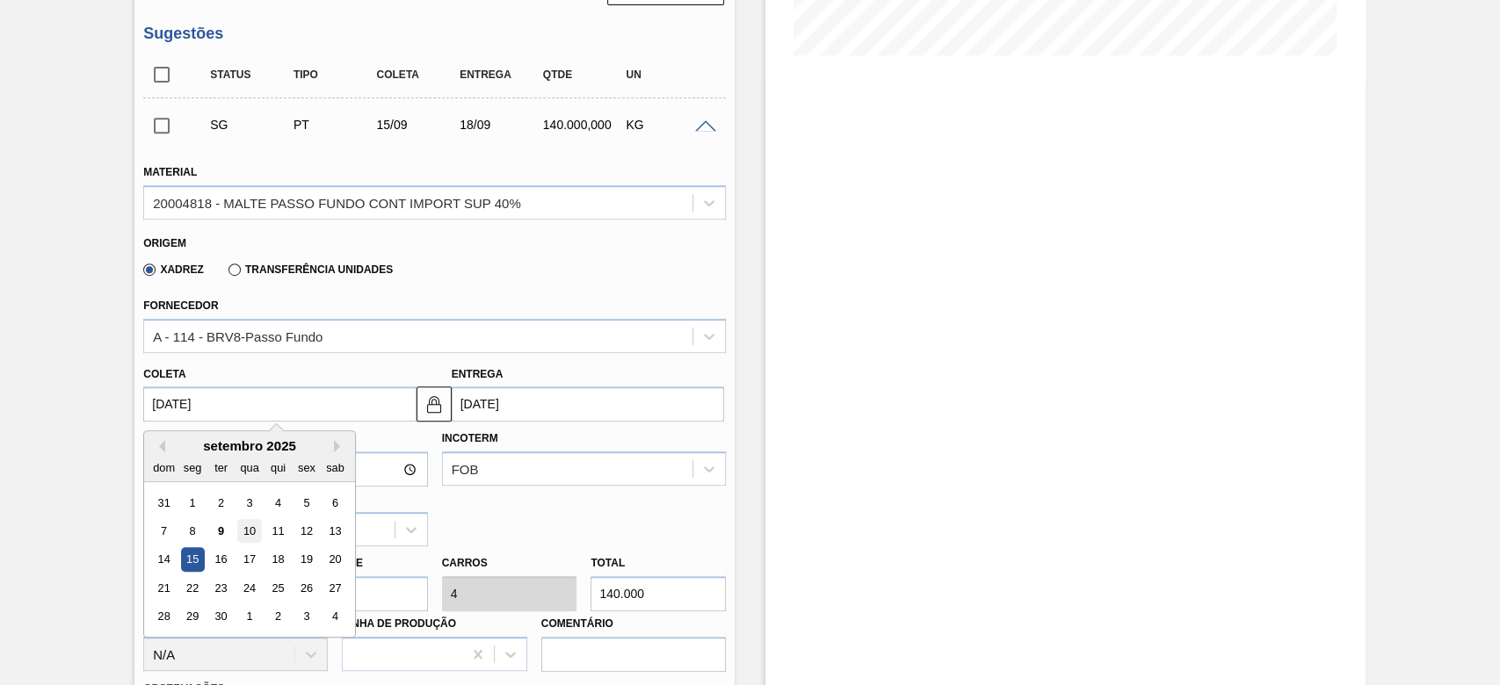
click at [250, 526] on div "10" at bounding box center [250, 531] width 24 height 24
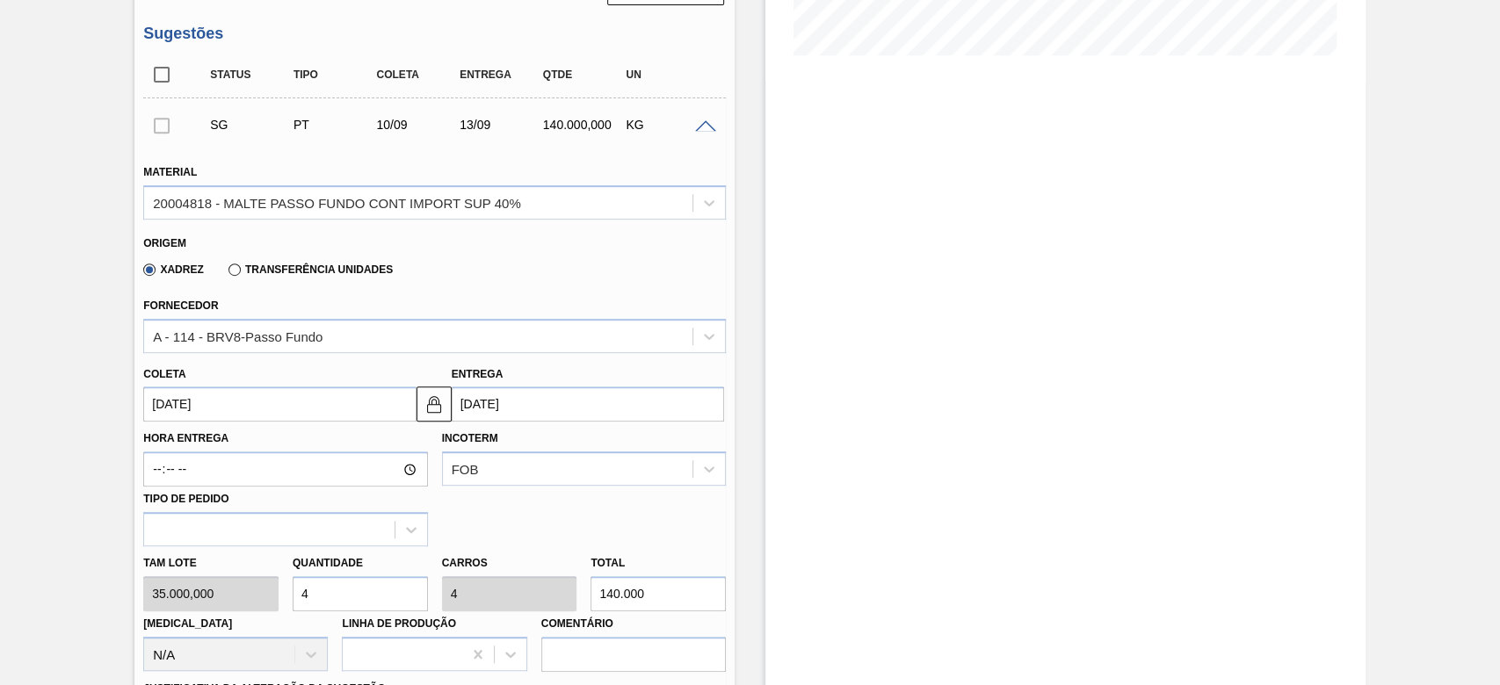
type input "[DATE]"
type input "13/09/2025"
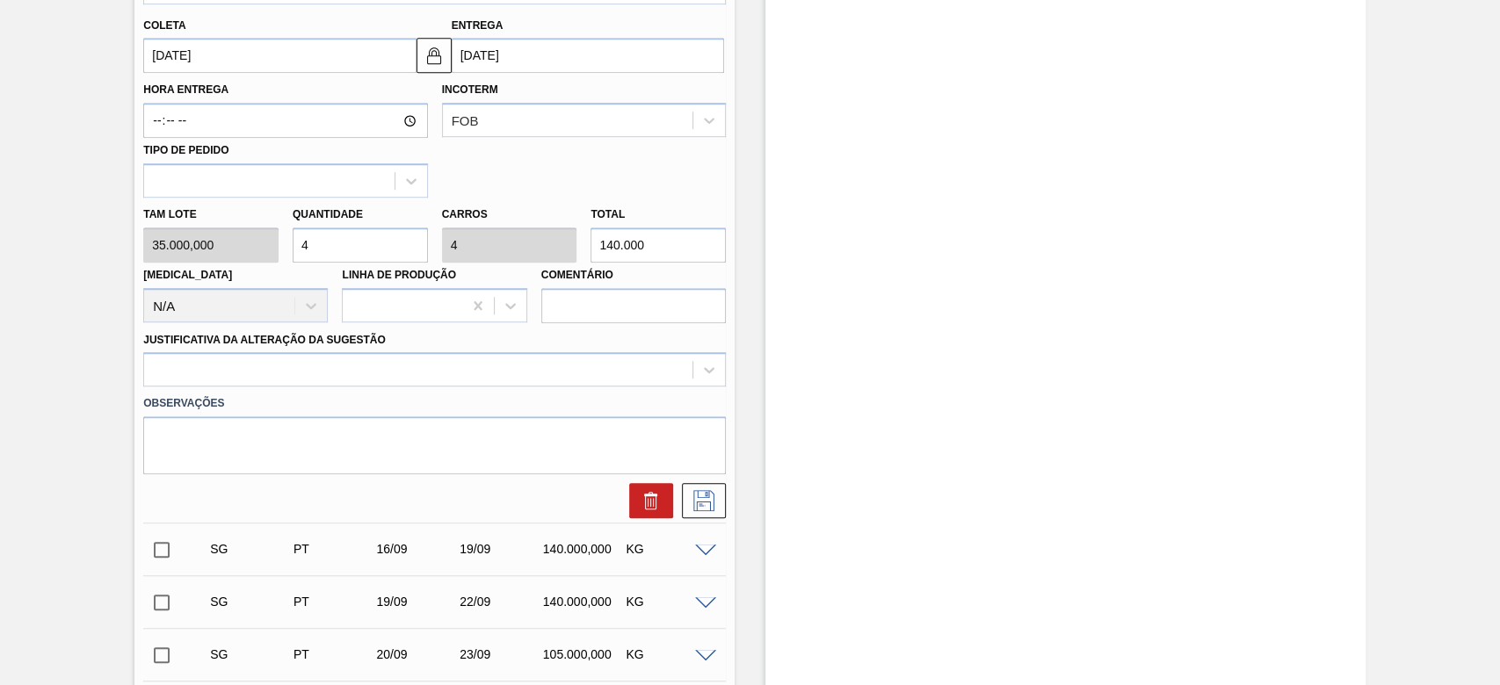
scroll to position [810, 0]
click at [714, 368] on icon at bounding box center [709, 368] width 18 height 18
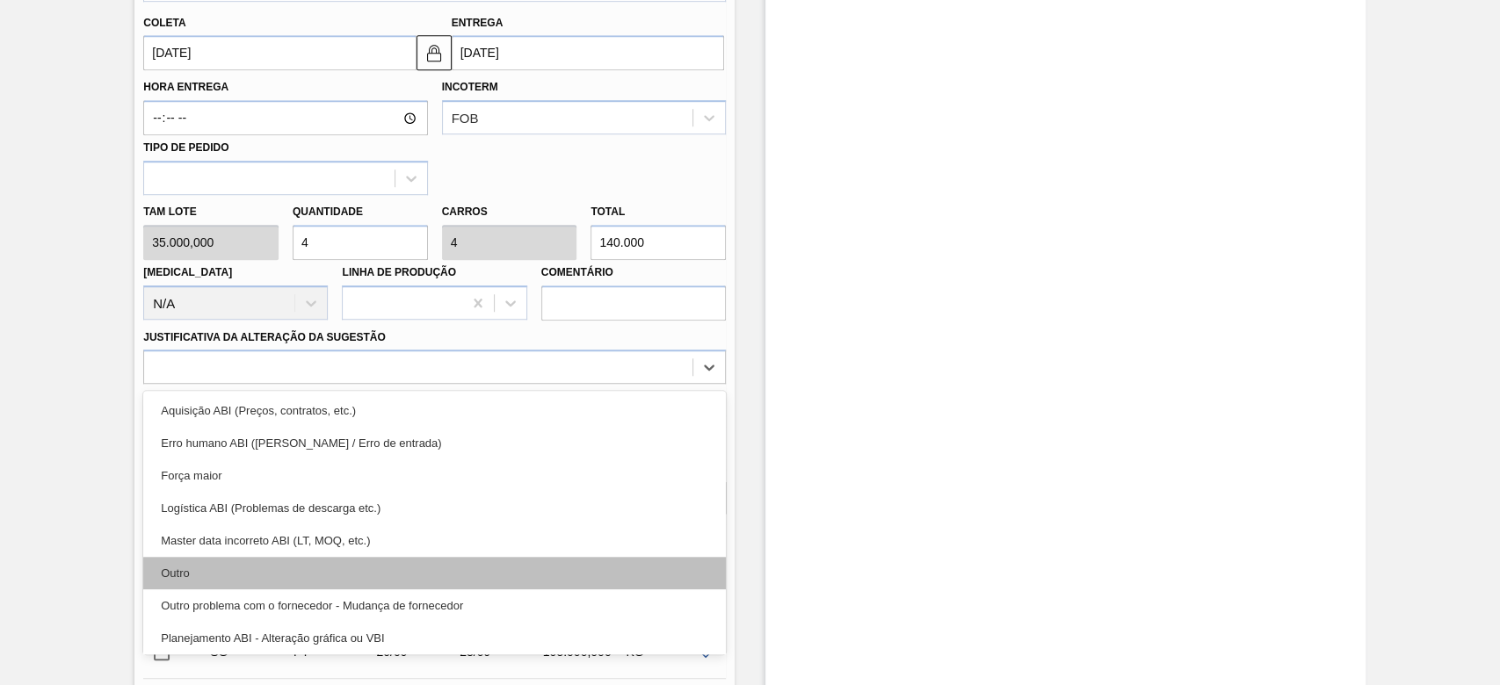
click at [222, 583] on div "Outro" at bounding box center [434, 573] width 583 height 33
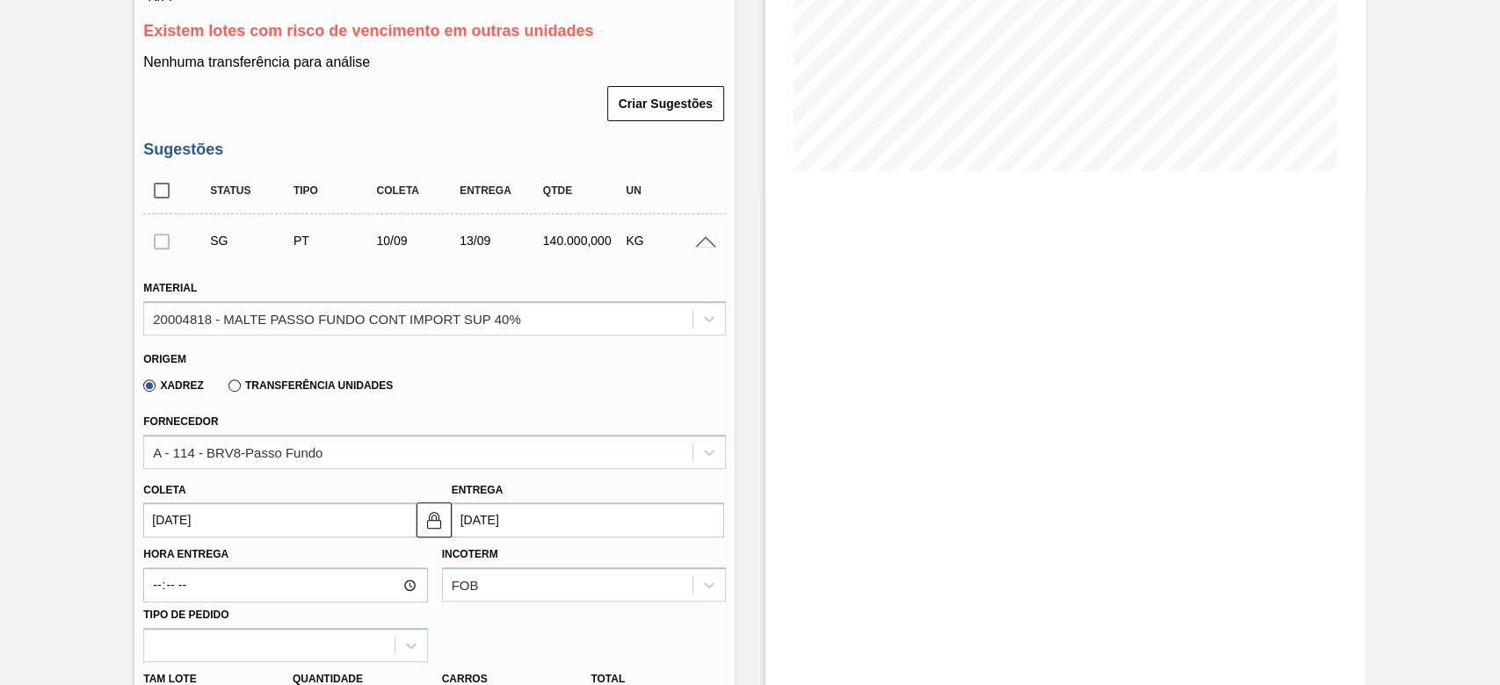
scroll to position [342, 0]
click at [701, 244] on span at bounding box center [705, 243] width 21 height 13
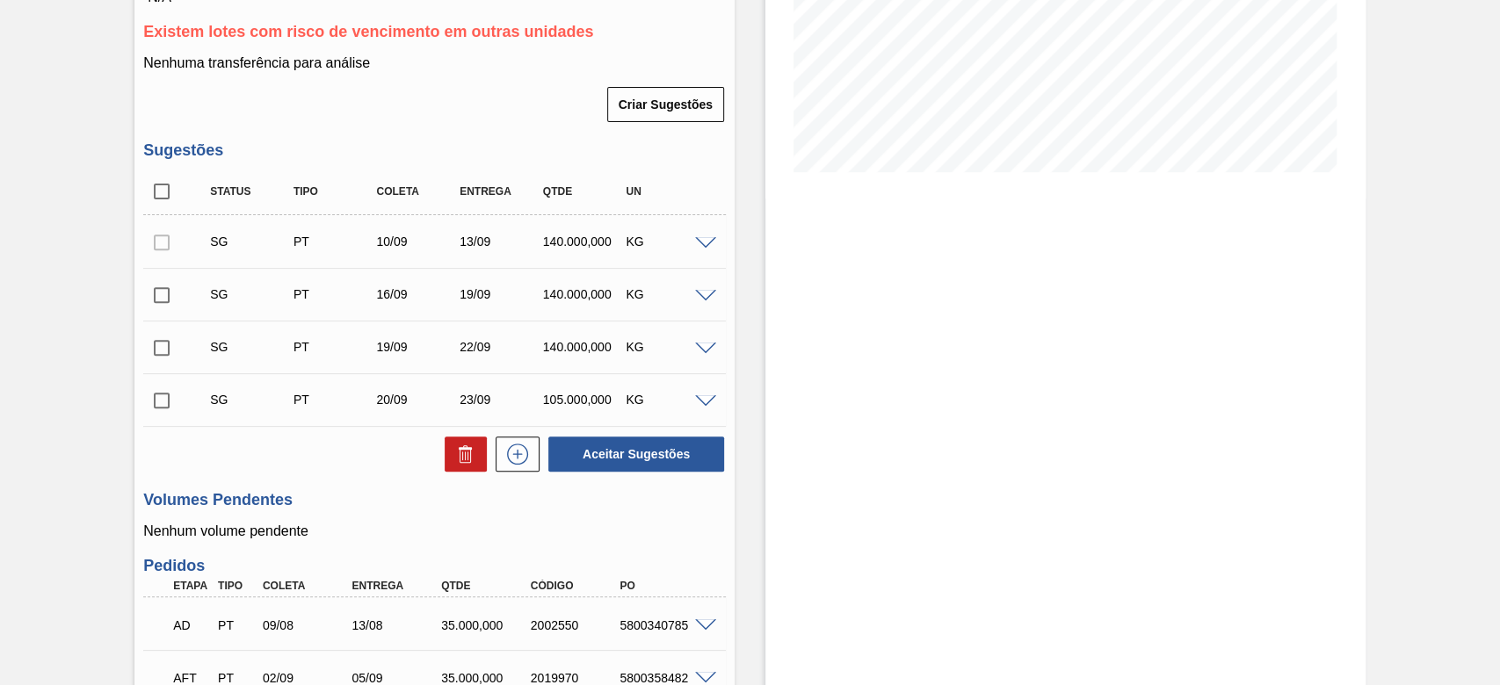
click at [165, 245] on div at bounding box center [161, 241] width 37 height 35
click at [153, 247] on div at bounding box center [161, 241] width 37 height 35
click at [162, 248] on div at bounding box center [161, 241] width 37 height 35
click at [706, 241] on span at bounding box center [705, 243] width 21 height 13
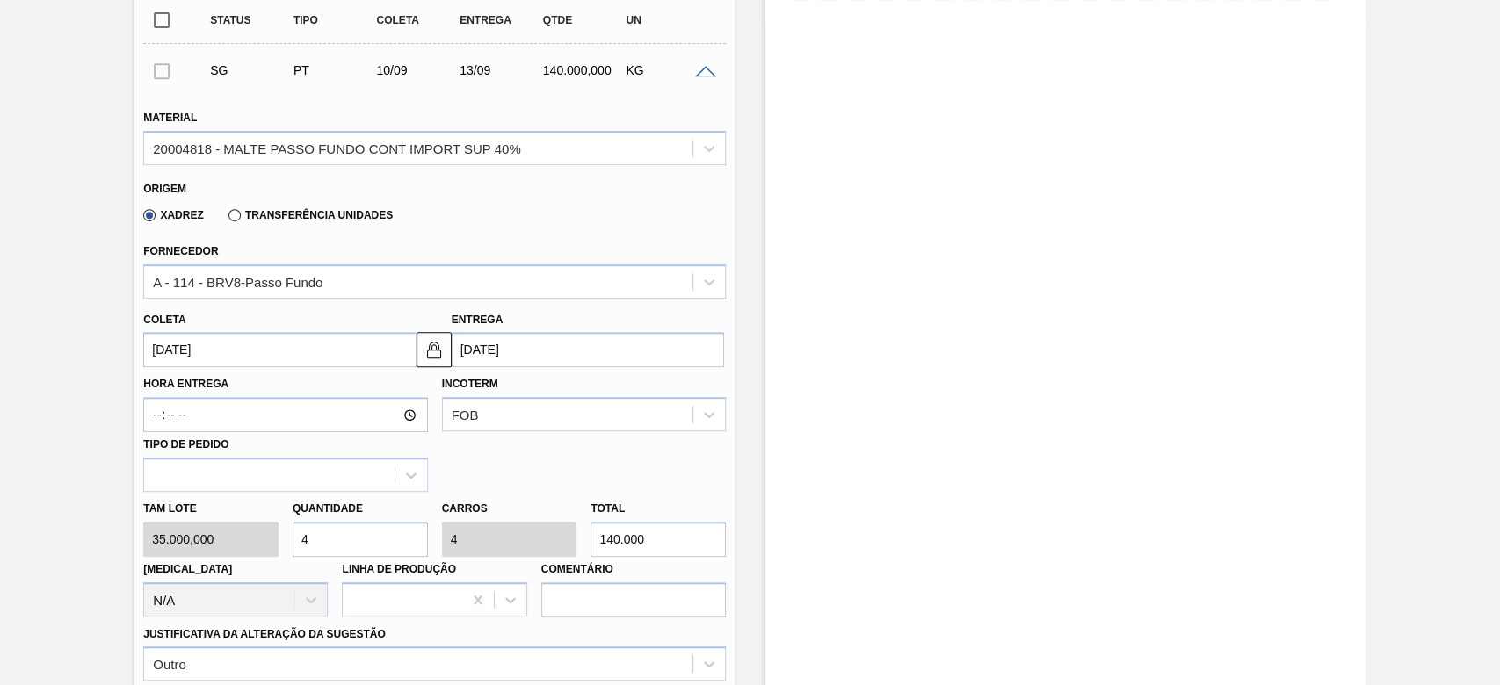
scroll to position [693, 0]
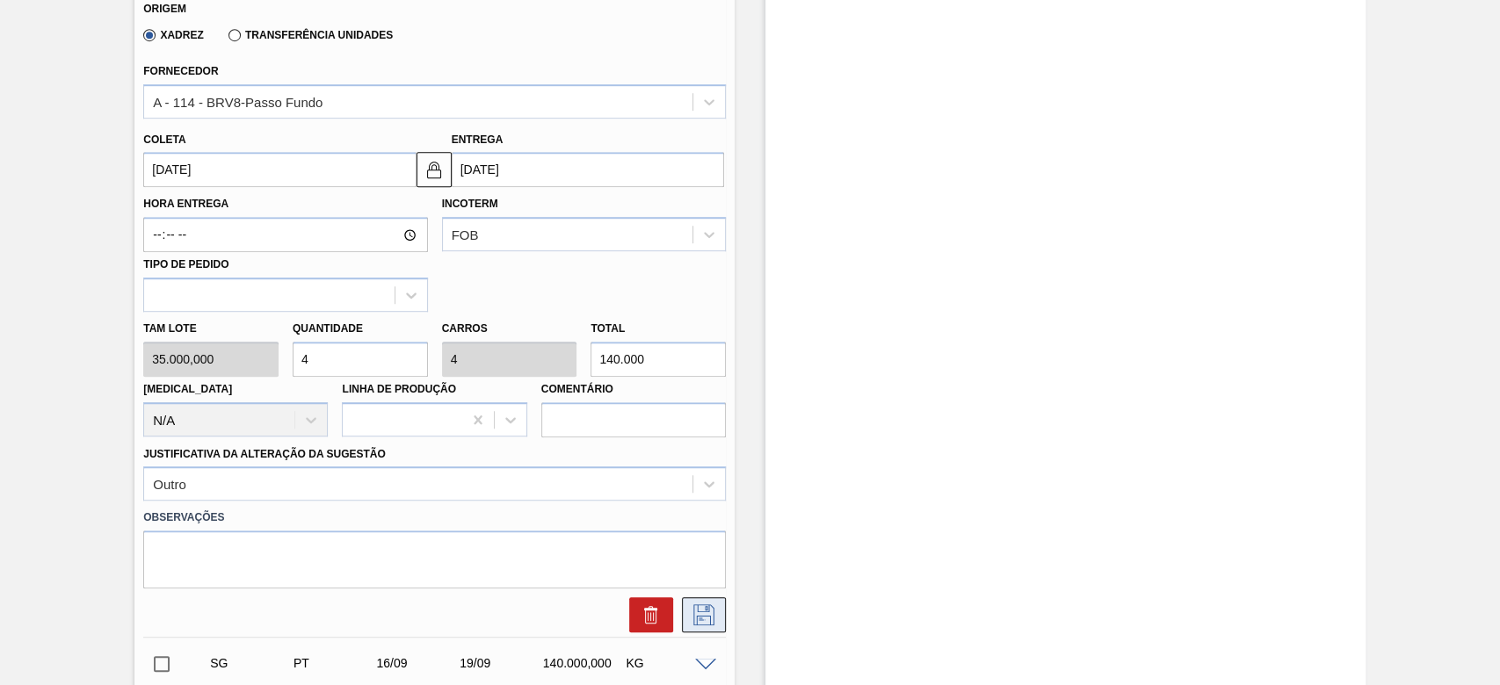
click at [706, 624] on icon at bounding box center [704, 615] width 28 height 21
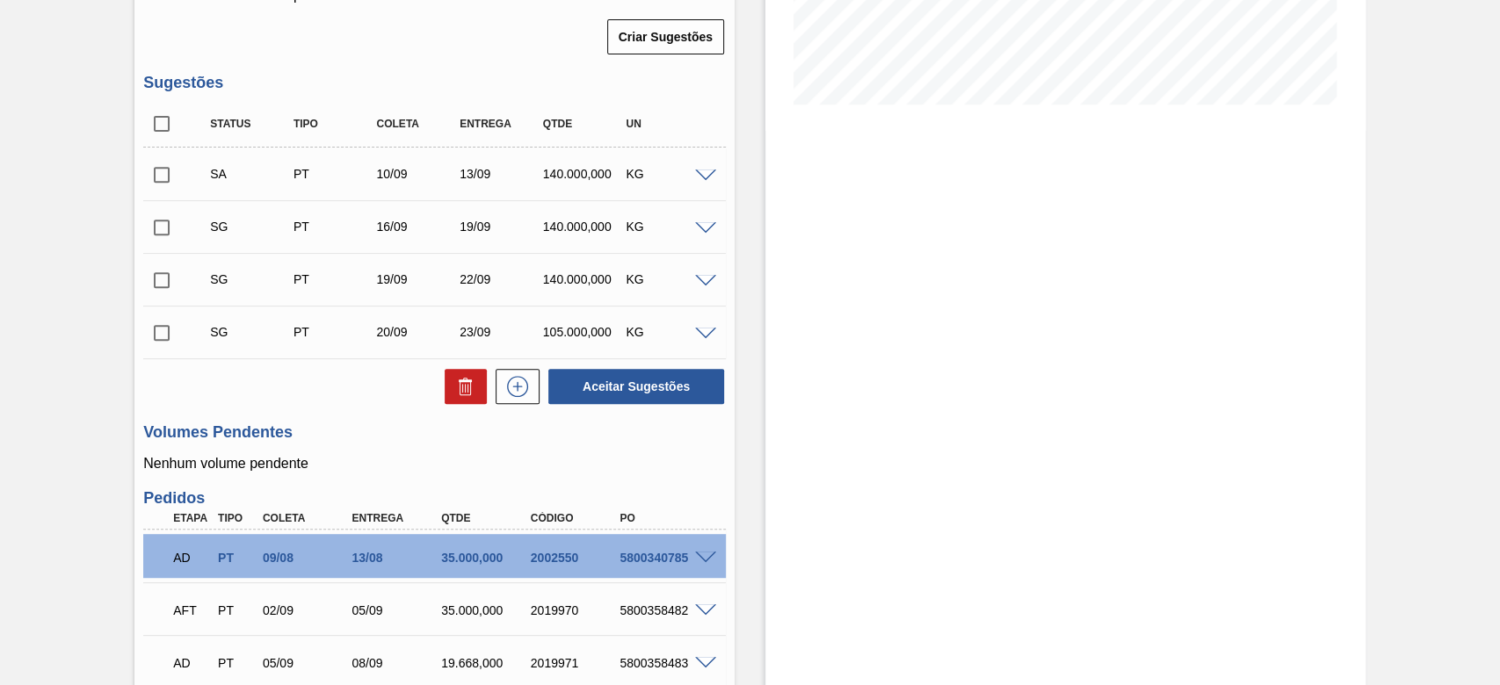
scroll to position [342, 0]
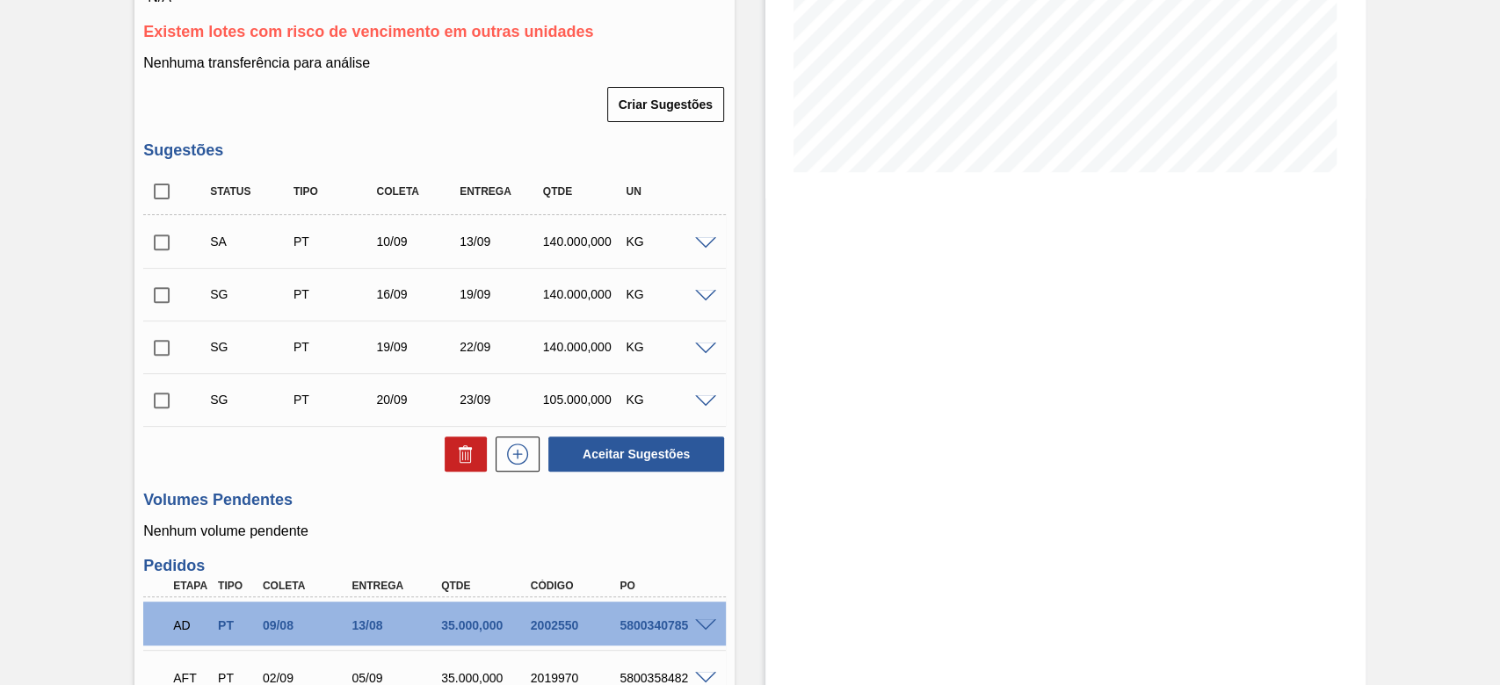
click at [162, 248] on input "checkbox" at bounding box center [161, 242] width 37 height 37
click at [702, 247] on span at bounding box center [705, 243] width 21 height 13
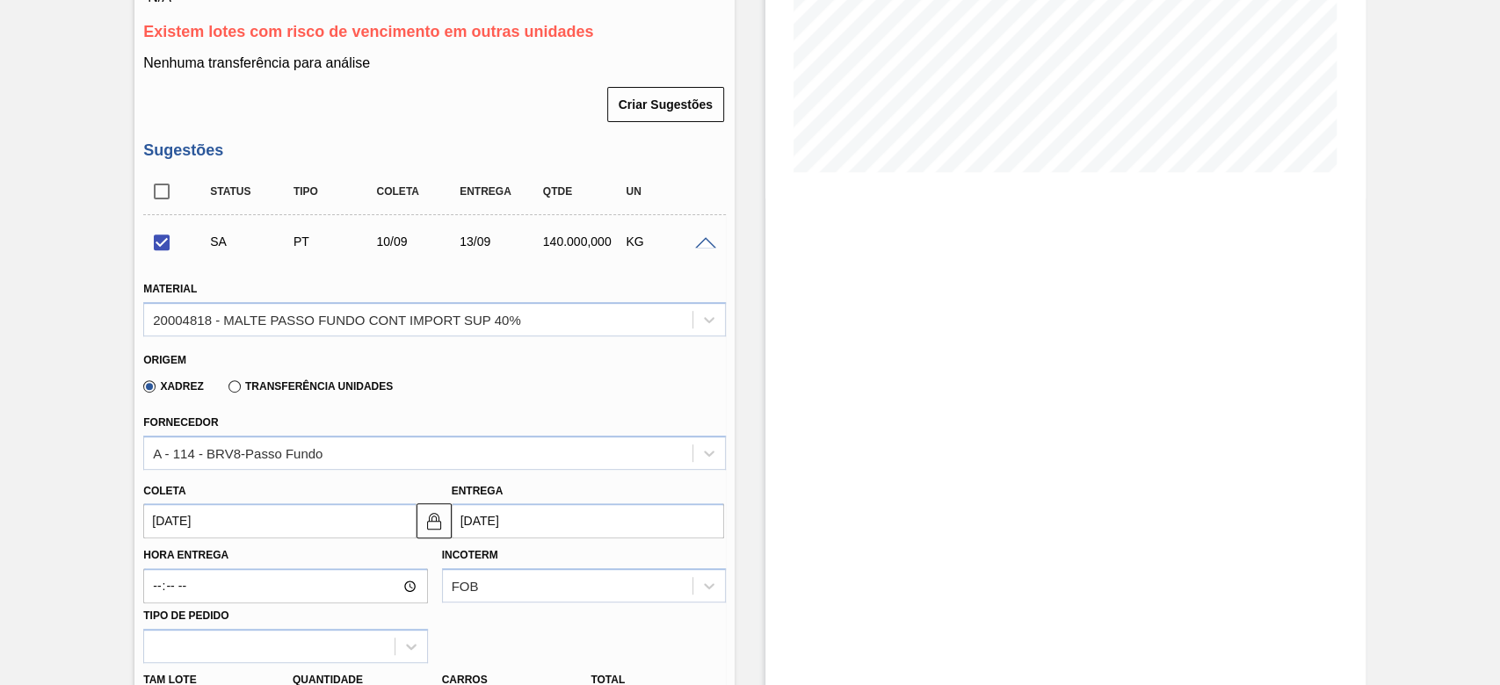
click at [702, 247] on span at bounding box center [705, 243] width 21 height 13
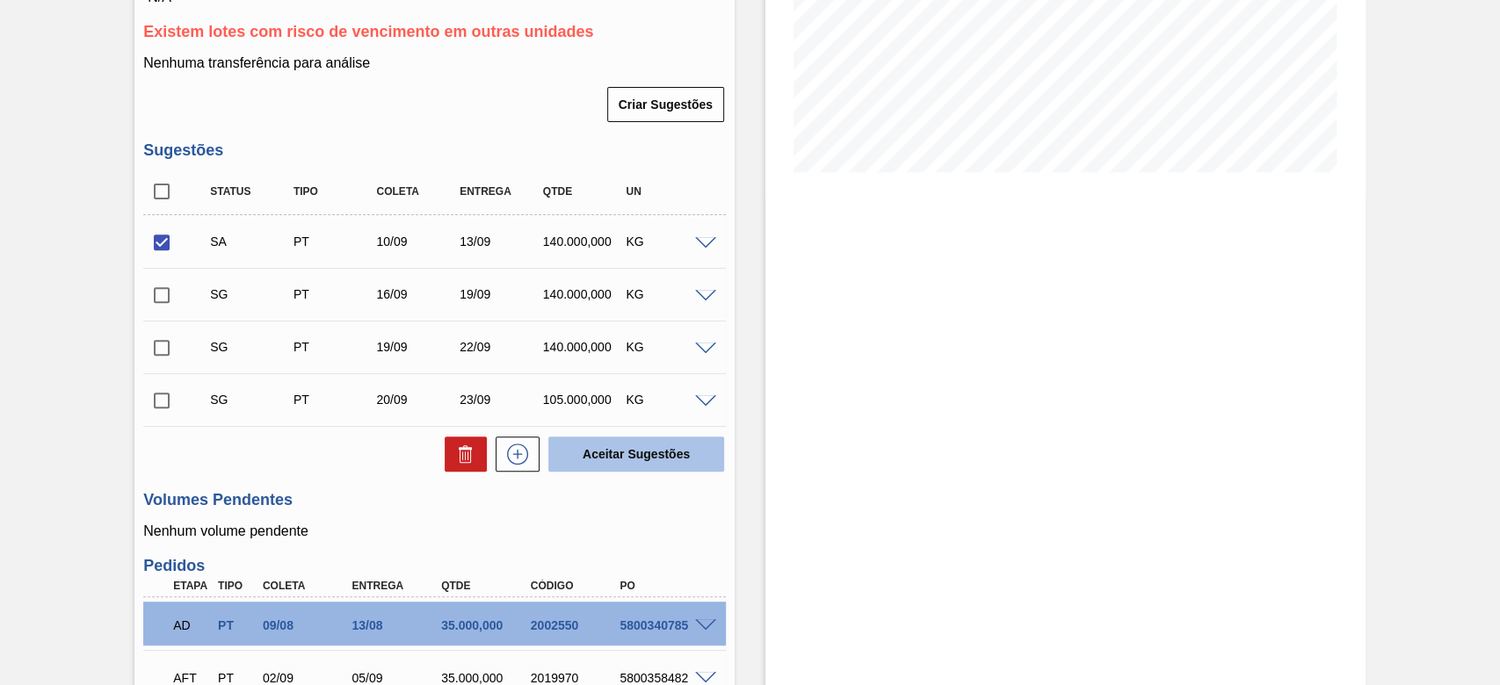
click at [617, 454] on button "Aceitar Sugestões" at bounding box center [636, 454] width 176 height 35
checkbox input "false"
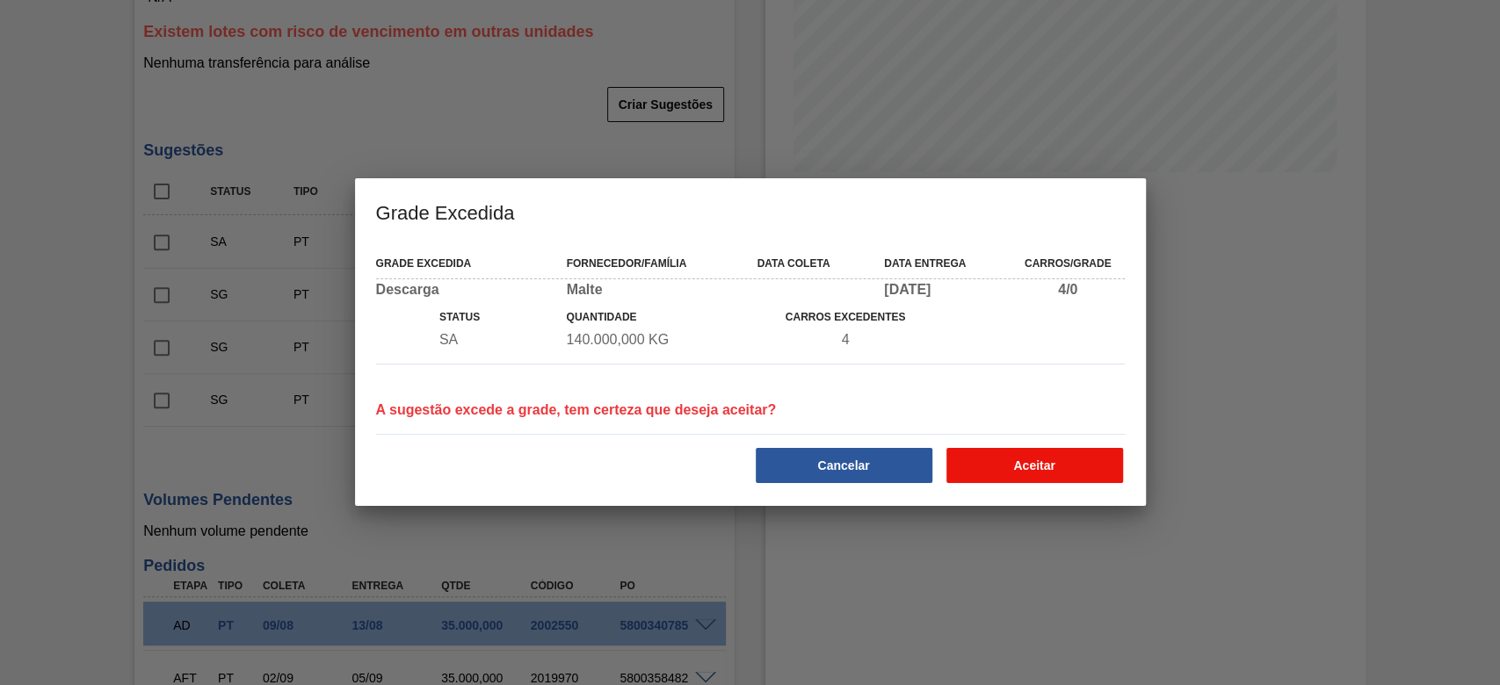
click at [1045, 461] on button "Aceitar" at bounding box center [1034, 465] width 177 height 35
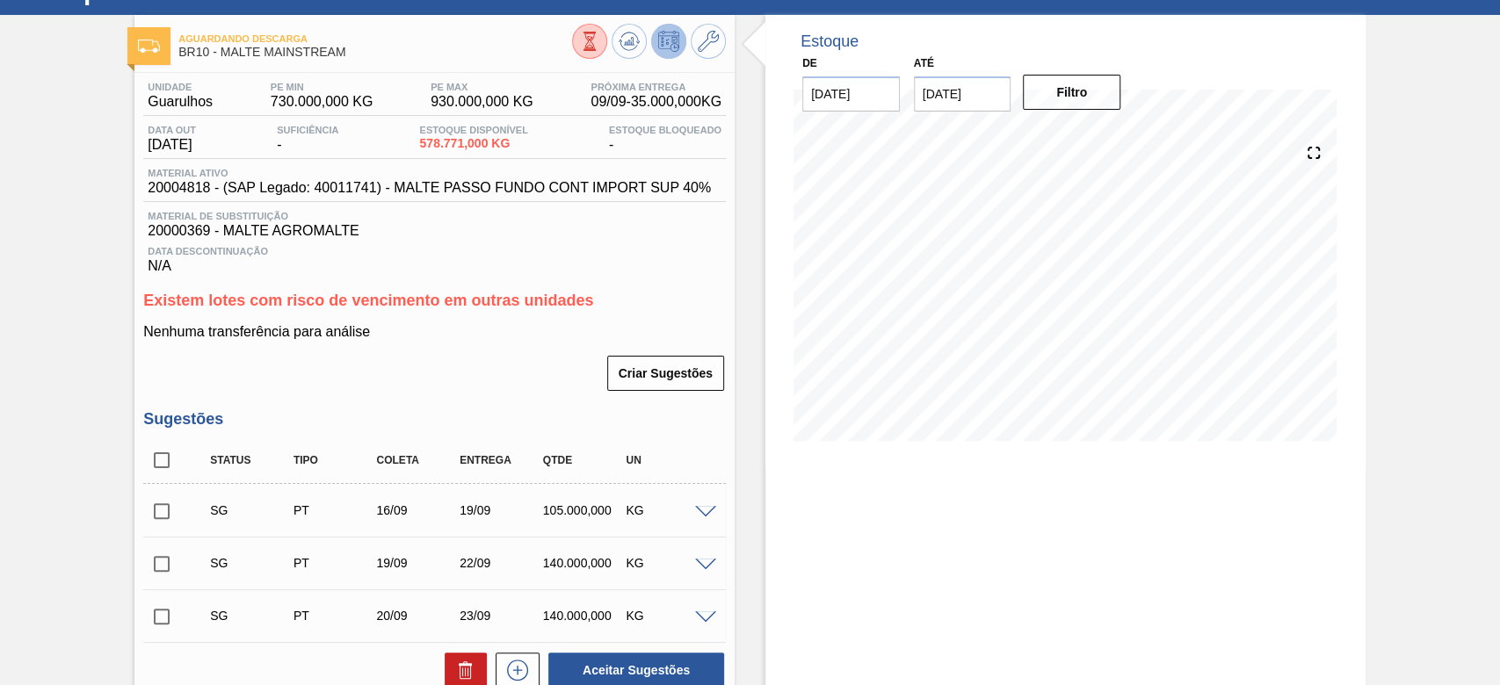
scroll to position [0, 0]
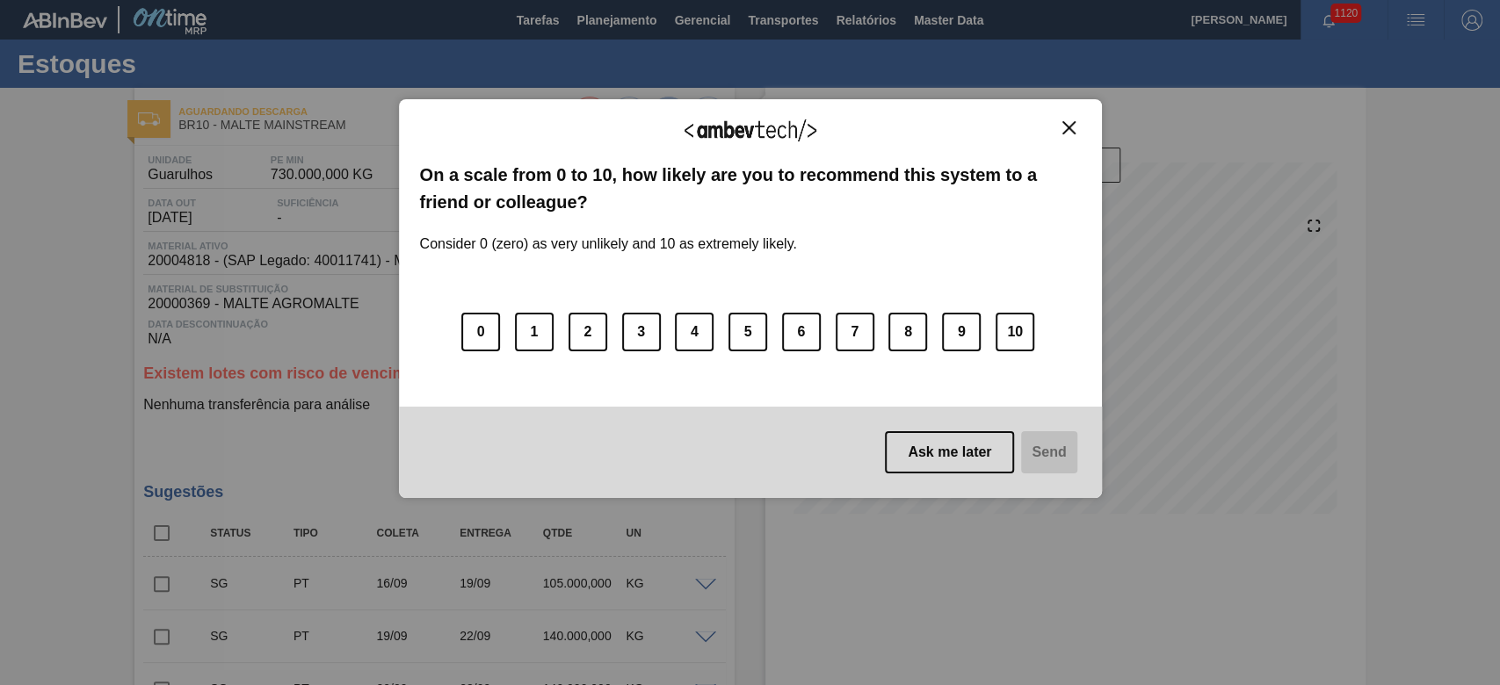
click at [1070, 125] on img "Close" at bounding box center [1068, 127] width 13 height 13
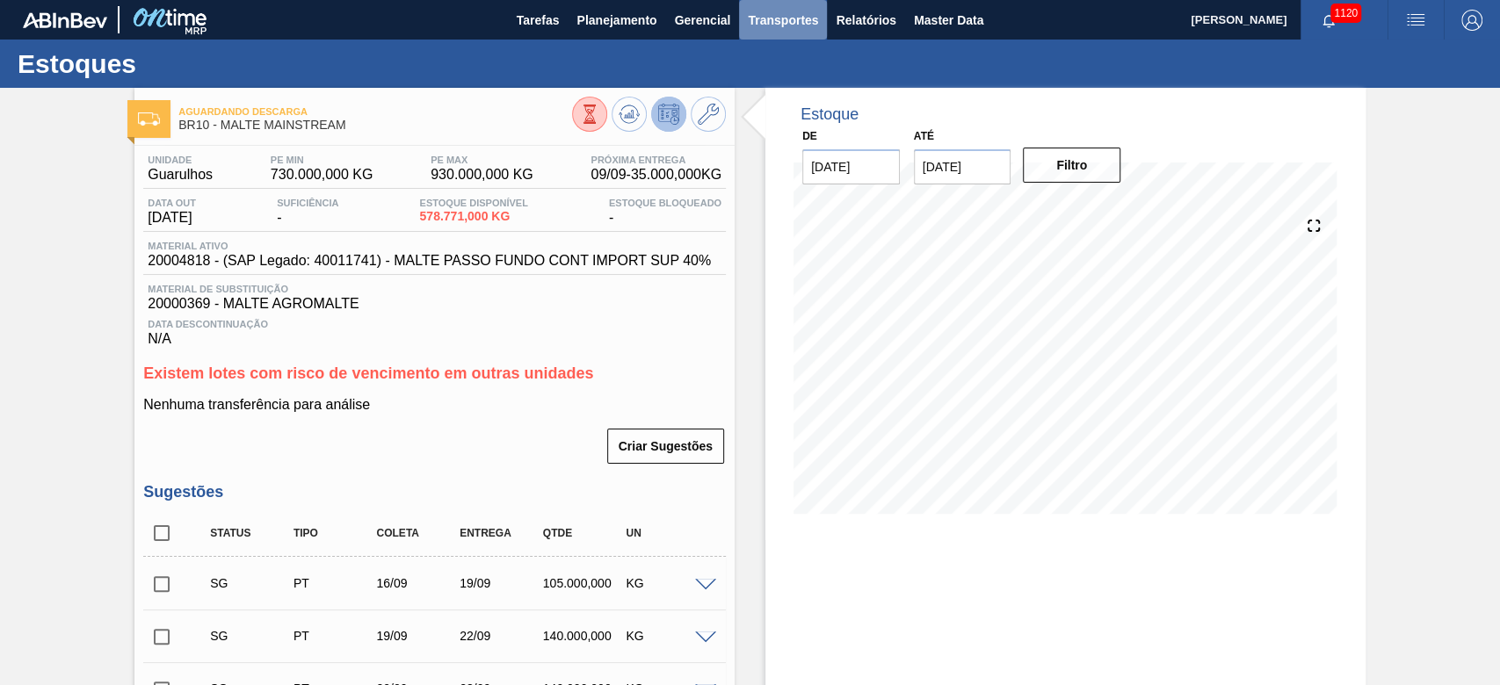
click at [800, 13] on span "Transportes" at bounding box center [783, 20] width 70 height 21
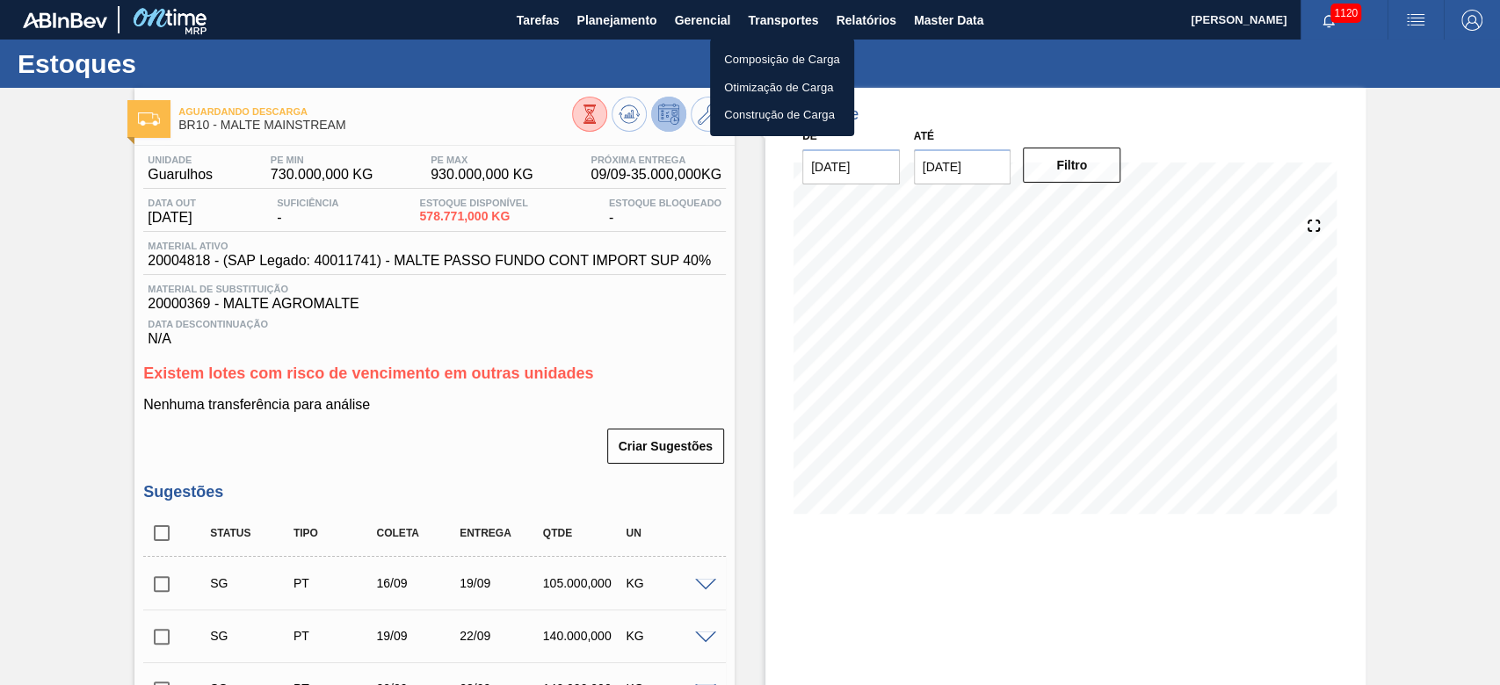
click at [60, 271] on div at bounding box center [750, 342] width 1500 height 685
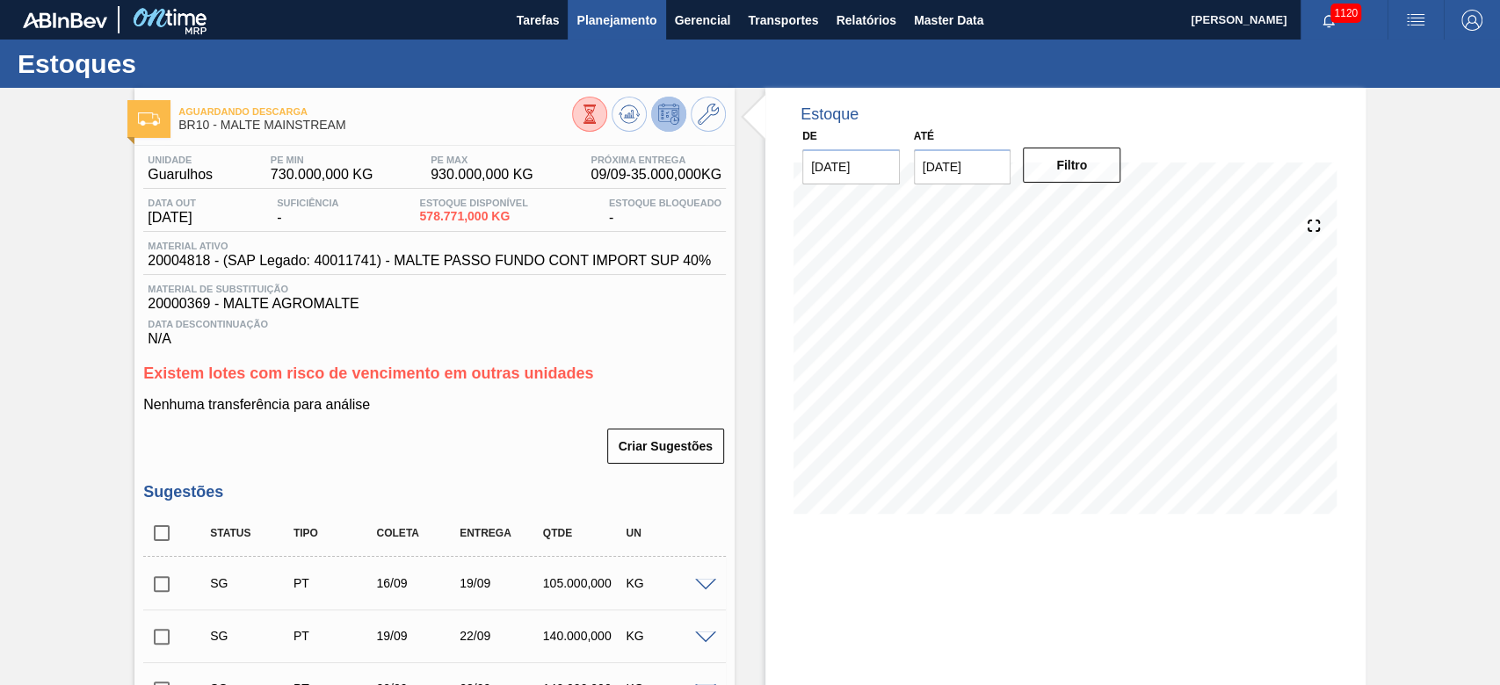
click at [581, 24] on span "Planejamento" at bounding box center [617, 20] width 80 height 21
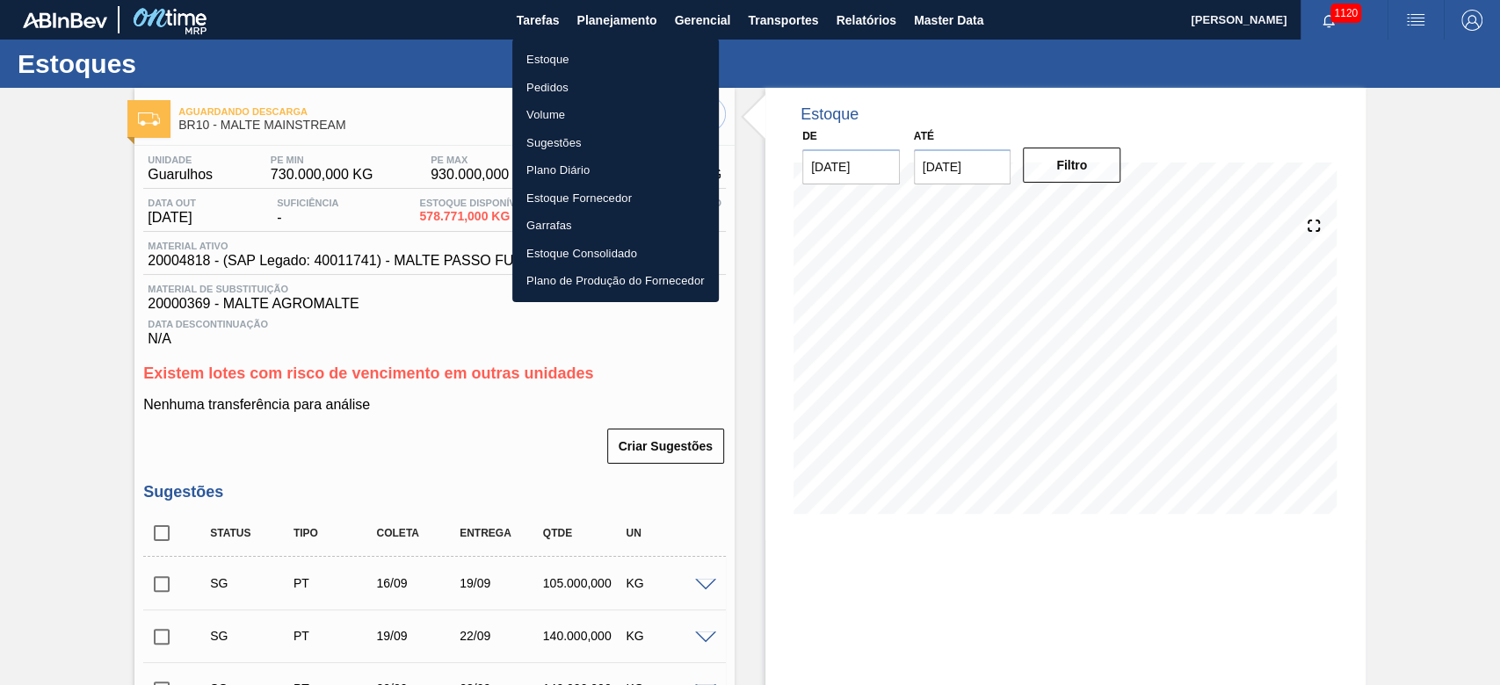
click at [807, 18] on div at bounding box center [750, 342] width 1500 height 685
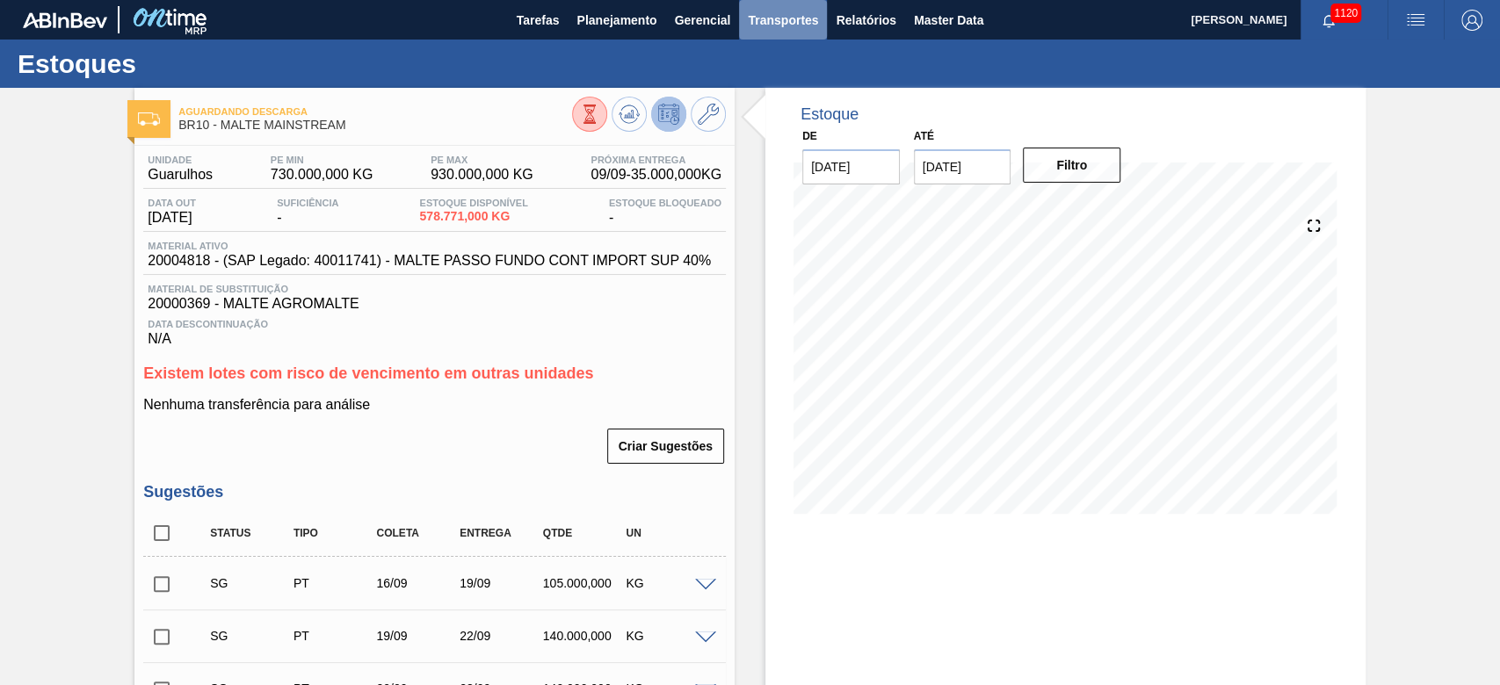
click at [781, 20] on span "Transportes" at bounding box center [783, 20] width 70 height 21
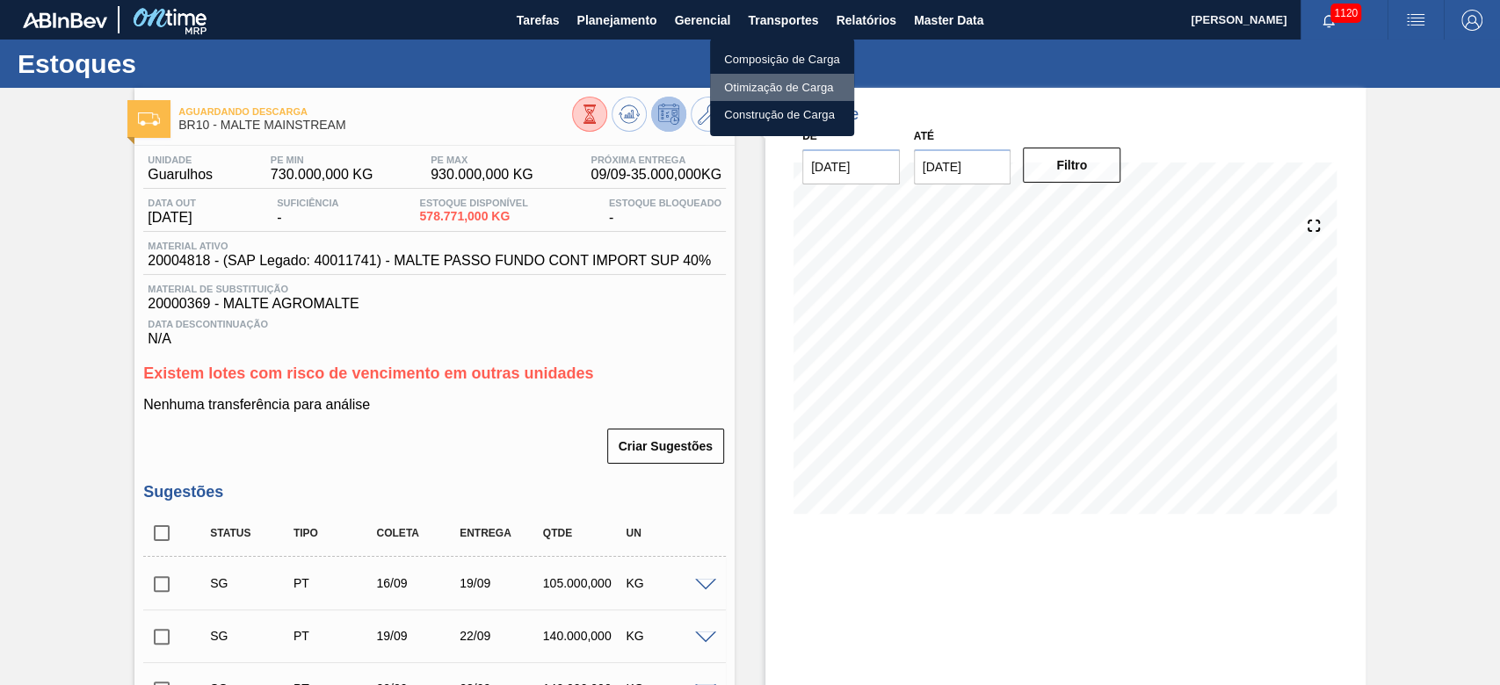
click at [751, 85] on li "Otimização de Carga" at bounding box center [782, 88] width 144 height 28
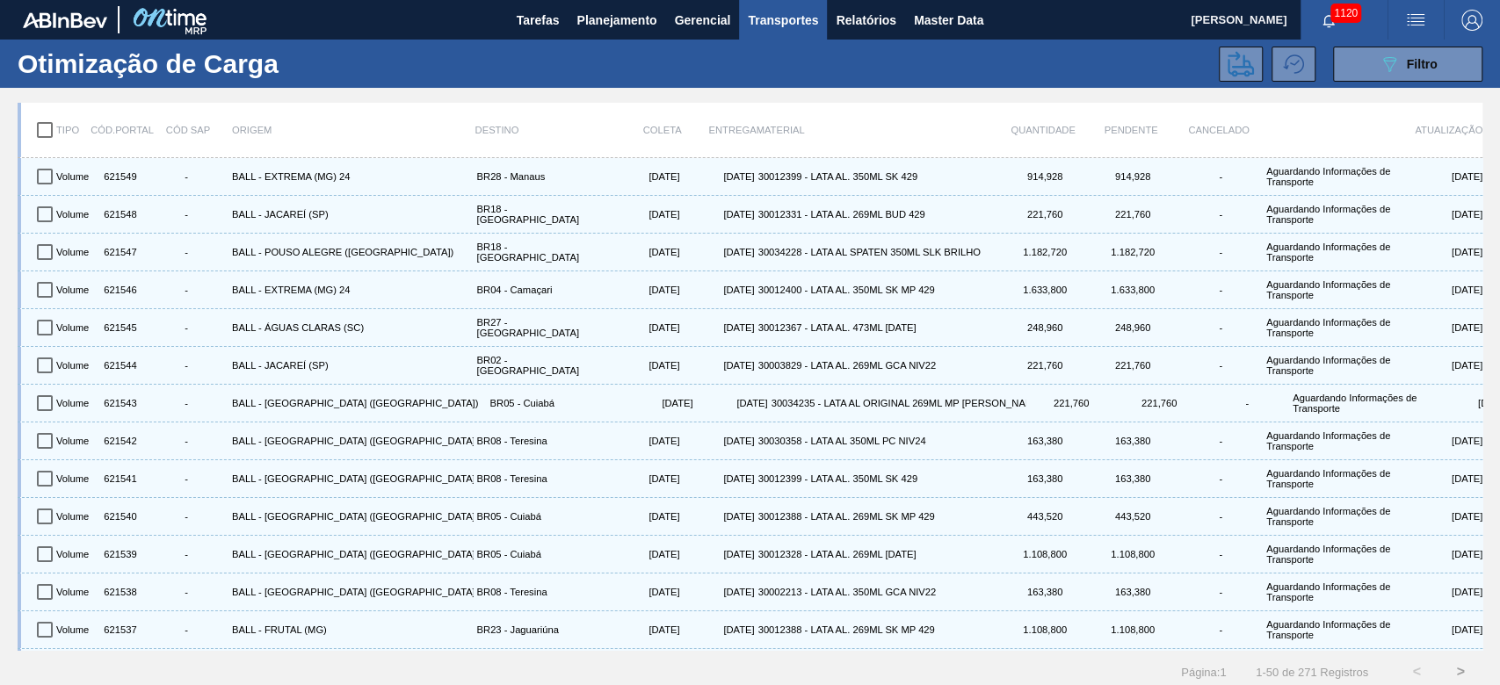
click at [1344, 62] on button "089F7B8B-B2A5-4AFE-B5C0-19BA573D28AC Filtro" at bounding box center [1407, 64] width 149 height 35
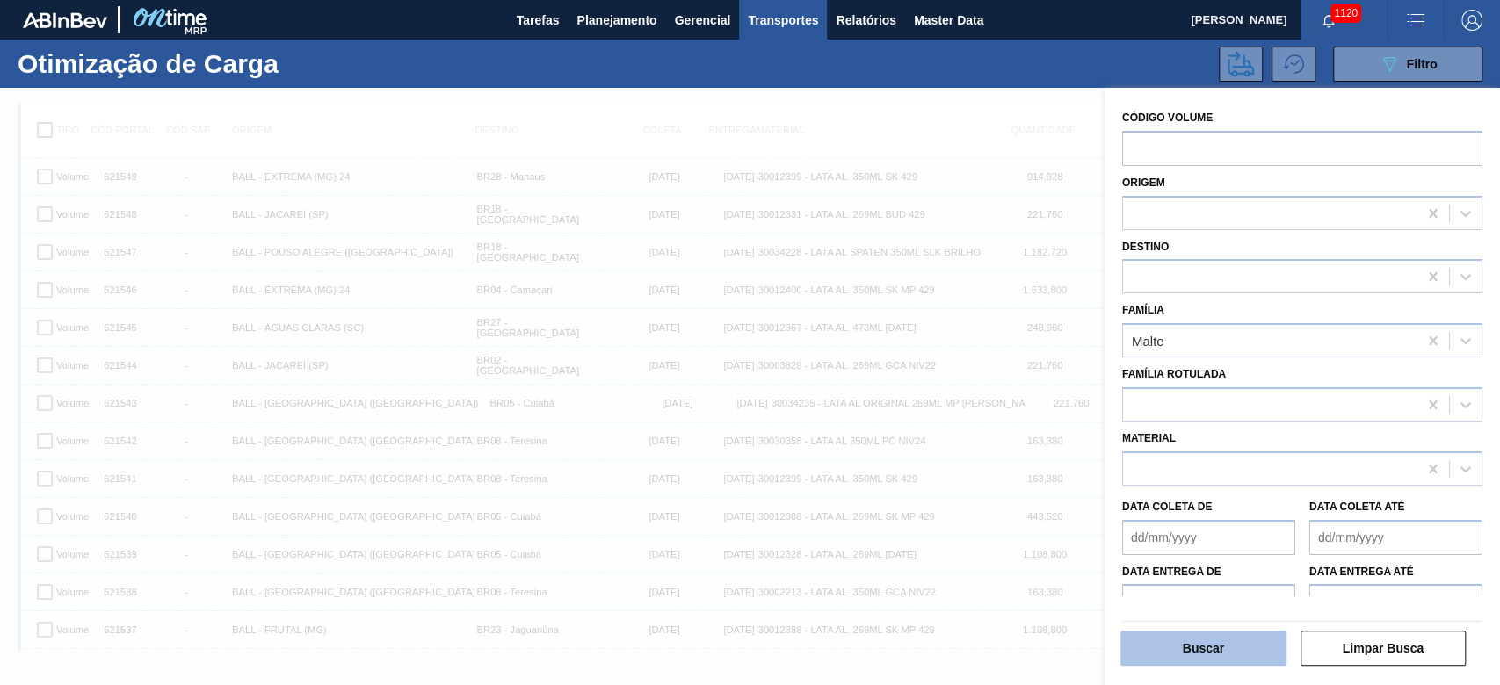
click at [1193, 654] on button "Buscar" at bounding box center [1203, 648] width 166 height 35
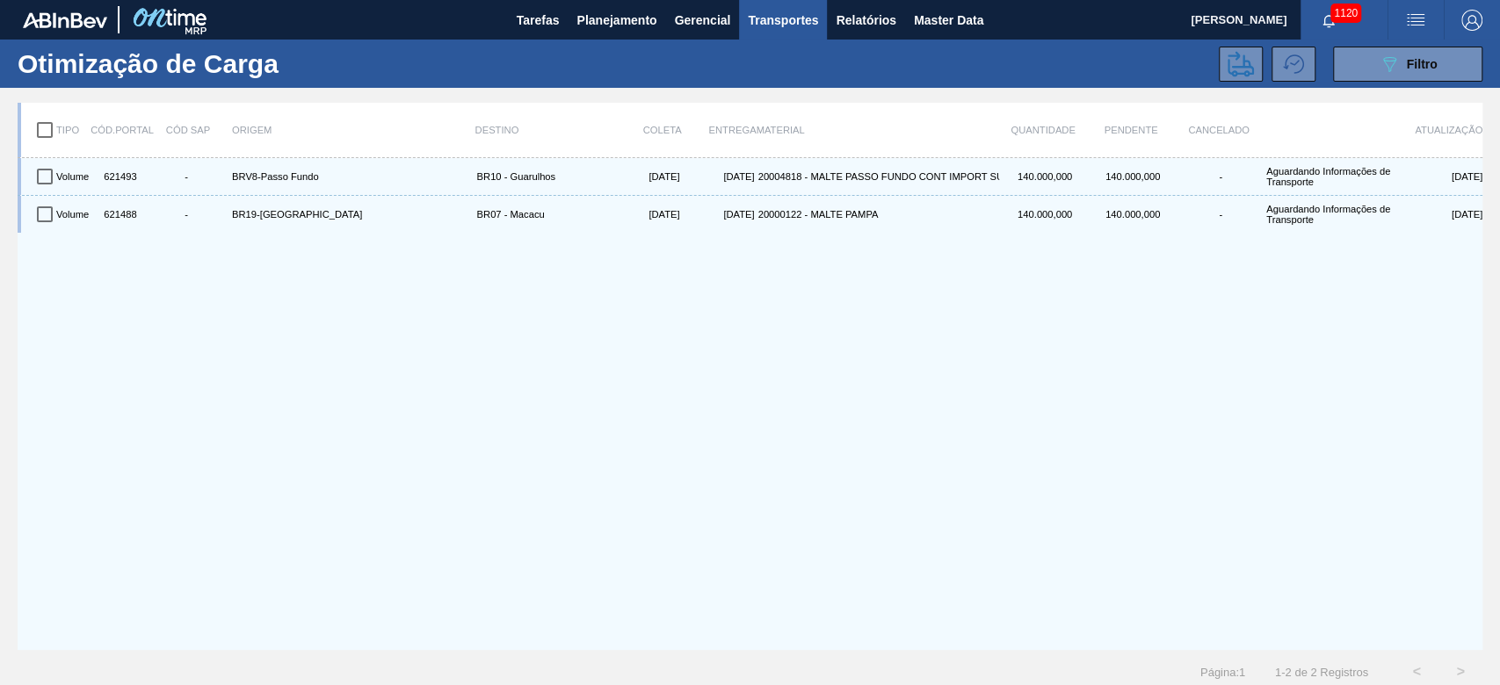
drag, startPoint x: 46, startPoint y: 128, endPoint x: 172, endPoint y: 158, distance: 130.0
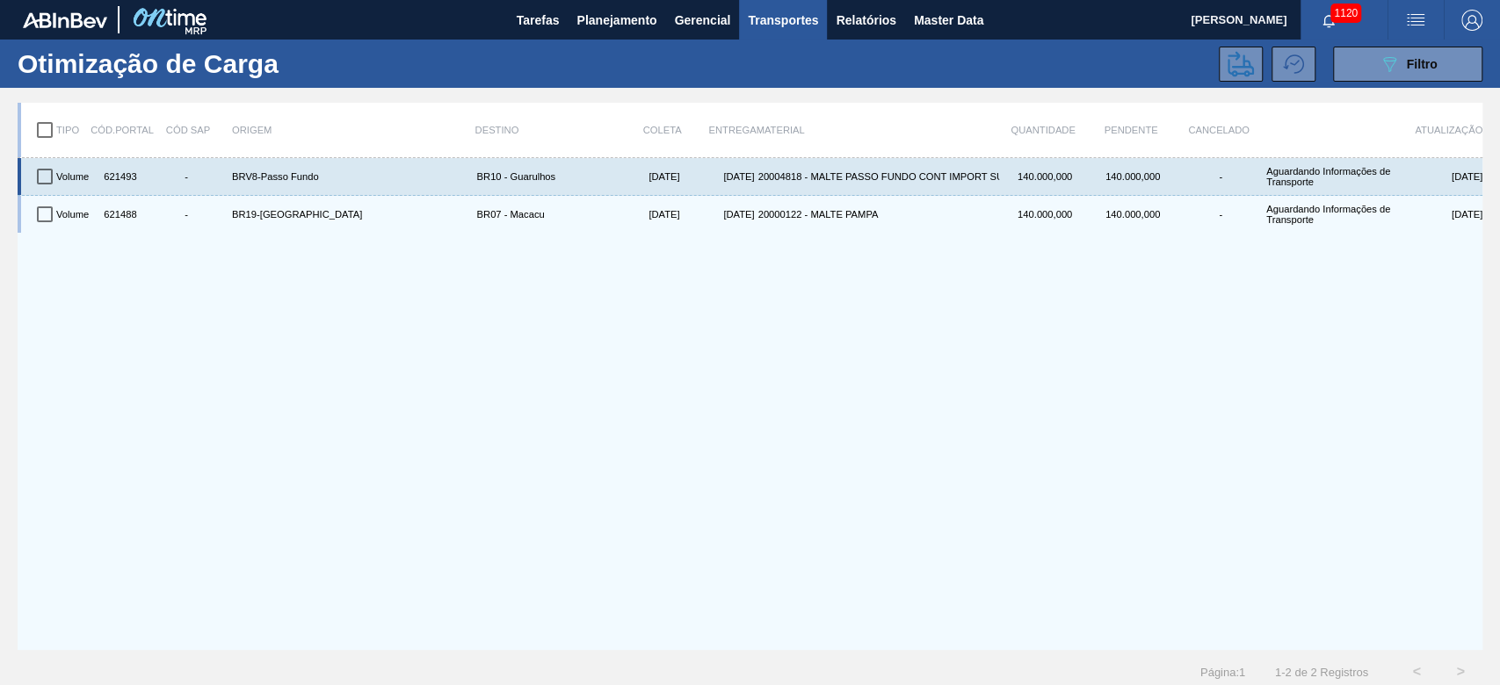
click at [47, 128] on input "checkbox" at bounding box center [44, 130] width 37 height 37
checkbox input "true"
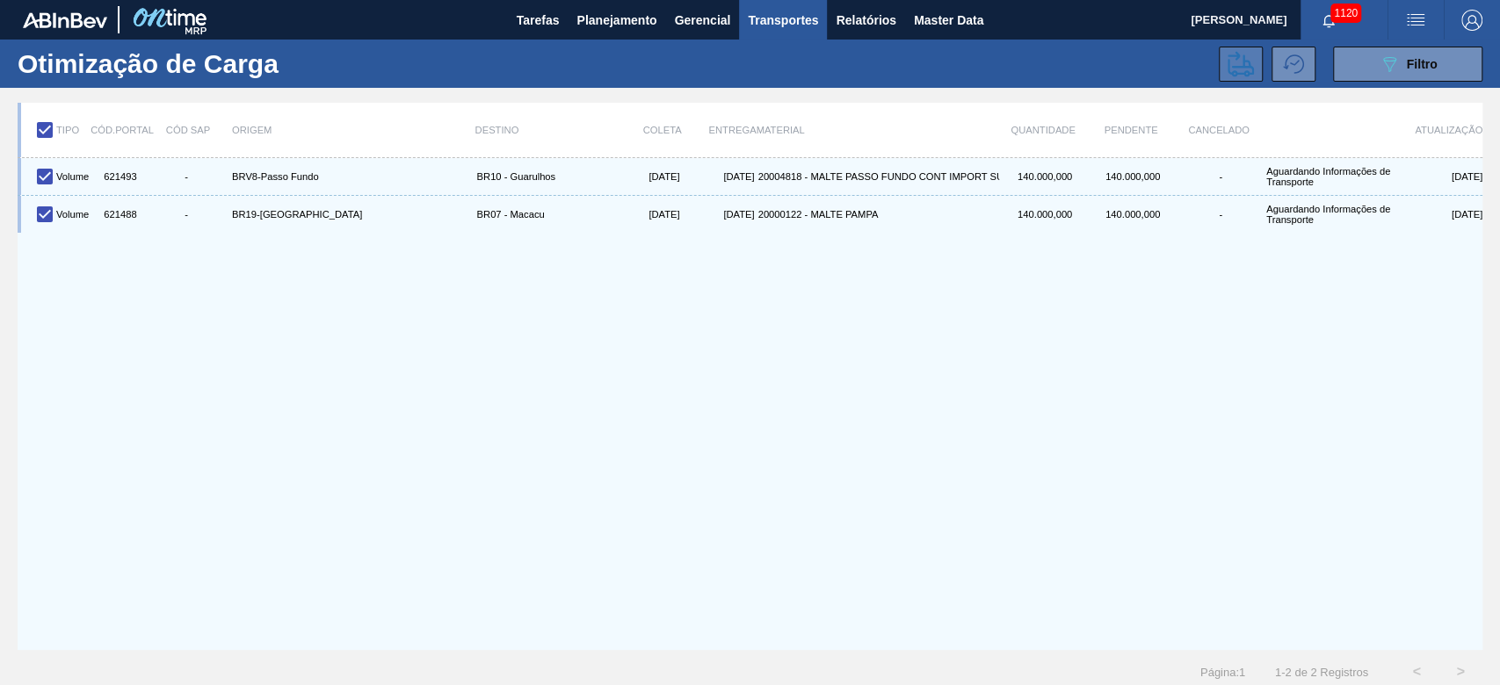
click at [1251, 60] on icon at bounding box center [1241, 64] width 26 height 26
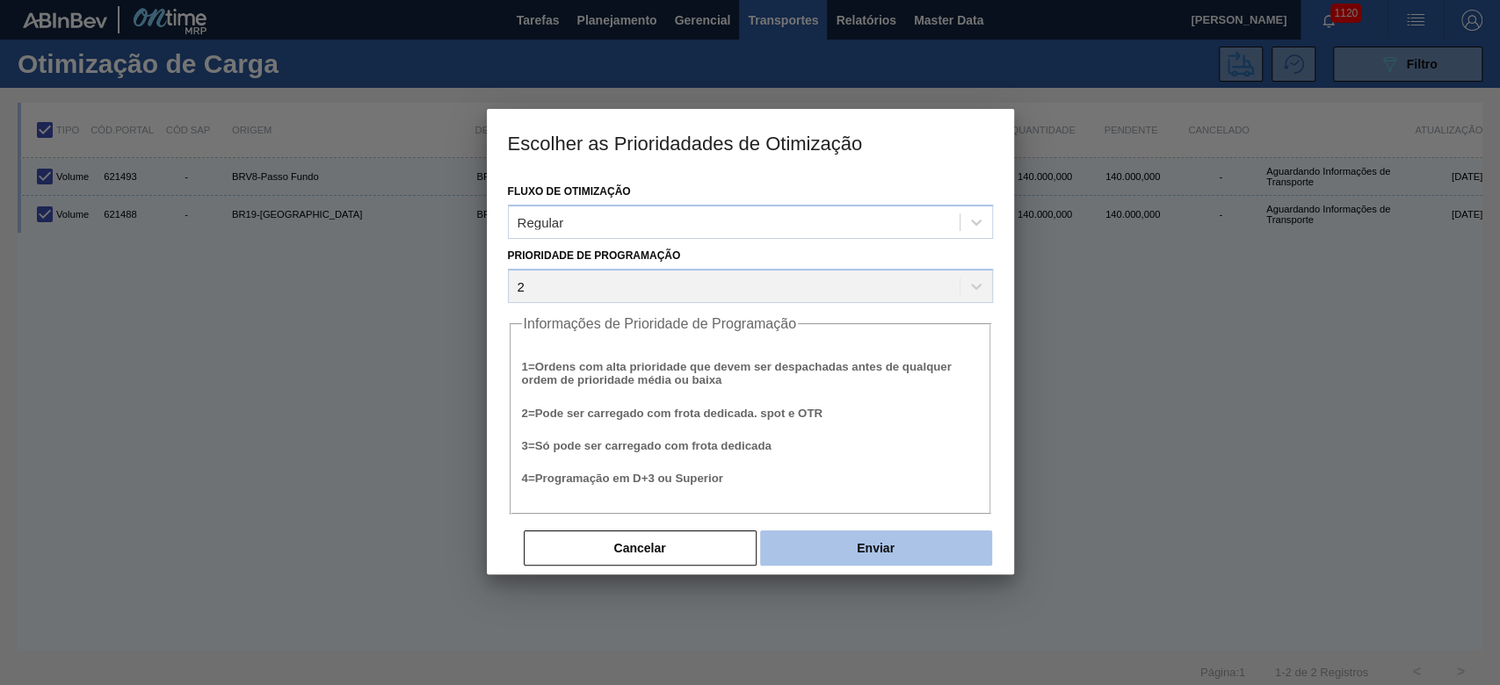
click at [802, 545] on button "Enviar" at bounding box center [876, 548] width 232 height 35
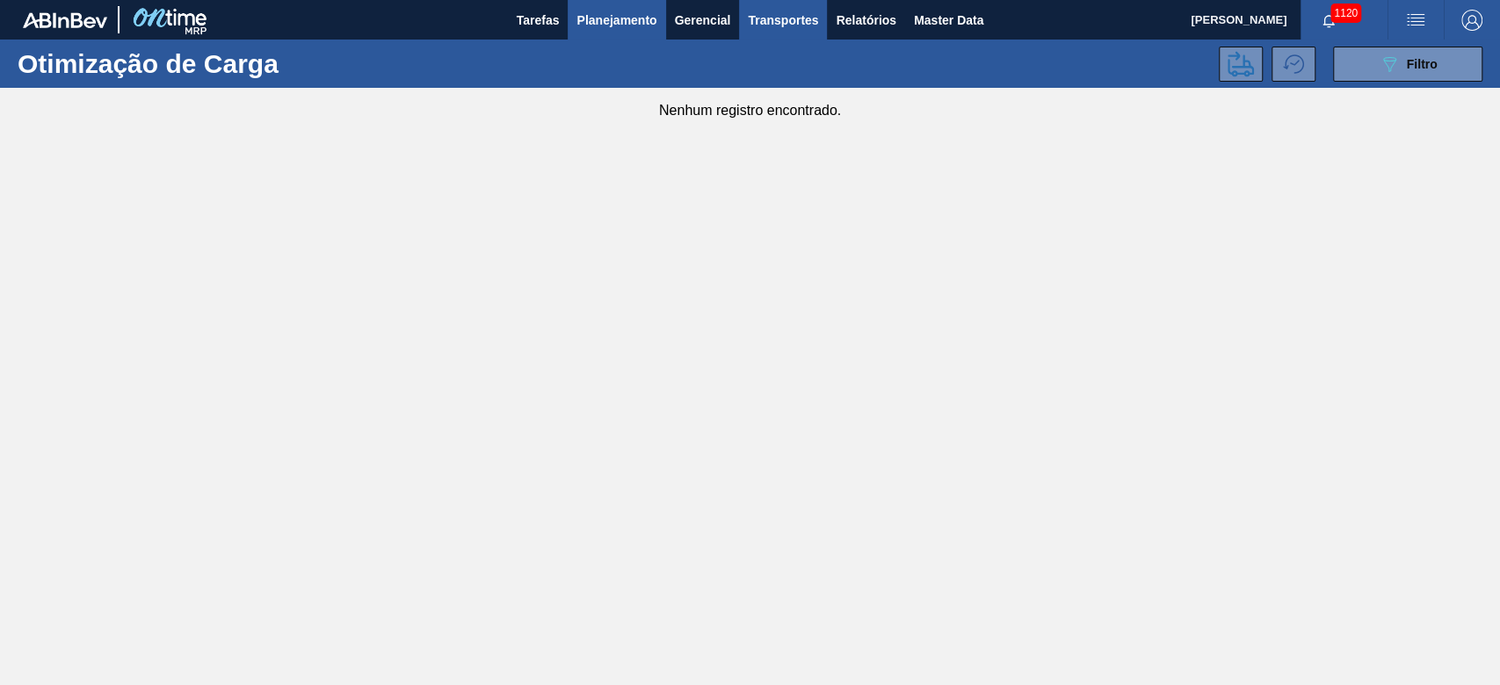
click at [613, 23] on span "Planejamento" at bounding box center [617, 20] width 80 height 21
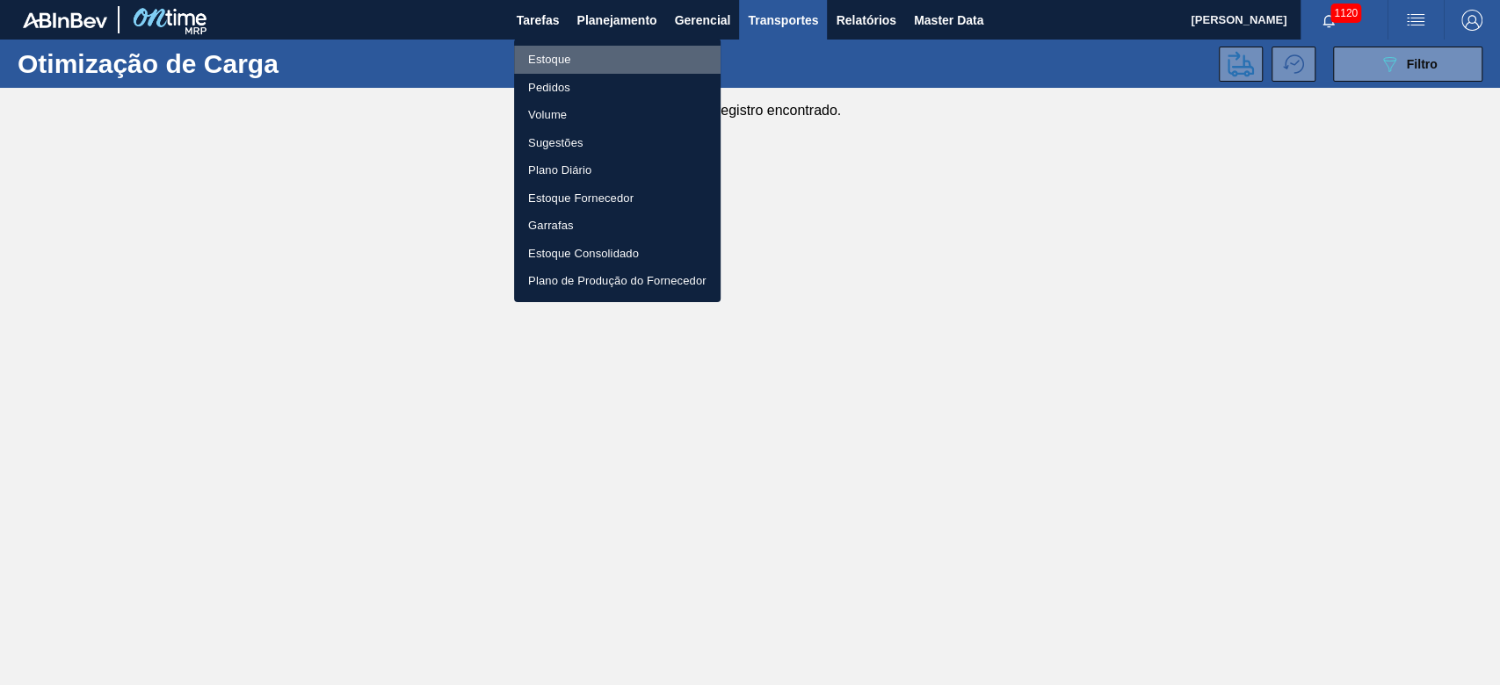
click at [558, 67] on li "Estoque" at bounding box center [617, 60] width 207 height 28
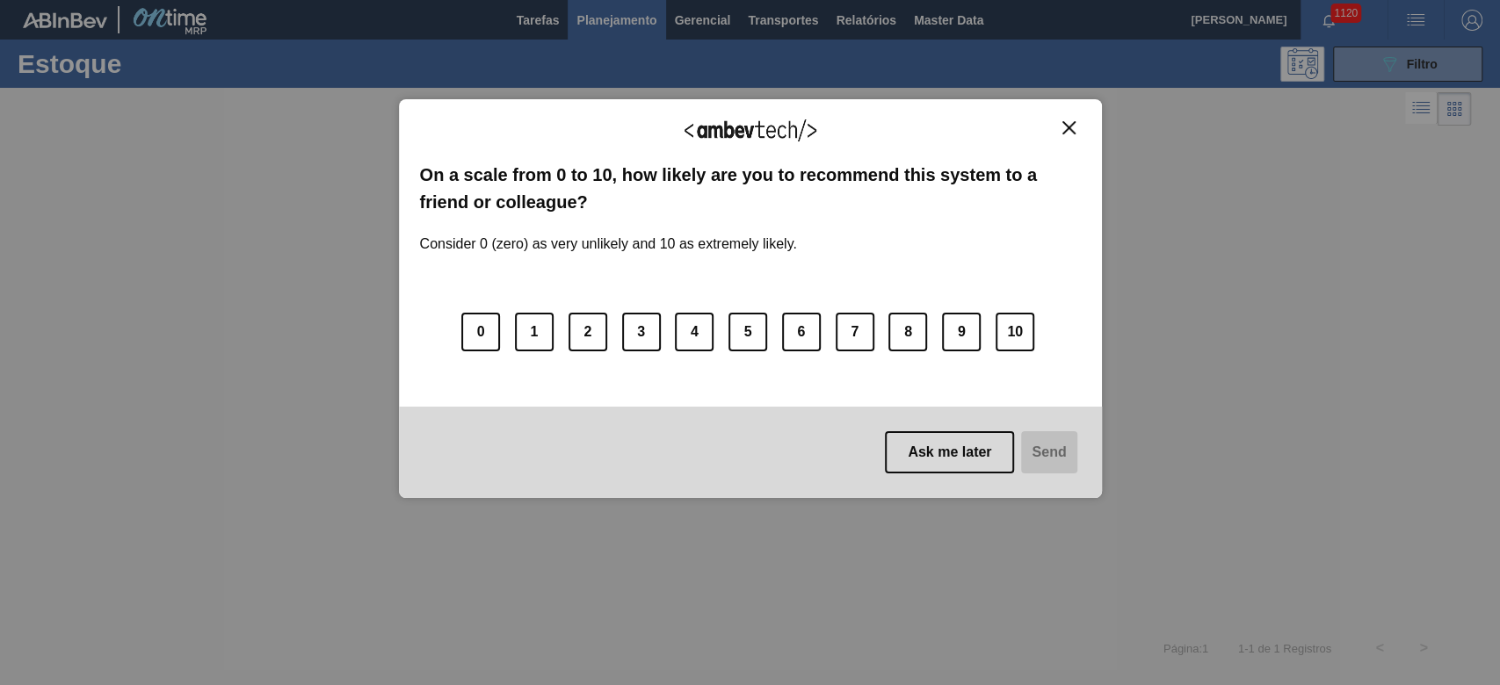
click at [1069, 127] on img "Close" at bounding box center [1068, 127] width 13 height 13
drag, startPoint x: 1070, startPoint y: 121, endPoint x: 830, endPoint y: 98, distance: 242.0
click at [1070, 121] on img "Close" at bounding box center [1068, 127] width 13 height 13
